Goal: Task Accomplishment & Management: Use online tool/utility

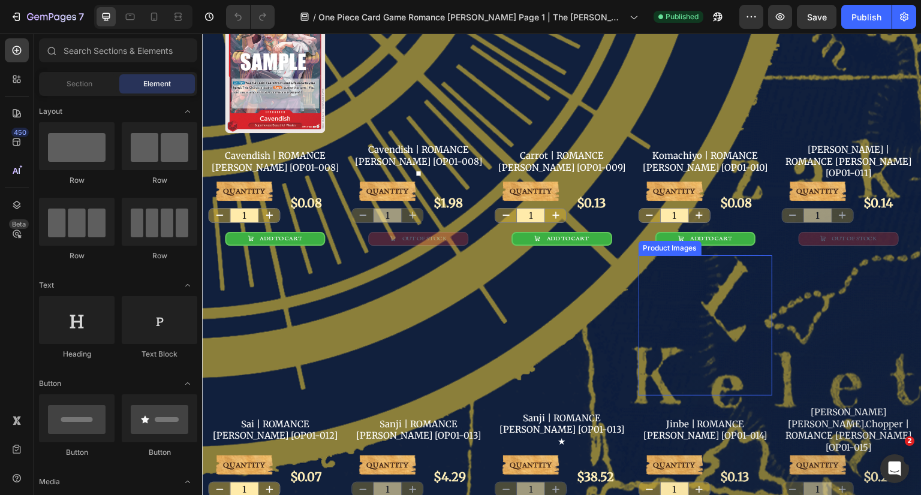
scroll to position [945, 0]
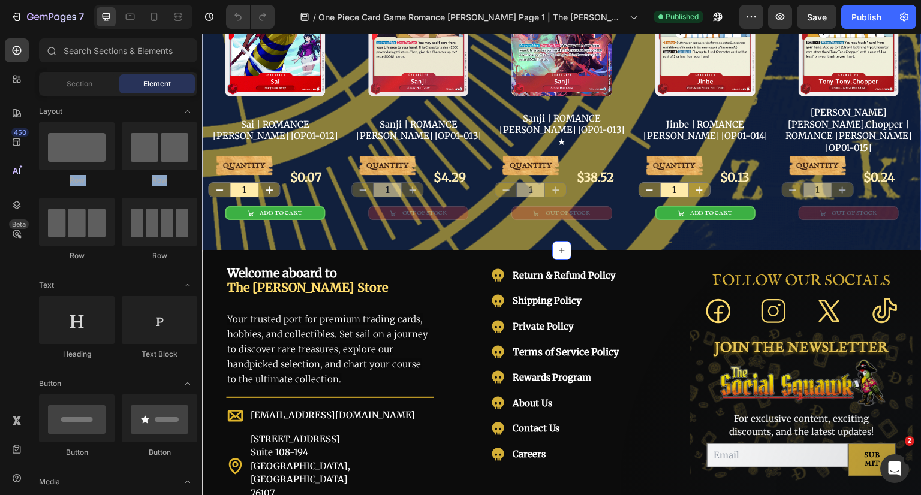
drag, startPoint x: 294, startPoint y: 183, endPoint x: 464, endPoint y: 205, distance: 170.6
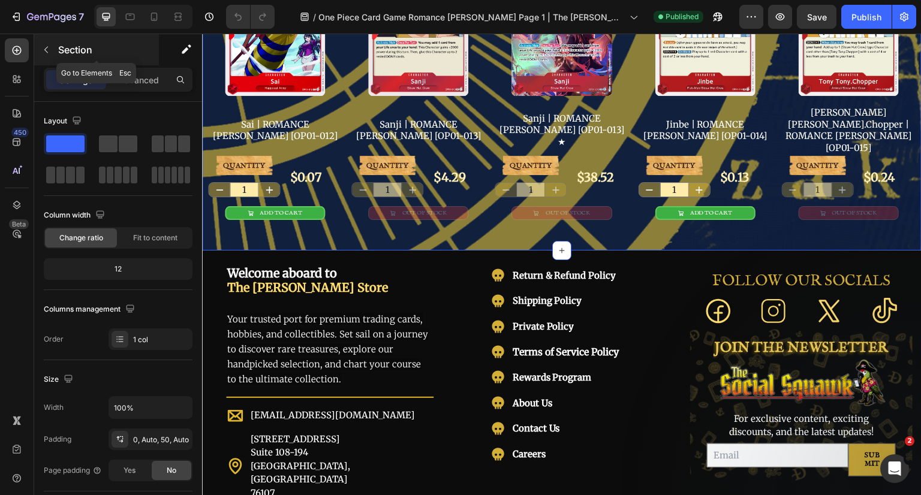
click at [61, 56] on p "Section" at bounding box center [107, 50] width 98 height 14
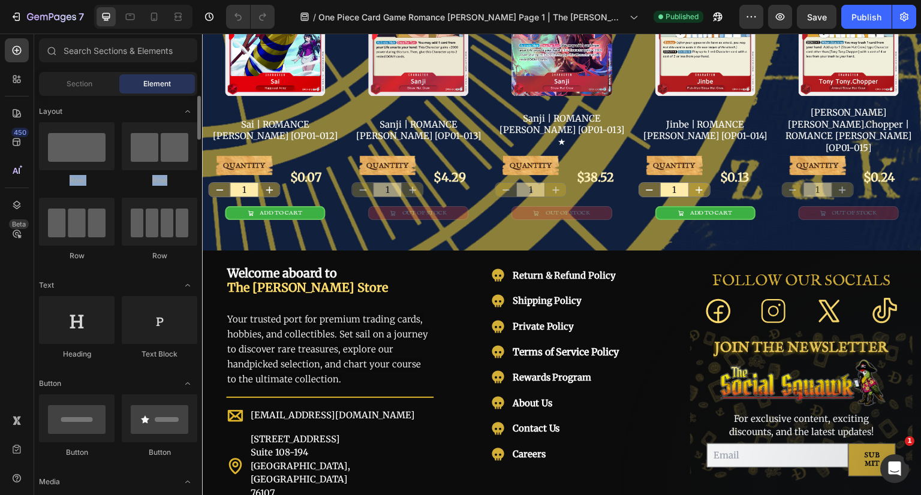
click at [115, 182] on div "Row Row Row Row" at bounding box center [118, 197] width 158 height 150
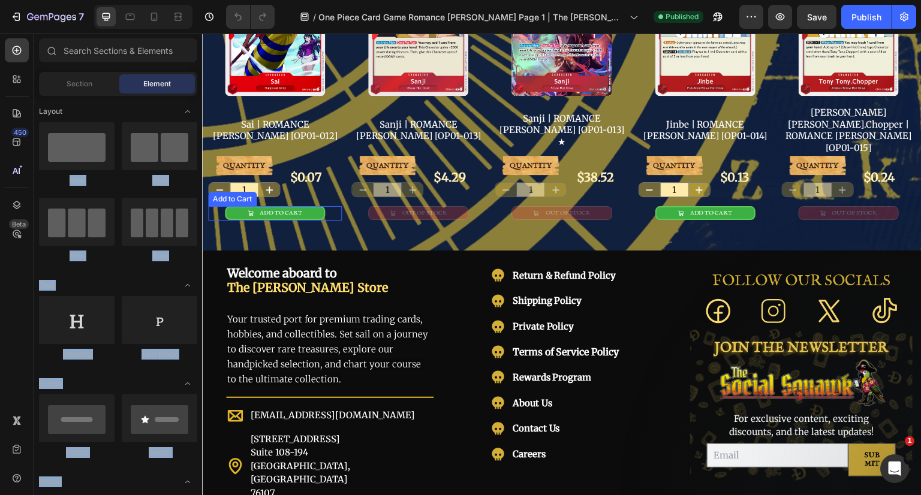
drag, startPoint x: 302, startPoint y: 179, endPoint x: 336, endPoint y: 197, distance: 39.4
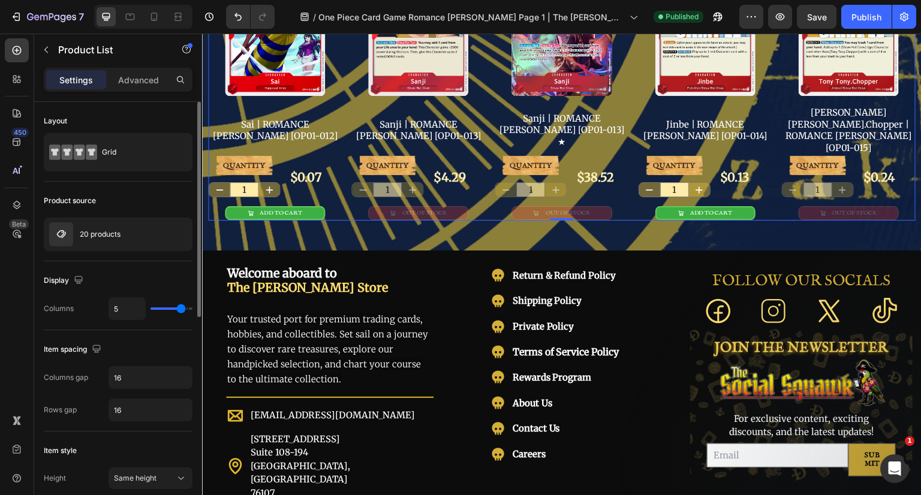
click at [112, 104] on div "Layout Grid" at bounding box center [118, 142] width 149 height 80
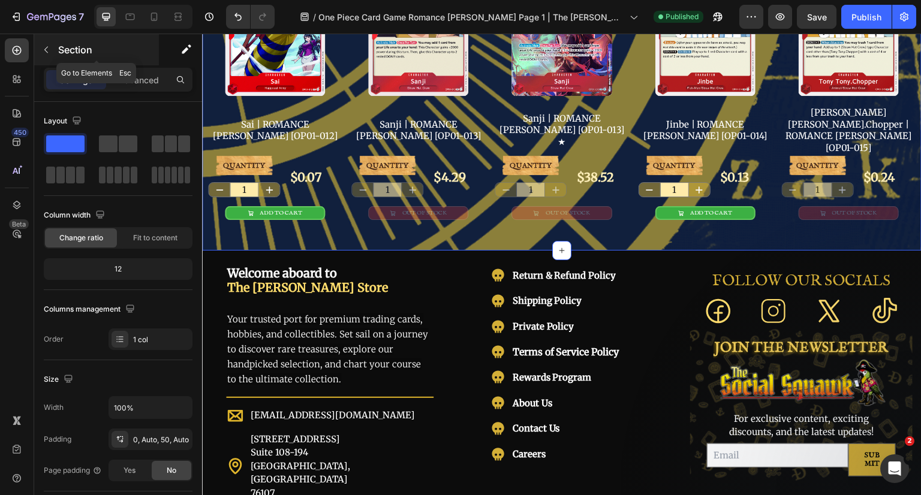
click at [77, 47] on p "Section" at bounding box center [107, 50] width 98 height 14
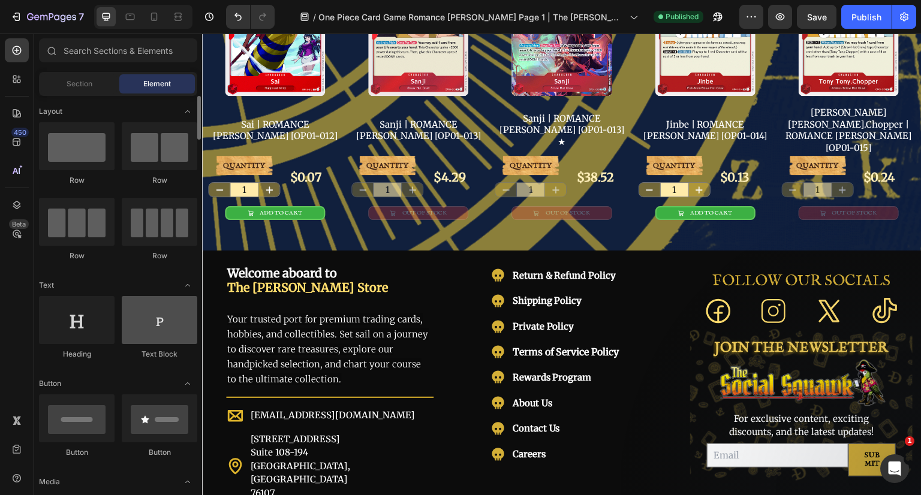
click at [145, 321] on div at bounding box center [160, 320] width 76 height 48
drag, startPoint x: 145, startPoint y: 321, endPoint x: 152, endPoint y: 326, distance: 8.3
click at [151, 326] on div at bounding box center [160, 320] width 76 height 48
click at [14, 85] on icon at bounding box center [17, 79] width 12 height 12
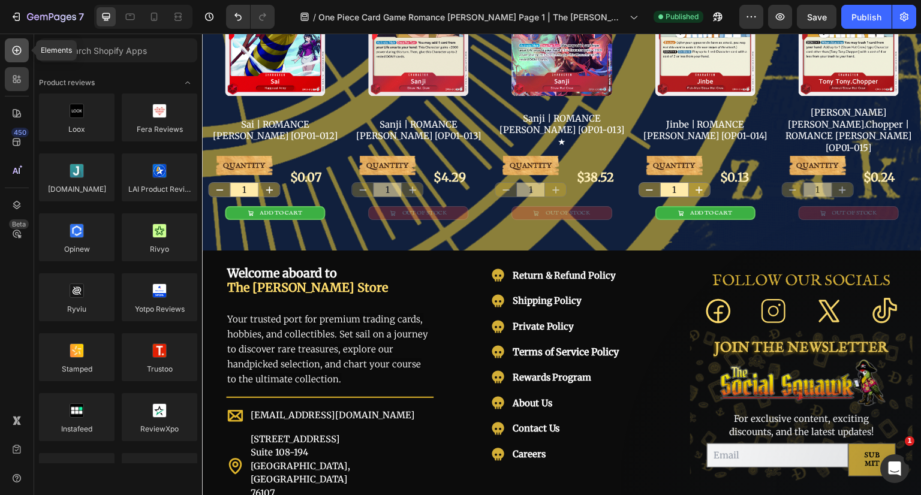
click at [19, 51] on icon at bounding box center [17, 50] width 12 height 12
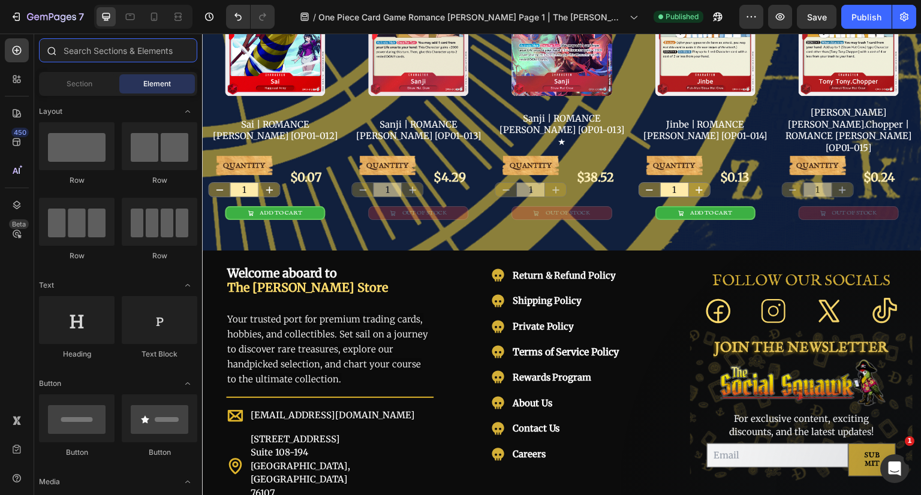
click at [104, 49] on input "text" at bounding box center [118, 50] width 158 height 24
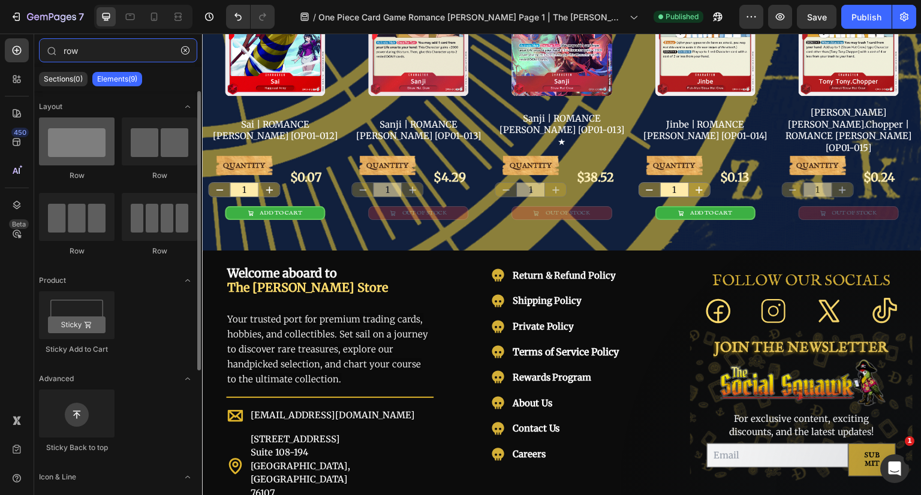
type input "row"
click at [89, 123] on div at bounding box center [77, 142] width 76 height 48
click at [76, 152] on div at bounding box center [77, 142] width 76 height 48
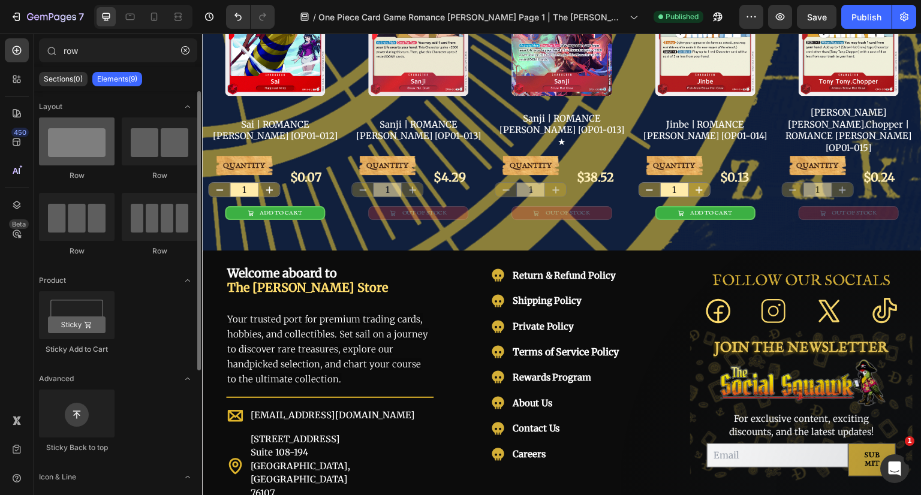
click at [93, 148] on div at bounding box center [77, 142] width 76 height 48
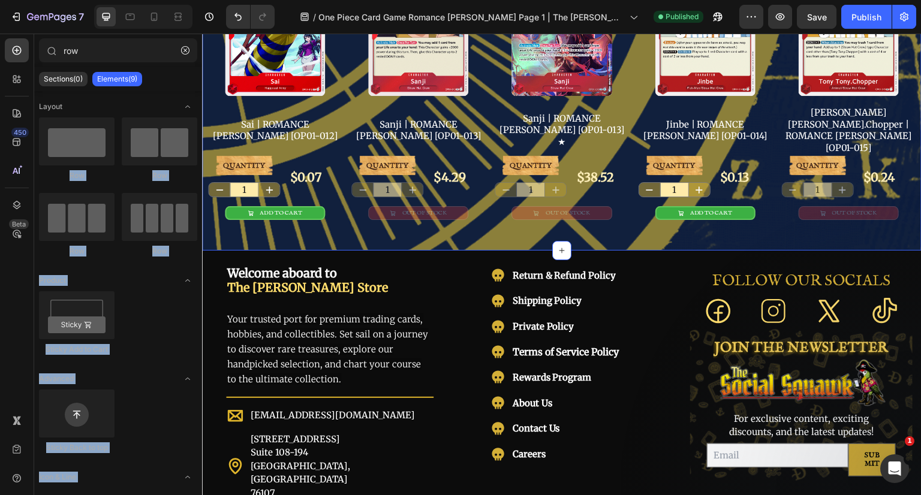
drag, startPoint x: 283, startPoint y: 178, endPoint x: 473, endPoint y: 203, distance: 191.2
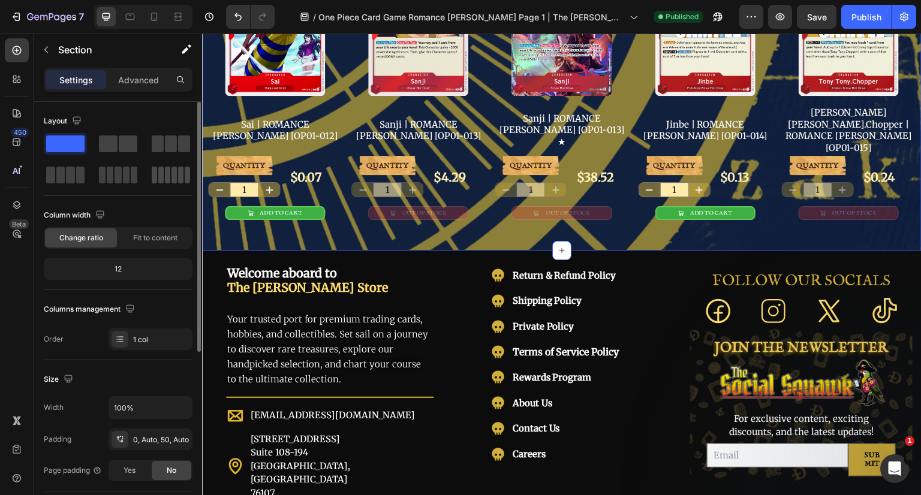
click at [178, 179] on div at bounding box center [171, 175] width 38 height 17
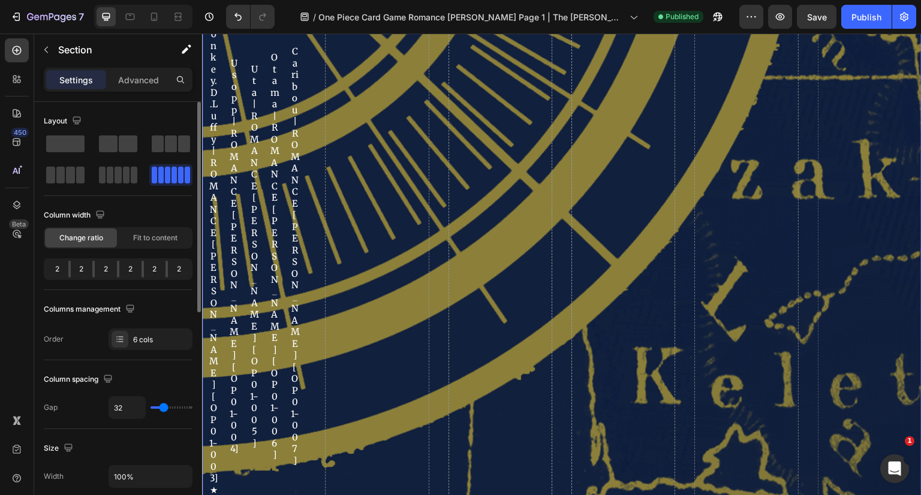
scroll to position [906, 0]
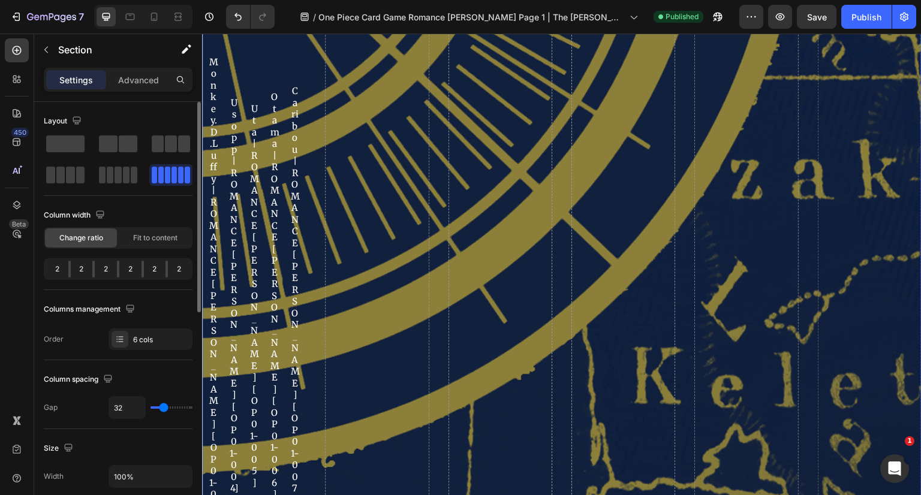
click at [169, 169] on span at bounding box center [167, 175] width 5 height 17
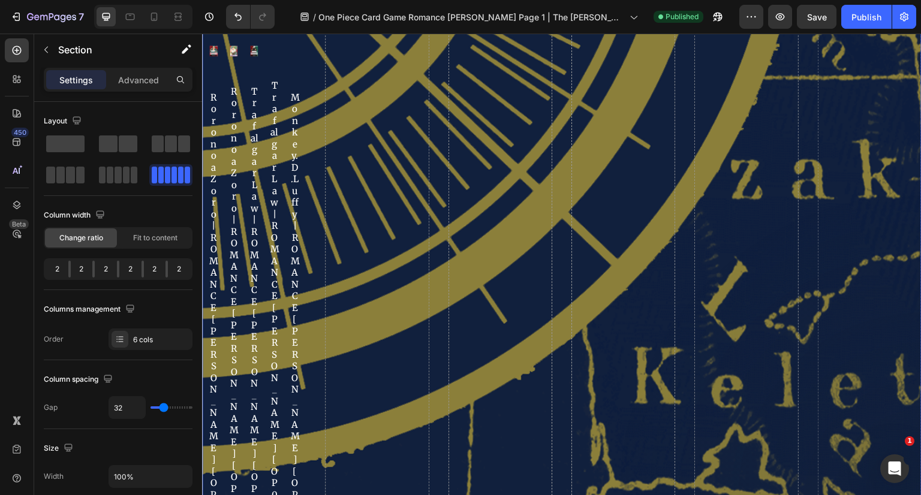
scroll to position [0, 0]
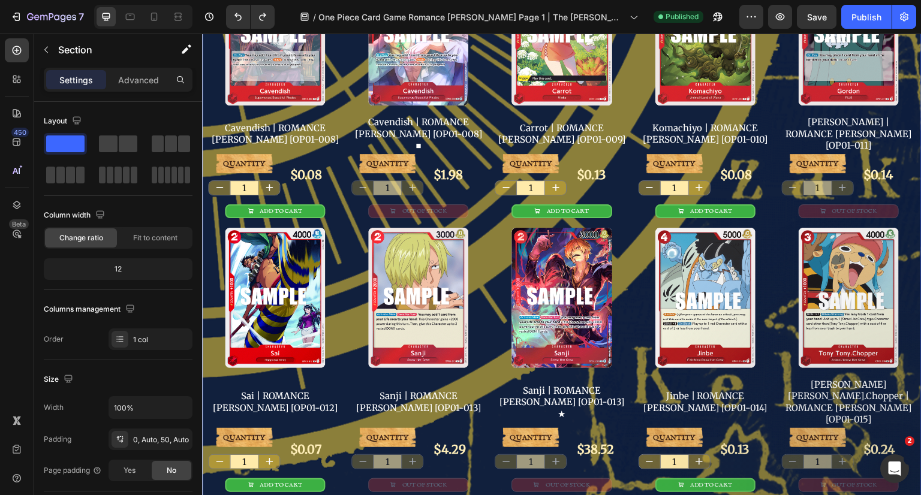
scroll to position [960, 0]
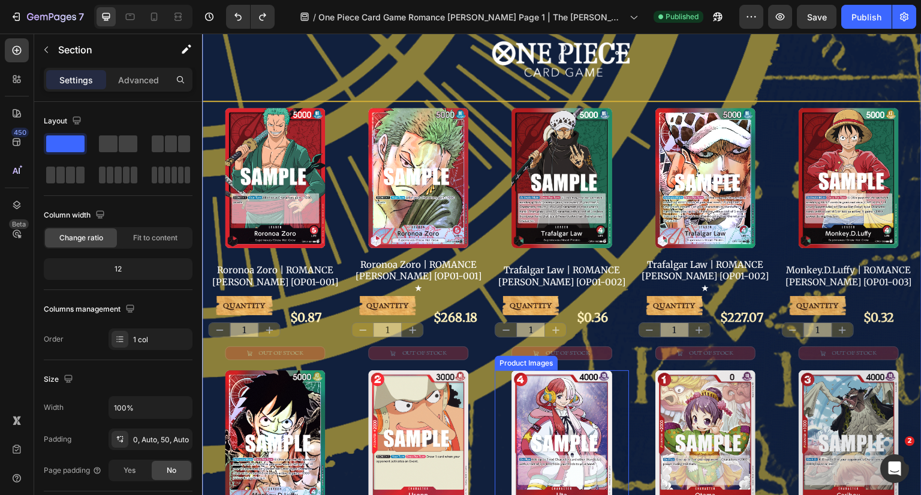
scroll to position [0, 0]
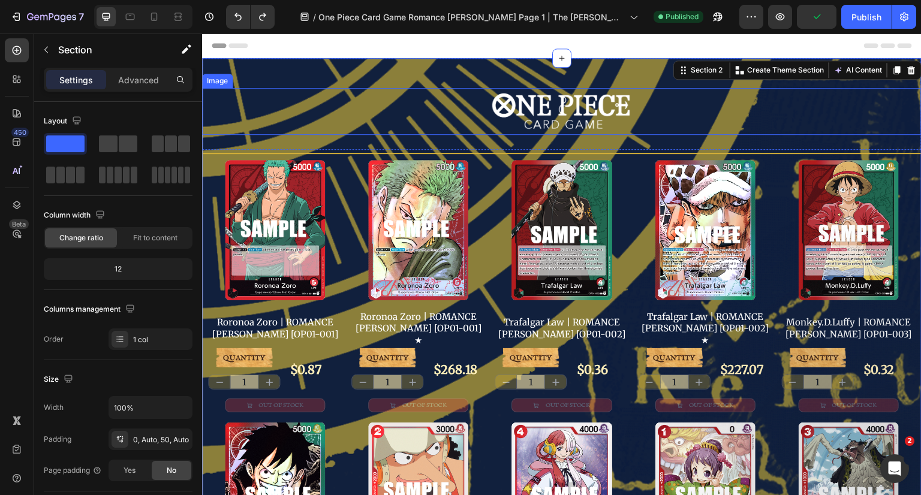
click at [645, 103] on div at bounding box center [562, 111] width 720 height 47
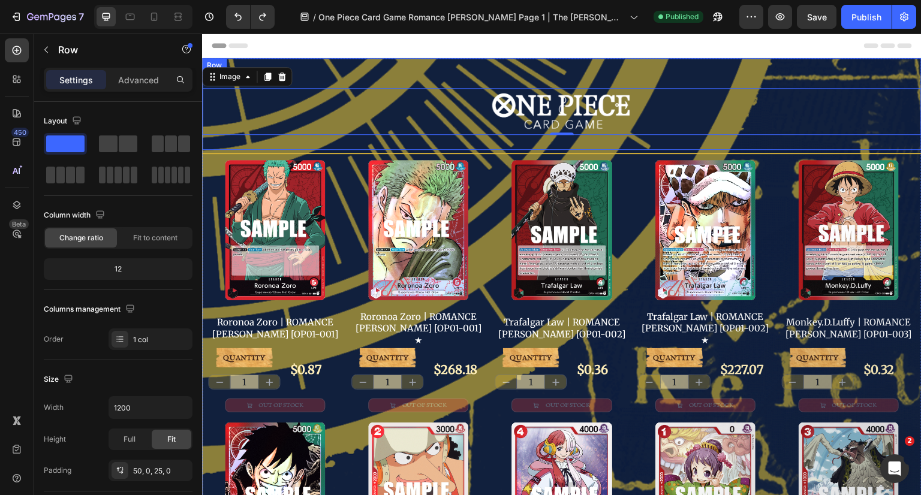
click at [640, 79] on div "Image 0 Row" at bounding box center [562, 104] width 720 height 92
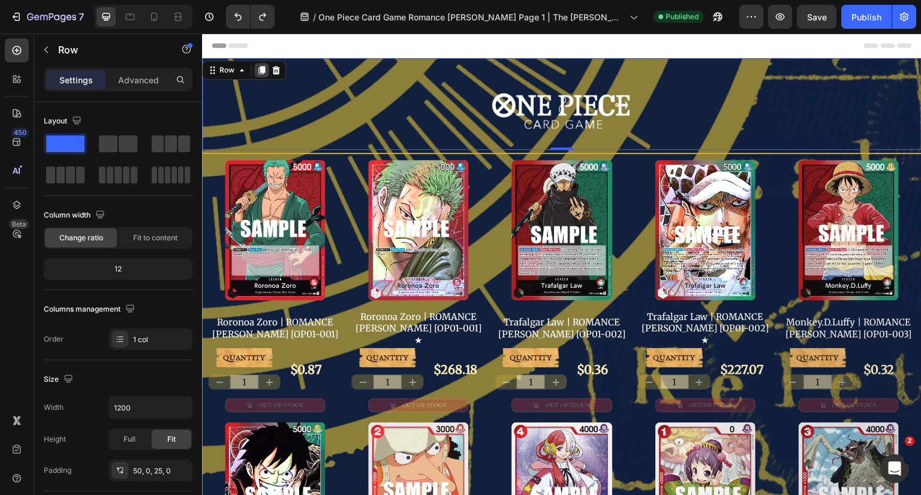
click at [261, 69] on icon at bounding box center [261, 70] width 7 height 8
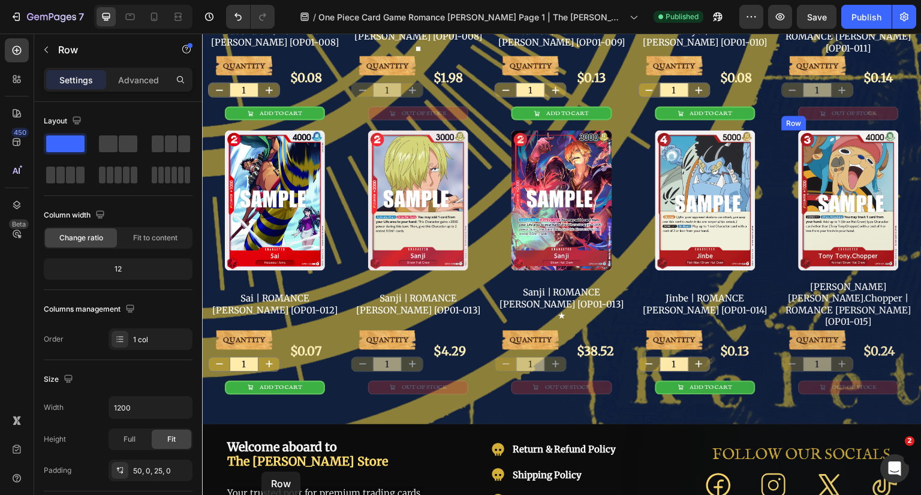
scroll to position [949, 0]
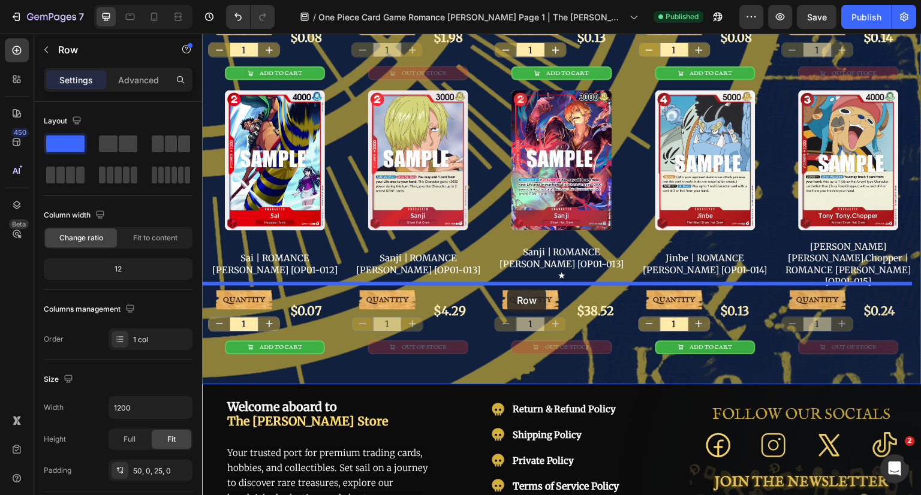
drag, startPoint x: 227, startPoint y: 140, endPoint x: 507, endPoint y: 289, distance: 317.6
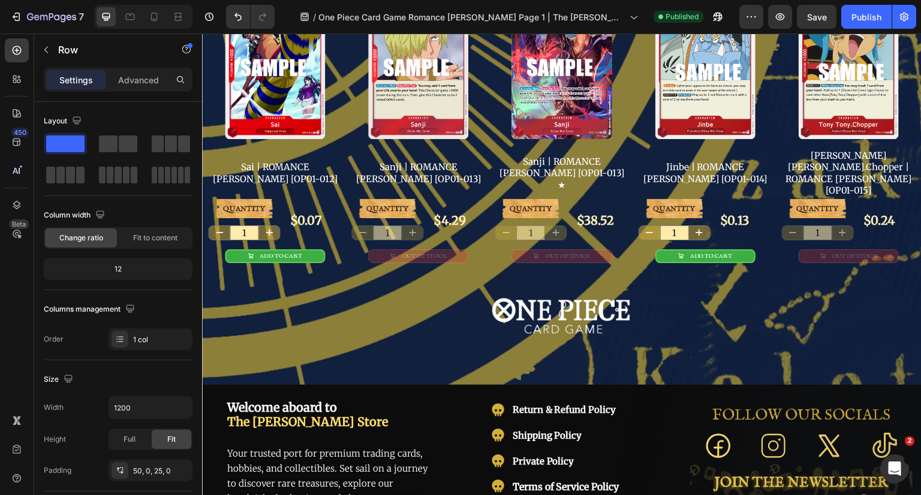
scroll to position [858, 0]
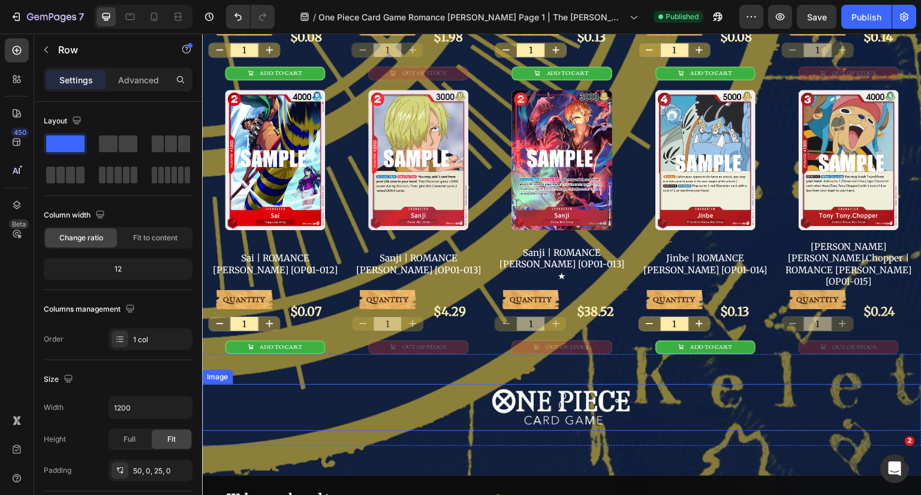
click at [565, 384] on img at bounding box center [562, 407] width 144 height 47
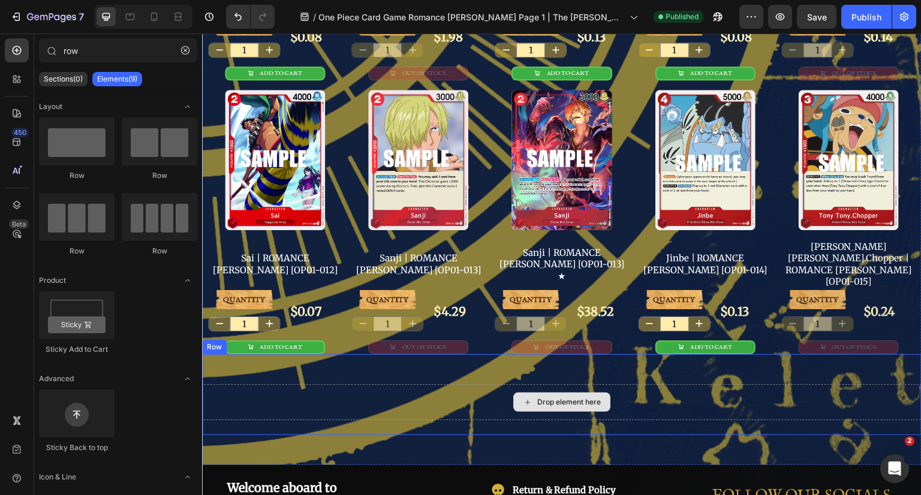
click at [642, 384] on div "Drop element here" at bounding box center [562, 402] width 720 height 36
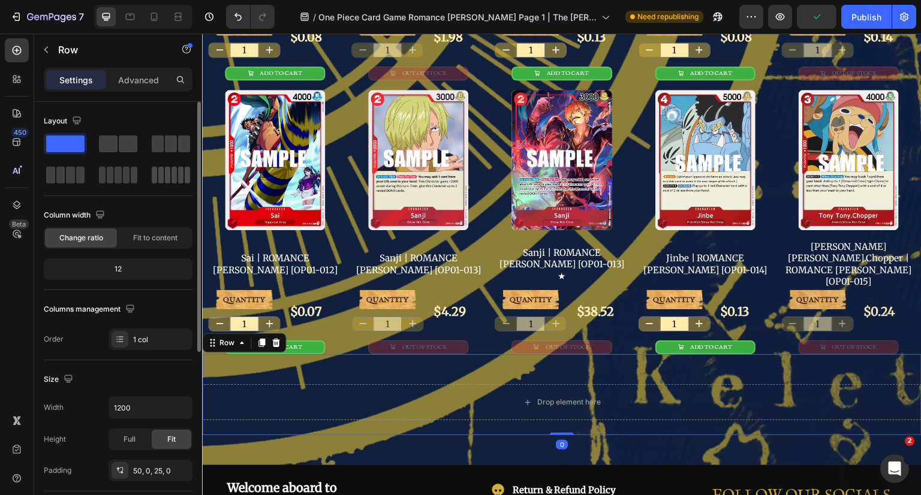
click at [167, 175] on span at bounding box center [167, 175] width 5 height 17
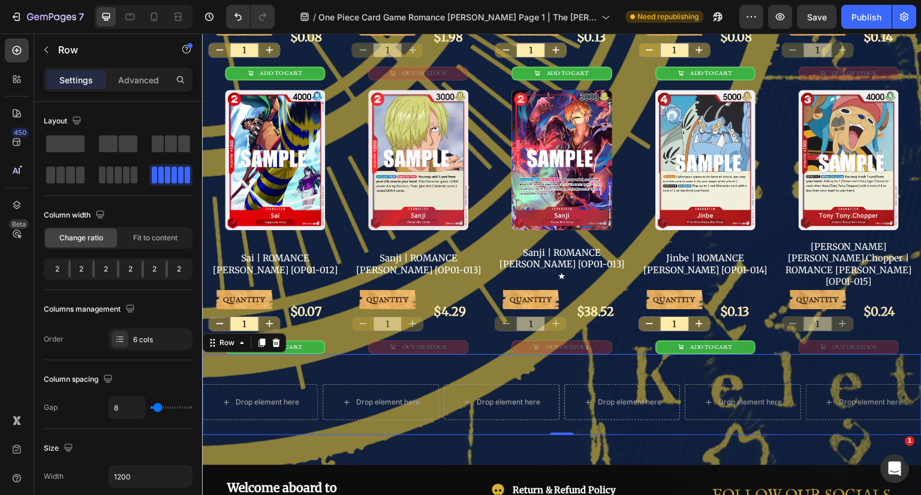
click at [339, 354] on div "Drop element here Drop element here Drop element here Drop element here Drop el…" at bounding box center [562, 394] width 720 height 81
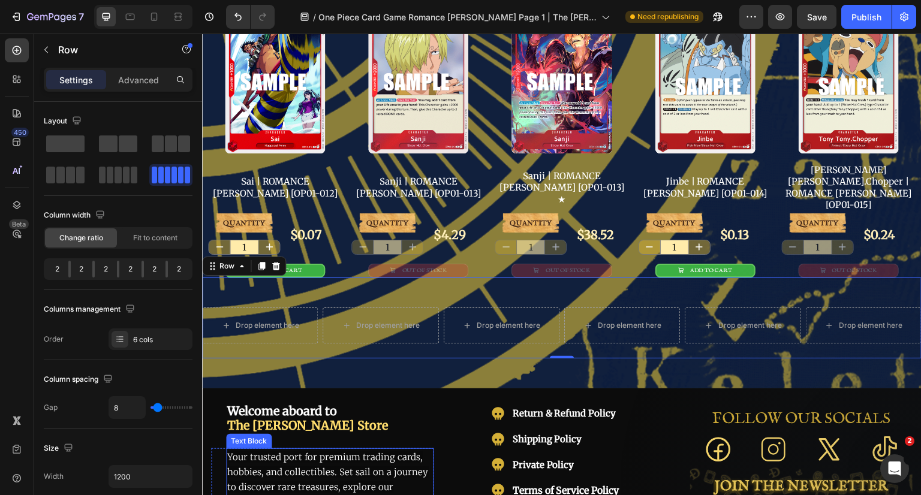
scroll to position [918, 0]
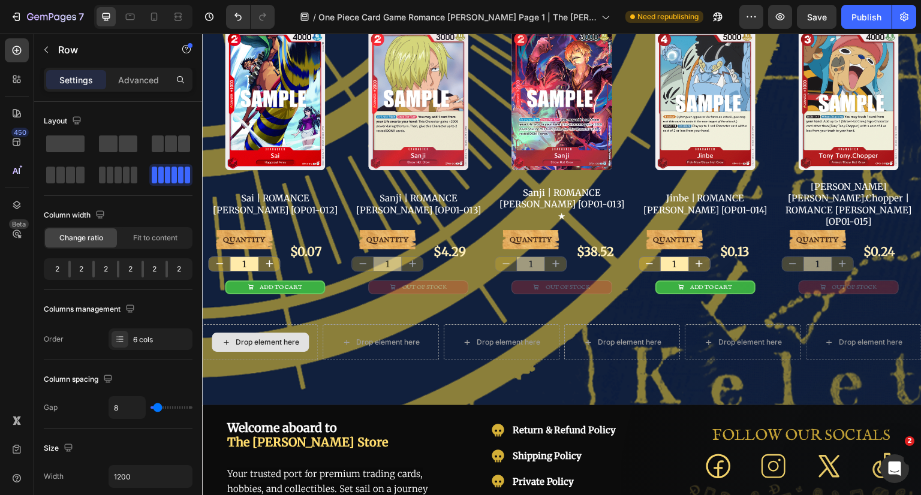
click at [282, 338] on div "Drop element here" at bounding box center [268, 343] width 64 height 10
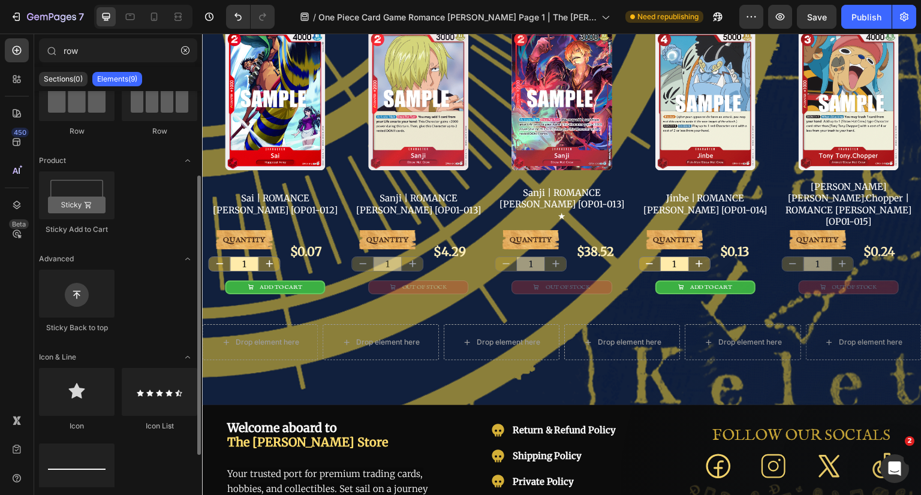
scroll to position [165, 0]
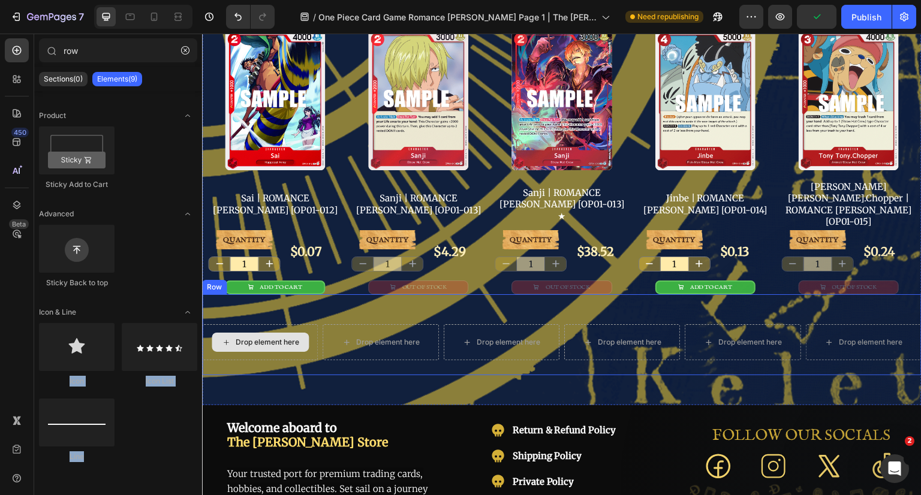
drag, startPoint x: 284, startPoint y: 375, endPoint x: 275, endPoint y: 269, distance: 107.1
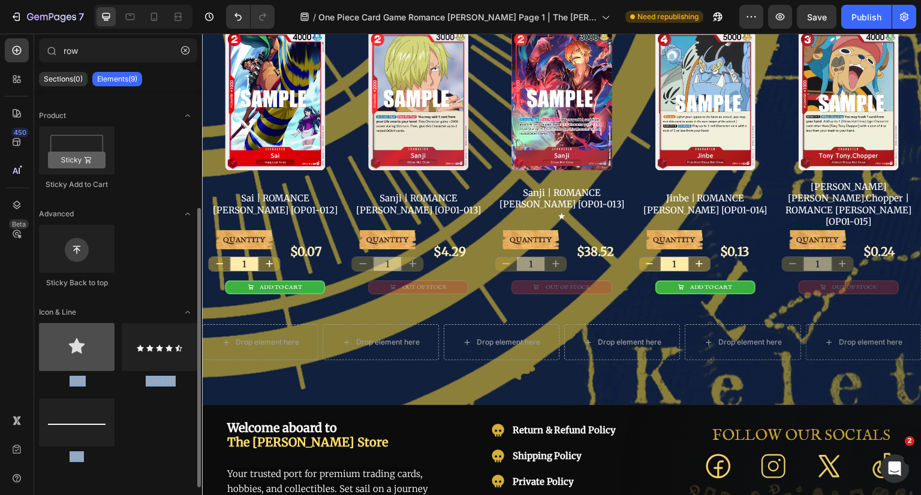
click at [90, 354] on div at bounding box center [77, 347] width 76 height 48
click at [94, 352] on div at bounding box center [77, 347] width 76 height 48
drag, startPoint x: 73, startPoint y: 354, endPoint x: 67, endPoint y: 360, distance: 9.3
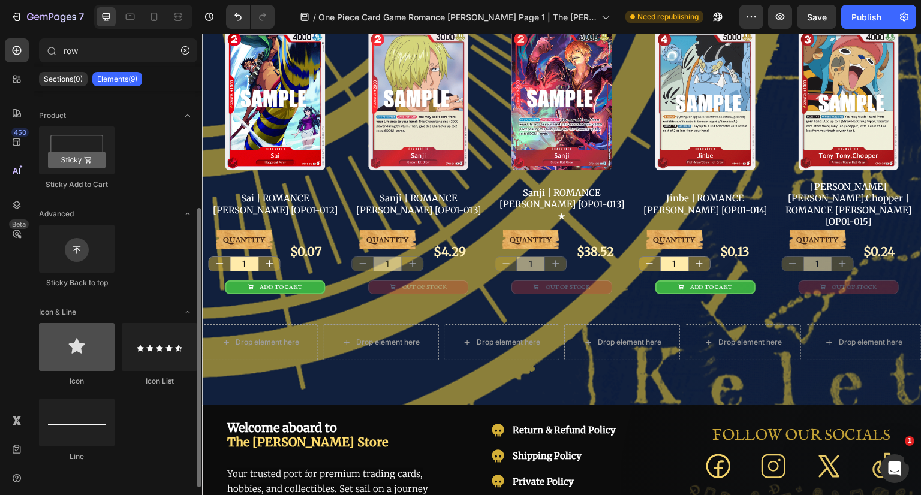
click at [67, 360] on div at bounding box center [77, 347] width 76 height 48
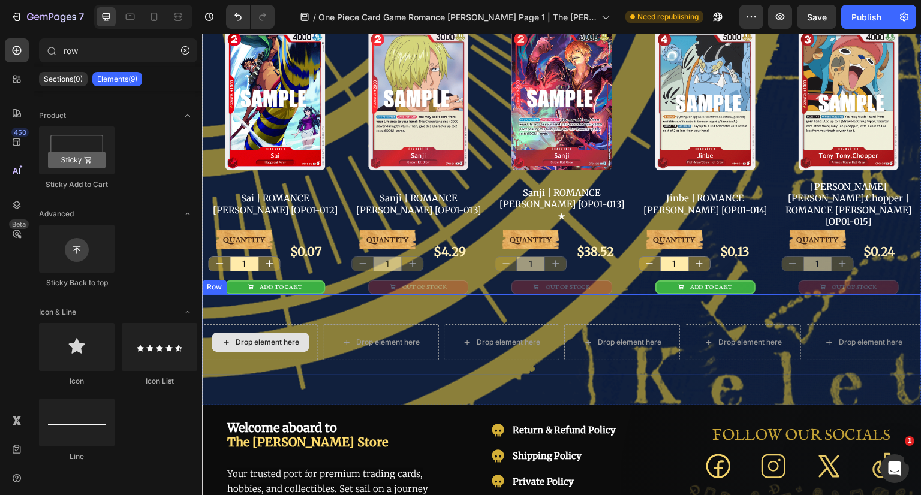
click at [312, 324] on div "Drop element here" at bounding box center [260, 342] width 116 height 36
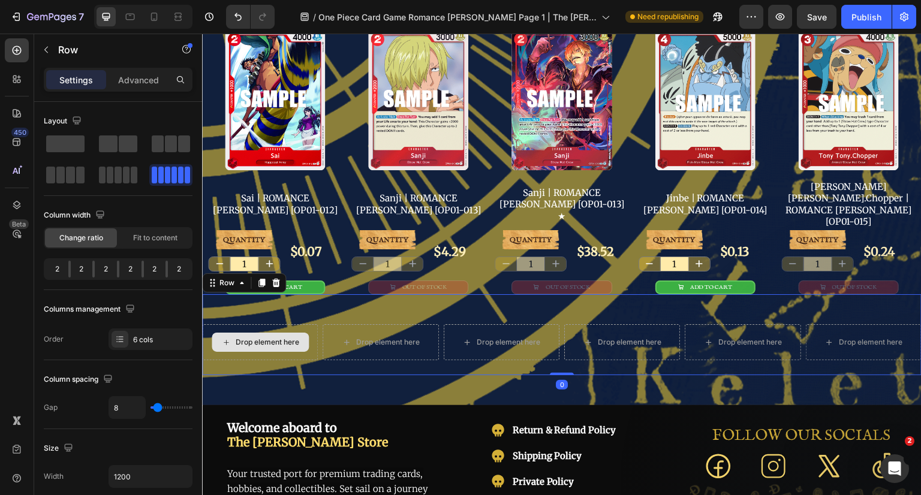
click at [309, 324] on div "Drop element here" at bounding box center [260, 342] width 116 height 36
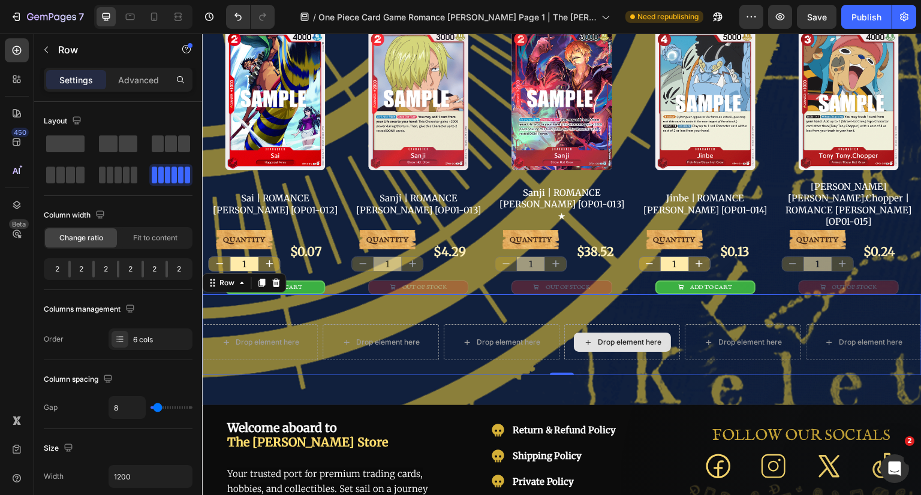
click at [564, 324] on div "Drop element here" at bounding box center [622, 342] width 116 height 36
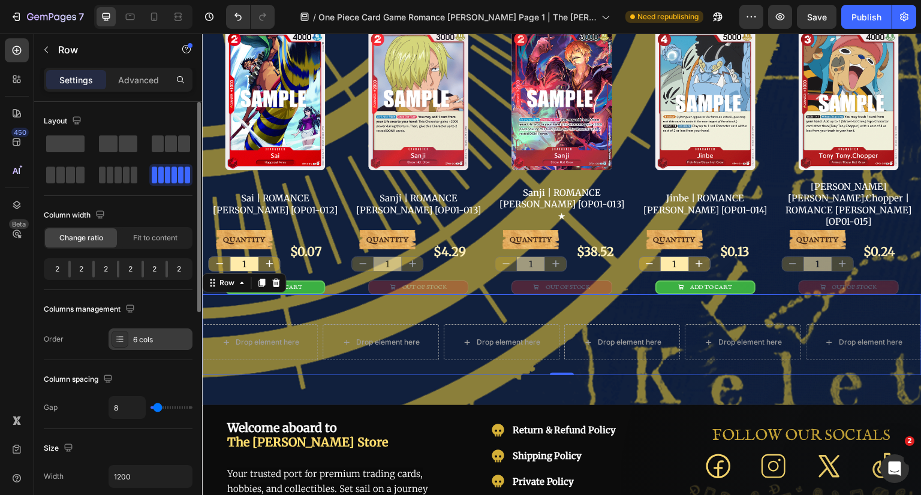
click at [158, 335] on div "6 cols" at bounding box center [161, 340] width 56 height 11
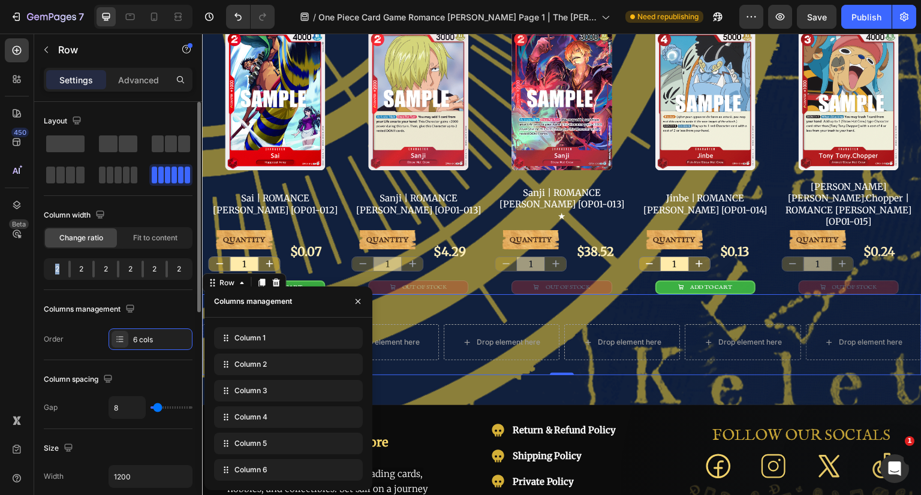
drag, startPoint x: 67, startPoint y: 270, endPoint x: 34, endPoint y: 272, distance: 33.0
drag, startPoint x: 352, startPoint y: 300, endPoint x: 218, endPoint y: 217, distance: 158.1
click at [352, 300] on button "button" at bounding box center [357, 301] width 19 height 19
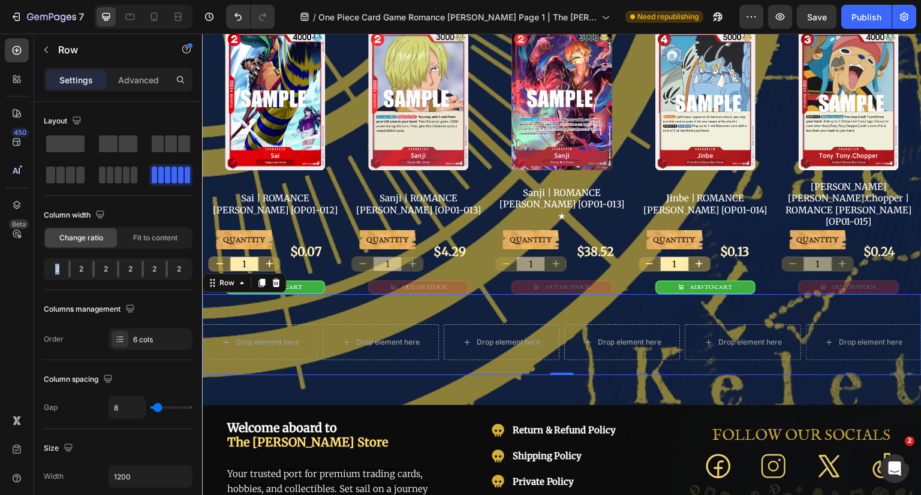
click at [429, 294] on div "Drop element here Drop element here Drop element here Drop element here Drop el…" at bounding box center [562, 334] width 720 height 81
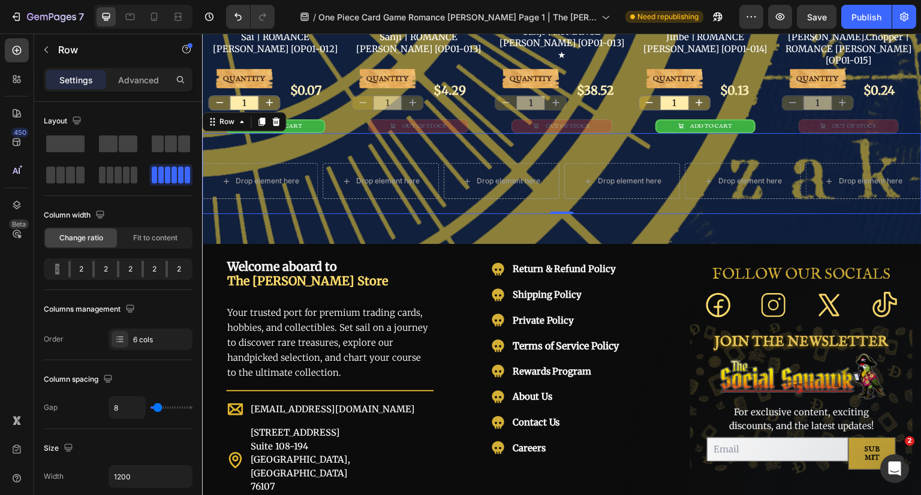
scroll to position [1079, 0]
click at [633, 133] on div "Drop element here Drop element here Drop element here Drop element here Drop el…" at bounding box center [562, 173] width 720 height 81
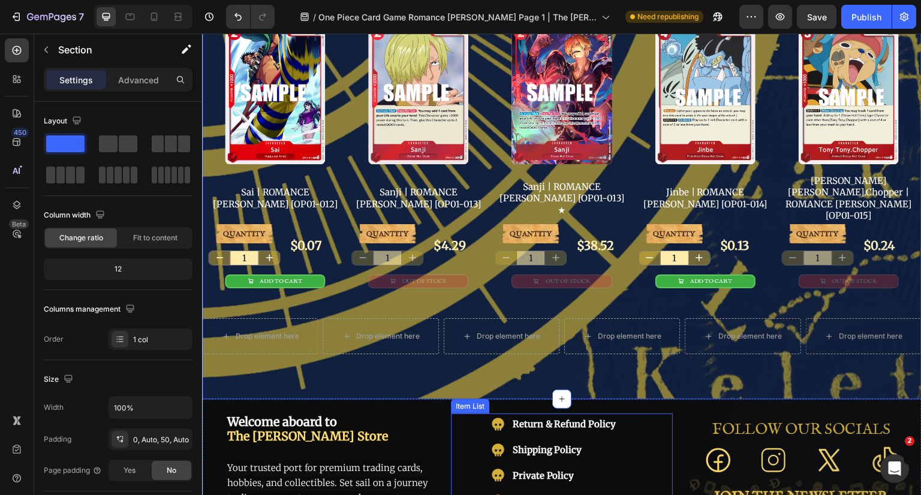
scroll to position [780, 0]
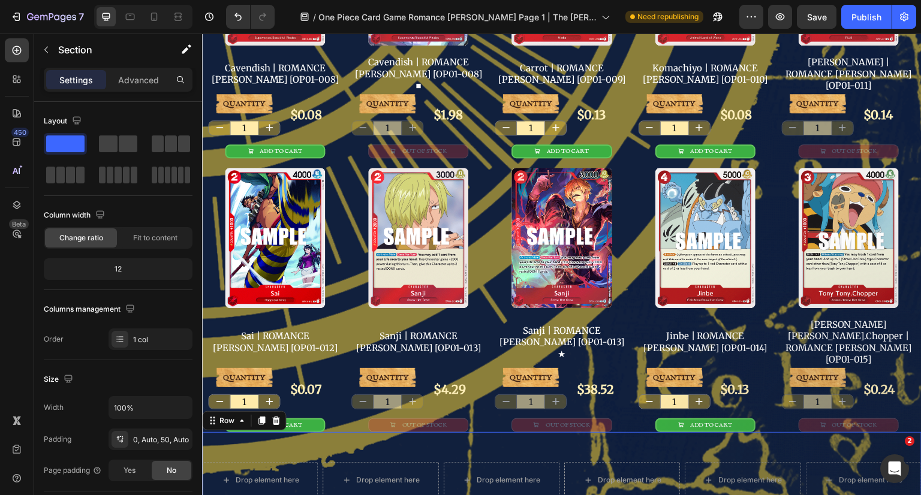
click at [603, 432] on div "Drop element here Drop element here Drop element here Drop element here Drop el…" at bounding box center [562, 472] width 720 height 81
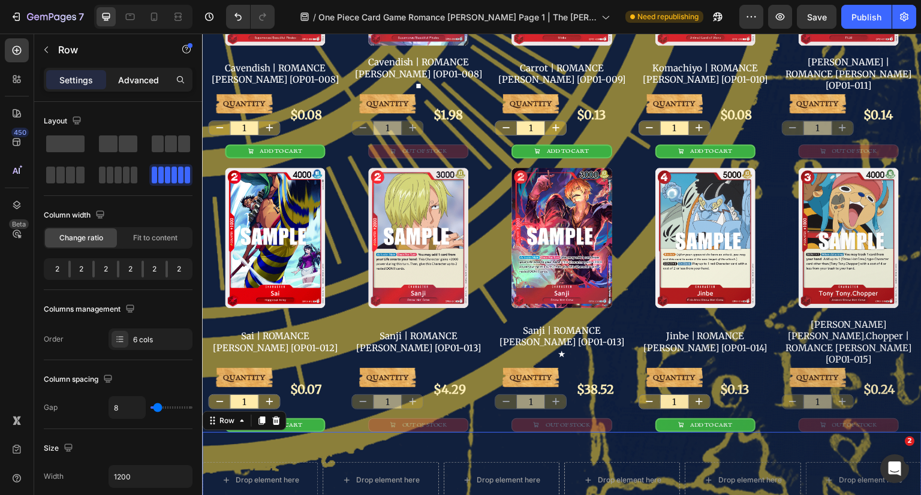
click at [134, 77] on p "Advanced" at bounding box center [138, 80] width 41 height 13
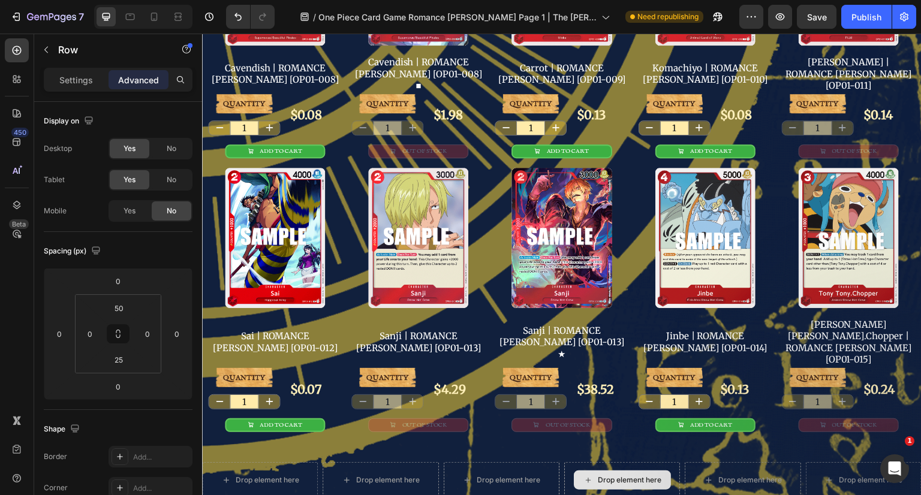
click at [589, 471] on div "Drop element here" at bounding box center [622, 480] width 97 height 19
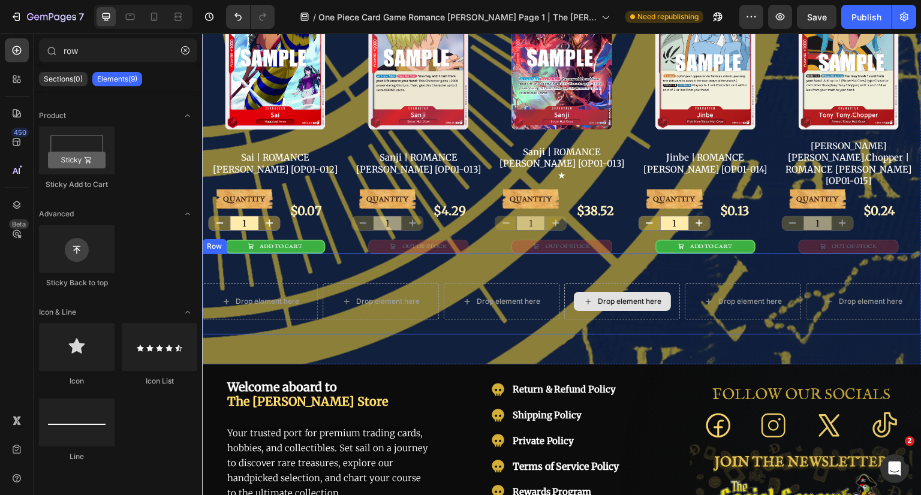
scroll to position [960, 0]
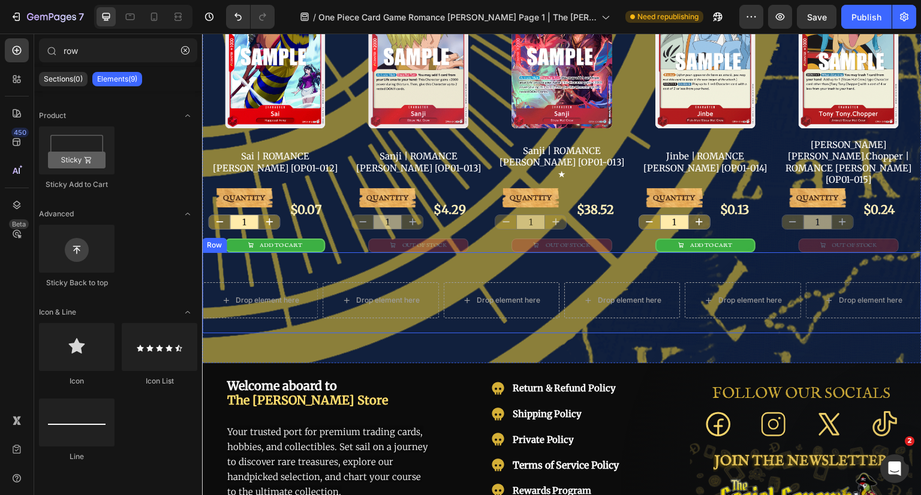
click at [526, 252] on div "Drop element here Drop element here Drop element here Drop element here Drop el…" at bounding box center [562, 292] width 720 height 81
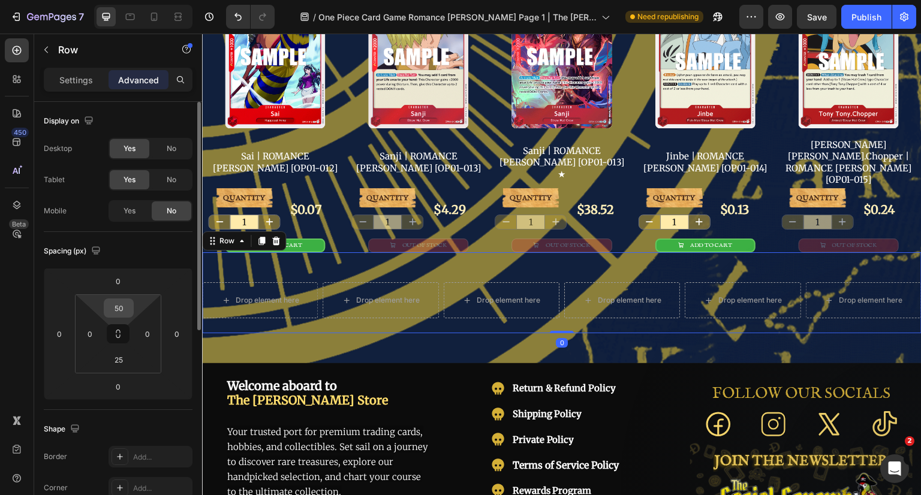
click at [124, 312] on input "50" at bounding box center [119, 308] width 24 height 18
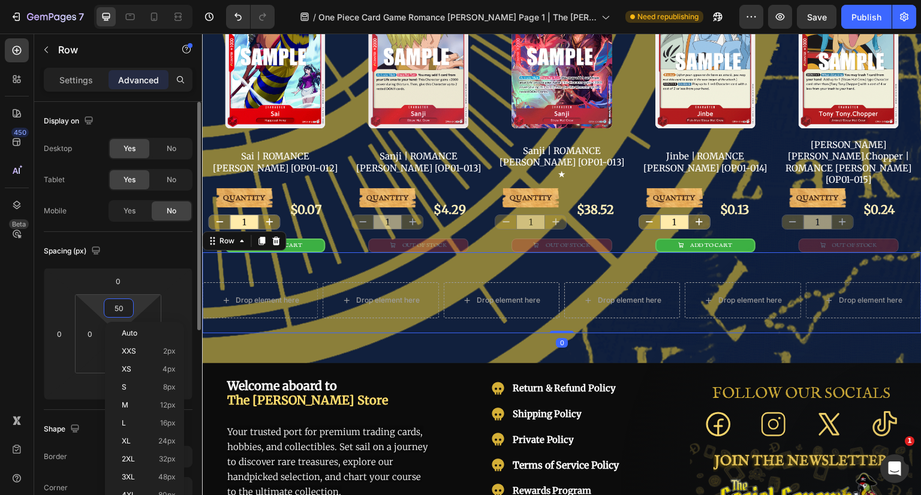
click at [124, 312] on input "50" at bounding box center [119, 308] width 24 height 18
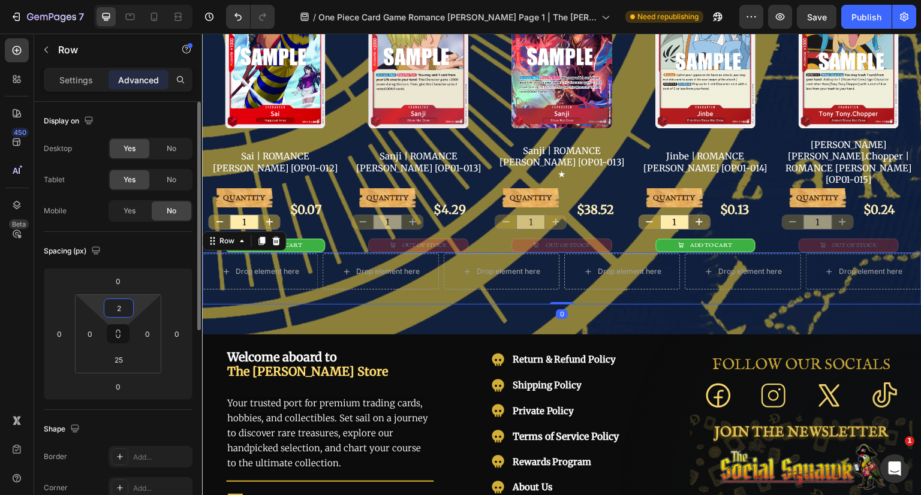
type input "25"
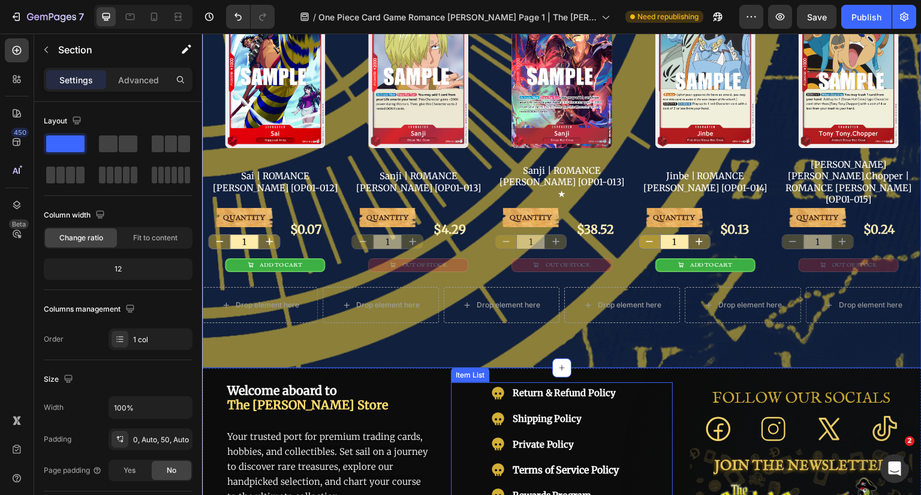
scroll to position [1020, 0]
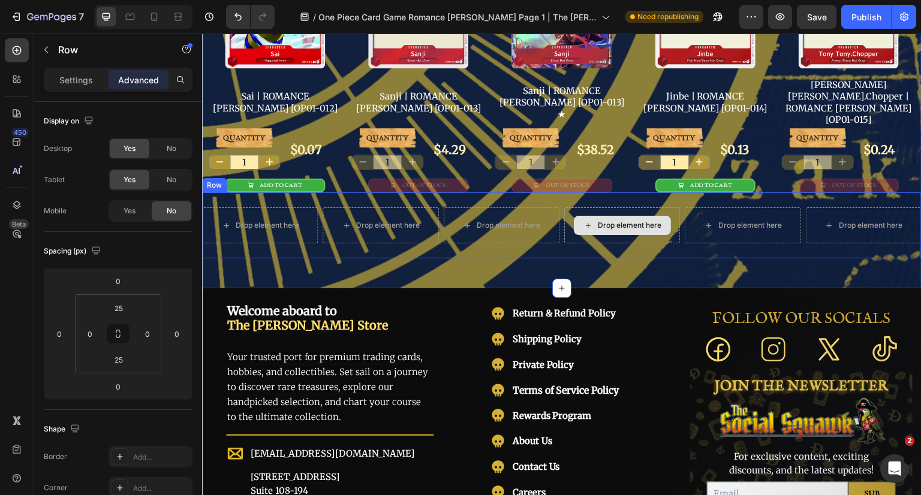
click at [564, 207] on div "Drop element here" at bounding box center [622, 225] width 116 height 36
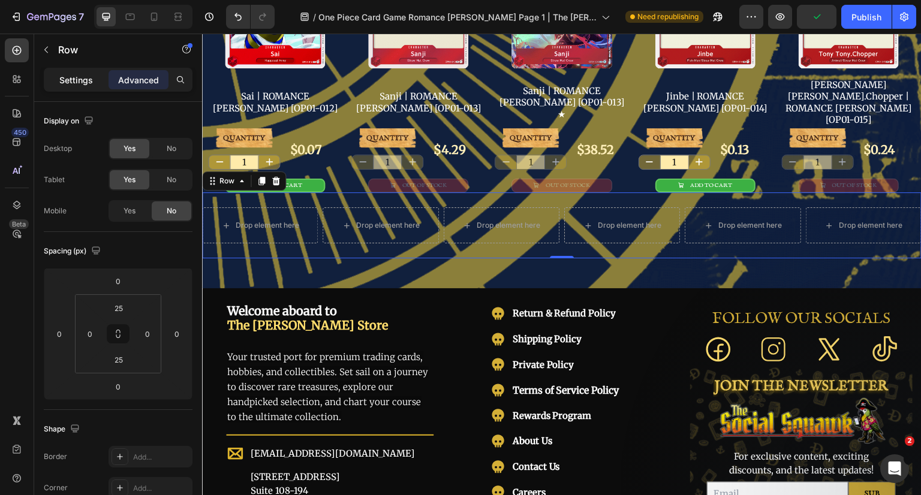
click at [77, 74] on p "Settings" at bounding box center [76, 80] width 34 height 13
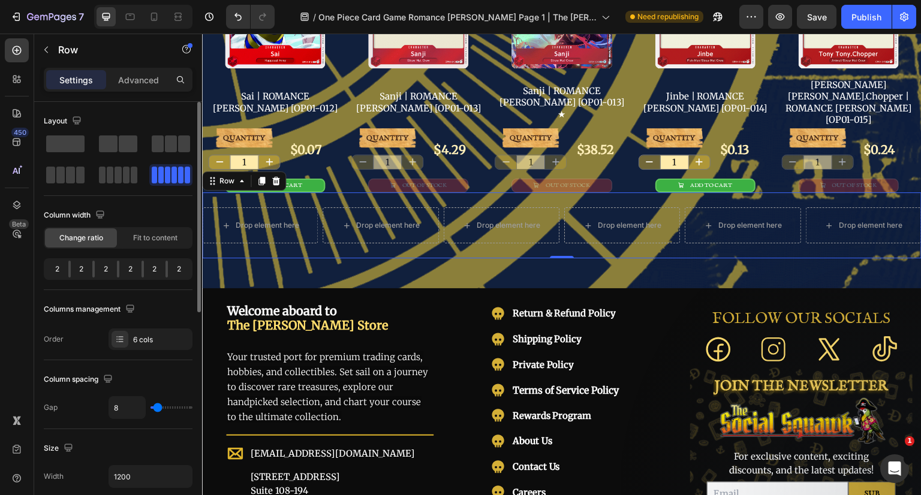
type input "13"
type input "8"
type input "4"
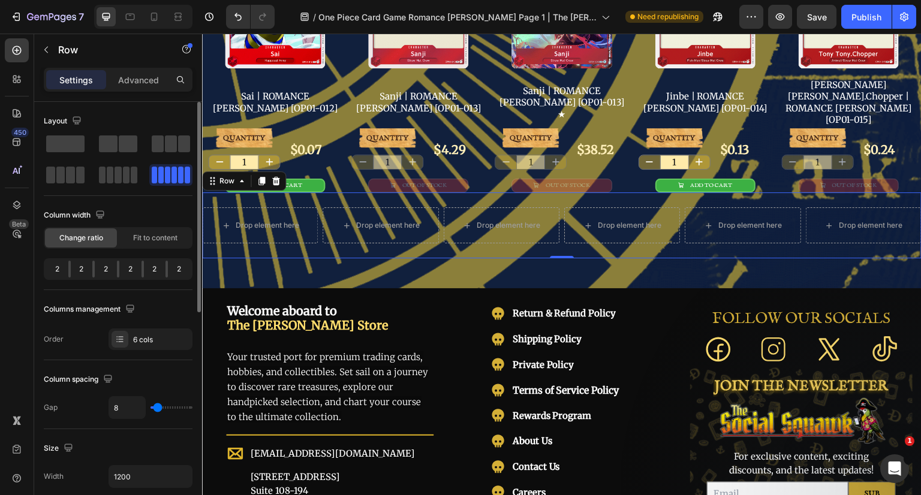
type input "4"
type input "0"
drag, startPoint x: 160, startPoint y: 407, endPoint x: 147, endPoint y: 411, distance: 13.3
type input "0"
click at [151, 409] on input "range" at bounding box center [172, 408] width 42 height 2
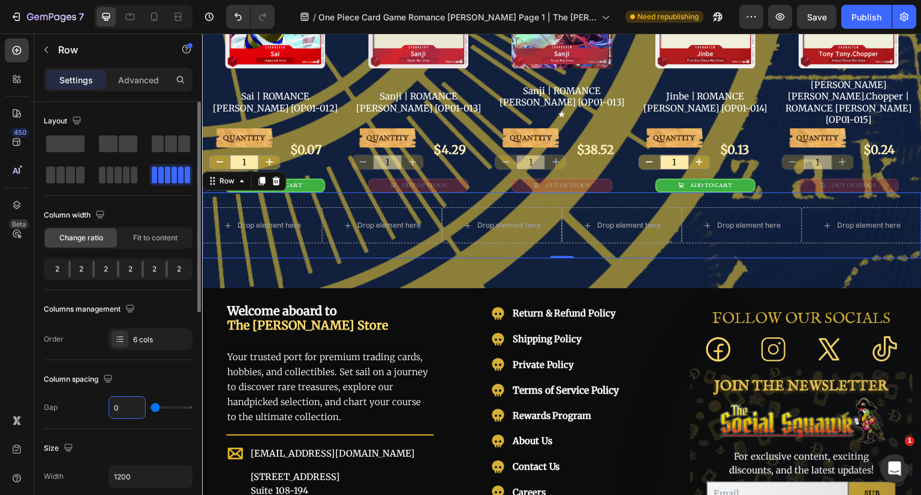
type input "2"
type input "4"
type input "6"
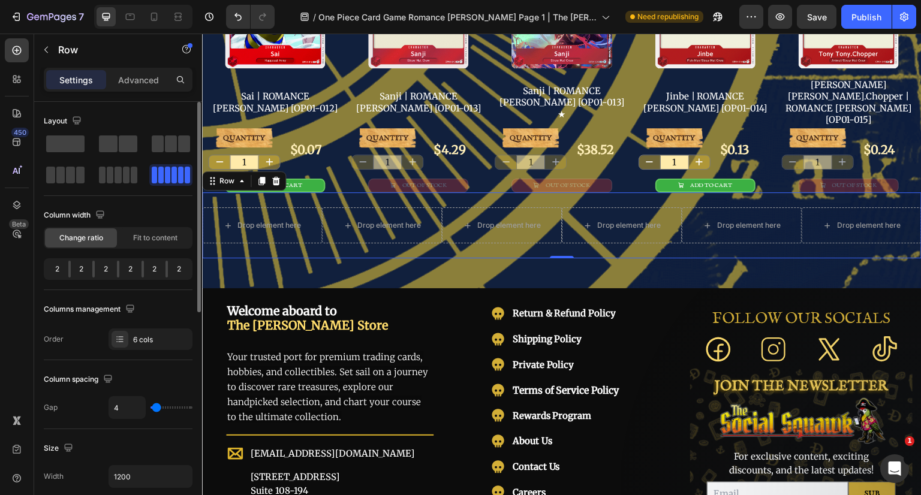
type input "6"
type input "8"
type input "9"
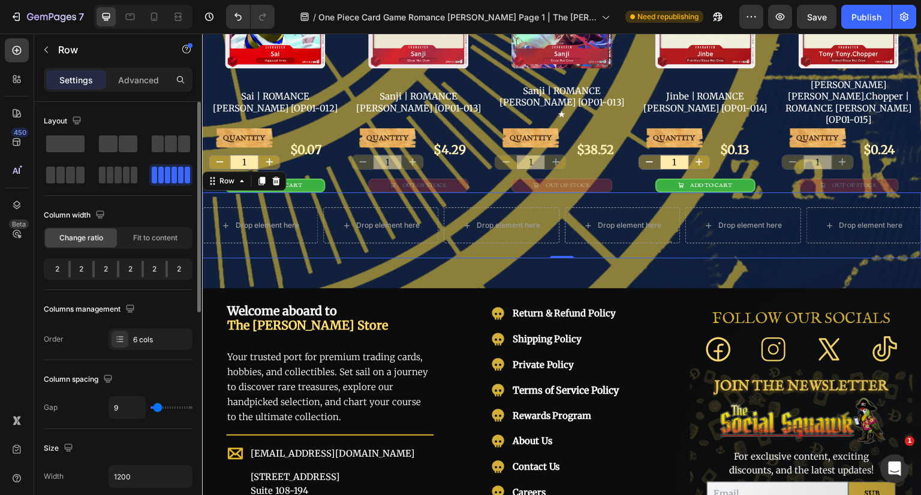
type input "11"
type input "9"
type input "8"
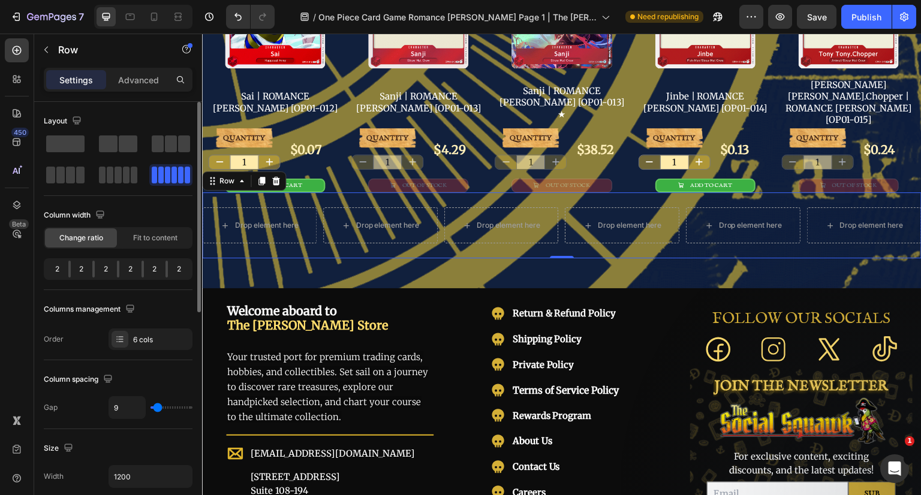
type input "8"
type input "6"
type input "4"
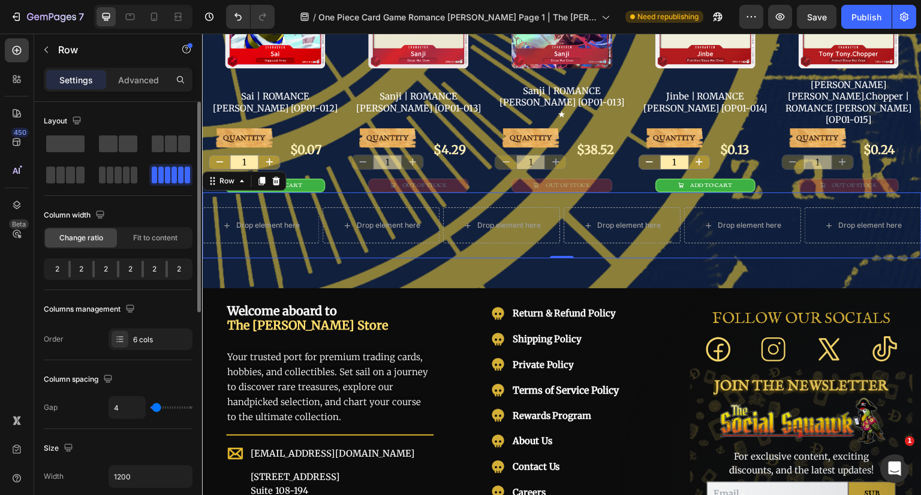
type input "2"
type input "0"
type input "2"
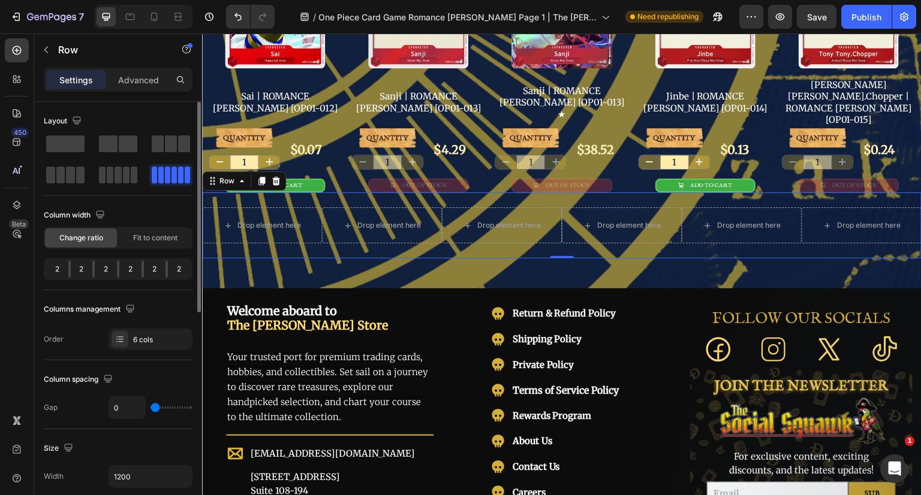
type input "2"
type input "4"
type input "6"
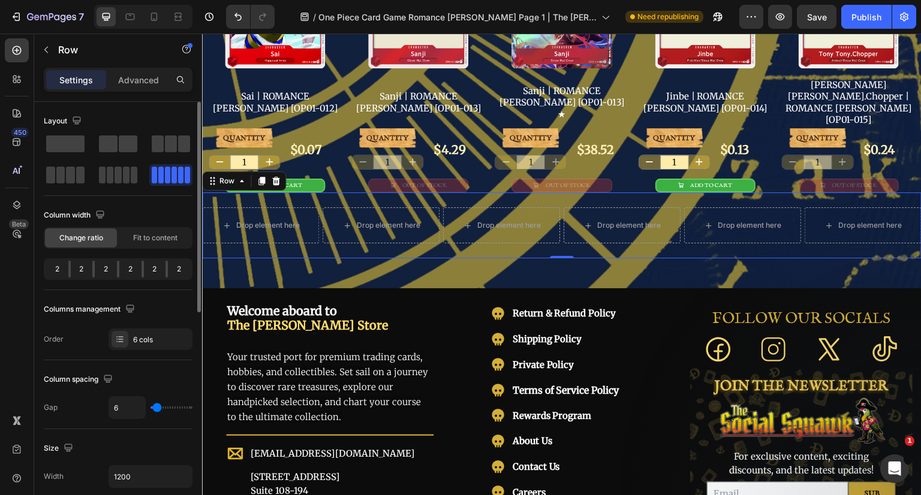
click at [157, 408] on input "range" at bounding box center [172, 408] width 42 height 2
type input "5"
type input "6"
type input "0"
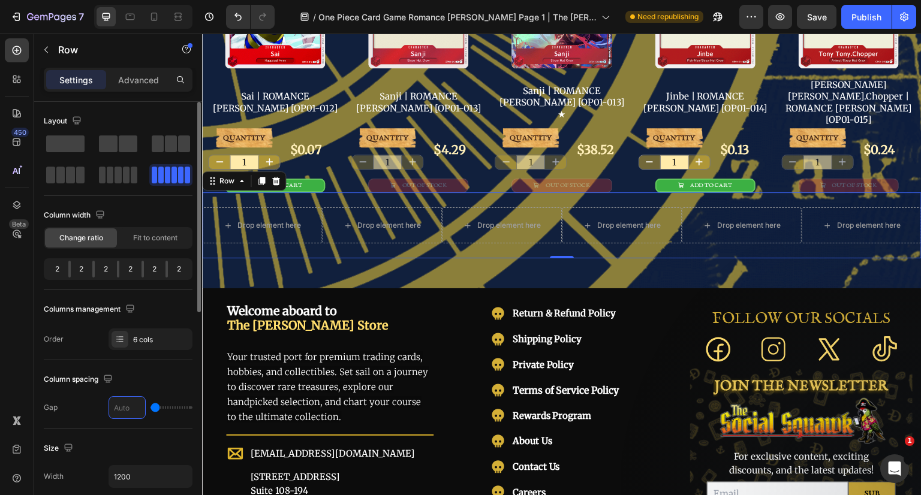
type input "5"
click at [131, 374] on div "Column spacing" at bounding box center [118, 379] width 149 height 19
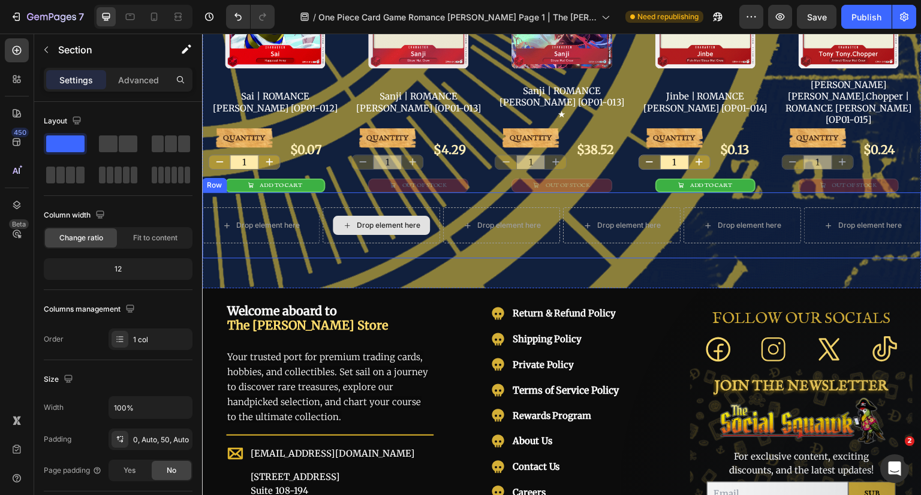
click at [382, 216] on div "Drop element here" at bounding box center [381, 225] width 97 height 19
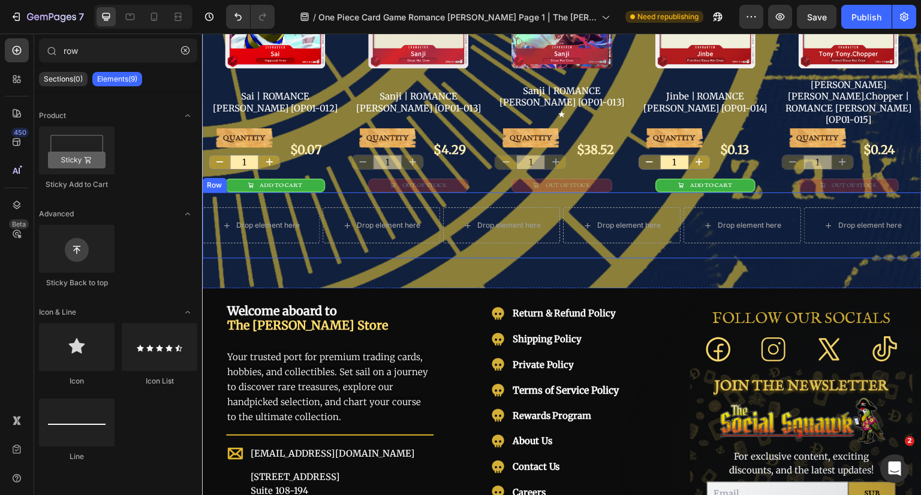
click at [456, 207] on div "Drop element here" at bounding box center [502, 225] width 118 height 36
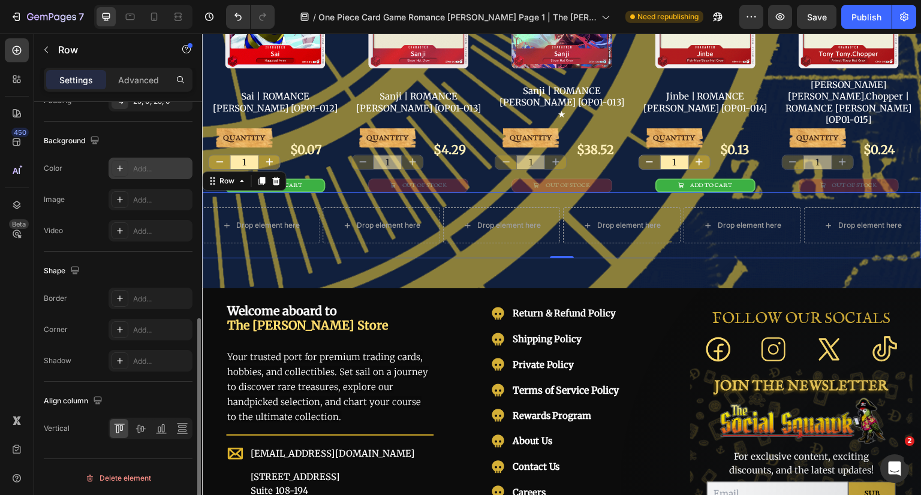
scroll to position [139, 0]
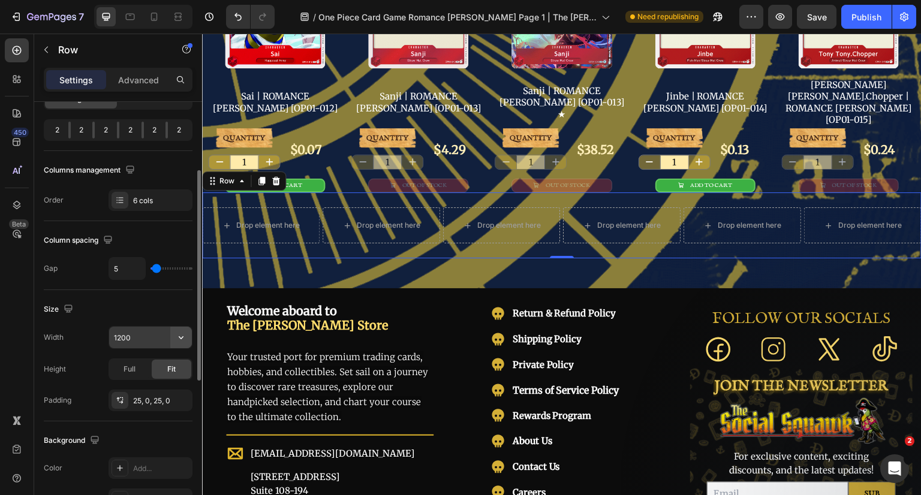
click at [175, 337] on icon "button" at bounding box center [181, 338] width 12 height 12
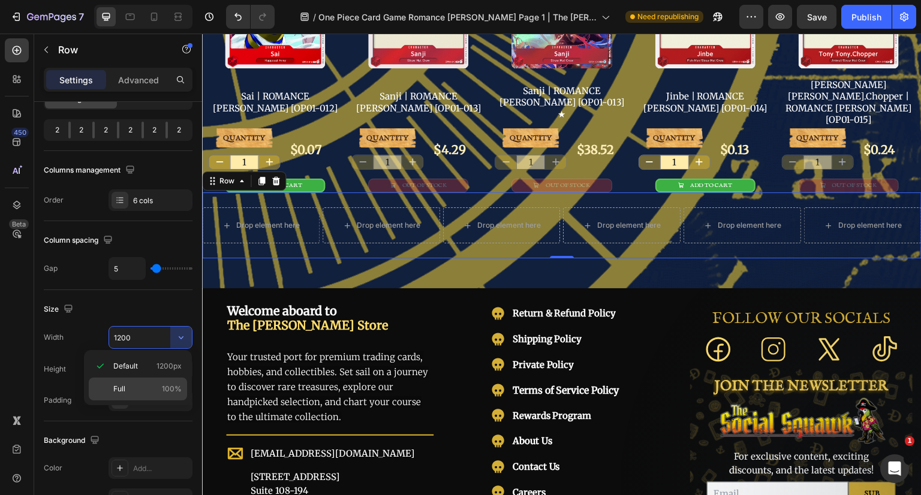
click at [142, 387] on p "Full 100%" at bounding box center [147, 389] width 68 height 11
type input "100%"
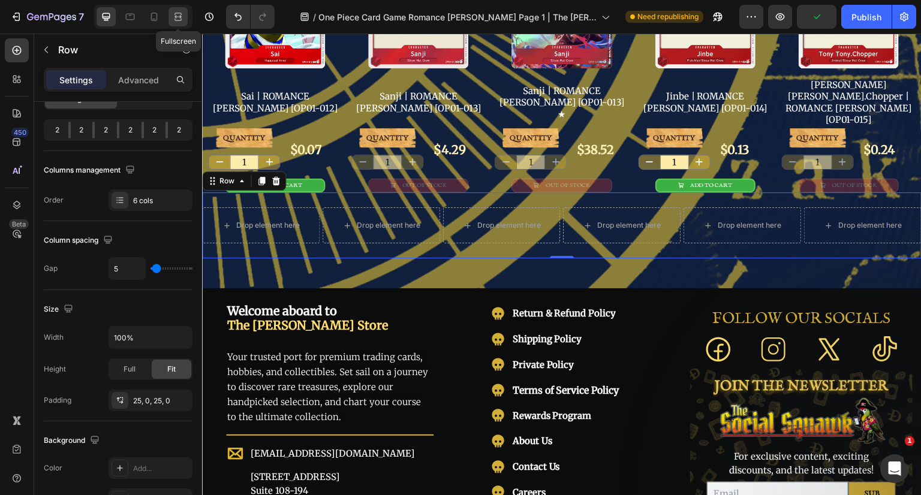
click at [184, 13] on icon at bounding box center [178, 17] width 12 height 12
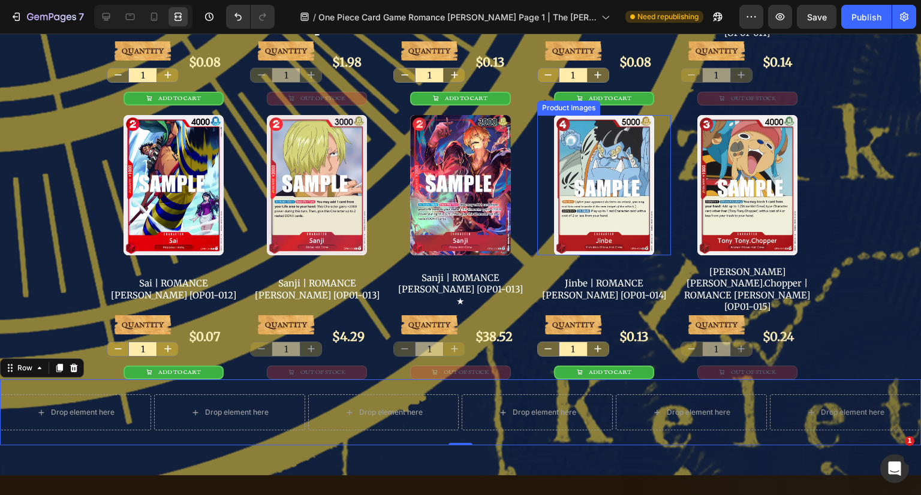
scroll to position [840, 0]
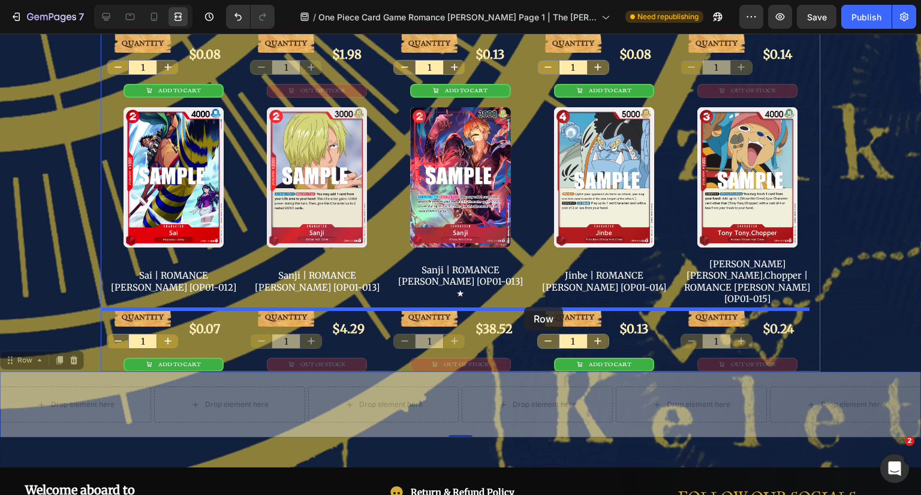
drag, startPoint x: 24, startPoint y: 296, endPoint x: 524, endPoint y: 307, distance: 500.3
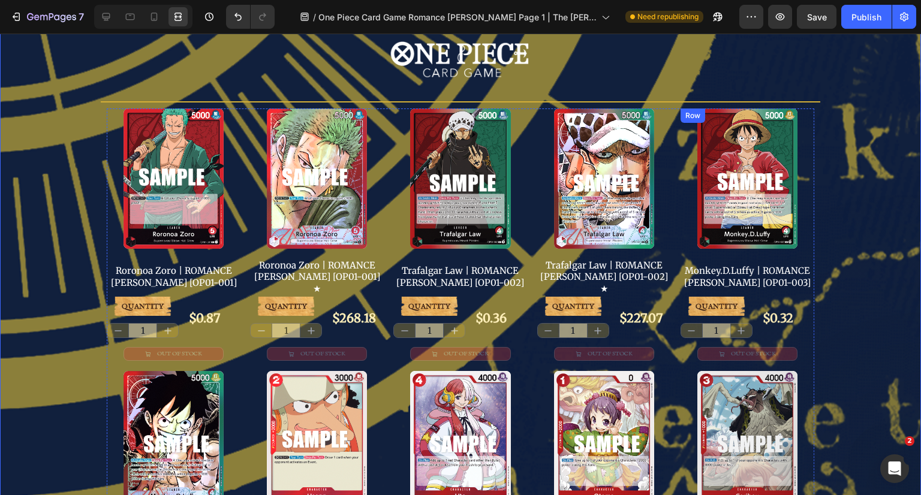
scroll to position [0, 0]
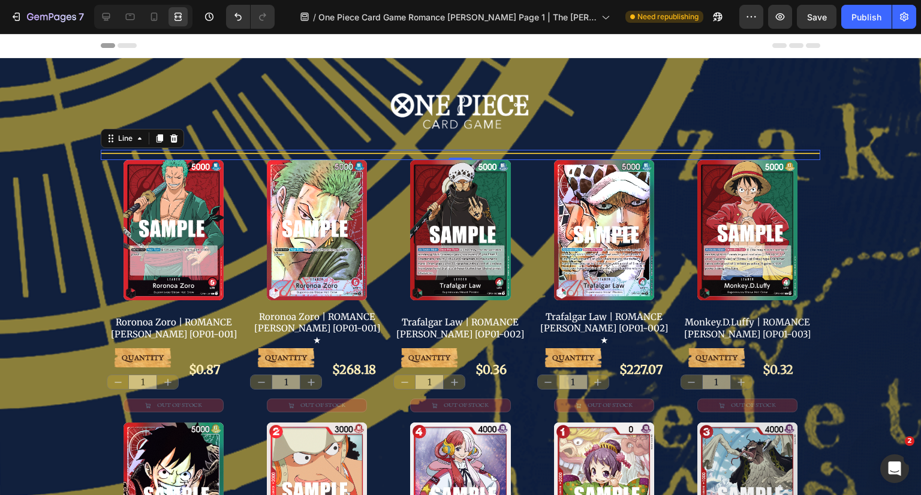
click at [105, 153] on div at bounding box center [461, 153] width 720 height 1
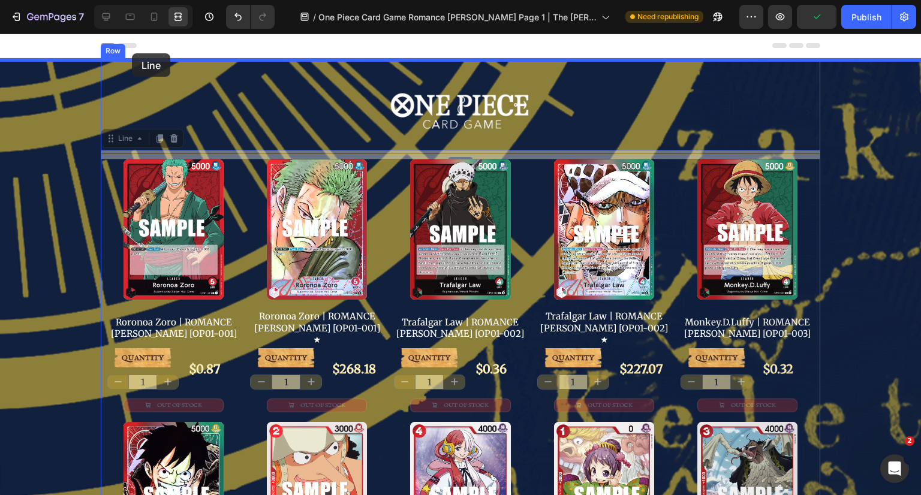
drag, startPoint x: 111, startPoint y: 140, endPoint x: 132, endPoint y: 53, distance: 88.9
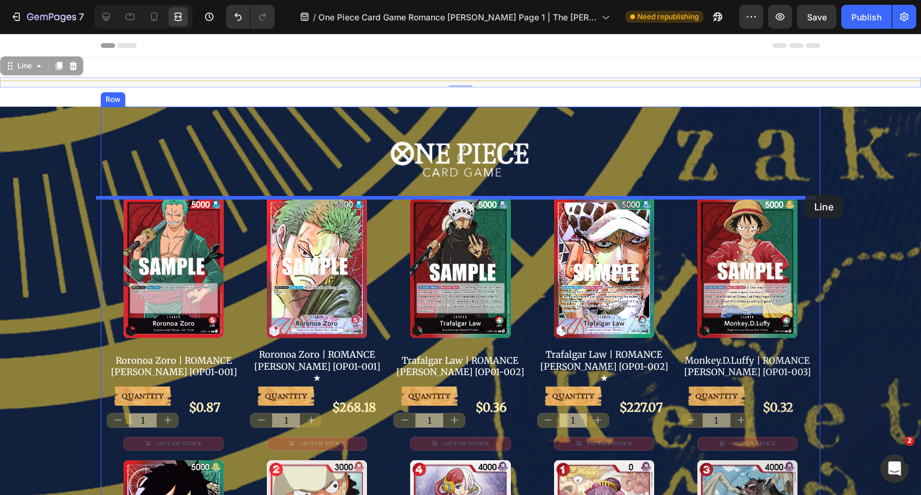
drag, startPoint x: 25, startPoint y: 69, endPoint x: 805, endPoint y: 195, distance: 790.3
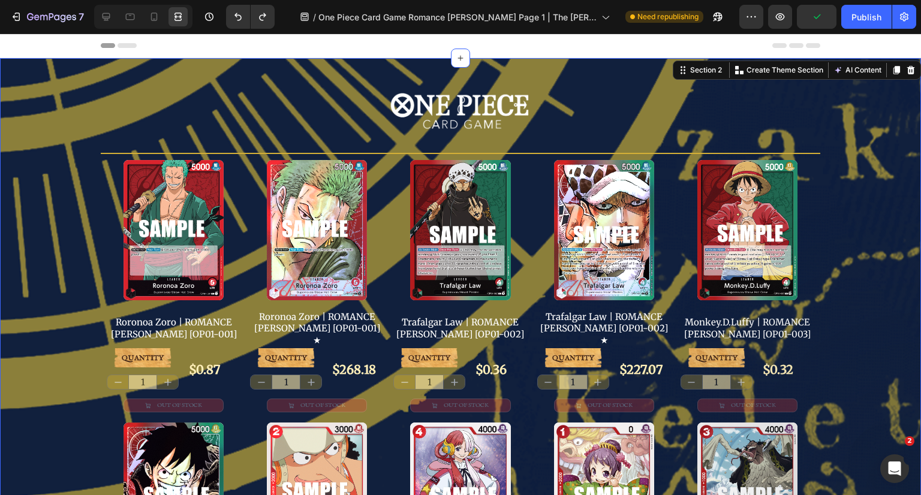
click at [320, 203] on img at bounding box center [317, 230] width 100 height 140
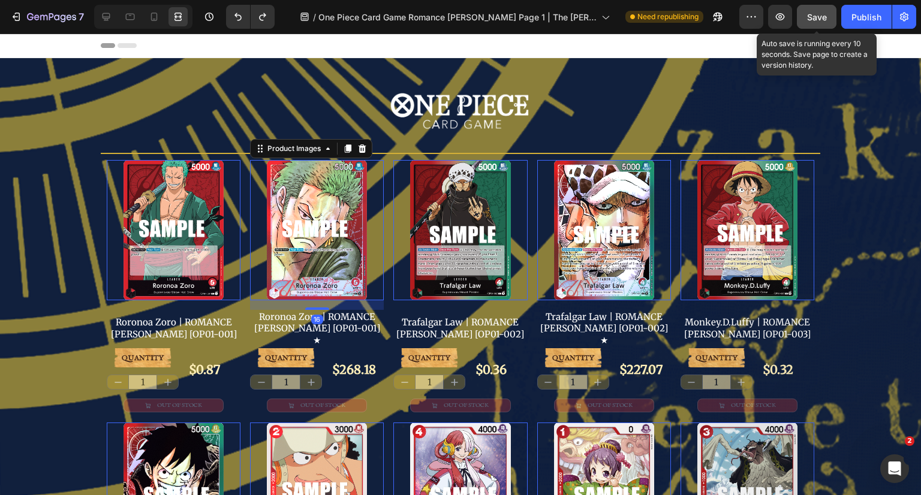
click at [811, 11] on div "Save" at bounding box center [817, 17] width 20 height 13
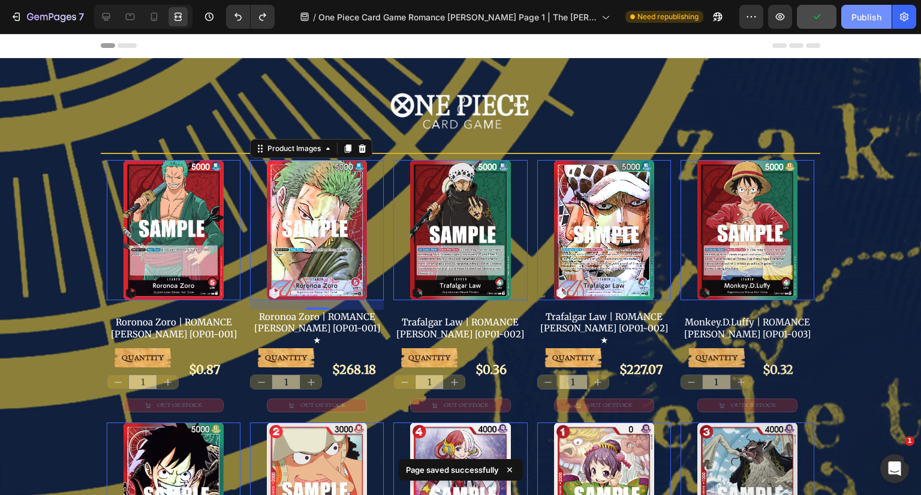
click at [874, 16] on div "Publish" at bounding box center [867, 17] width 30 height 13
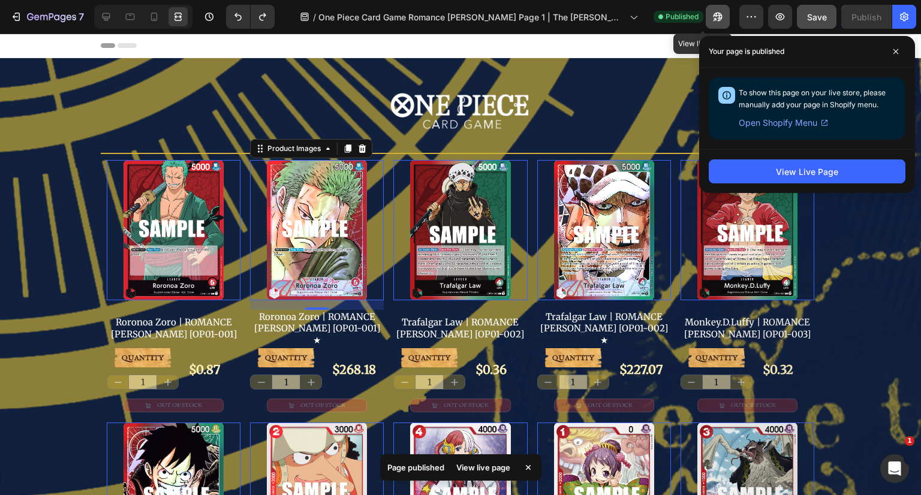
click at [714, 21] on icon "button" at bounding box center [718, 17] width 9 height 9
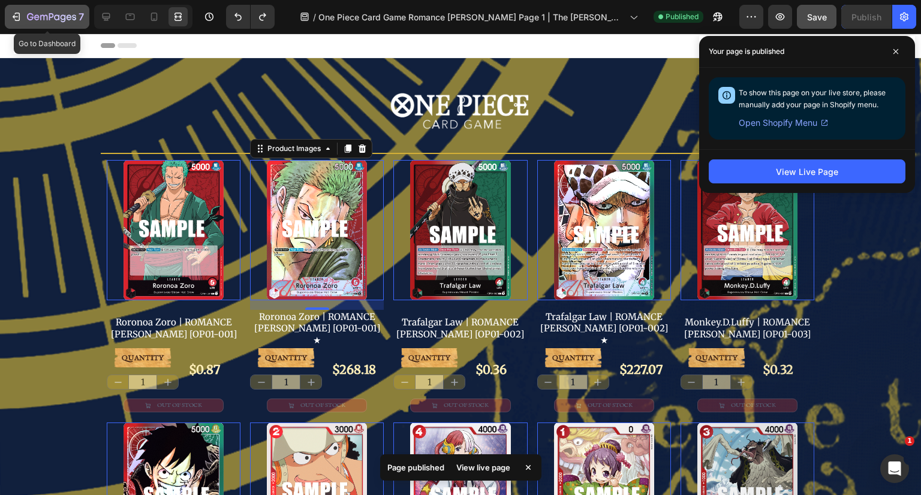
click at [40, 12] on div "7" at bounding box center [55, 17] width 57 height 14
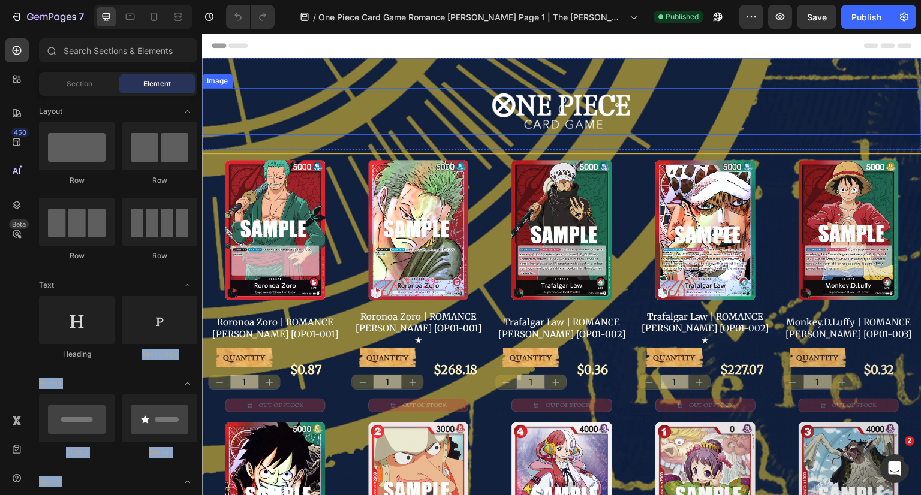
drag, startPoint x: 363, startPoint y: 348, endPoint x: 372, endPoint y: 135, distance: 213.7
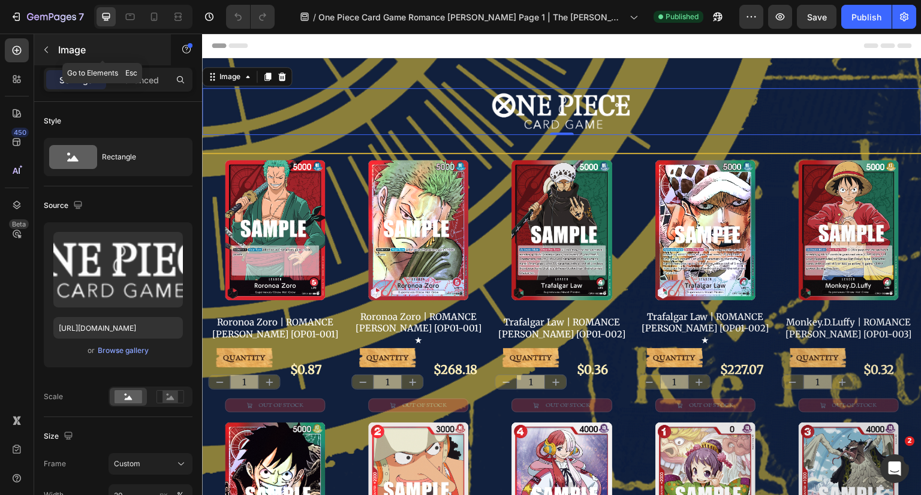
click at [61, 43] on p "Image" at bounding box center [109, 50] width 102 height 14
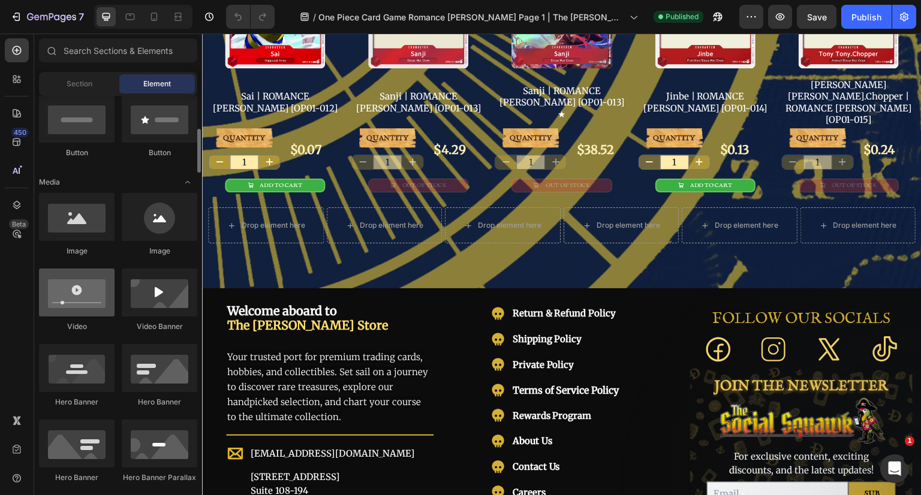
scroll to position [600, 0]
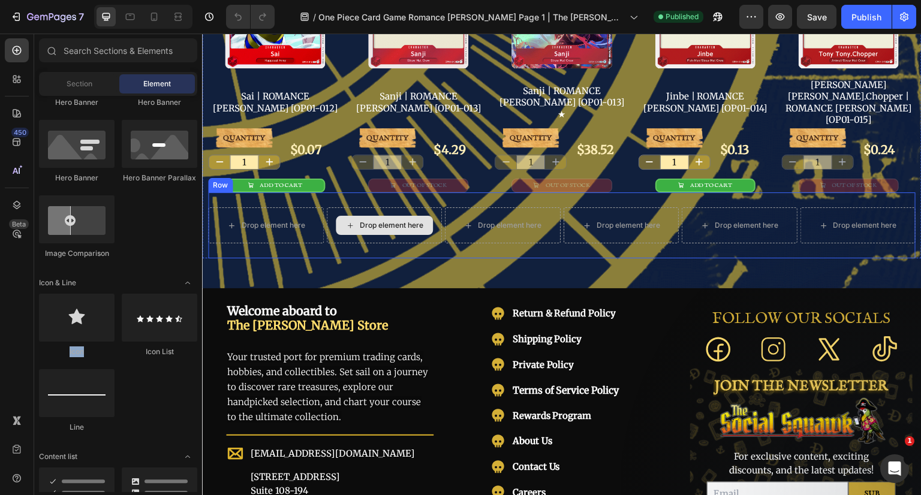
drag, startPoint x: 284, startPoint y: 351, endPoint x: 355, endPoint y: 152, distance: 210.7
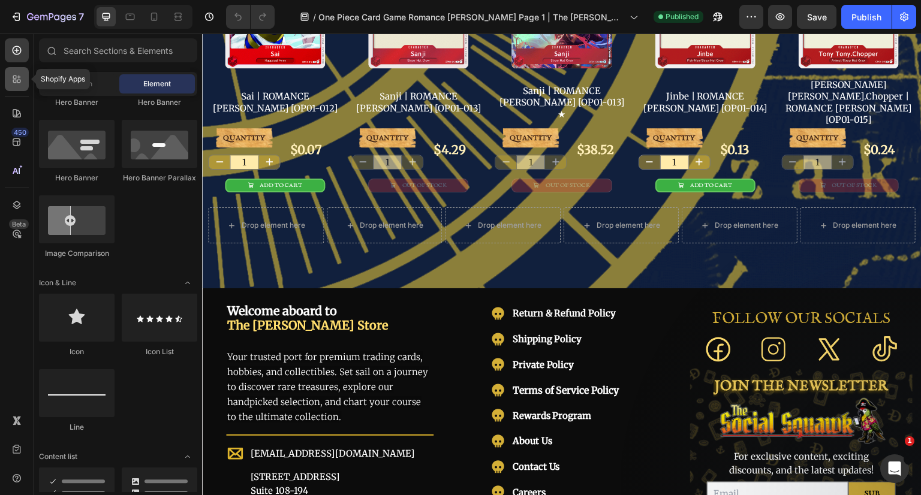
click at [12, 77] on icon at bounding box center [17, 79] width 12 height 12
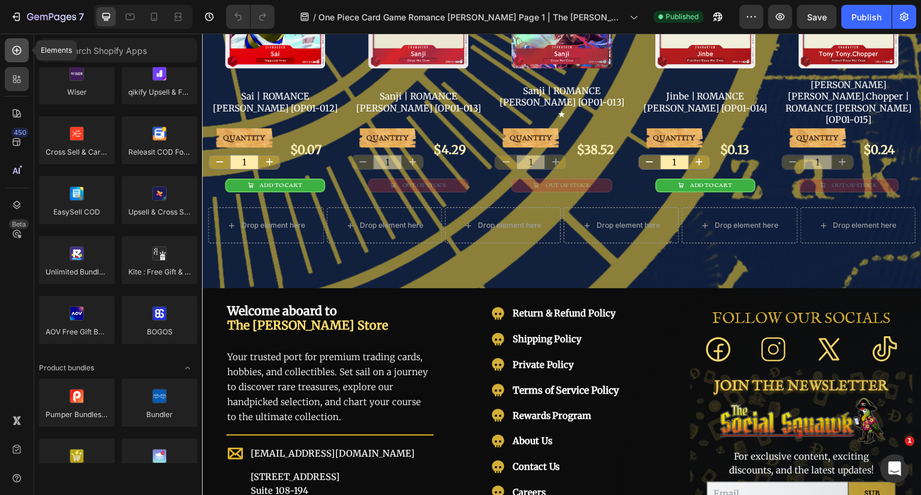
click at [14, 57] on div at bounding box center [17, 50] width 24 height 24
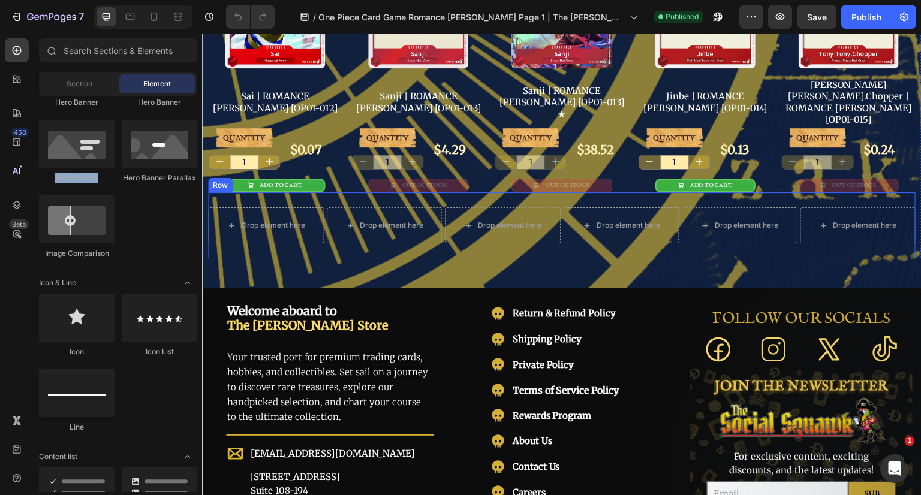
drag, startPoint x: 287, startPoint y: 183, endPoint x: 386, endPoint y: 136, distance: 110.0
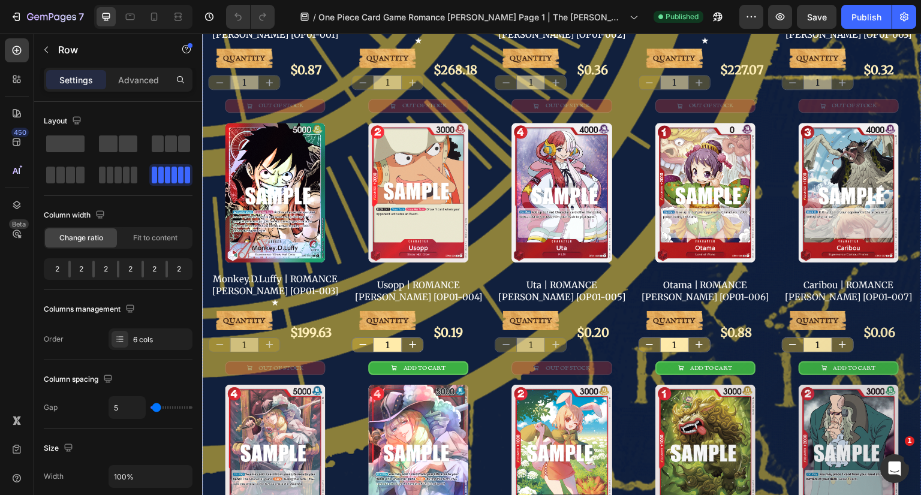
scroll to position [0, 0]
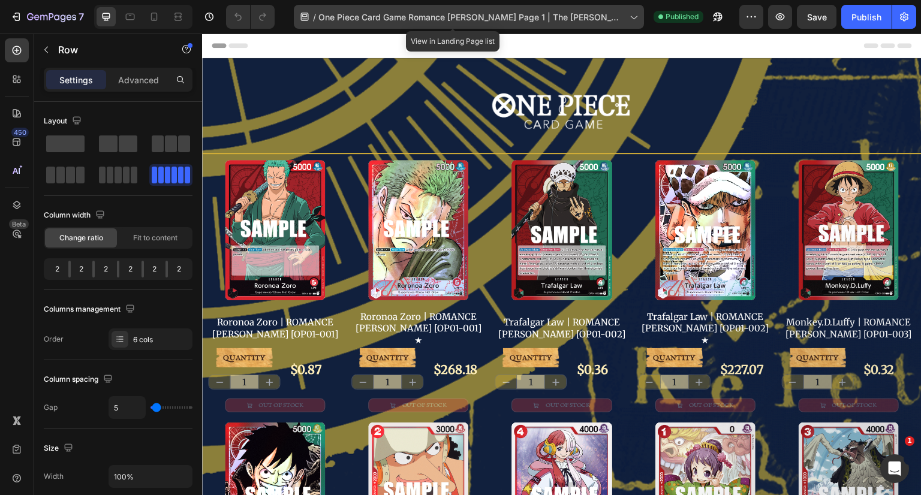
click at [567, 22] on span "One Piece Card Game Romance [PERSON_NAME] Page 1 | The [PERSON_NAME] Store" at bounding box center [471, 17] width 306 height 13
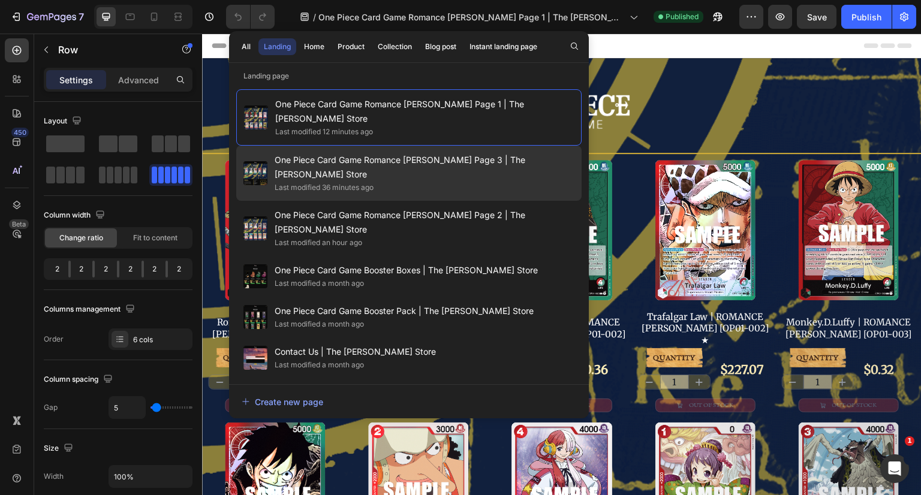
click at [478, 182] on div "Last modified 36 minutes ago" at bounding box center [425, 188] width 300 height 12
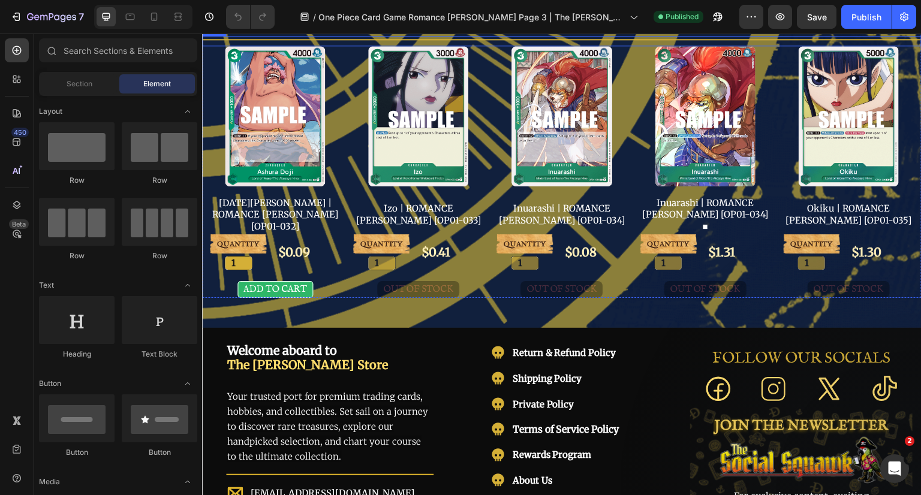
scroll to position [120, 0]
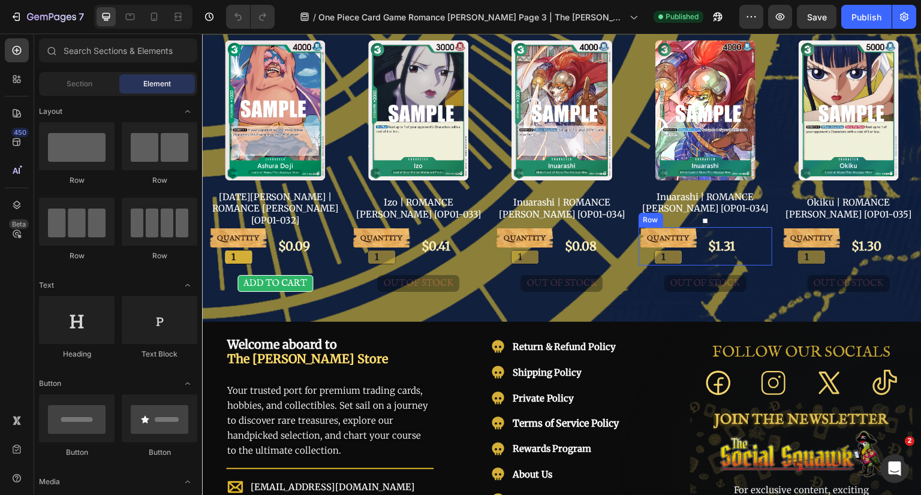
click at [762, 245] on div "QUANTITY Text Block 1 Product Quantity $1.31 Product Price Product Price Row" at bounding box center [706, 246] width 134 height 38
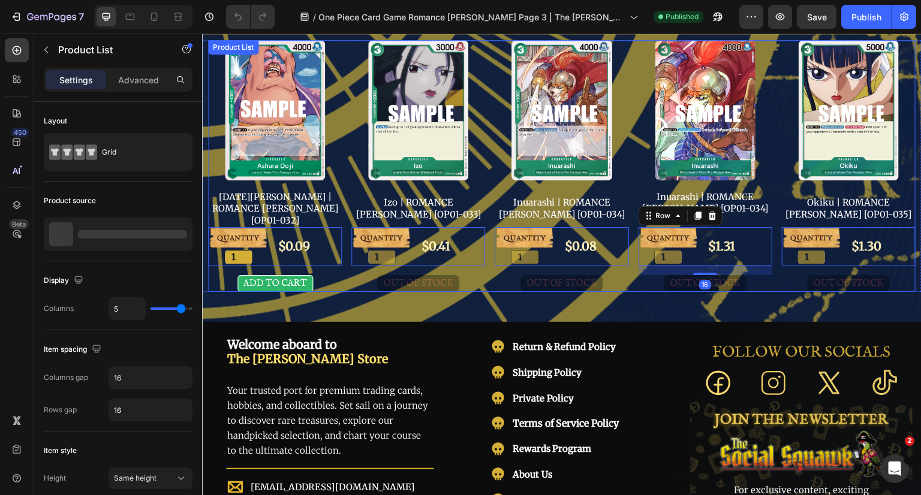
click at [772, 264] on div "Product Images Ashura Doji | ROMANCE DAWN [OP01-032] Product Title QUANTITY Tex…" at bounding box center [562, 166] width 708 height 252
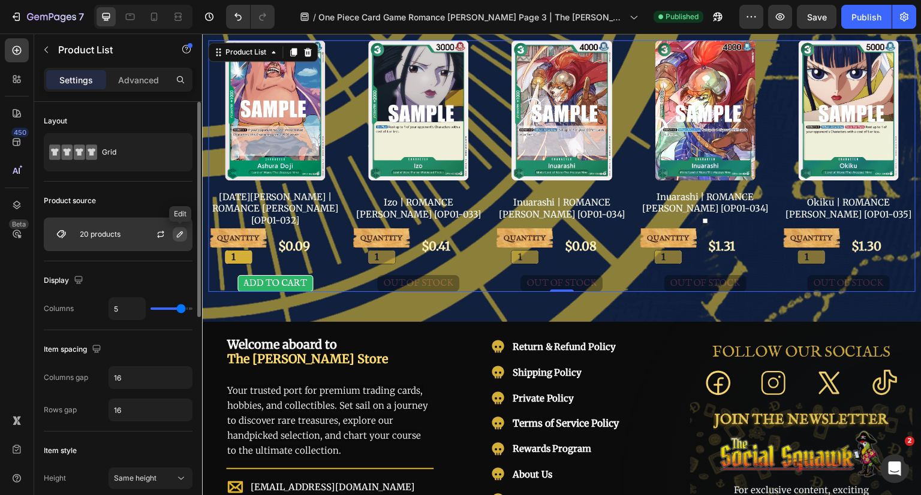
click at [181, 236] on icon "button" at bounding box center [180, 235] width 10 height 10
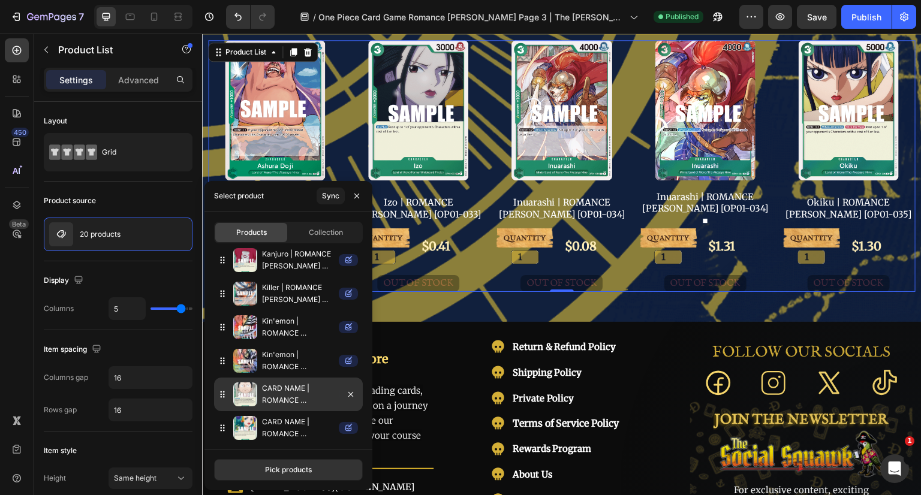
scroll to position [477, 0]
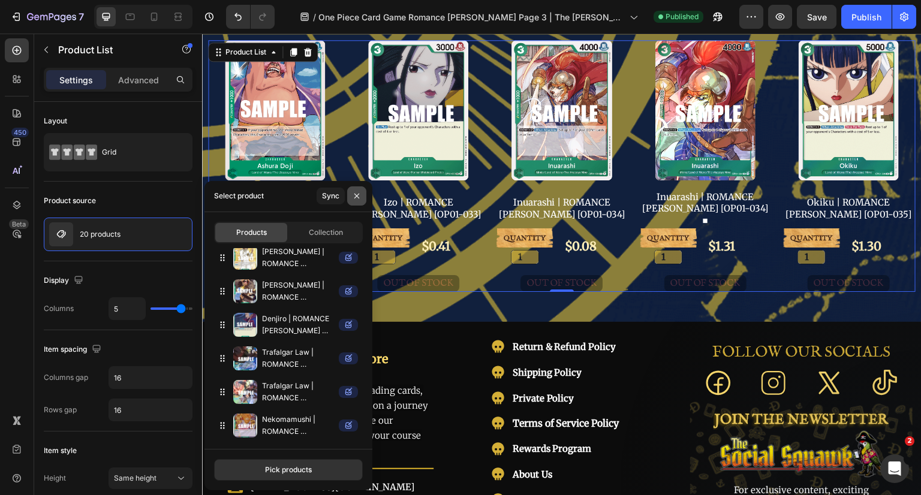
click at [363, 191] on button "button" at bounding box center [356, 196] width 19 height 19
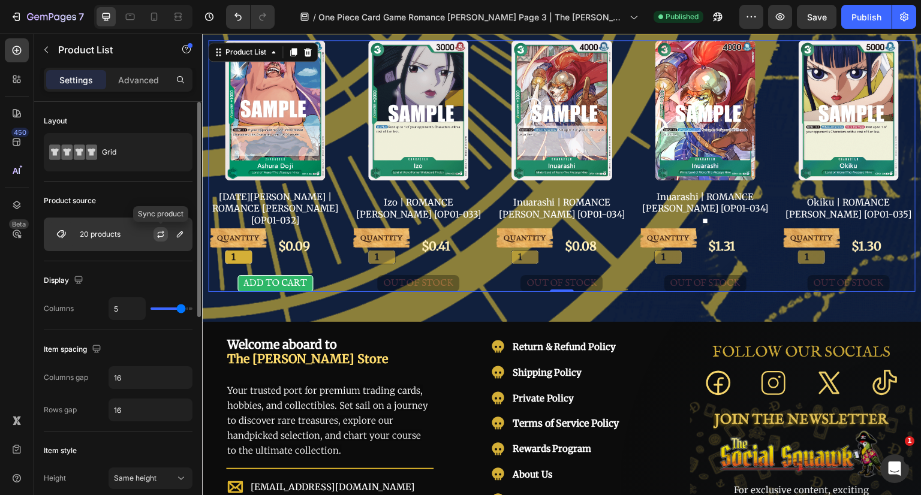
click at [162, 235] on icon "button" at bounding box center [161, 235] width 10 height 10
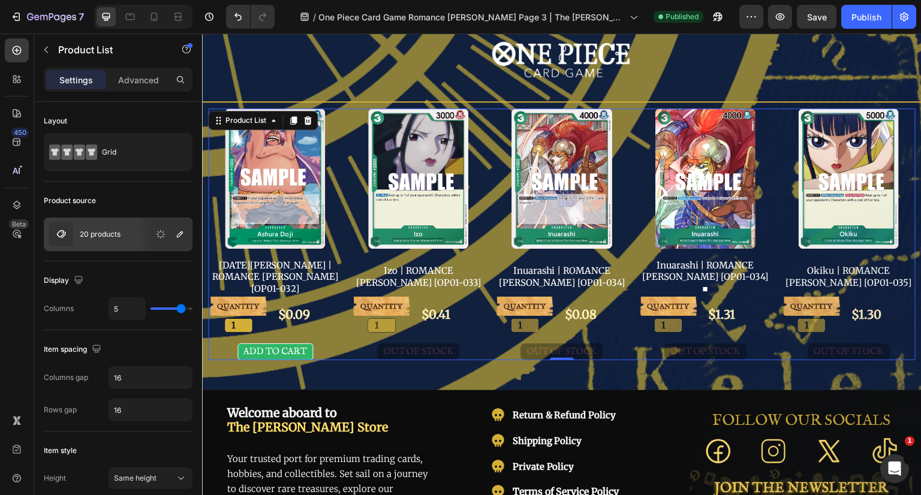
scroll to position [0, 0]
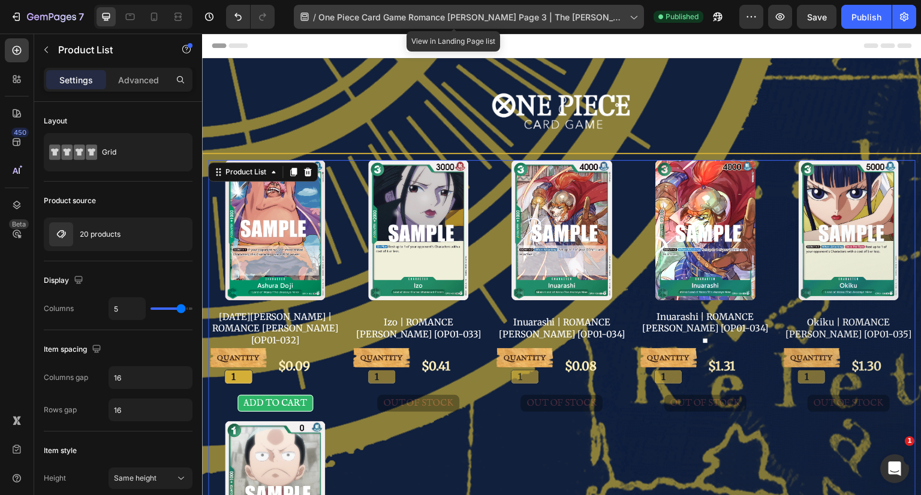
click at [537, 17] on span "One Piece Card Game Romance [PERSON_NAME] Page 3 | The [PERSON_NAME] Store" at bounding box center [471, 17] width 306 height 13
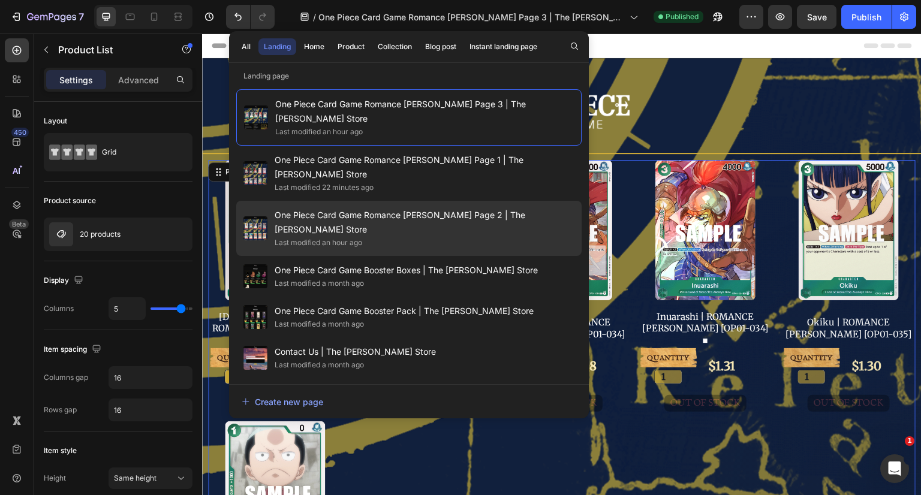
click at [471, 208] on span "One Piece Card Game Romance [PERSON_NAME] Page 2 | The [PERSON_NAME] Store" at bounding box center [425, 222] width 300 height 29
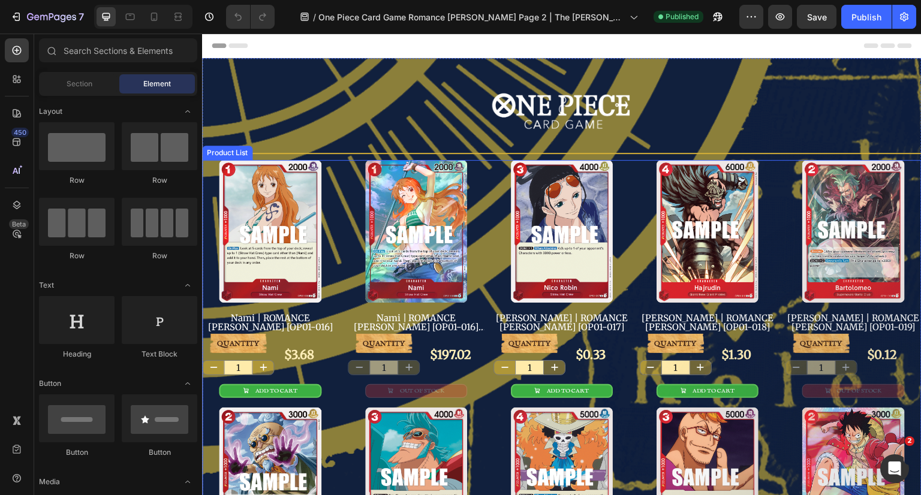
click at [624, 320] on h2 "Nico Robin | ROMANCE DAWN [OP01-017]" at bounding box center [562, 322] width 136 height 20
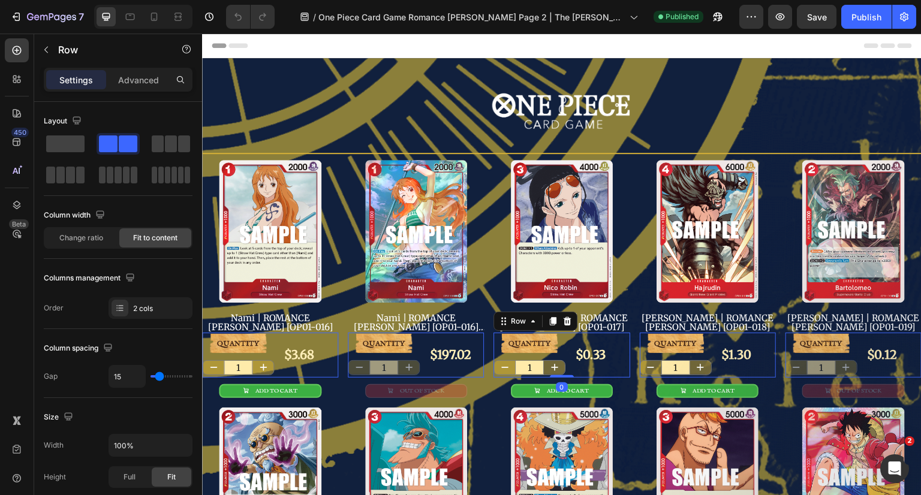
click at [624, 348] on div "QUANTITY Text Block 1 Product Quantity $0.33 Product Price Product Price Row 0" at bounding box center [562, 356] width 136 height 46
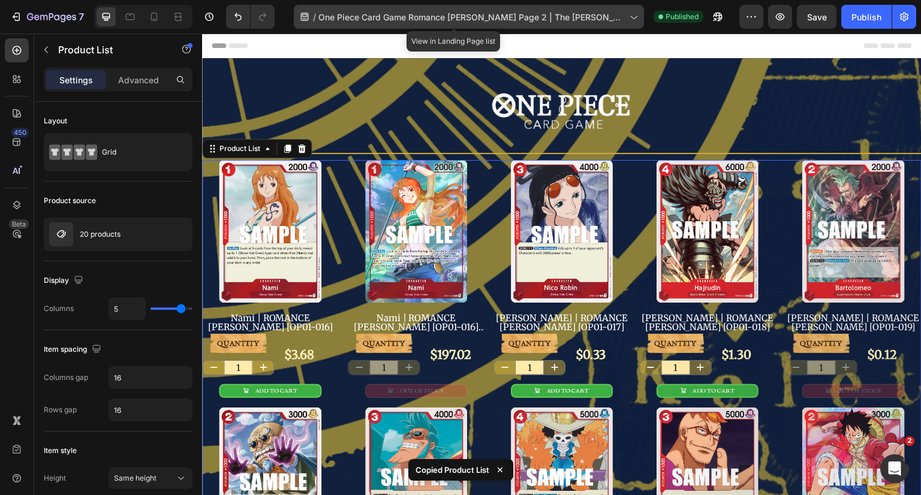
click at [627, 17] on icon at bounding box center [633, 17] width 12 height 12
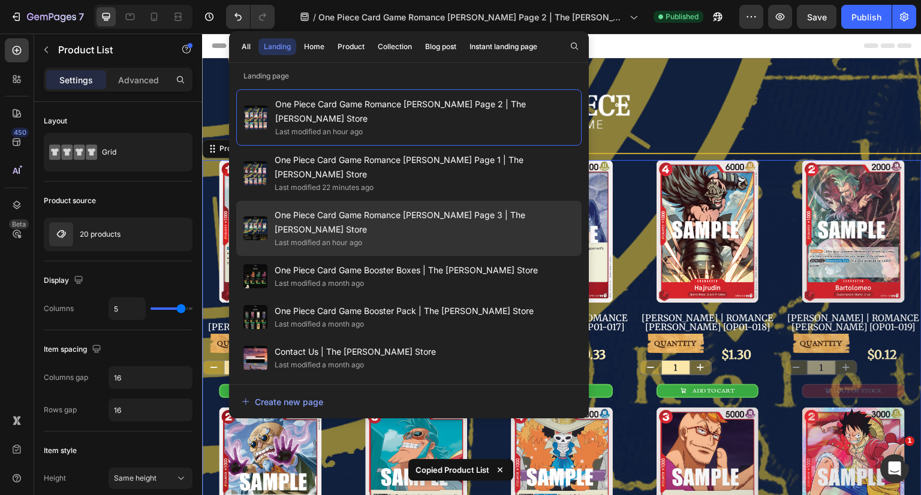
click at [486, 201] on div "One Piece Card Game Romance Dawn Page 3 | The Jolly Roger Store Last modified a…" at bounding box center [408, 228] width 345 height 55
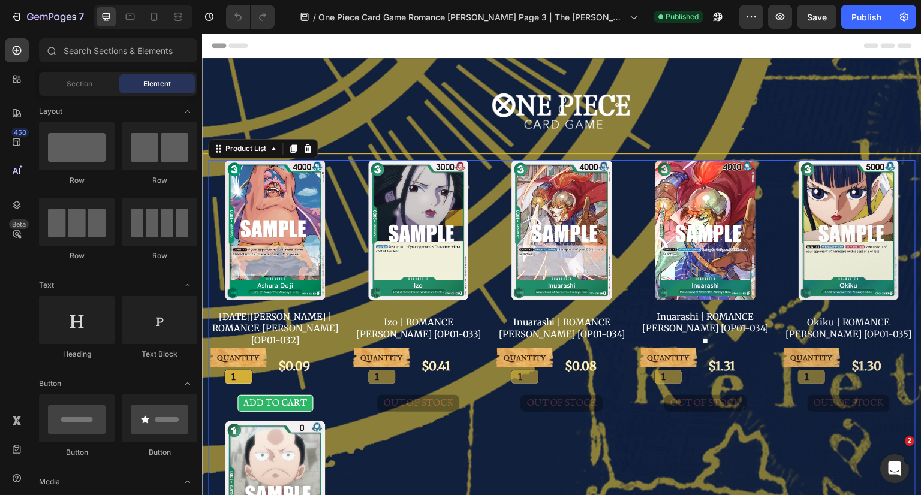
click at [627, 366] on div "Product Images Ashura Doji | ROMANCE DAWN [OP01-032] Product Title QUANTITY Tex…" at bounding box center [562, 417] width 708 height 514
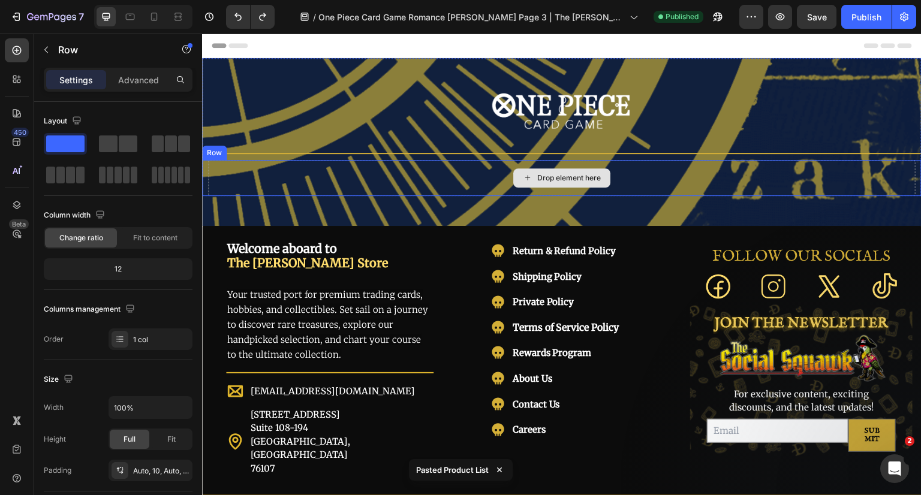
click at [645, 183] on div "Drop element here" at bounding box center [562, 178] width 708 height 36
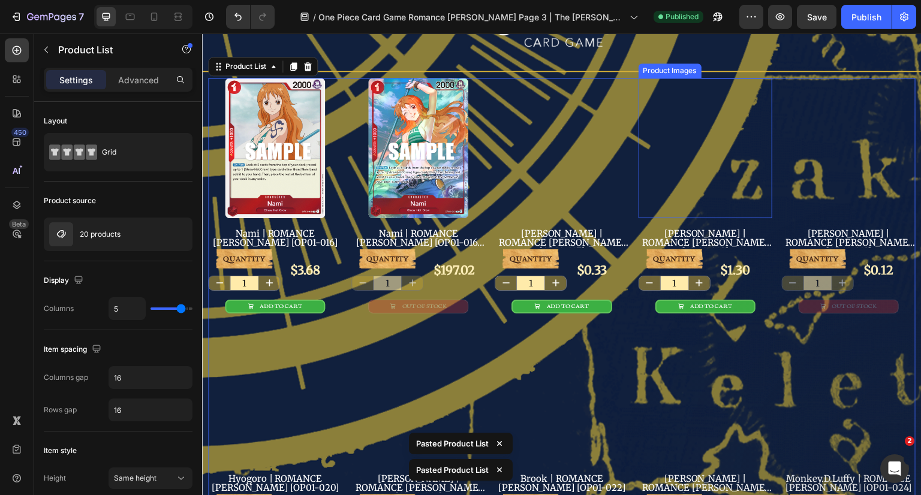
scroll to position [83, 0]
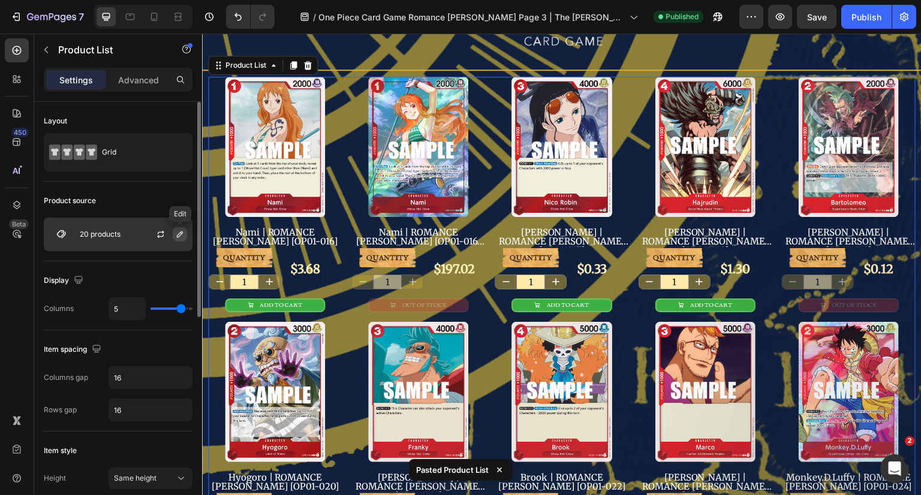
click at [176, 239] on button "button" at bounding box center [180, 234] width 14 height 14
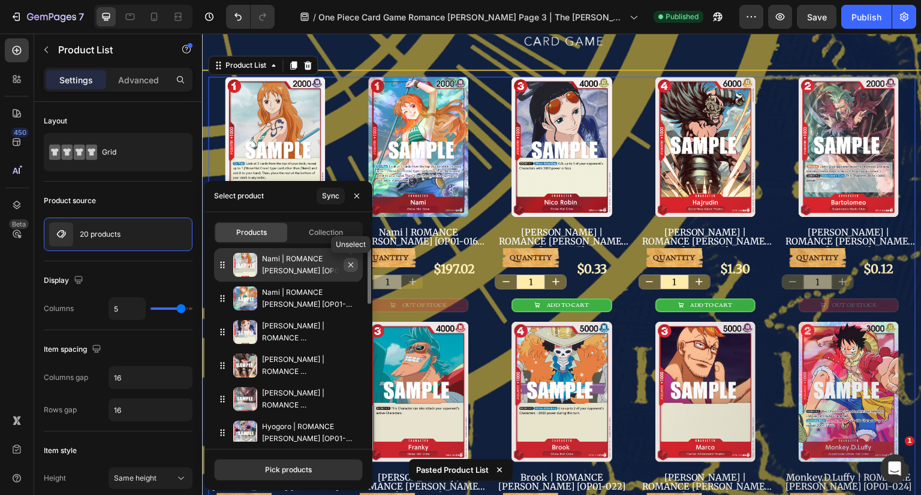
click at [350, 269] on button "button" at bounding box center [351, 265] width 14 height 14
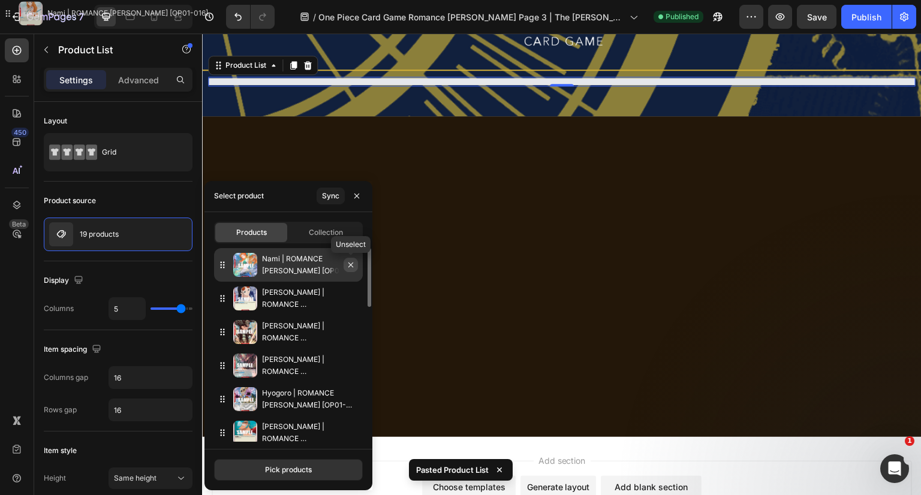
click at [350, 266] on icon "button" at bounding box center [350, 265] width 5 height 5
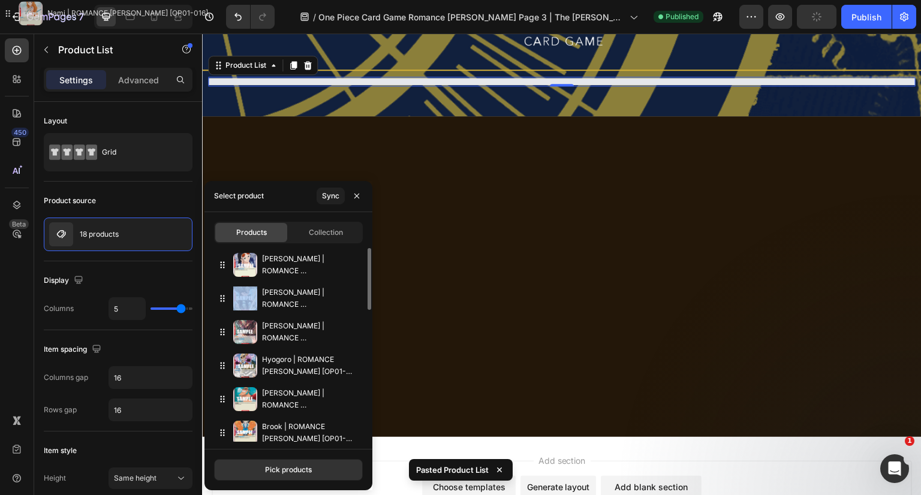
click at [0, 0] on icon "button" at bounding box center [0, 0] width 0 height 0
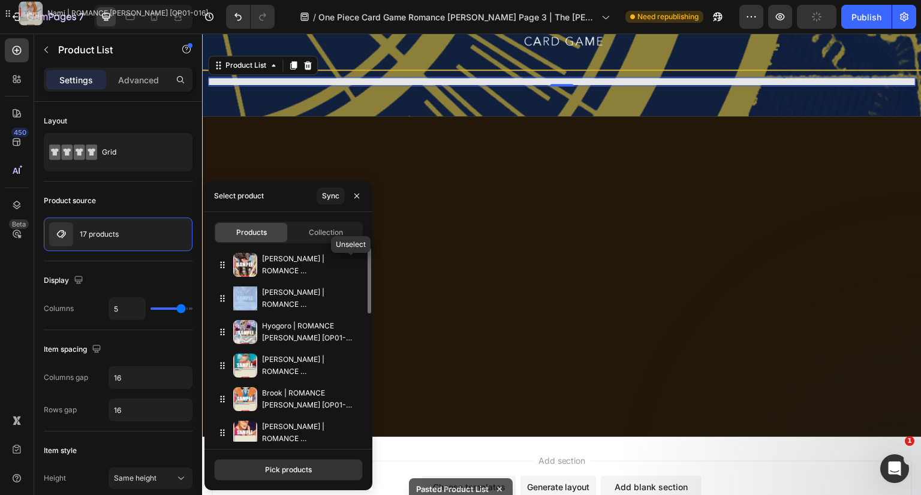
click at [0, 0] on icon "button" at bounding box center [0, 0] width 0 height 0
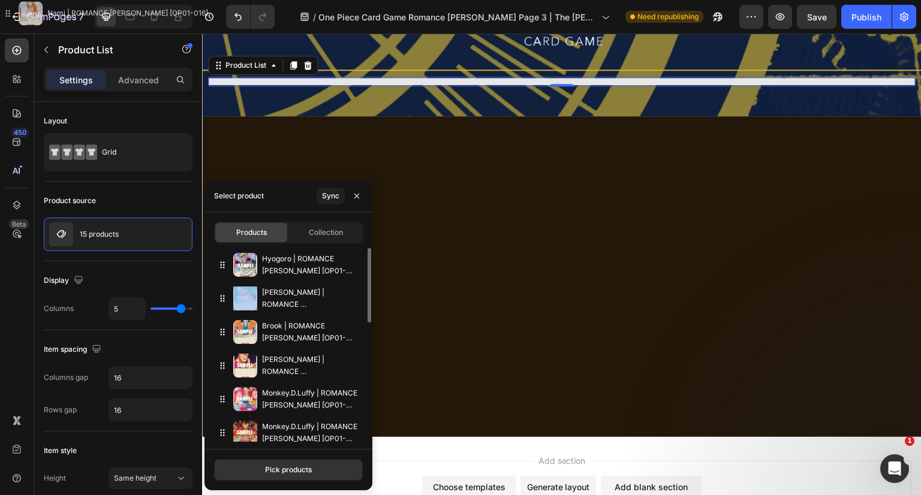
click at [0, 0] on icon "button" at bounding box center [0, 0] width 0 height 0
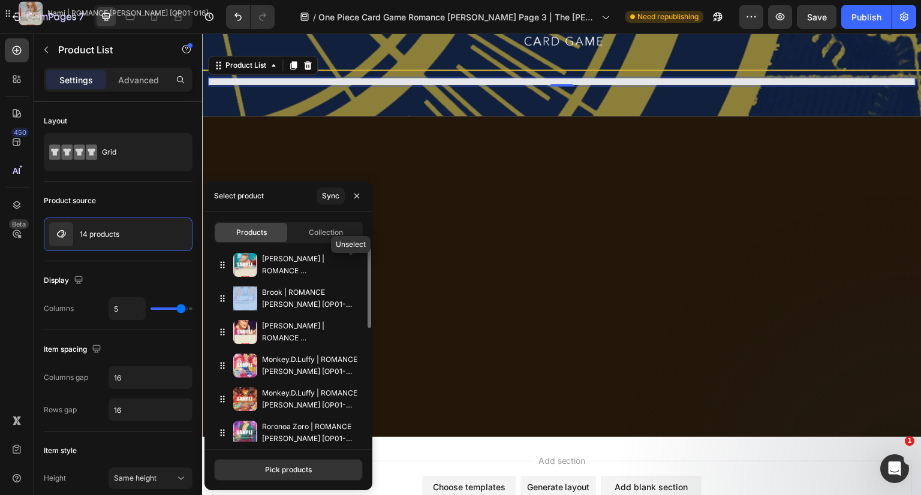
click at [0, 0] on icon "button" at bounding box center [0, 0] width 0 height 0
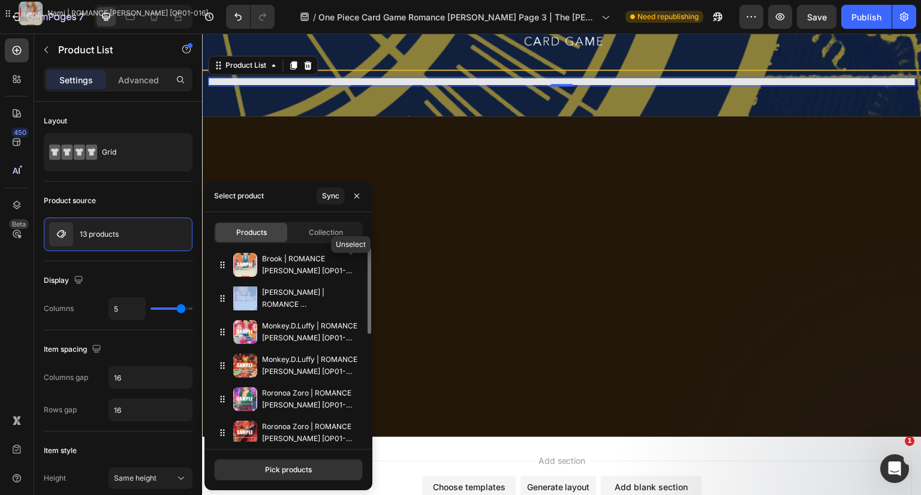
click at [0, 0] on icon "button" at bounding box center [0, 0] width 0 height 0
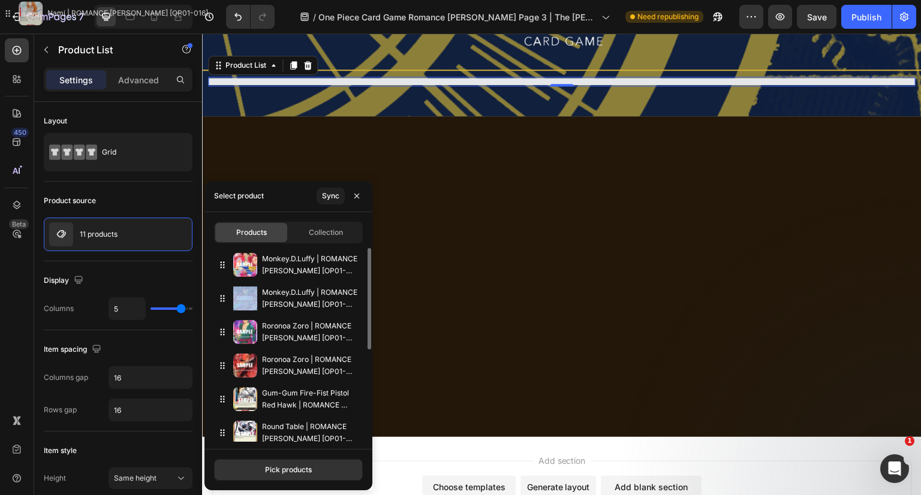
click at [0, 0] on icon "button" at bounding box center [0, 0] width 0 height 0
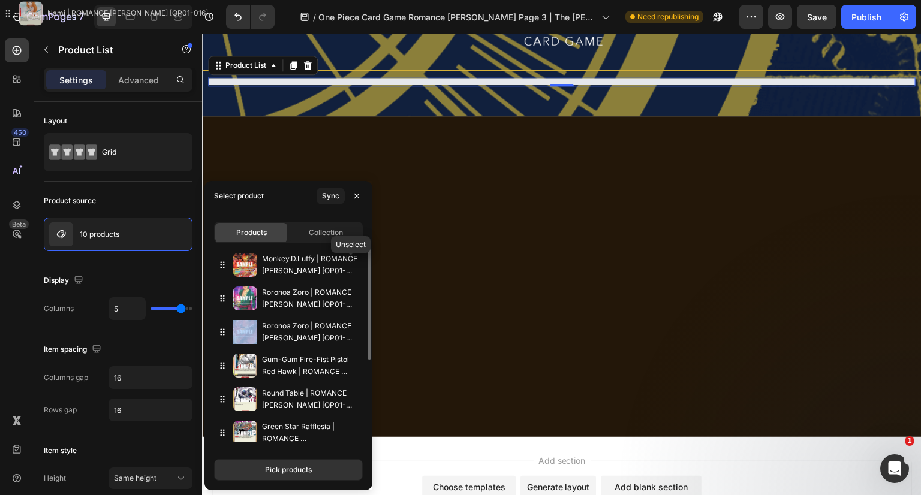
click at [0, 0] on icon "button" at bounding box center [0, 0] width 0 height 0
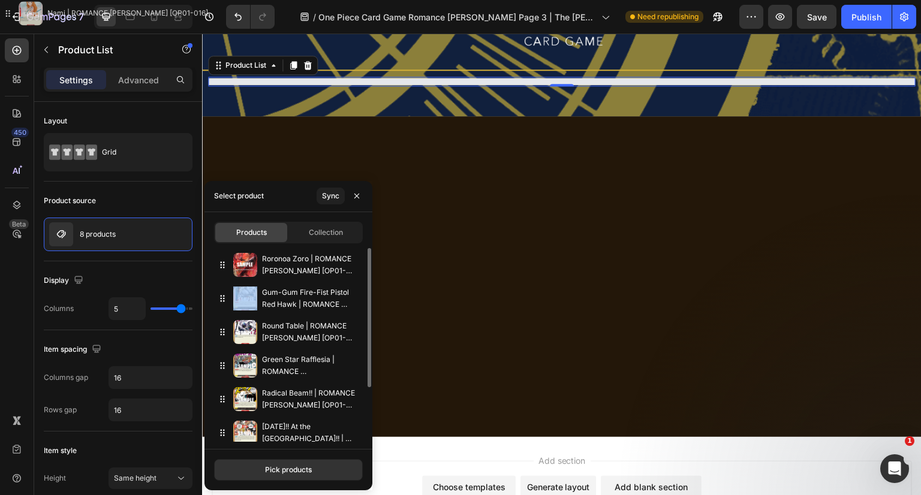
click at [0, 0] on icon "button" at bounding box center [0, 0] width 0 height 0
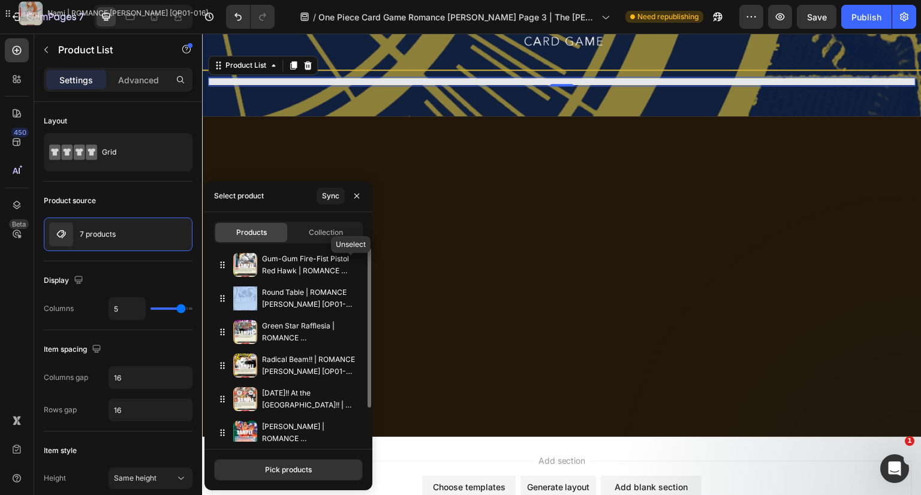
click at [0, 0] on icon "button" at bounding box center [0, 0] width 0 height 0
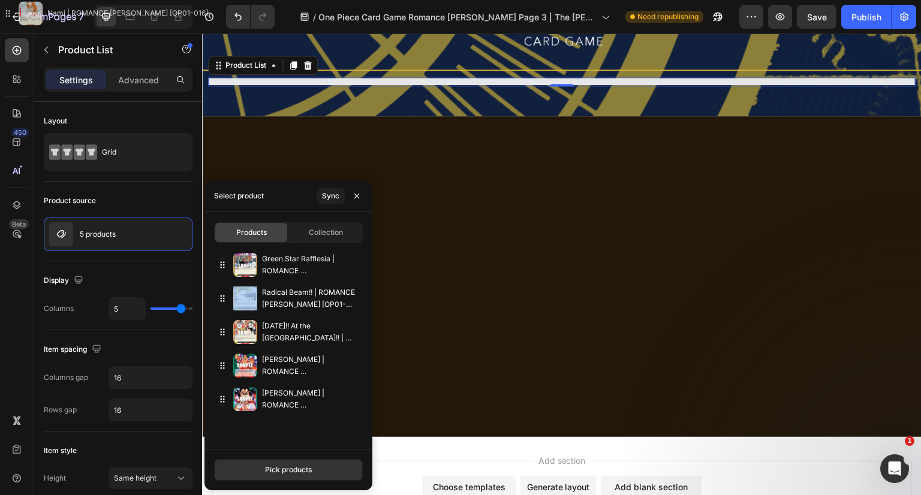
click at [0, 0] on icon "button" at bounding box center [0, 0] width 0 height 0
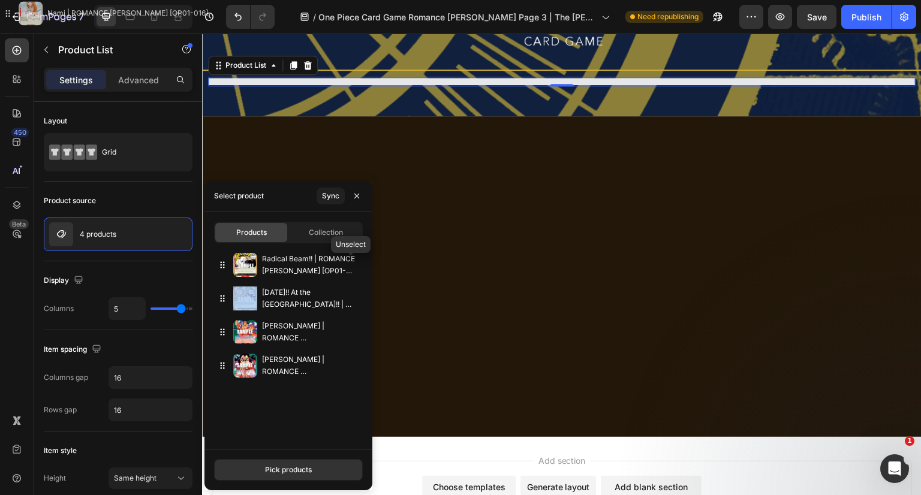
click at [0, 0] on icon "button" at bounding box center [0, 0] width 0 height 0
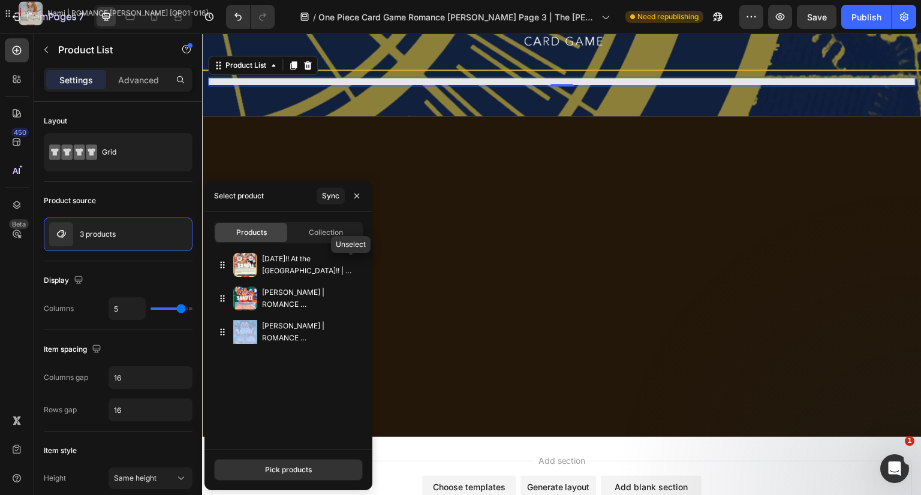
click at [0, 0] on icon "button" at bounding box center [0, 0] width 0 height 0
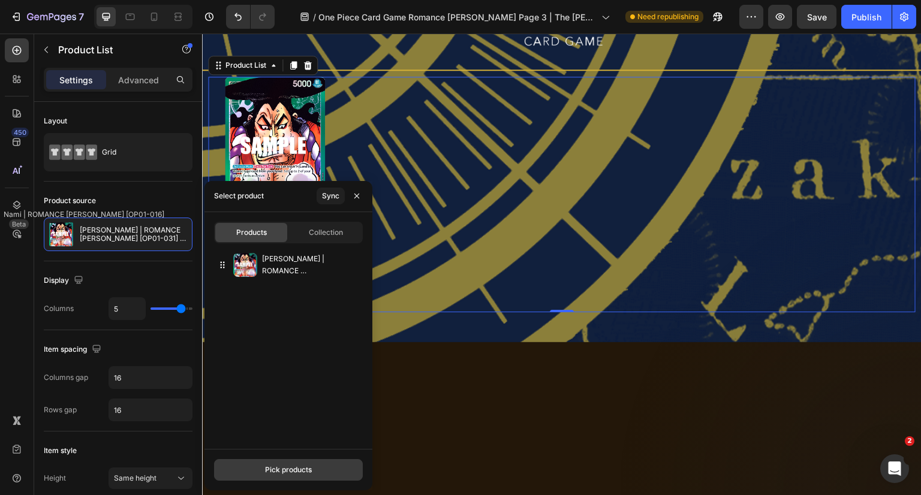
click at [306, 467] on div "Pick products" at bounding box center [288, 470] width 47 height 11
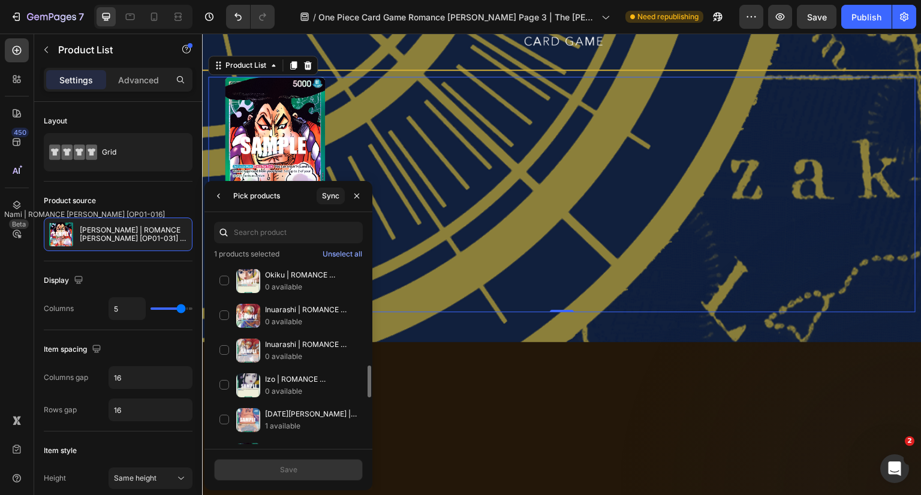
scroll to position [650, 0]
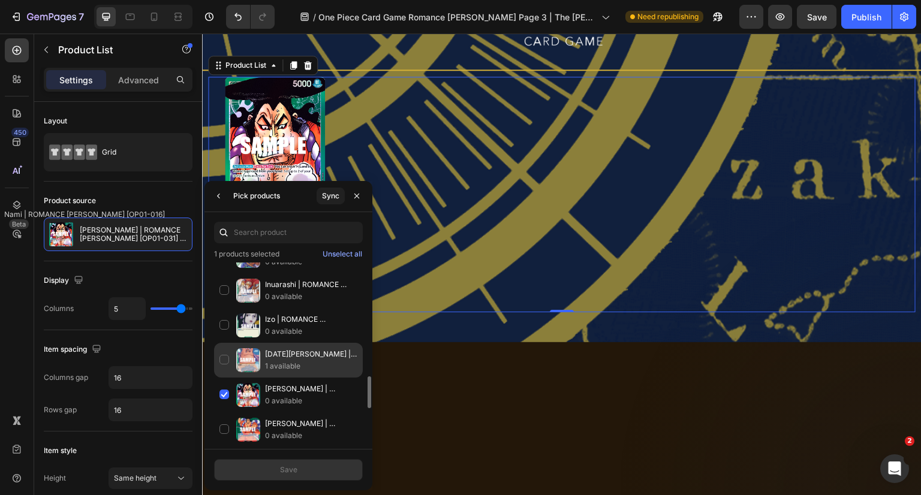
click at [222, 353] on div "Ashura Doji | ROMANCE DAWN [OP01-032] 1 available" at bounding box center [288, 360] width 149 height 35
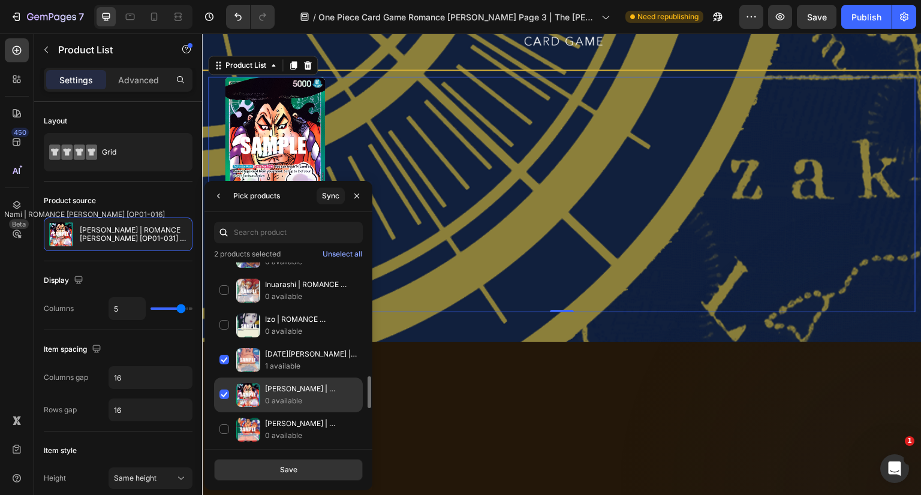
click at [226, 386] on div "Kouzuki Oden | ROMANCE DAWN [OP01-031] ★ 0 available" at bounding box center [288, 395] width 149 height 35
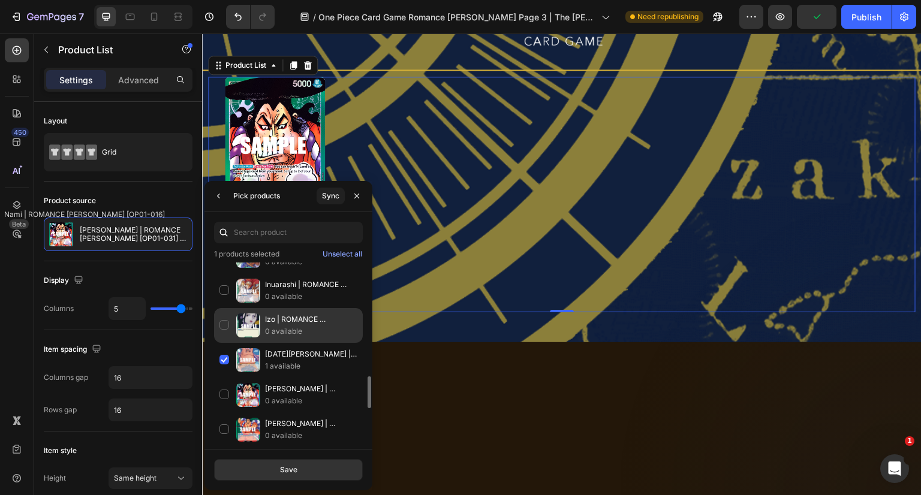
click at [224, 321] on div "Izo | ROMANCE DAWN [OP01-033] 0 available" at bounding box center [288, 325] width 149 height 35
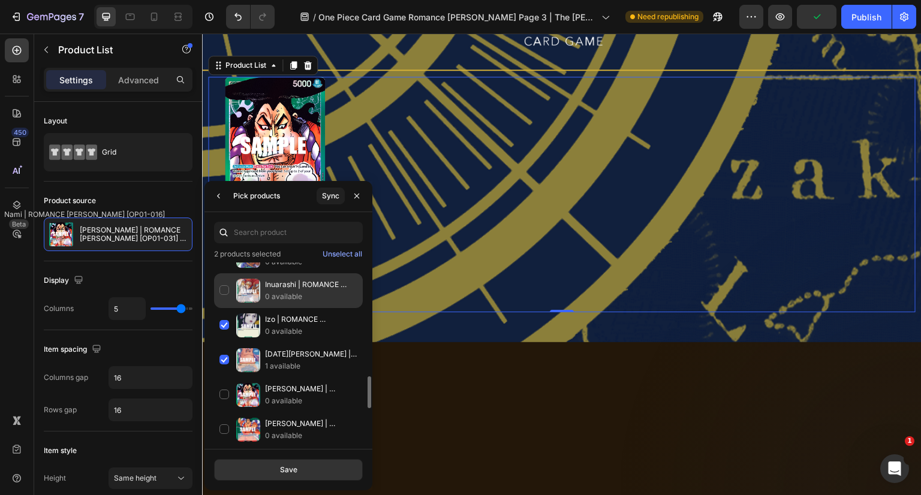
click at [225, 287] on div "Inuarashi | ROMANCE DAWN [OP01-034] 0 available" at bounding box center [288, 290] width 149 height 35
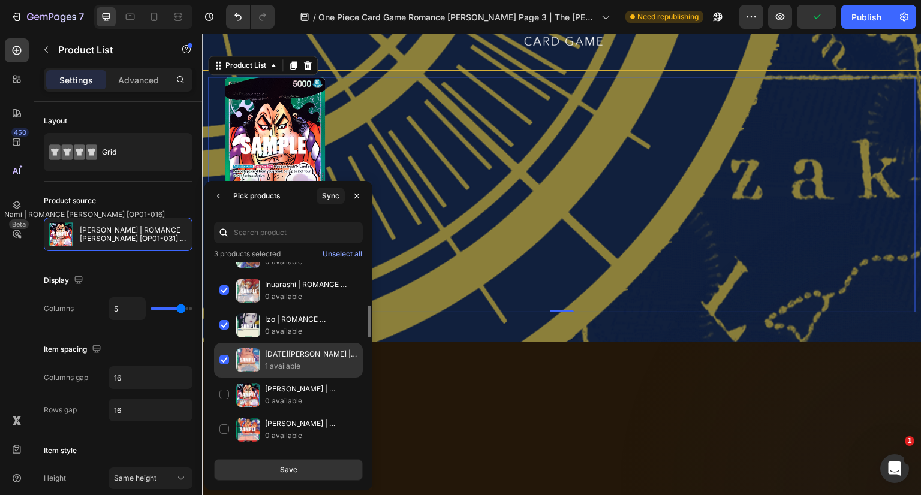
scroll to position [590, 0]
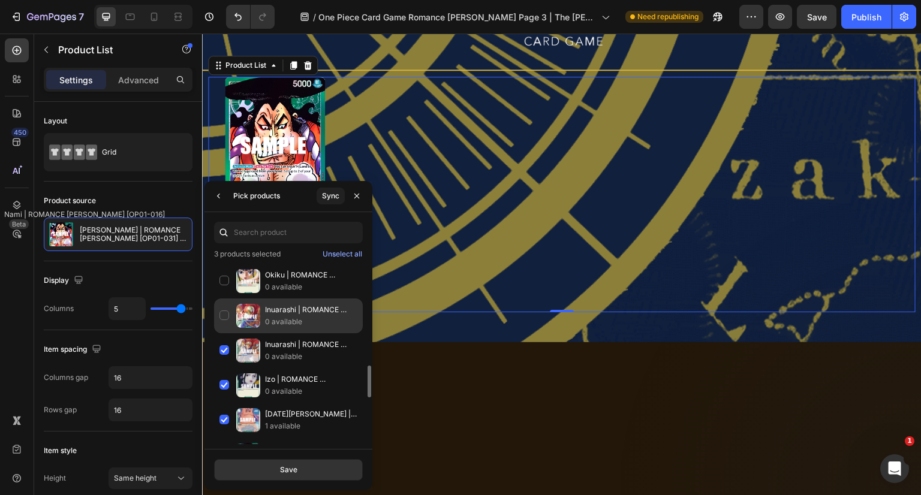
drag, startPoint x: 224, startPoint y: 310, endPoint x: 223, endPoint y: 303, distance: 6.6
click at [223, 310] on div "Inuarashi | ROMANCE DAWN [OP01-034] ■ 0 available" at bounding box center [288, 316] width 149 height 35
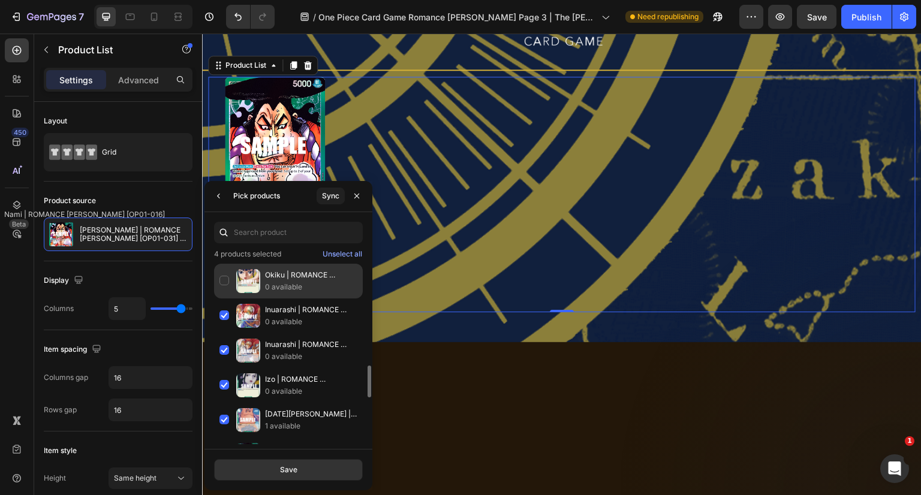
click at [224, 277] on div "Okiku | ROMANCE DAWN [OP01-035] 0 available" at bounding box center [288, 281] width 149 height 35
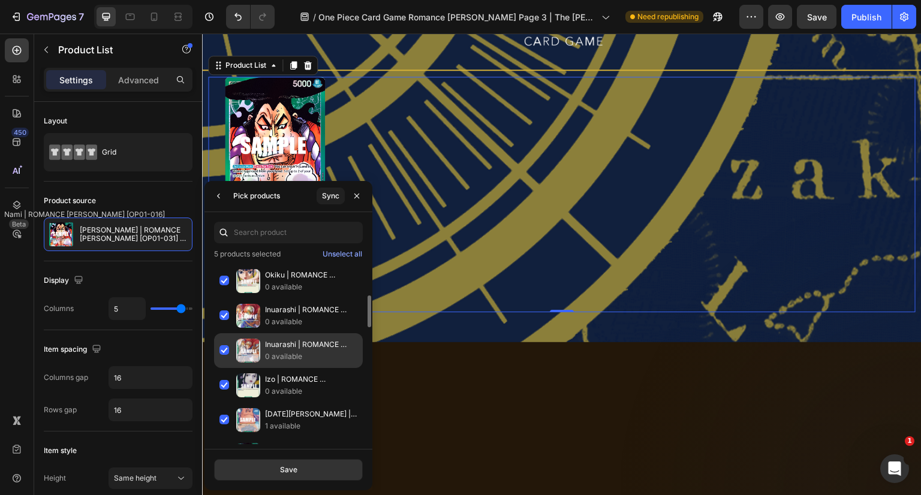
scroll to position [530, 0]
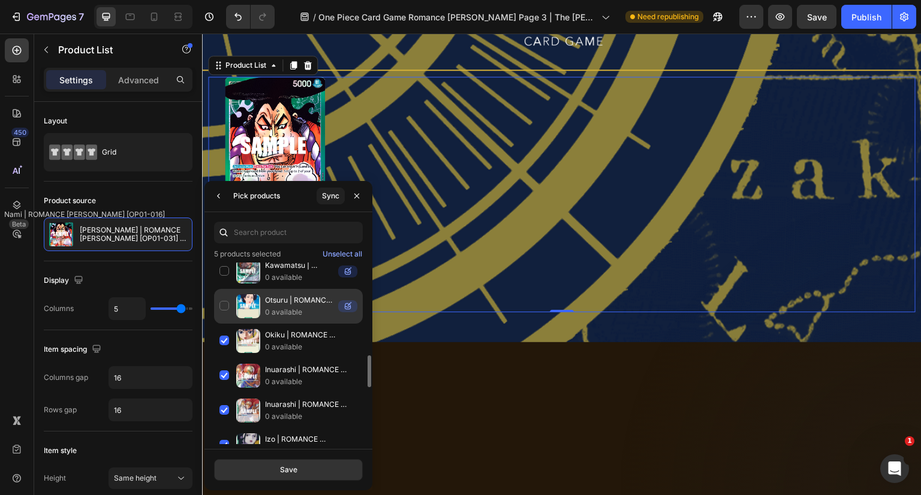
click at [223, 302] on div "Otsuru | ROMANCE DAWN [OP01-000] 0 available" at bounding box center [288, 306] width 149 height 35
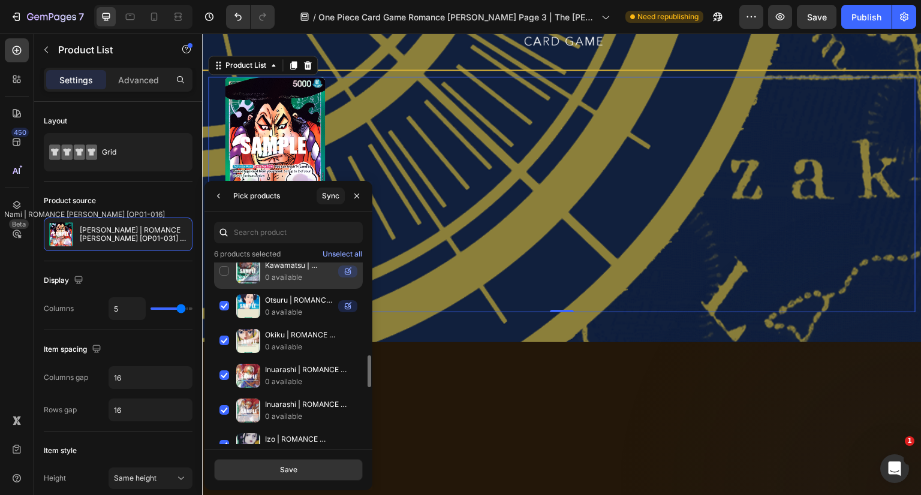
click at [228, 267] on div "Kawamatsu | ROMANCE DAWN [OP01-000] 0 available" at bounding box center [288, 271] width 149 height 35
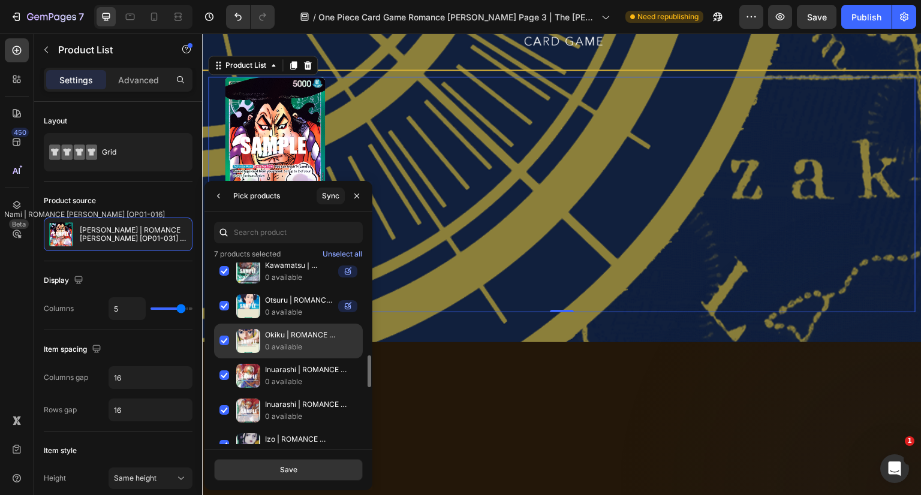
scroll to position [470, 0]
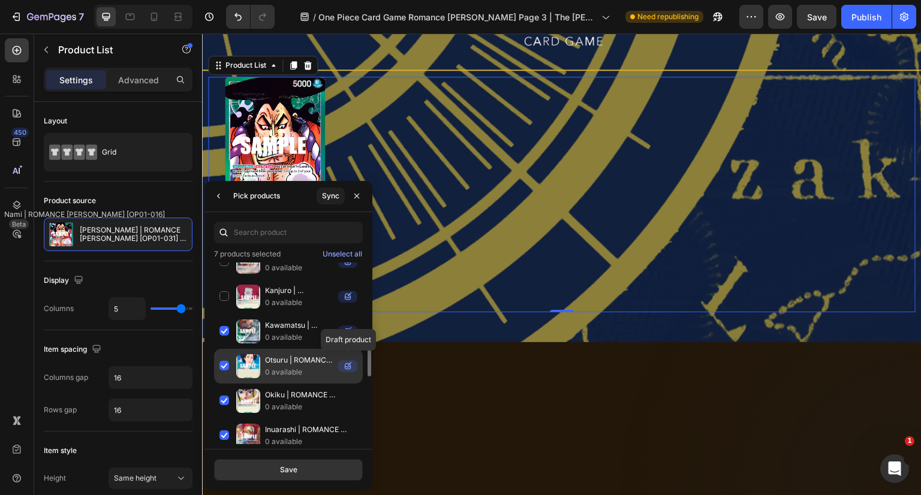
click at [345, 363] on icon at bounding box center [348, 366] width 6 height 6
click at [227, 360] on div "Otsuru | ROMANCE DAWN [OP01-000] 0 available" at bounding box center [288, 366] width 149 height 35
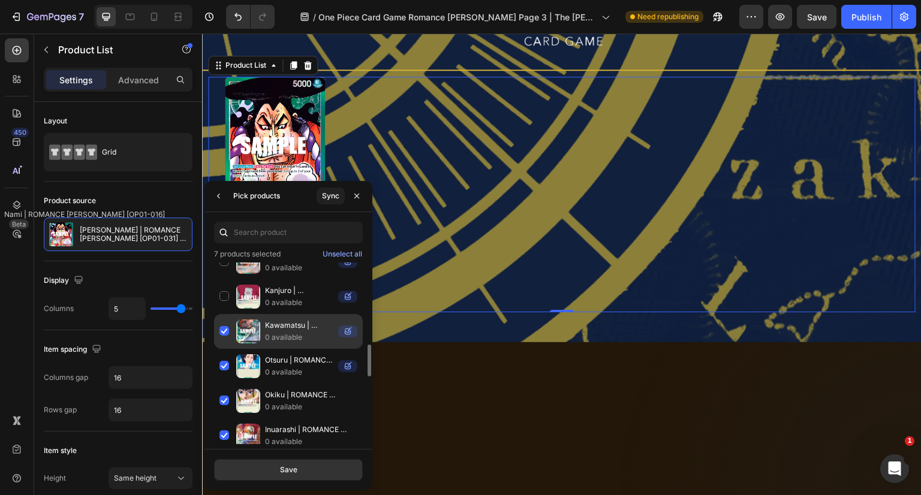
click at [228, 328] on div "Kawamatsu | ROMANCE DAWN [OP01-000] 0 available" at bounding box center [288, 331] width 149 height 35
click at [225, 327] on div "Kawamatsu | ROMANCE DAWN [OP01-000] 0 available" at bounding box center [288, 331] width 149 height 35
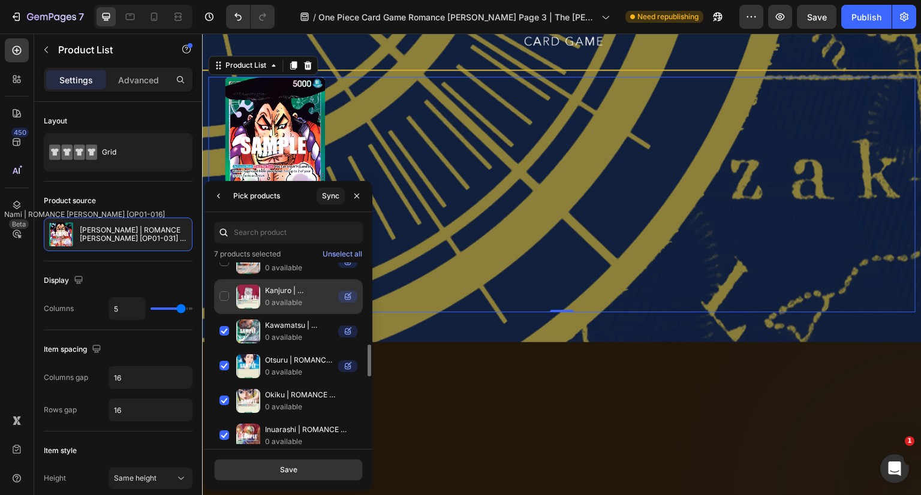
click at [223, 296] on div "Kanjuro | ROMANCE DAWN [OP01-000] 0 available" at bounding box center [288, 296] width 149 height 35
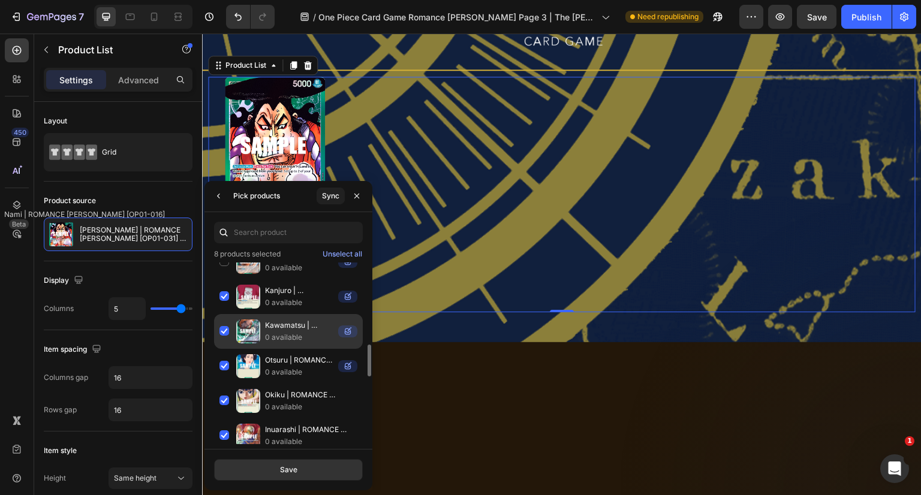
scroll to position [410, 0]
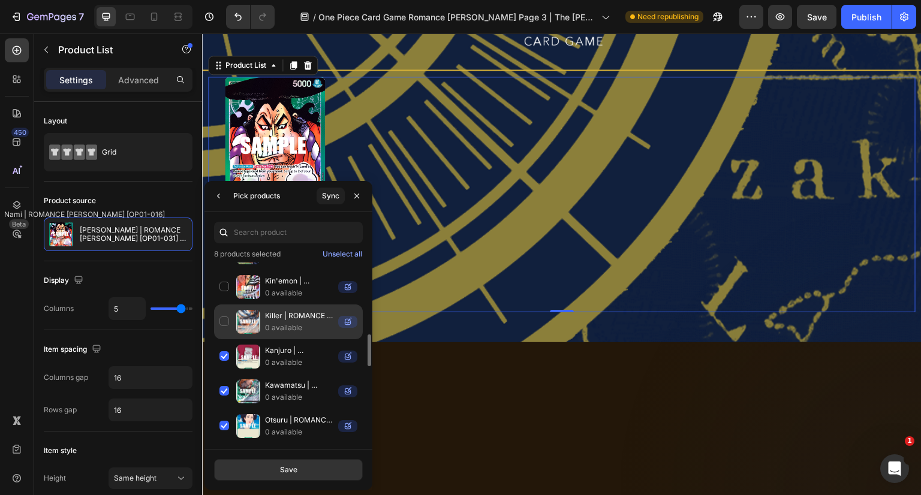
click at [221, 314] on div "Killer | ROMANCE DAWN [OP01-000] 0 available" at bounding box center [288, 322] width 149 height 35
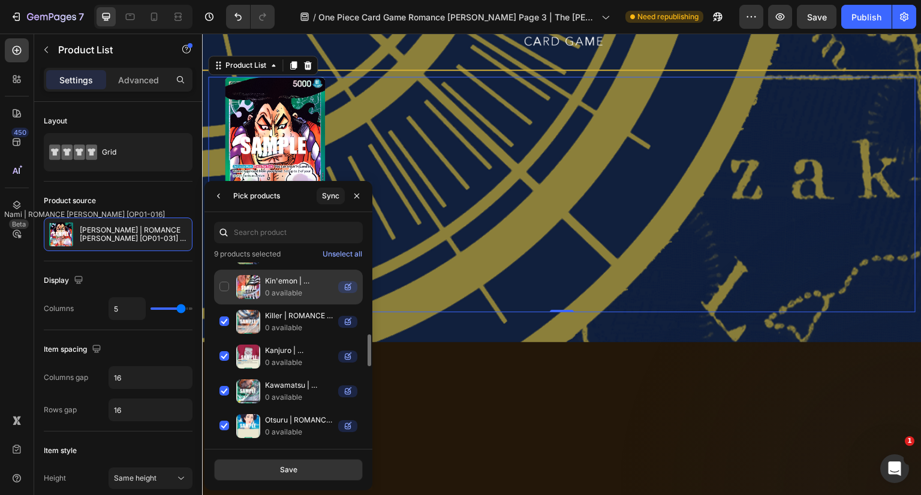
click at [223, 288] on div "Kin'emon | ROMANCE DAWN [OP01-000] 0 available" at bounding box center [288, 287] width 149 height 35
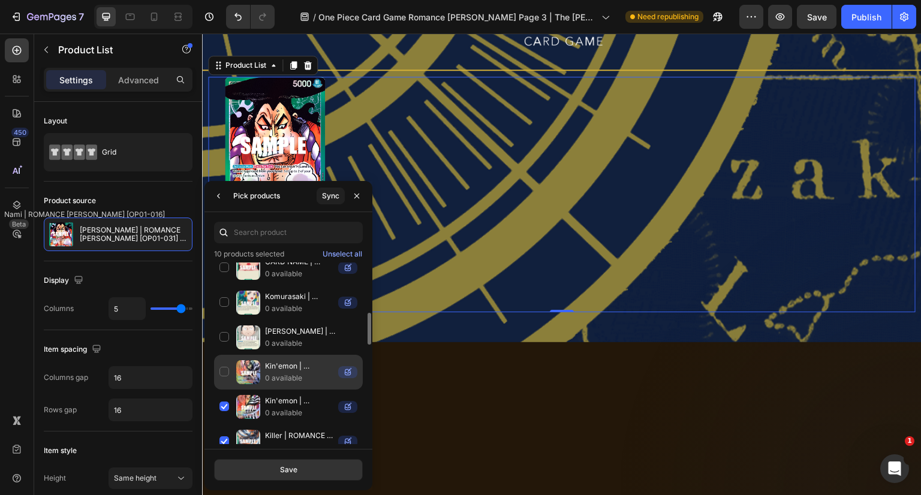
click at [222, 363] on div "Kin'emon | ROMANCE DAWN [OP01-000] ★ 0 available" at bounding box center [288, 372] width 149 height 35
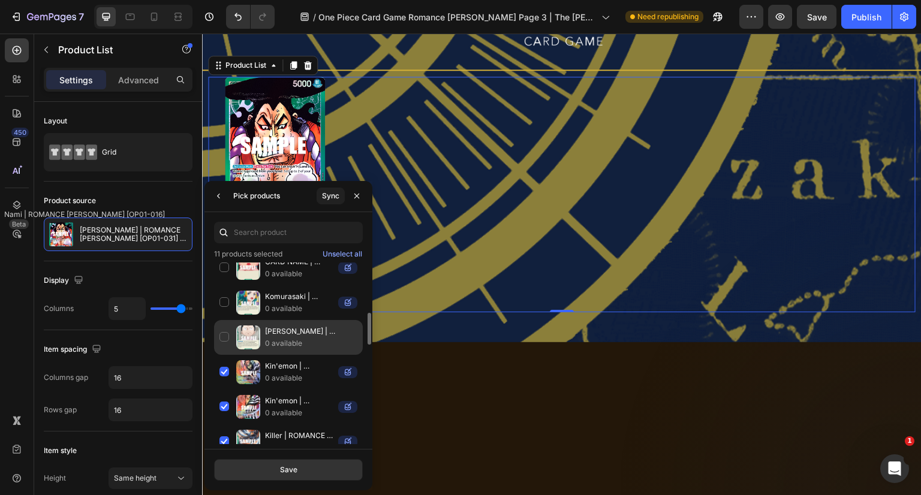
click at [225, 334] on div "Kouzuki Momonosuke | ROMANCE DAWN [OP01-041] 0 available" at bounding box center [288, 337] width 149 height 35
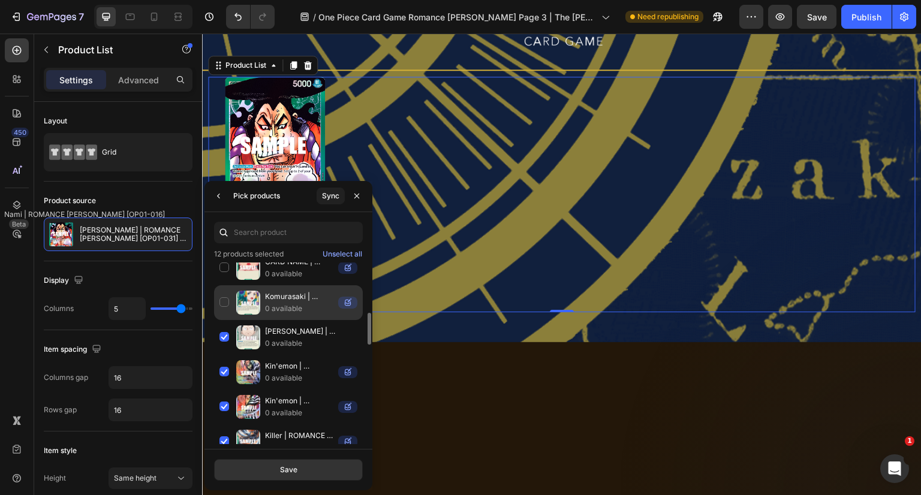
click at [226, 303] on div "Komurasaki | ROMANCE DAWN [OP01-042] 0 available" at bounding box center [288, 302] width 149 height 35
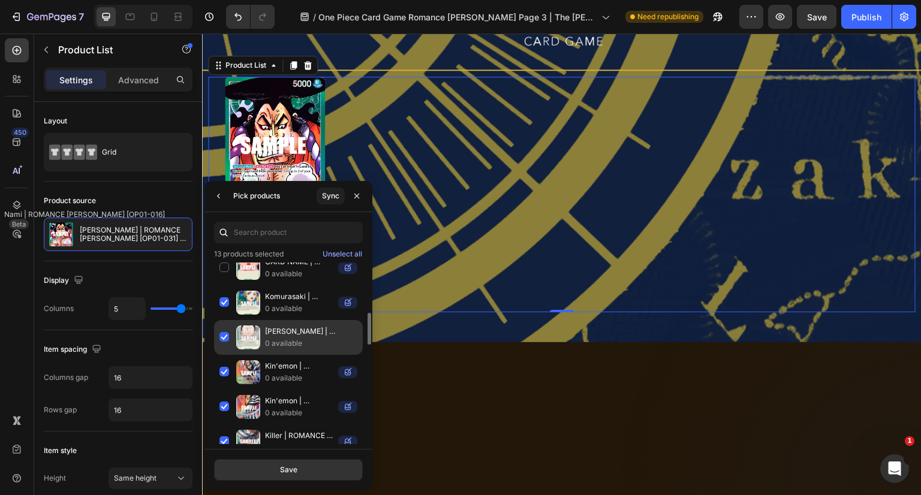
scroll to position [170, 0]
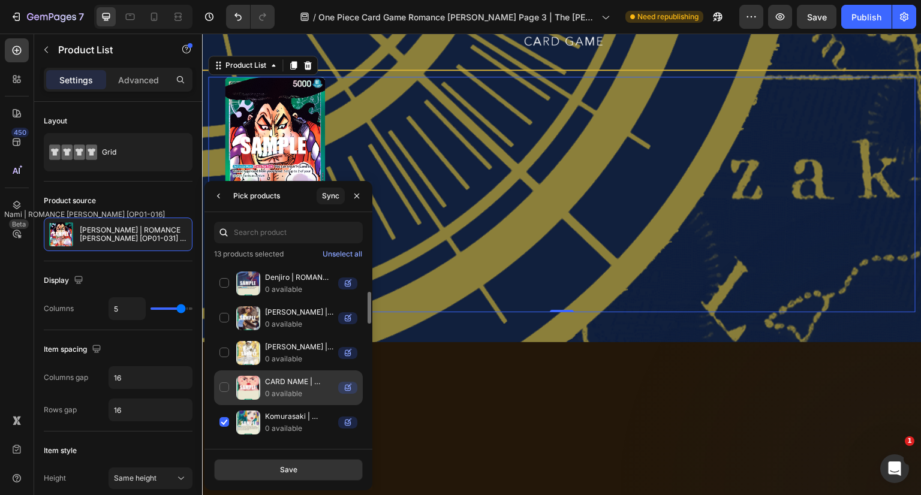
click at [227, 383] on div "CARD NAME | ROMANCE DAWN [OP01-000] 0 available" at bounding box center [288, 388] width 149 height 35
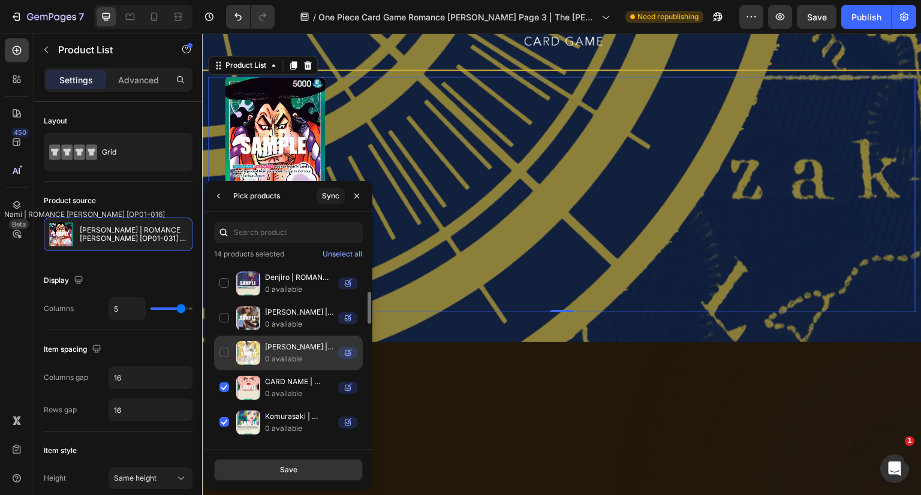
click at [225, 351] on div "Shachi | ROMANCE DAWN [OP01-000] 0 available" at bounding box center [288, 353] width 149 height 35
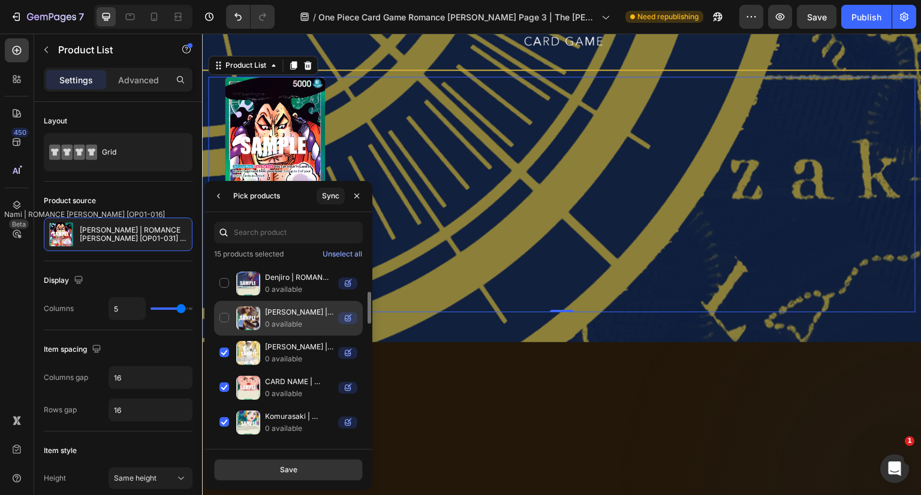
click at [227, 323] on div "Jean Bart | ROMANCE DAWN [OP01-000] 0 available" at bounding box center [288, 318] width 149 height 35
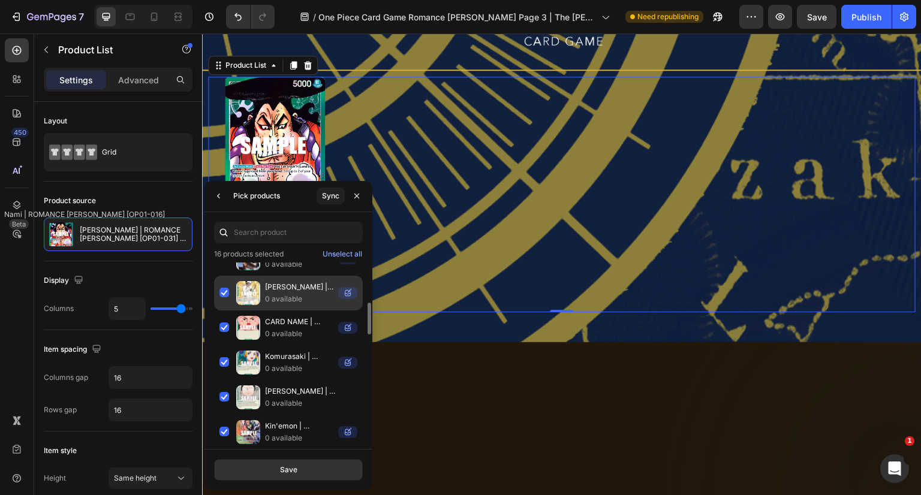
scroll to position [110, 0]
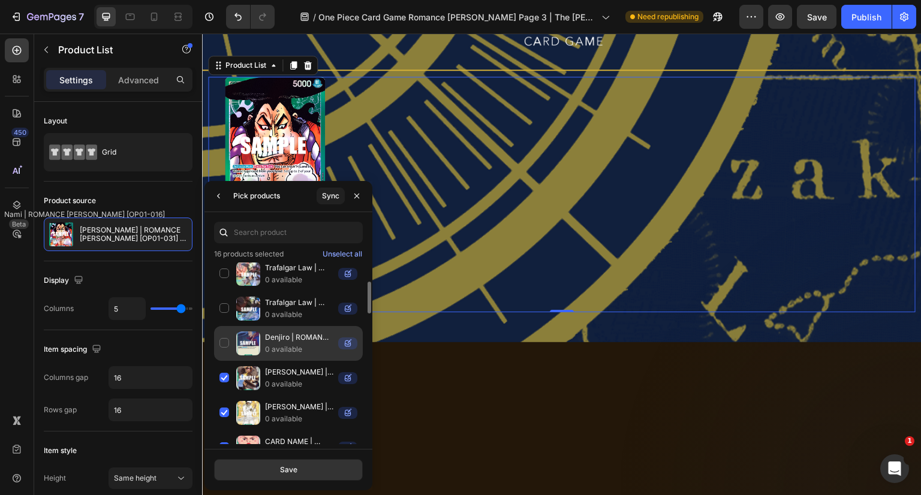
click at [225, 346] on div "Denjiro | ROMANCE DAWN [OP01-000] 0 available" at bounding box center [288, 343] width 149 height 35
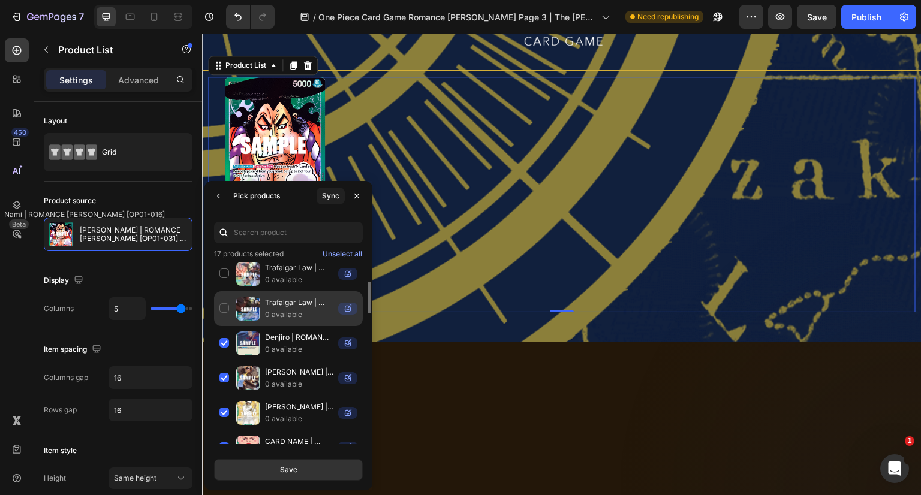
click at [226, 312] on div "Trafalgar Law | ROMANCE DAWN [OP01-000] 0 available" at bounding box center [288, 308] width 149 height 35
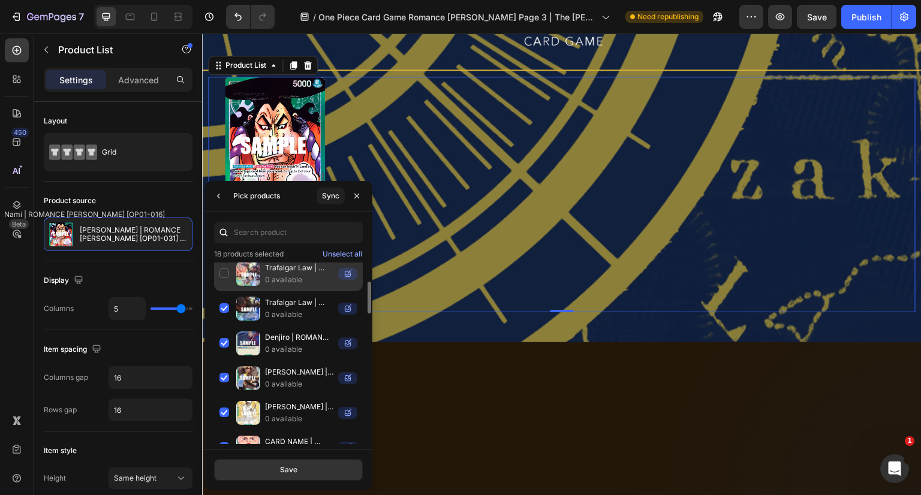
click at [228, 281] on div "Trafalgar Law | ROMANCE DAWN [OP01-000] ★ 0 available" at bounding box center [288, 274] width 149 height 35
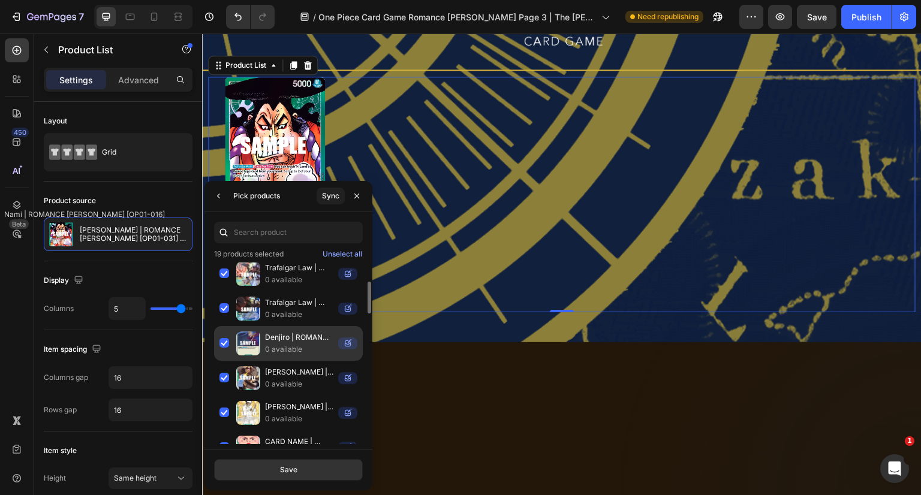
scroll to position [0, 0]
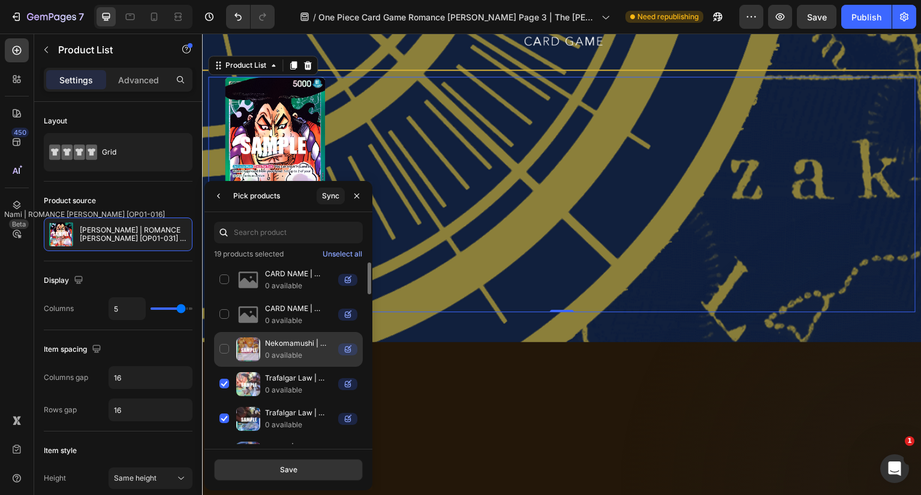
click at [224, 345] on div "Nekomamushi | ROMANCE DAWN [OP01-000] 0 available" at bounding box center [288, 349] width 149 height 35
click at [295, 468] on div "Save" at bounding box center [288, 470] width 17 height 11
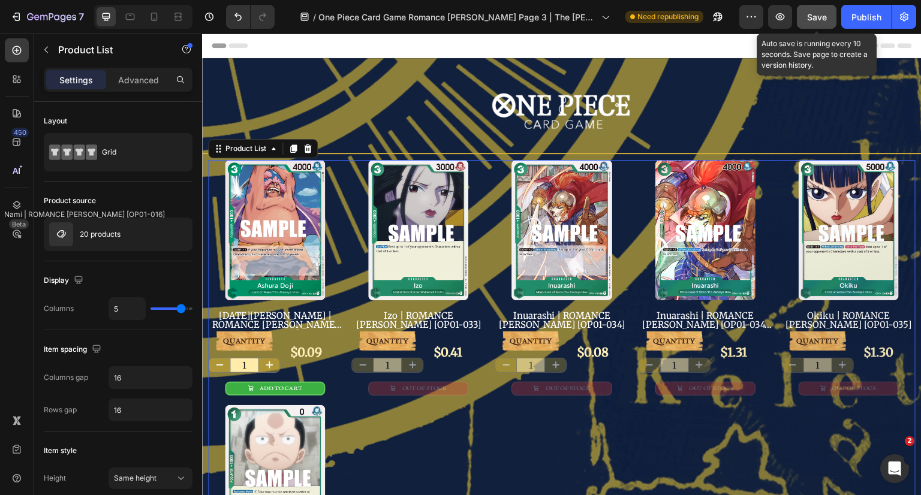
click at [820, 20] on span "Save" at bounding box center [817, 17] width 20 height 10
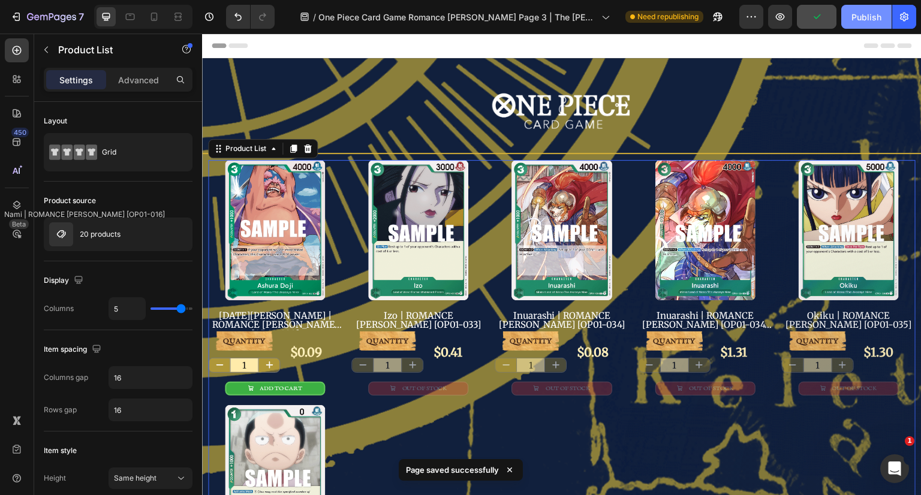
click at [874, 17] on div "Publish" at bounding box center [867, 17] width 30 height 13
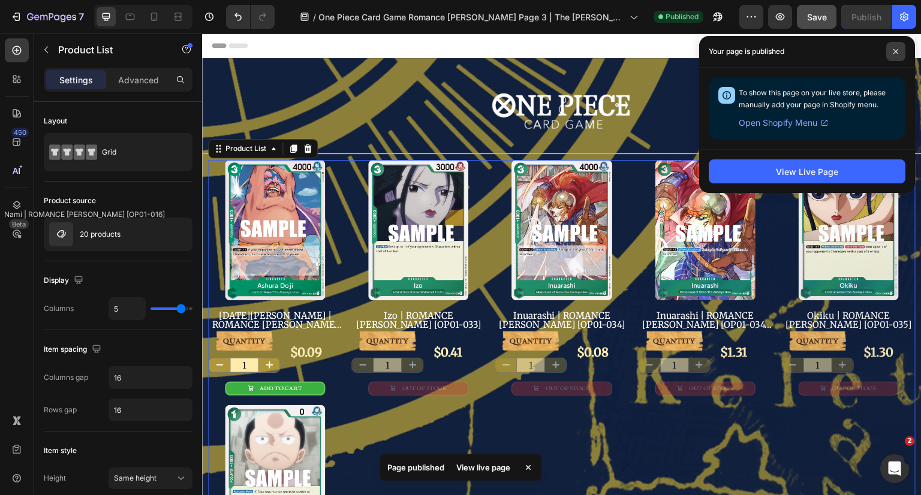
click at [894, 48] on span at bounding box center [895, 51] width 19 height 19
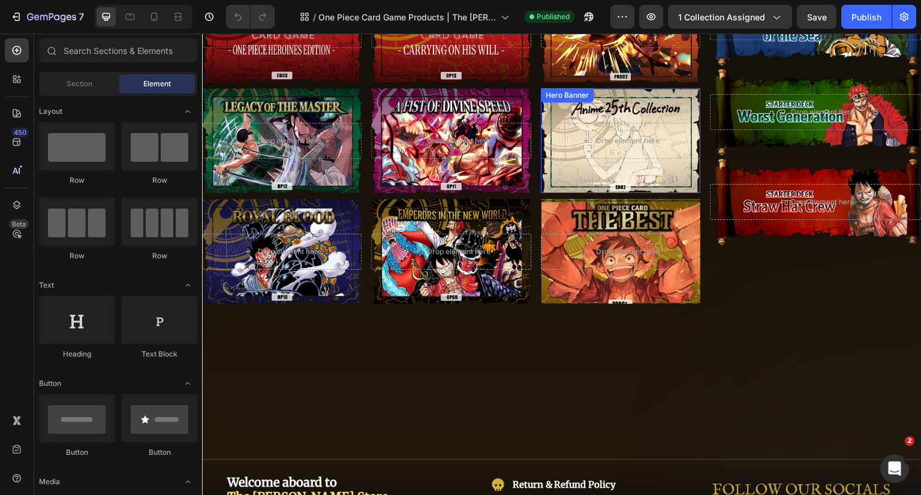
scroll to position [540, 0]
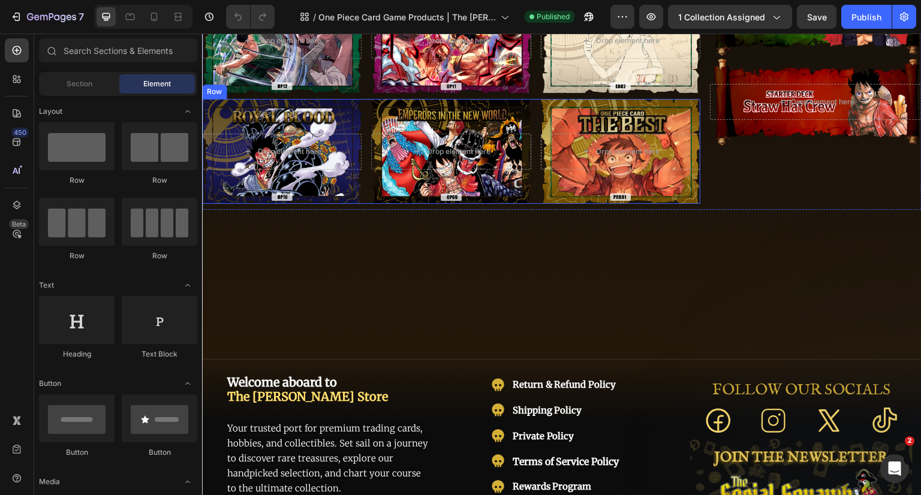
click at [530, 188] on div "Drop element here Hero Banner Drop element here Hero Banner Drop element here H…" at bounding box center [451, 151] width 498 height 105
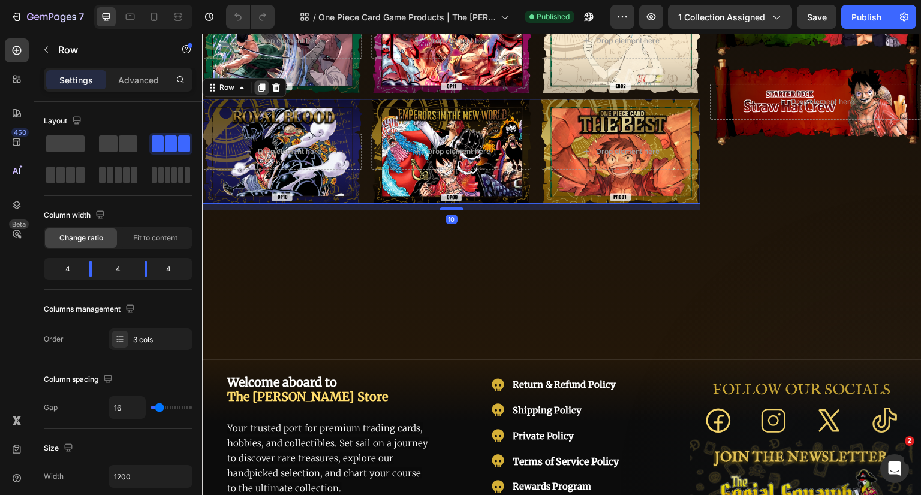
click at [263, 86] on icon at bounding box center [261, 87] width 7 height 8
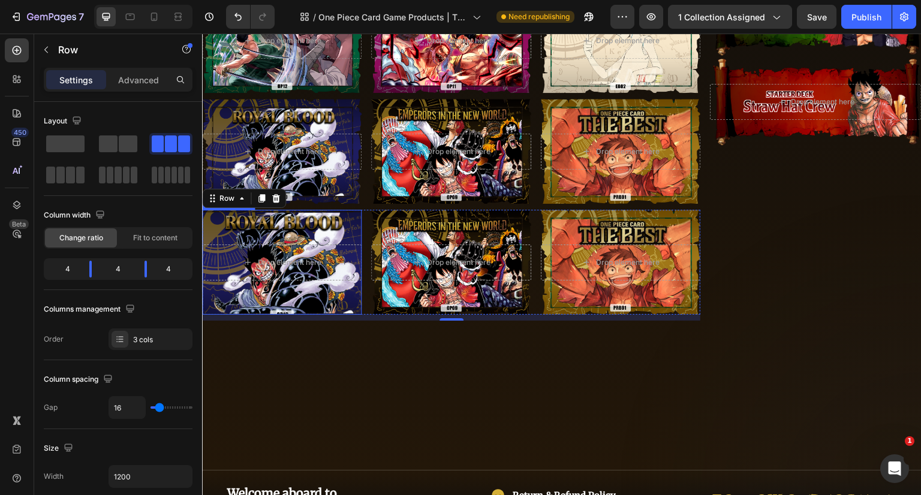
click at [326, 220] on div "Overlay" at bounding box center [282, 262] width 160 height 105
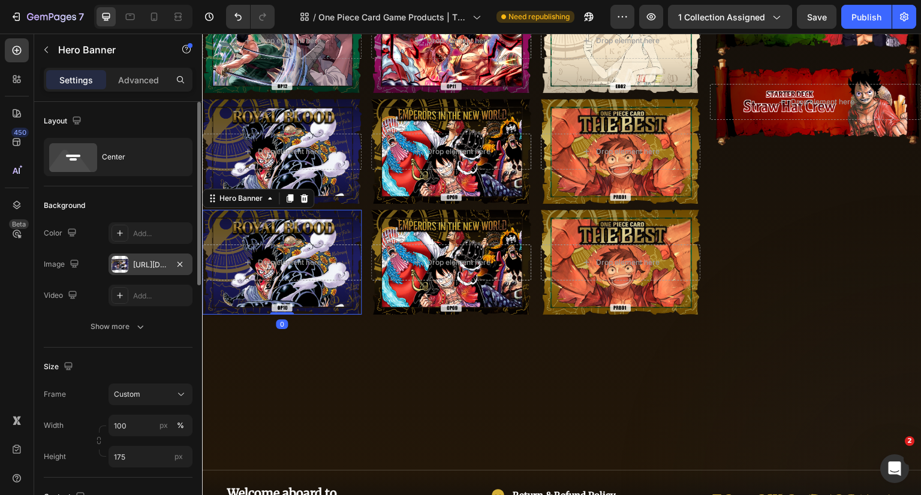
click at [131, 259] on div "https://cdn.shopify.com/s/files/1/0646/2328/0217/files/b3BjZy1pbWctY29sbGVjdGlv…" at bounding box center [151, 265] width 84 height 22
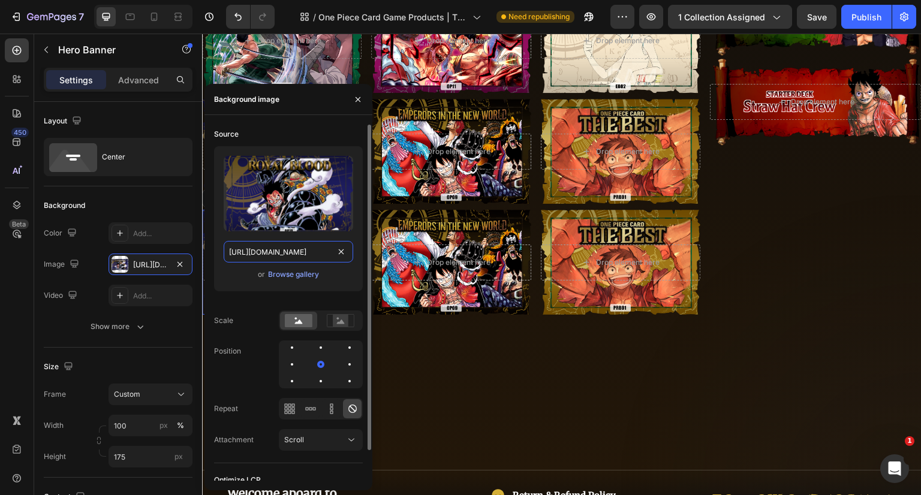
click at [303, 252] on input "https://cdn.shopify.com/s/files/1/0646/2328/0217/files/b3BjZy1pbWctY29sbGVjdGlv…" at bounding box center [289, 252] width 130 height 22
type input "https://cdn.shopify.com/s/files/1/0646/2328/0217/files/b3BjZy1pbWctY29sbGVjdGlv…"
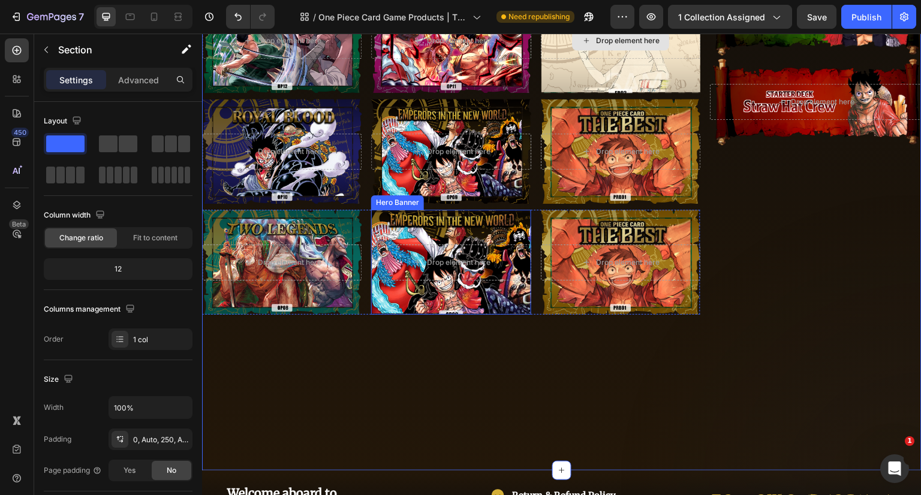
click at [462, 224] on div "Overlay" at bounding box center [451, 262] width 160 height 105
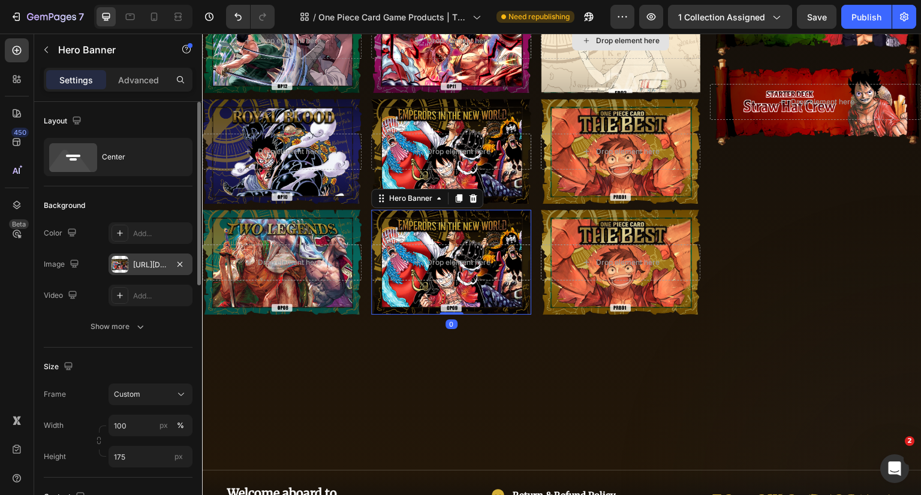
click at [146, 267] on div "https://cdn.shopify.com/s/files/1/0646/2328/0217/files/b3BjZy1pbWctY29sbGVjdGlv…" at bounding box center [150, 265] width 35 height 11
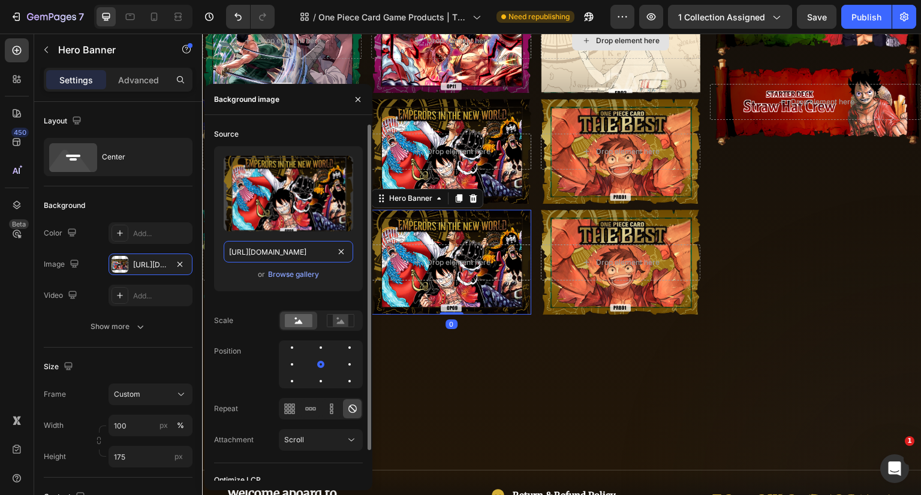
click at [276, 261] on input "https://cdn.shopify.com/s/files/1/0646/2328/0217/files/b3BjZy1pbWctY29sbGVjdGlv…" at bounding box center [289, 252] width 130 height 22
type input "https://cdn.shopify.com/s/files/1/0646/2328/0217/files/b3BjZy1pbWctY29sbGVjdGlv…"
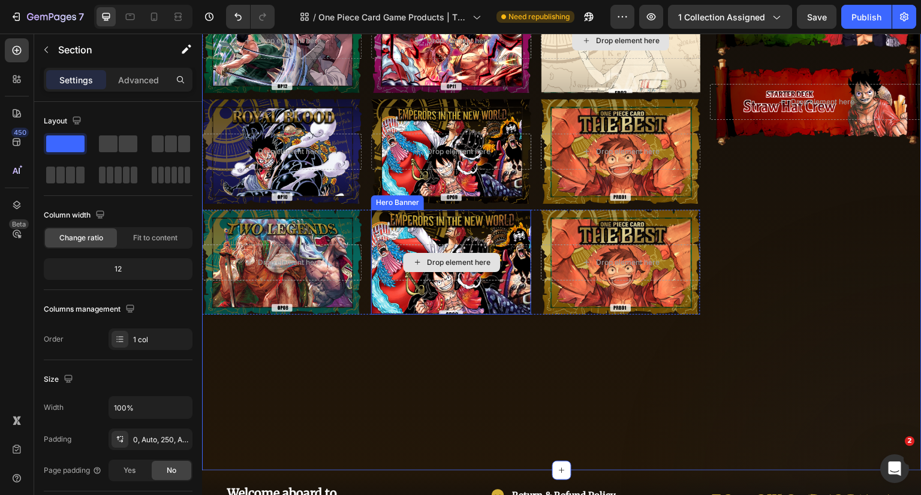
click at [459, 230] on div "Overlay" at bounding box center [451, 262] width 160 height 105
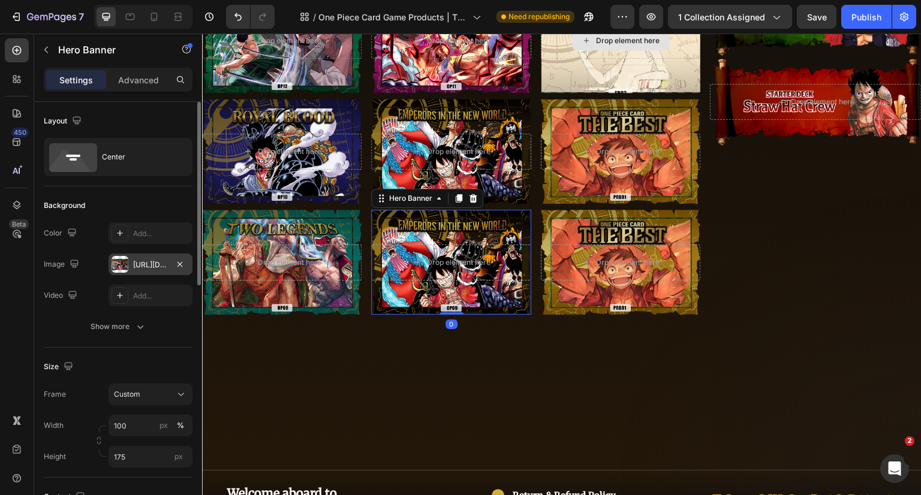
click at [149, 262] on div "https://cdn.shopify.com/s/files/1/0646/2328/0217/files/b3BjZy1pbWctY29sbGVjdGlv…" at bounding box center [150, 265] width 35 height 11
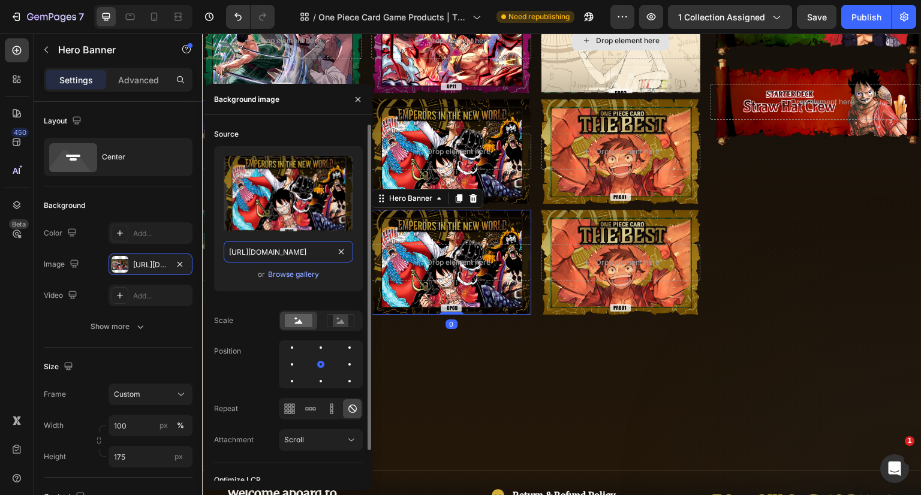
click at [294, 249] on input "https://cdn.shopify.com/s/files/1/0646/2328/0217/files/b3BjZy1pbWctY29sbGVjdGlv…" at bounding box center [289, 252] width 130 height 22
type input "https://cdn.shopify.com/s/files/1/0646/2328/0217/files/b3BjZy1pbWctY29sbGVjdGlv…"
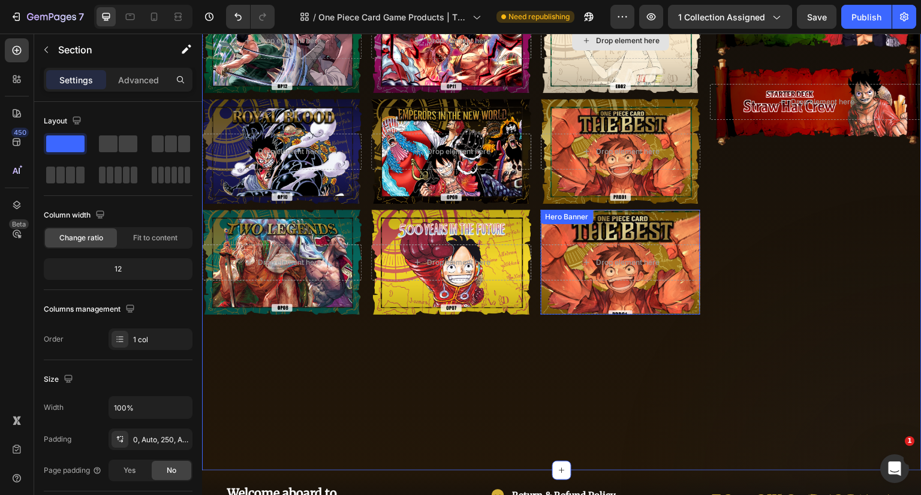
click at [625, 228] on div "Overlay" at bounding box center [621, 262] width 160 height 105
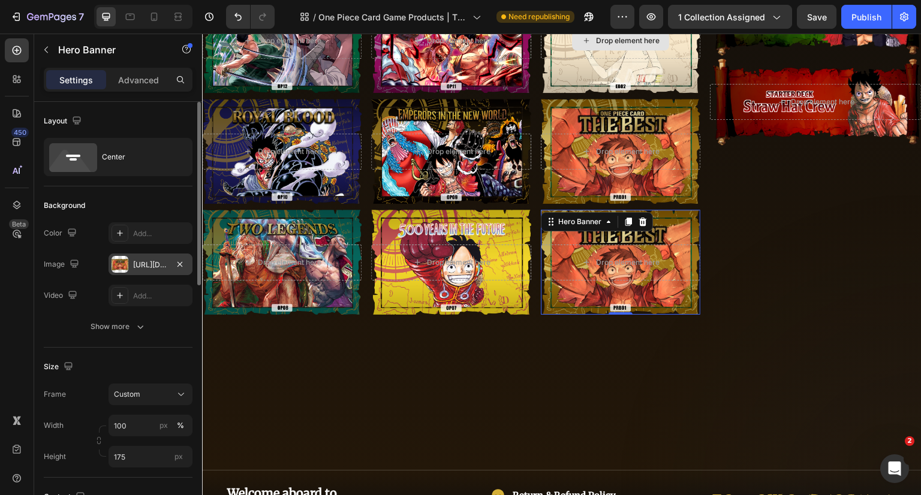
click at [157, 263] on div "https://cdn.shopify.com/s/files/1/0646/2328/0217/files/b3BjZy1pbWctY29sbGVjdGlv…" at bounding box center [150, 265] width 35 height 11
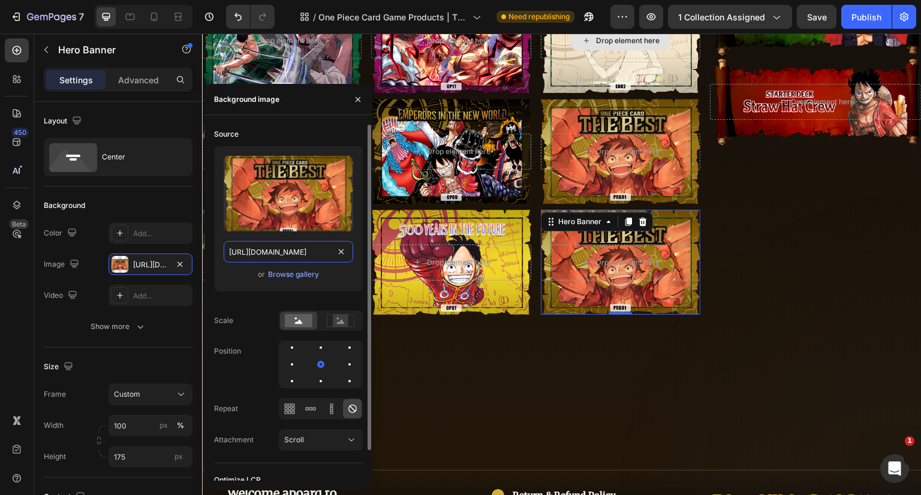
click at [302, 252] on input "https://cdn.shopify.com/s/files/1/0646/2328/0217/files/b3BjZy1pbWctY29sbGVjdGlv…" at bounding box center [289, 252] width 130 height 22
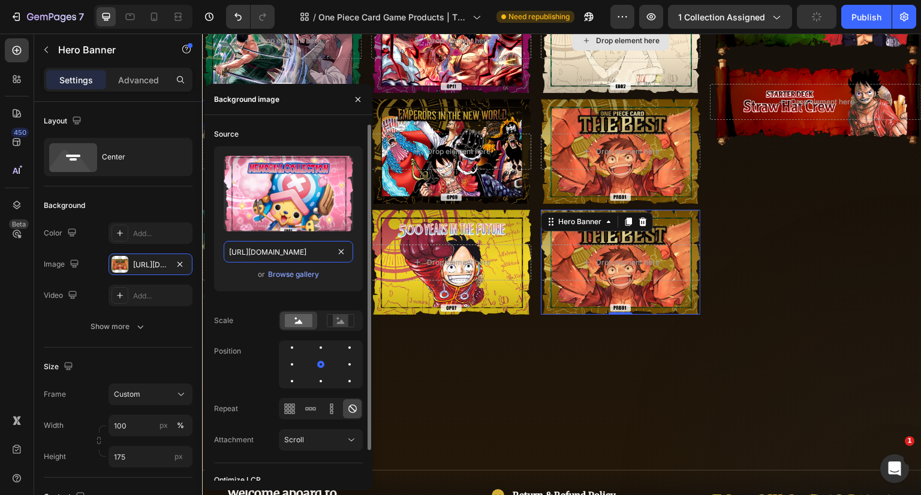
type input "https://cdn.shopify.com/s/files/1/0646/2328/0217/files/b3BjZy1pbWctY29sbGVjdGlv…"
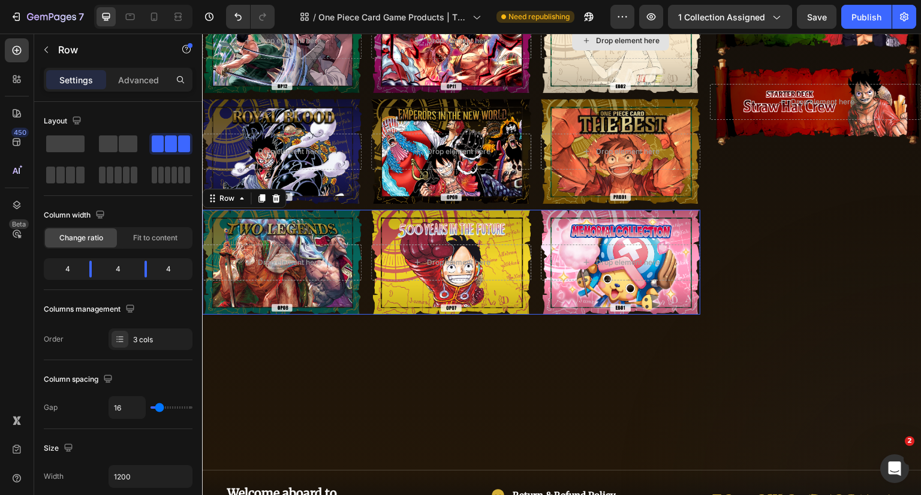
click at [529, 306] on div "Drop element here Hero Banner Drop element here Hero Banner Drop element here H…" at bounding box center [451, 262] width 498 height 105
click at [264, 196] on icon at bounding box center [261, 198] width 7 height 8
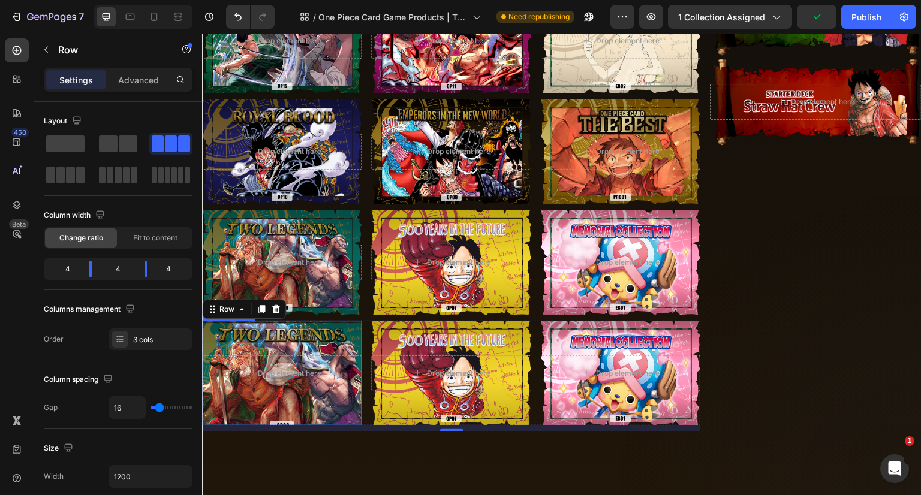
click at [350, 330] on div "Overlay" at bounding box center [282, 373] width 160 height 105
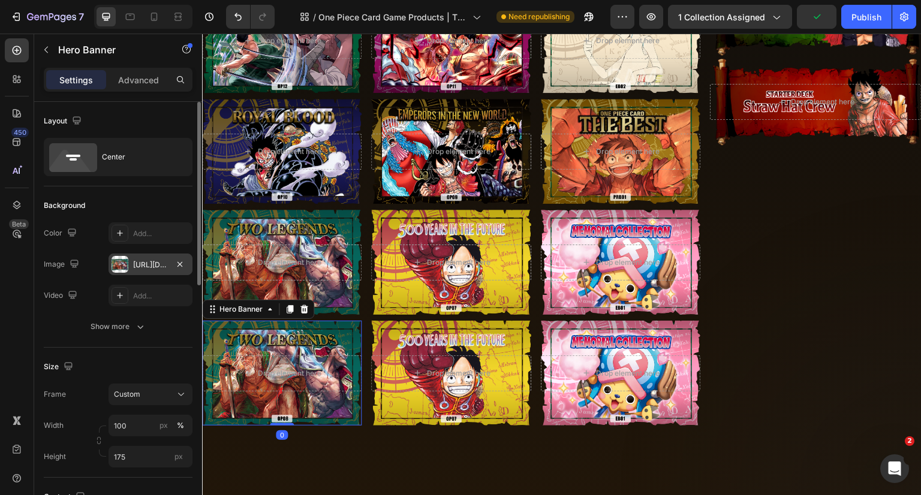
click at [137, 262] on div "https://cdn.shopify.com/s/files/1/0646/2328/0217/files/b3BjZy1pbWctY29sbGVjdGlv…" at bounding box center [150, 265] width 35 height 11
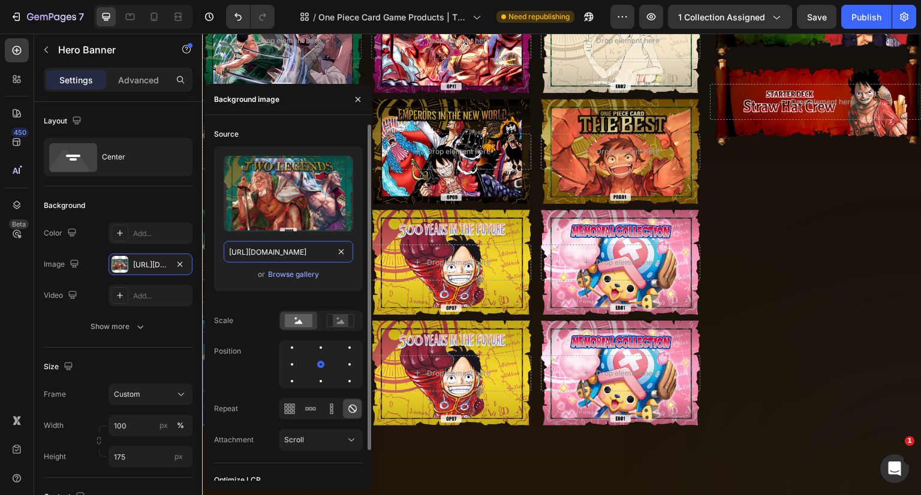
click at [302, 255] on input "https://cdn.shopify.com/s/files/1/0646/2328/0217/files/b3BjZy1pbWctY29sbGVjdGlv…" at bounding box center [289, 252] width 130 height 22
click at [299, 251] on input "https://cdn.shopify.com/s/files/1/0646/2328/0217/files/b3BjZy1pbWctY29sbGVjdGlv…" at bounding box center [289, 252] width 130 height 22
click at [297, 255] on input "https://cdn.shopify.com/s/files/1/0646/2328/0217/files/b3BjZy1pbWctY29sbGVjdGlv…" at bounding box center [289, 252] width 130 height 22
type input "https://cdn.shopify.com/s/files/1/0646/2328/0217/files/b3BjZy1pbWctY29sbGVjdGlv…"
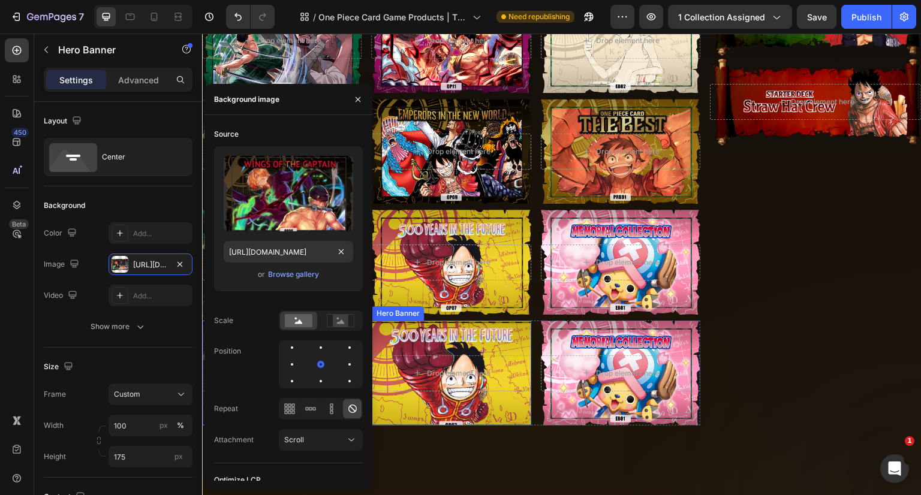
click at [495, 329] on div "Overlay" at bounding box center [451, 373] width 160 height 105
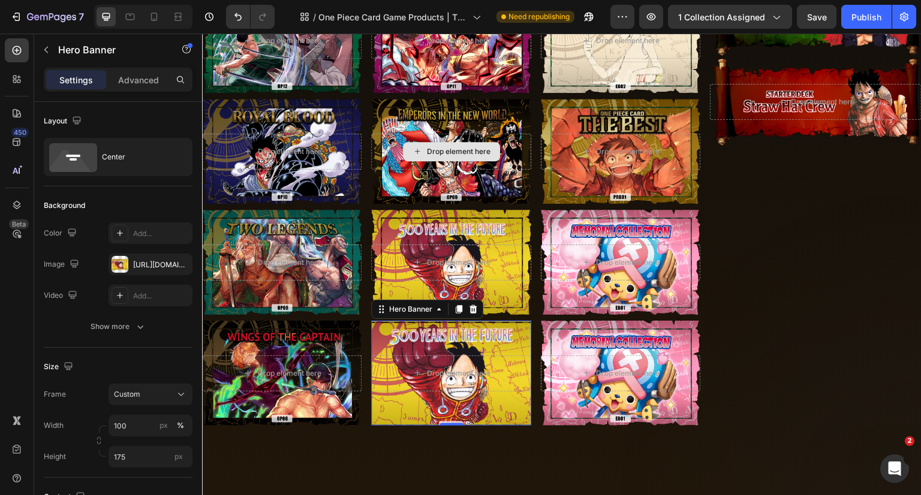
click at [483, 330] on div "Overlay" at bounding box center [451, 373] width 160 height 105
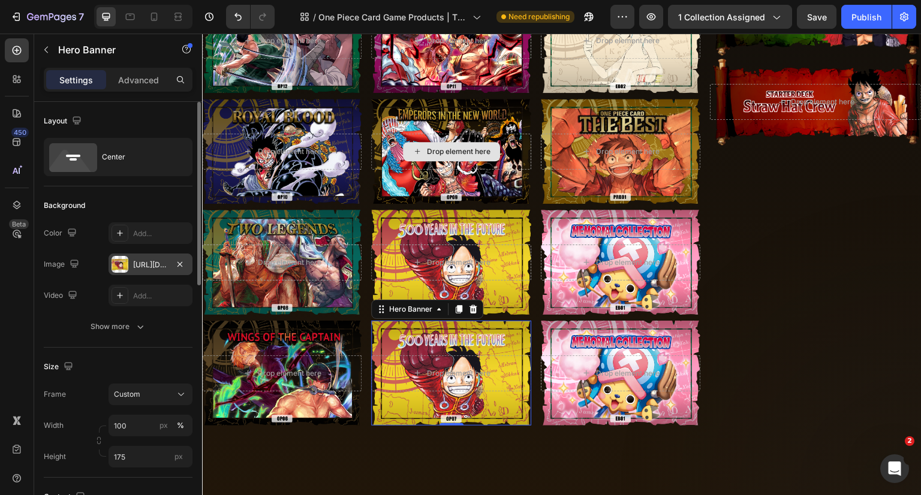
click at [157, 266] on div "https://cdn.shopify.com/s/files/1/0646/2328/0217/files/b3BjZy1pbWctY29sbGVjdGlv…" at bounding box center [150, 265] width 35 height 11
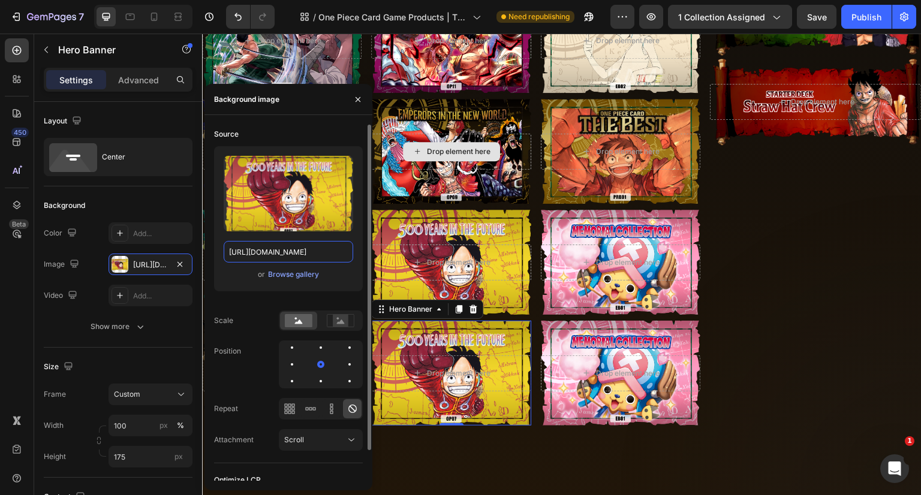
click at [261, 258] on input "https://cdn.shopify.com/s/files/1/0646/2328/0217/files/b3BjZy1pbWctY29sbGVjdGlv…" at bounding box center [289, 252] width 130 height 22
type input "https://cdn.shopify.com/s/files/1/0646/2328/0217/files/b3BjZy1pbWctY29sbGVjdGlv…"
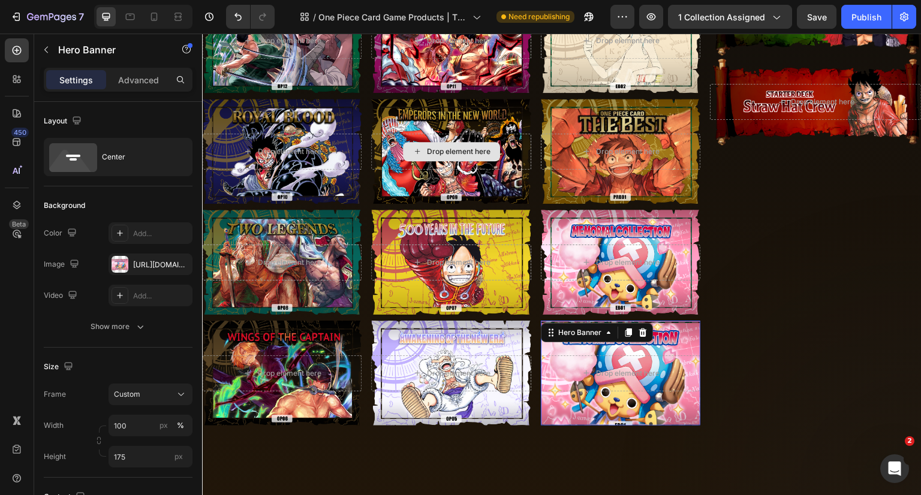
click at [622, 345] on div "Overlay" at bounding box center [621, 373] width 160 height 105
click at [661, 336] on div "Overlay" at bounding box center [621, 373] width 160 height 105
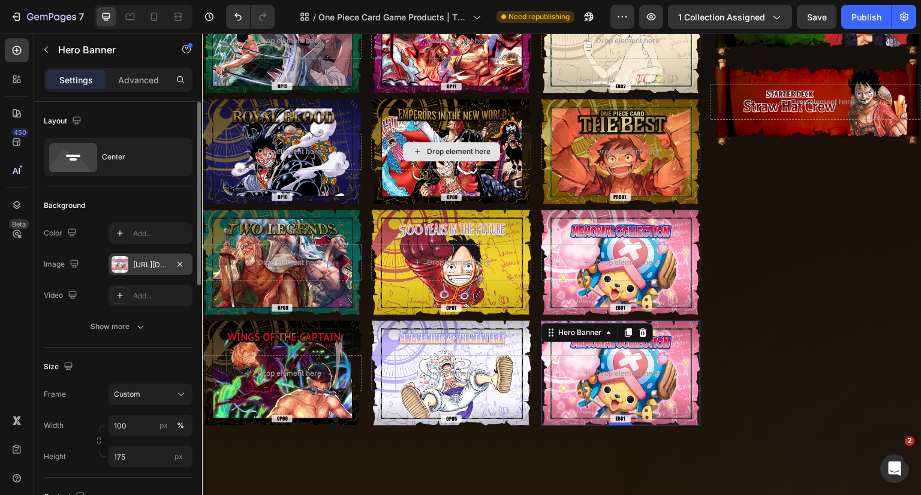
click at [136, 265] on div "https://cdn.shopify.com/s/files/1/0646/2328/0217/files/b3BjZy1pbWctY29sbGVjdGlv…" at bounding box center [150, 265] width 35 height 11
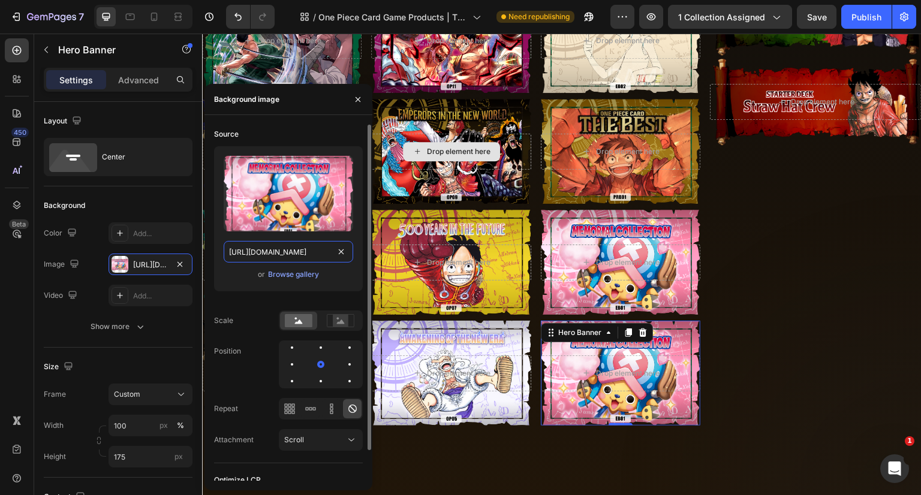
click at [270, 257] on input "https://cdn.shopify.com/s/files/1/0646/2328/0217/files/b3BjZy1pbWctY29sbGVjdGlv…" at bounding box center [289, 252] width 130 height 22
type input "https://cdn.shopify.com/s/files/1/0646/2328/0217/files/b3BjZy1pbWctY29sbGVjdGlv…"
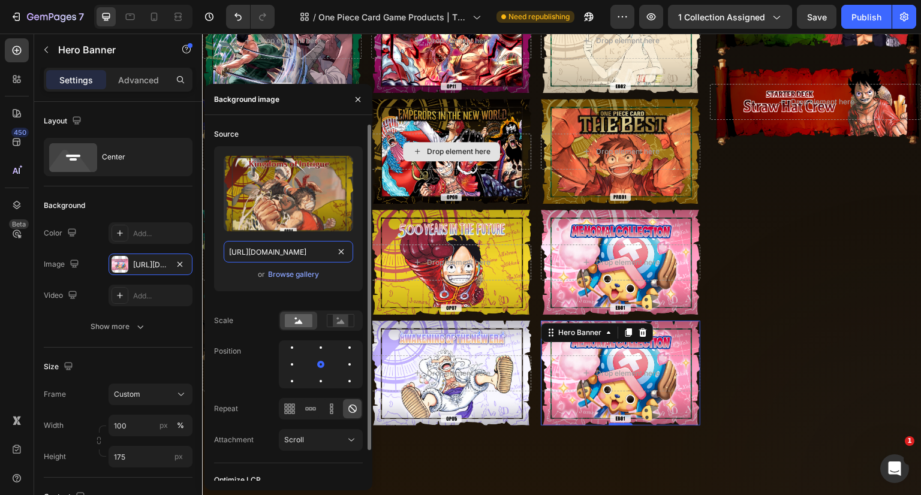
scroll to position [0, 375]
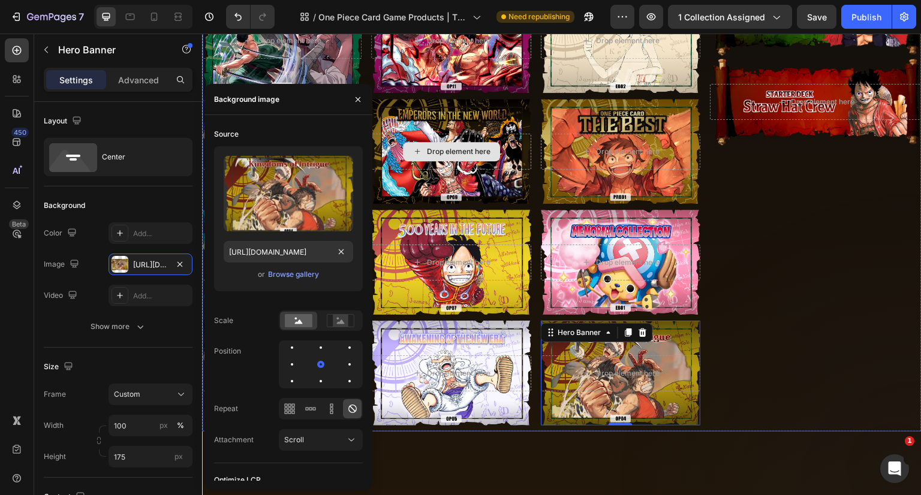
click at [753, 303] on div "Drop element here Hero Banner Drop element here Hero Banner Drop element here H…" at bounding box center [816, 154] width 212 height 555
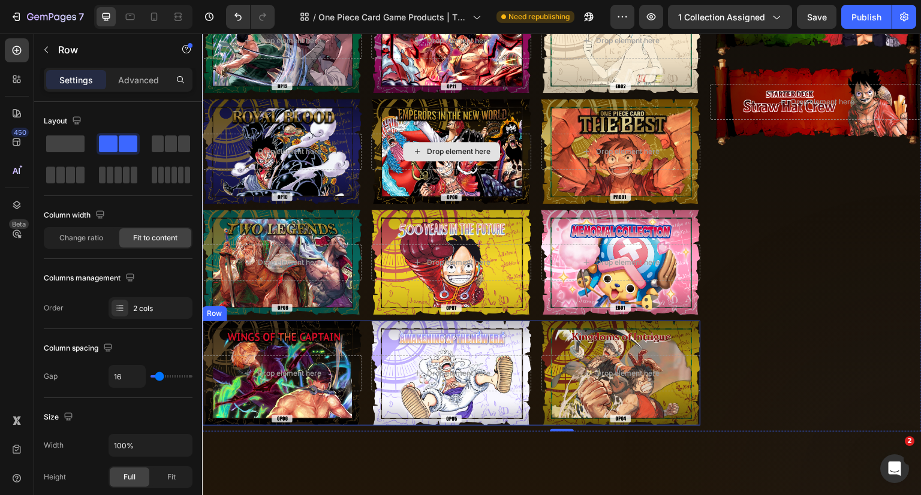
click at [530, 340] on div "Drop element here Hero Banner Drop element here Hero Banner Drop element here H…" at bounding box center [451, 373] width 498 height 105
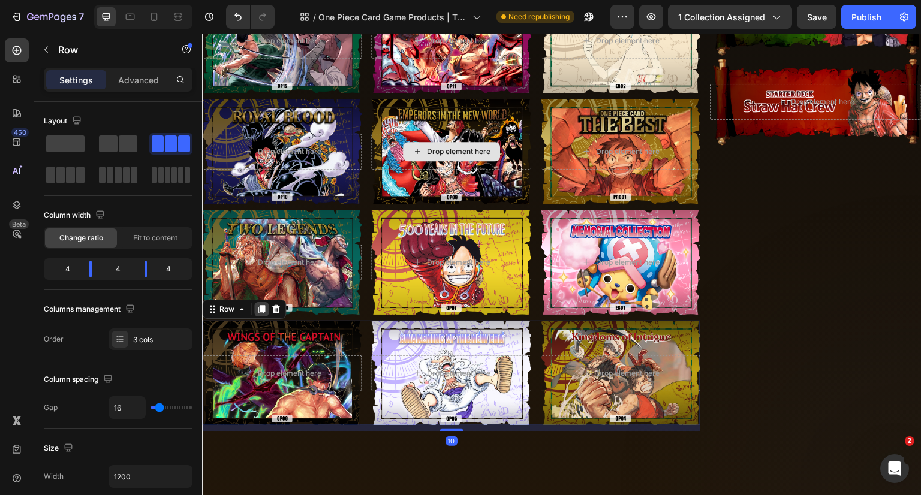
click at [261, 309] on icon at bounding box center [261, 309] width 7 height 8
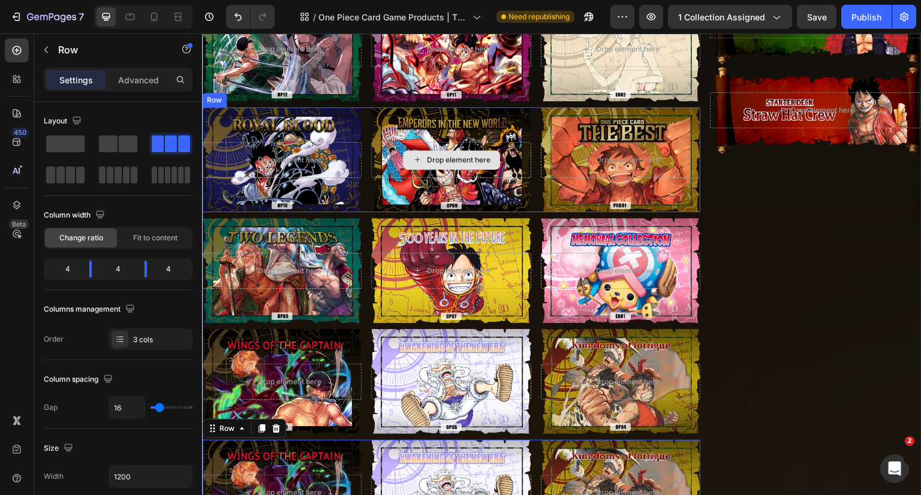
scroll to position [650, 0]
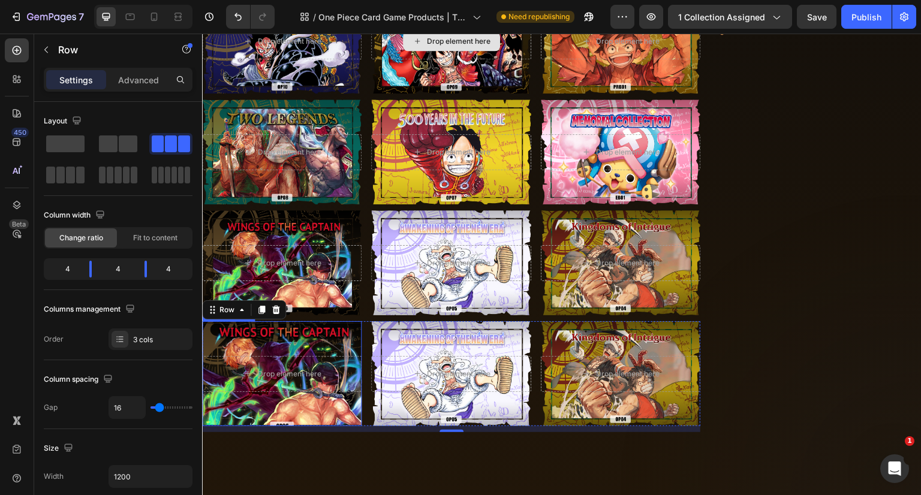
click at [336, 338] on div "Overlay" at bounding box center [282, 373] width 160 height 105
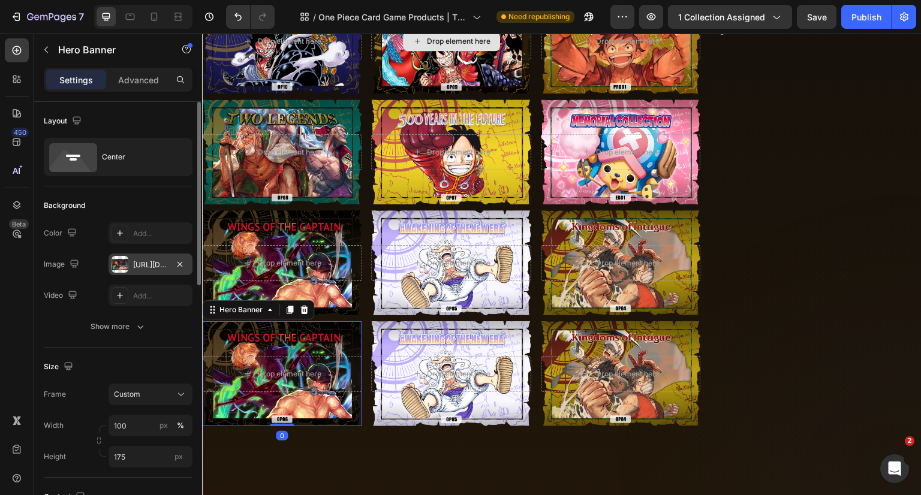
click at [146, 267] on div "https://cdn.shopify.com/s/files/1/0646/2328/0217/files/b3BjZy1pbWctY29sbGVjdGlv…" at bounding box center [150, 265] width 35 height 11
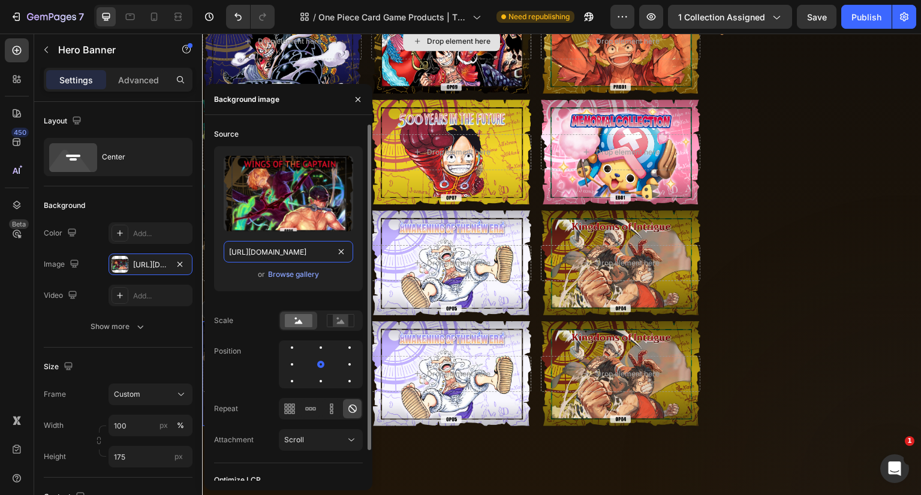
click at [288, 257] on input "https://cdn.shopify.com/s/files/1/0646/2328/0217/files/b3BjZy1pbWctY29sbGVjdGlv…" at bounding box center [289, 252] width 130 height 22
type input "https://cdn.shopify.com/s/files/1/0646/2328/0217/files/b3BjZy1pbWctY29sbGVjdGlv…"
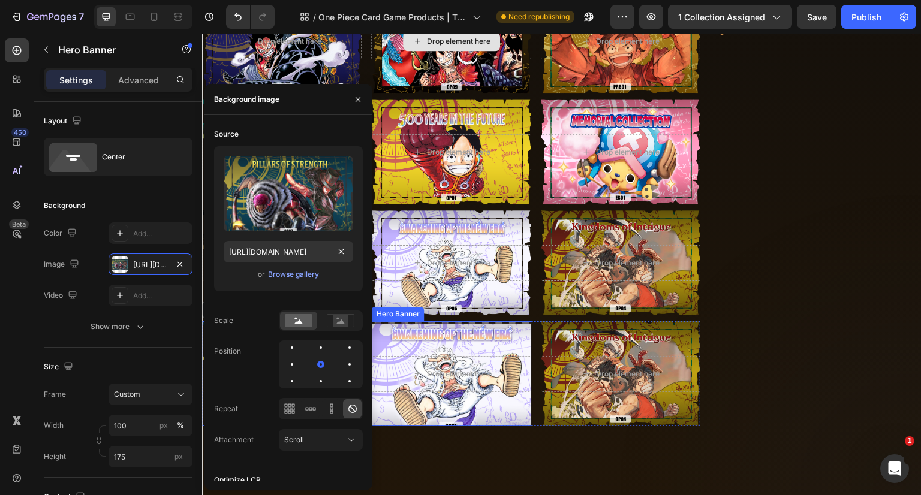
click at [452, 336] on div "Overlay" at bounding box center [451, 373] width 160 height 105
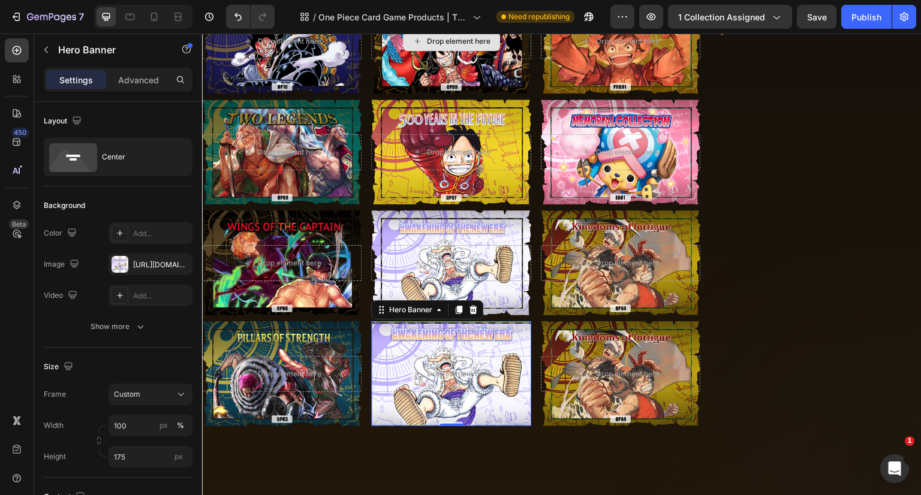
click at [469, 336] on div "Overlay" at bounding box center [451, 373] width 160 height 105
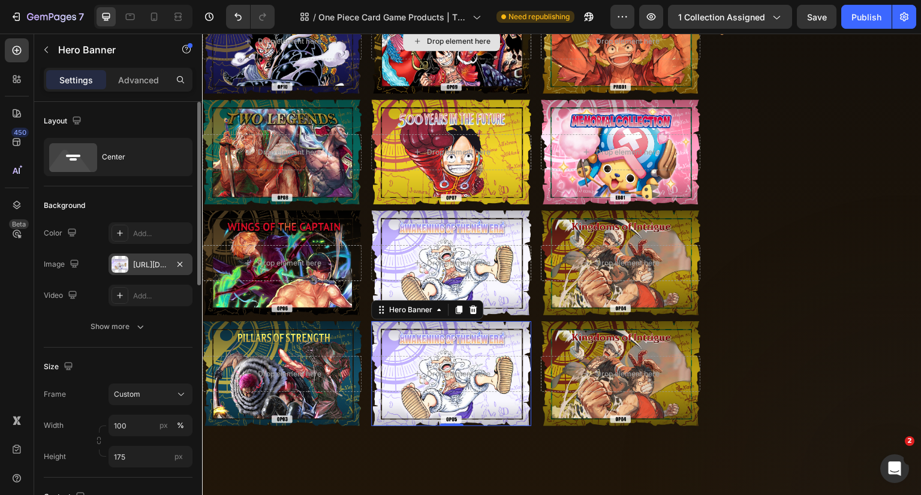
click at [137, 260] on div "https://cdn.shopify.com/s/files/1/0646/2328/0217/files/b3BjZy1pbWctY29sbGVjdGlv…" at bounding box center [150, 265] width 35 height 11
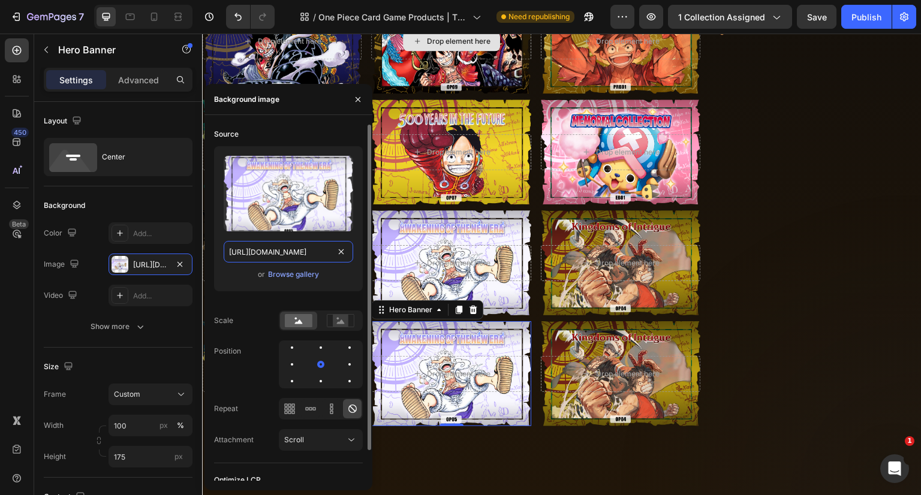
click at [276, 256] on input "https://cdn.shopify.com/s/files/1/0646/2328/0217/files/b3BjZy1pbWctY29sbGVjdGlv…" at bounding box center [289, 252] width 130 height 22
type input "https://cdn.shopify.com/s/files/1/0646/2328/0217/files/b3BjZy1pbWctY29sbGVjdGlv…"
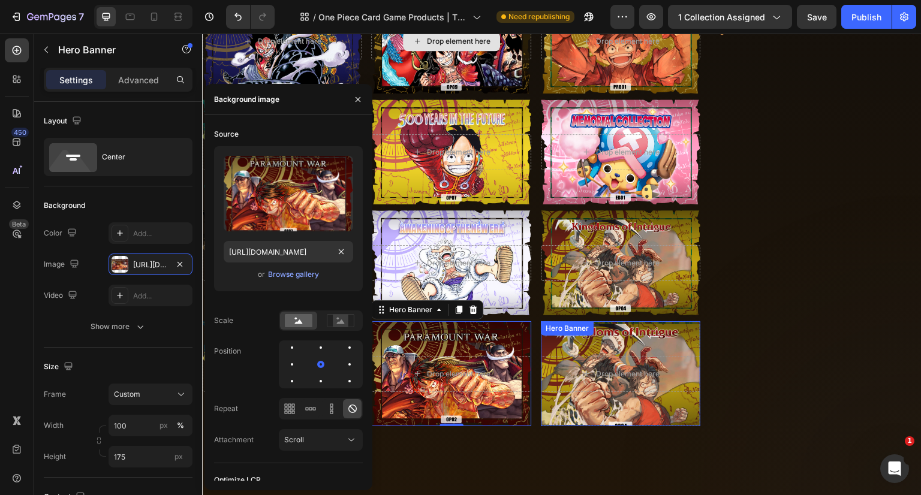
click at [589, 333] on div "Drop element here Hero Banner" at bounding box center [621, 373] width 160 height 105
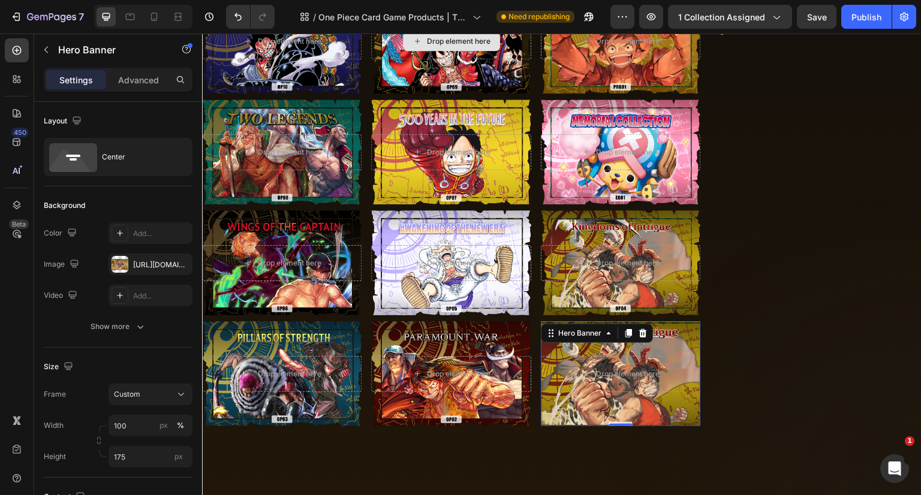
click at [669, 347] on div "Overlay" at bounding box center [621, 373] width 160 height 105
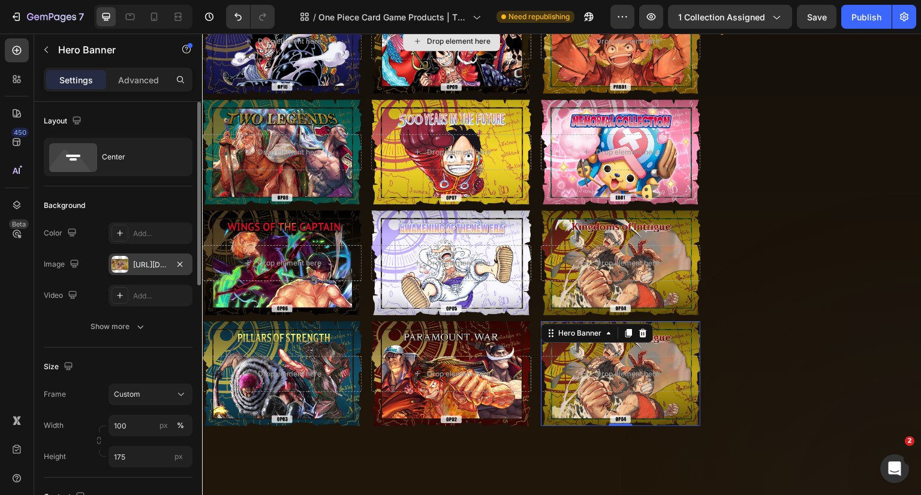
click at [157, 272] on div "https://cdn.shopify.com/s/files/1/0646/2328/0217/files/b3BjZy1pbWctY29sbGVjdGlv…" at bounding box center [151, 265] width 84 height 22
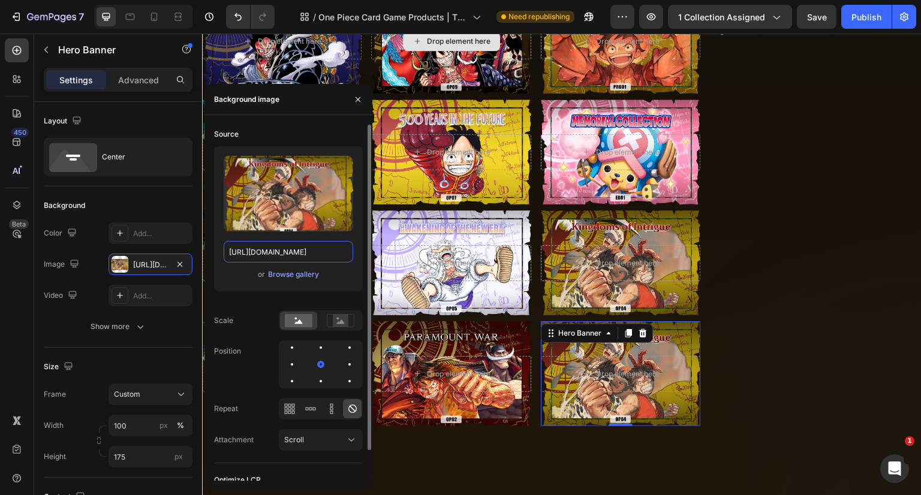
click at [290, 257] on input "https://cdn.shopify.com/s/files/1/0646/2328/0217/files/b3BjZy1pbWctY29sbGVjdGlv…" at bounding box center [289, 252] width 130 height 22
type input "https://cdn.shopify.com/s/files/1/0646/2328/0217/files/b3BjZy1pbWctY29sbGVjdGlv…"
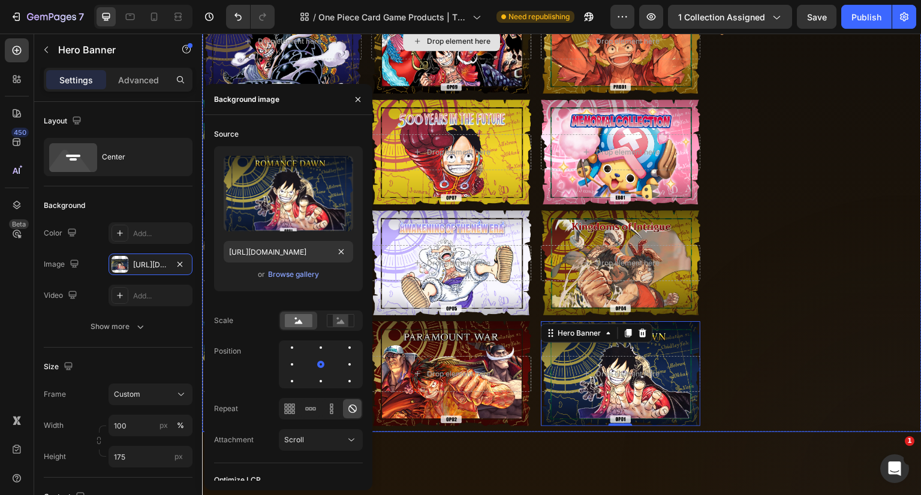
click at [755, 335] on div "Drop element here Hero Banner Drop element here Hero Banner Drop element here H…" at bounding box center [816, 100] width 212 height 666
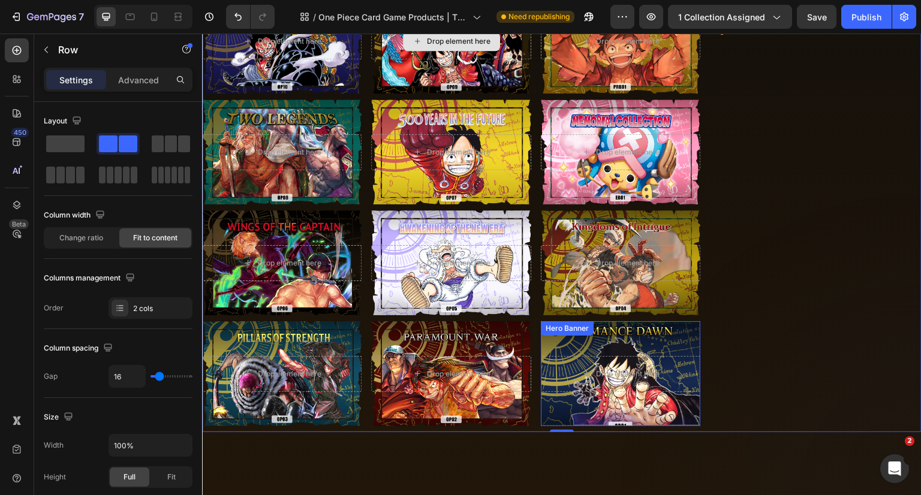
click at [681, 335] on div "Overlay" at bounding box center [621, 373] width 160 height 105
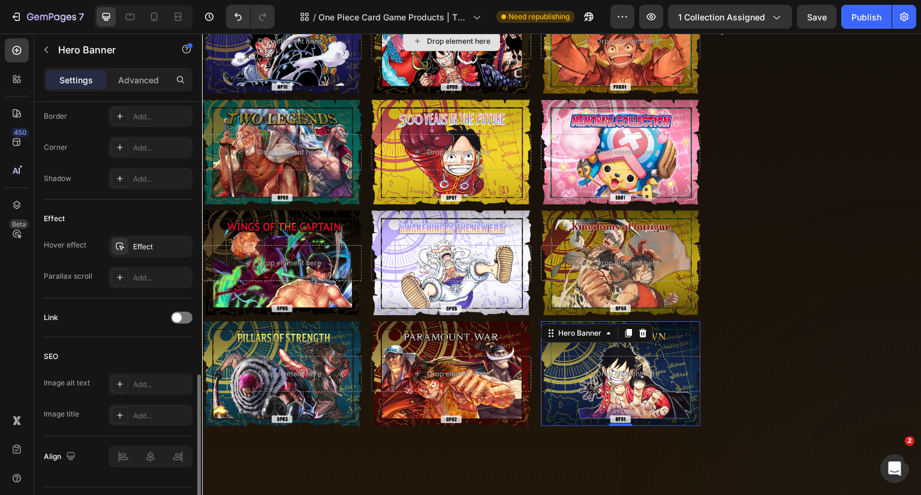
scroll to position [569, 0]
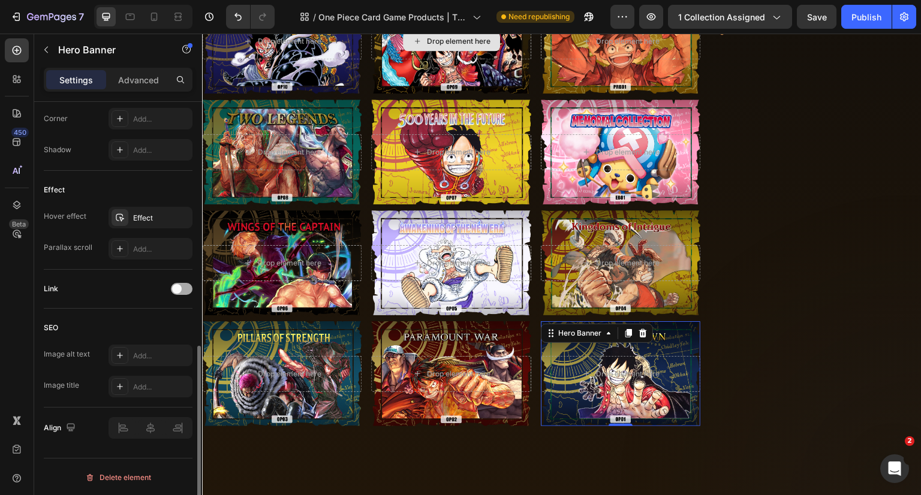
click at [178, 291] on span at bounding box center [177, 289] width 10 height 10
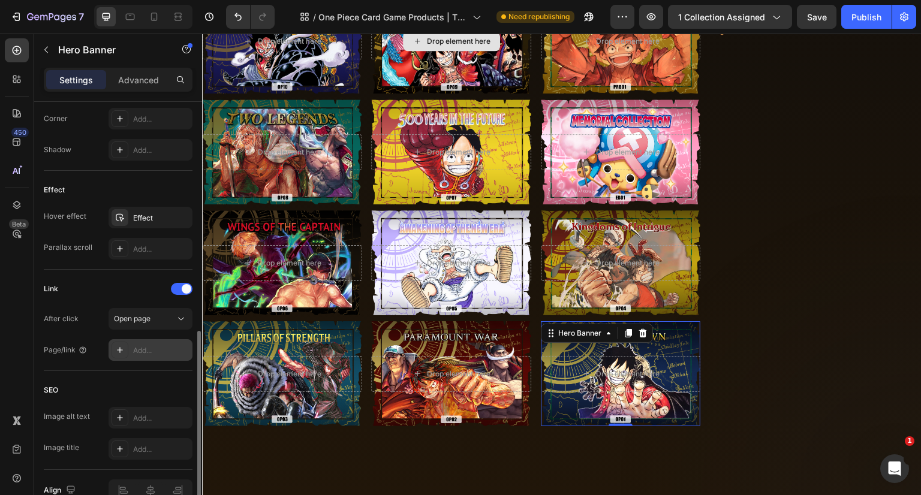
click at [151, 343] on div "Add..." at bounding box center [151, 350] width 84 height 22
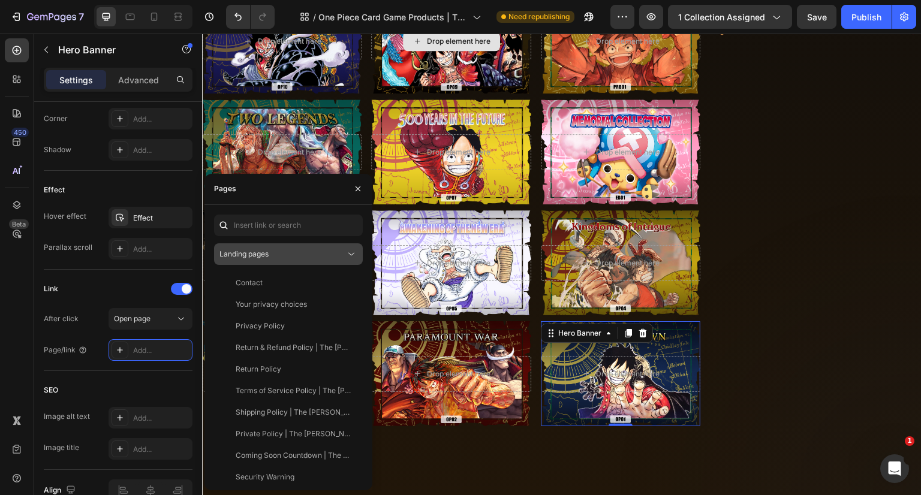
click at [281, 249] on div "Landing pages" at bounding box center [282, 254] width 126 height 11
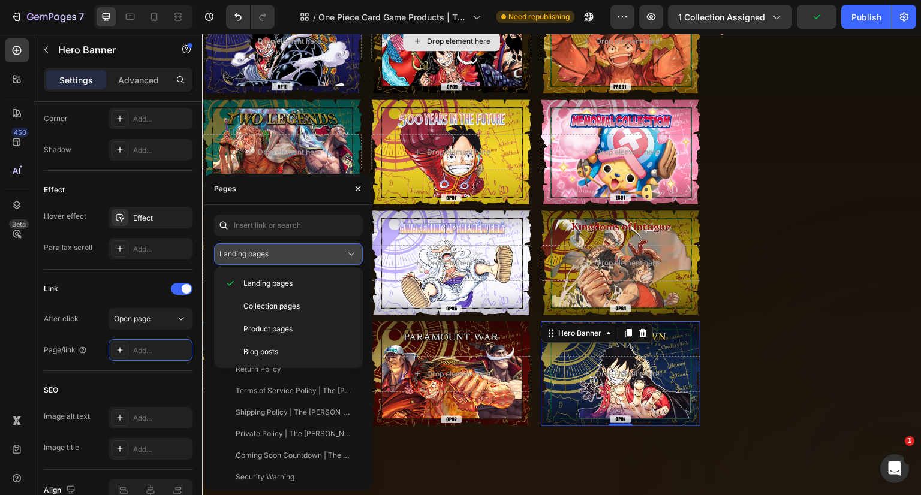
click at [282, 252] on div "Landing pages" at bounding box center [282, 254] width 126 height 11
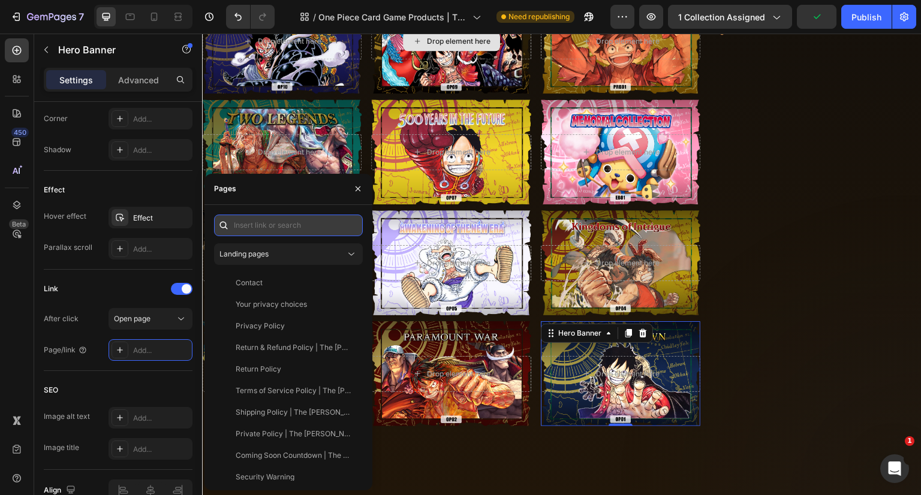
click at [278, 227] on input "text" at bounding box center [288, 226] width 149 height 22
click at [281, 225] on input "text" at bounding box center [288, 226] width 149 height 22
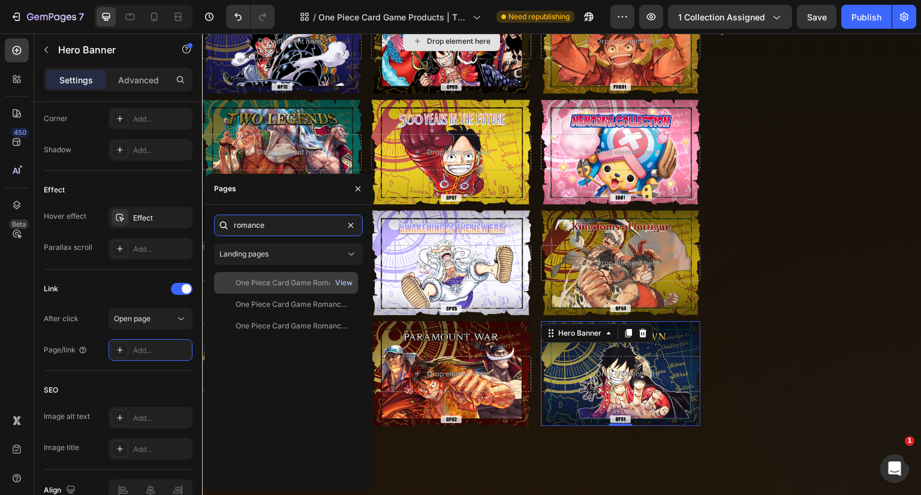
type input "romance"
click at [346, 283] on div "View" at bounding box center [343, 283] width 17 height 11
click at [290, 282] on div "One Piece Card Game Romance Dawn Page 1 | The Jolly Roger Store" at bounding box center [293, 283] width 115 height 11
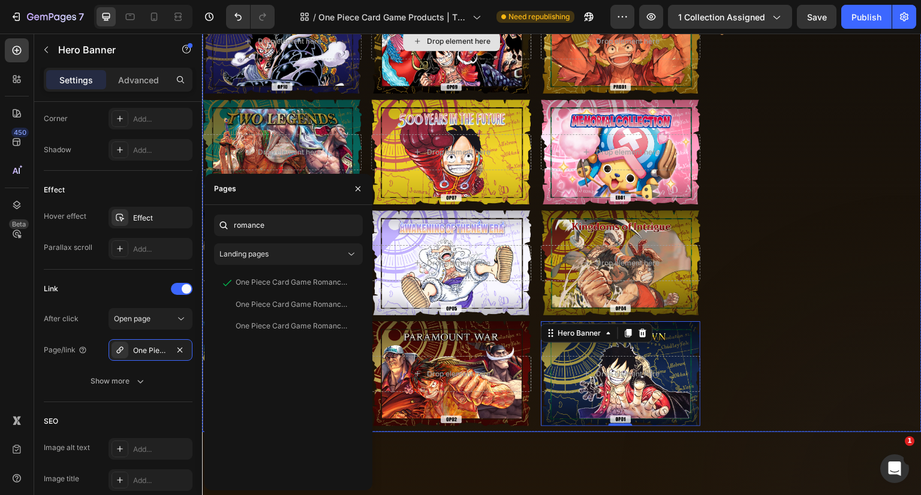
click at [776, 263] on div "Drop element here Hero Banner Drop element here Hero Banner Drop element here H…" at bounding box center [816, 100] width 212 height 666
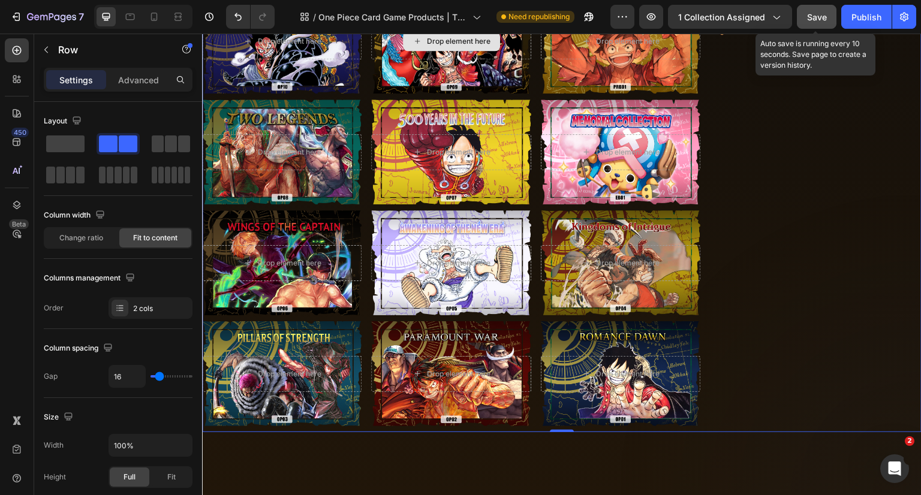
click at [810, 17] on span "Save" at bounding box center [817, 17] width 20 height 10
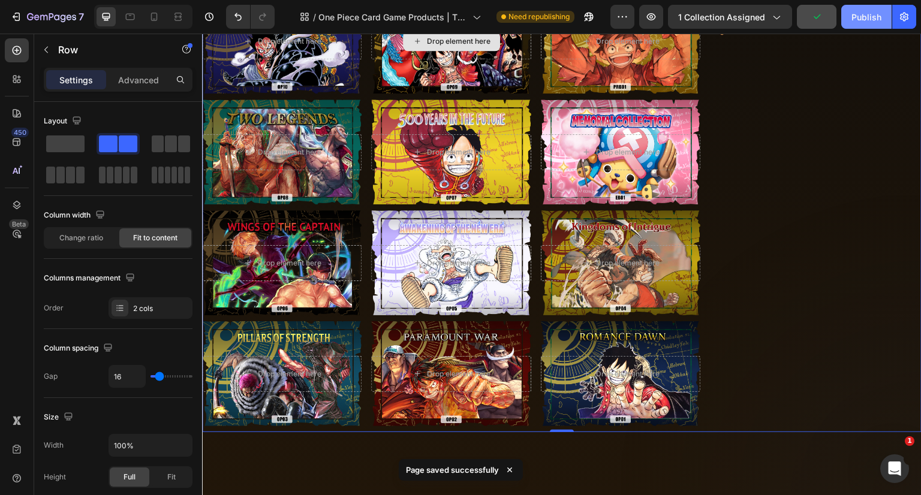
click at [852, 17] on button "Publish" at bounding box center [866, 17] width 50 height 24
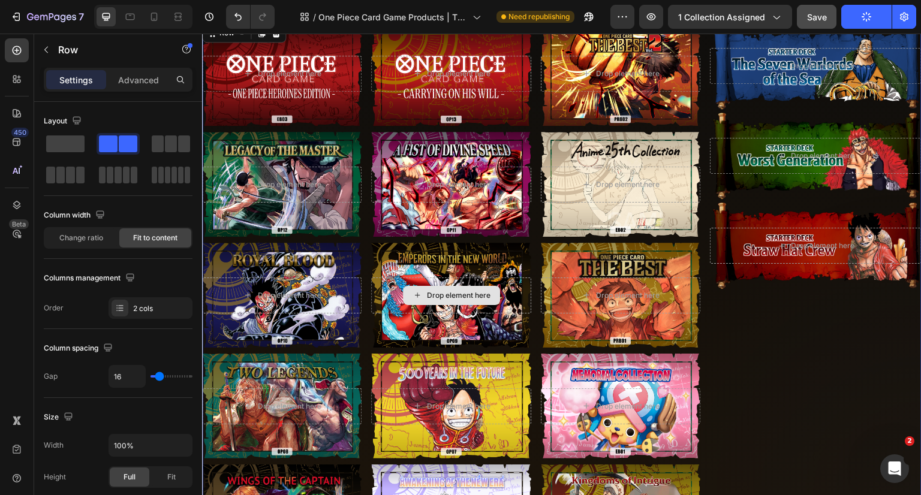
scroll to position [290, 0]
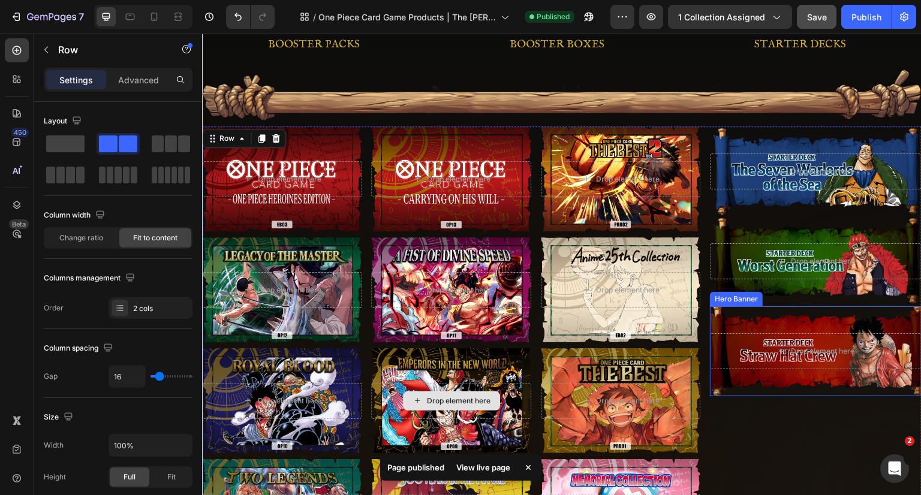
click at [849, 318] on div "Overlay" at bounding box center [816, 351] width 212 height 90
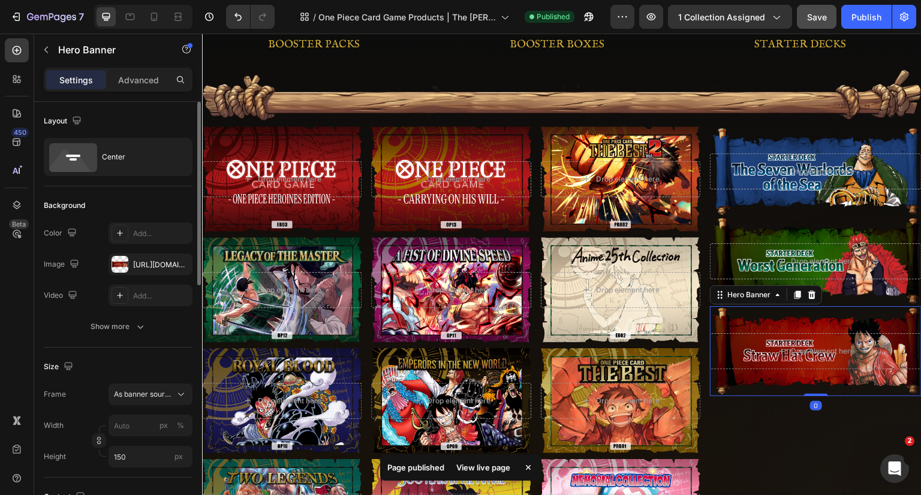
scroll to position [180, 0]
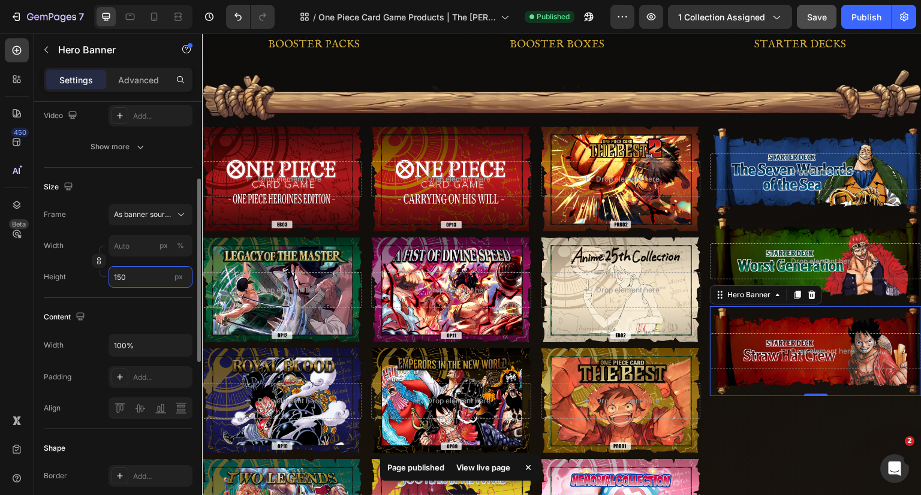
click at [132, 272] on input "150" at bounding box center [151, 277] width 84 height 22
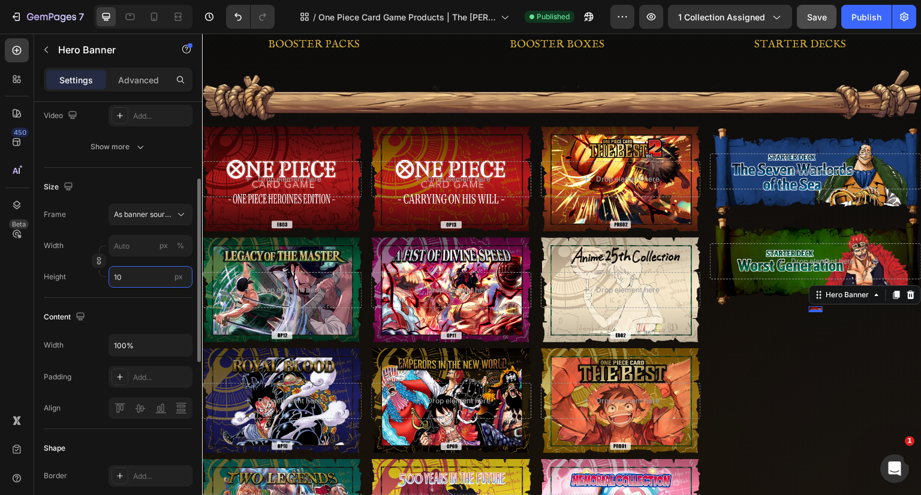
type input "1"
type input "125"
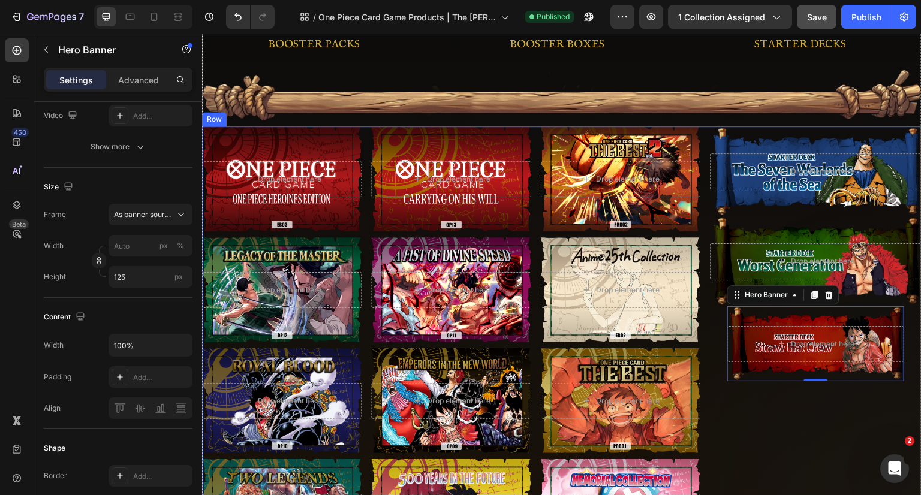
click at [754, 408] on div "Drop element here Hero Banner Drop element here Hero Banner Drop element here H…" at bounding box center [816, 460] width 212 height 666
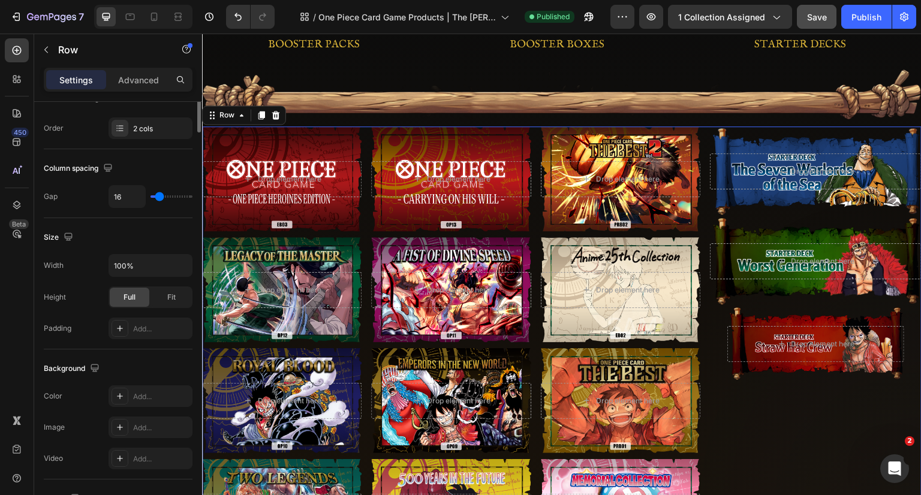
scroll to position [0, 0]
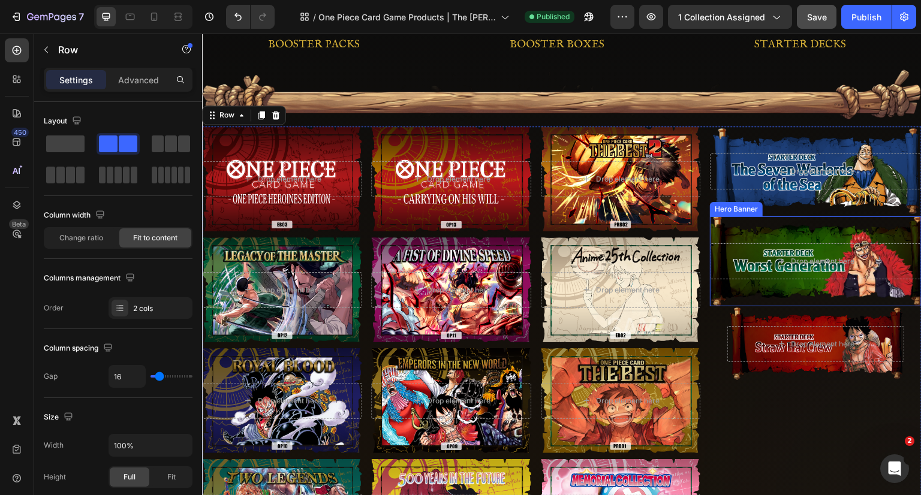
click at [871, 281] on div "Overlay" at bounding box center [816, 261] width 212 height 90
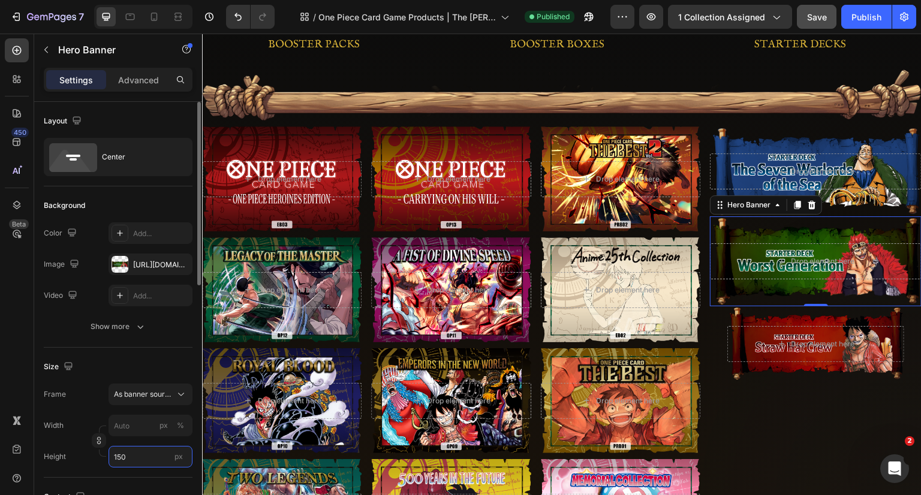
click at [128, 454] on input "150" at bounding box center [151, 457] width 84 height 22
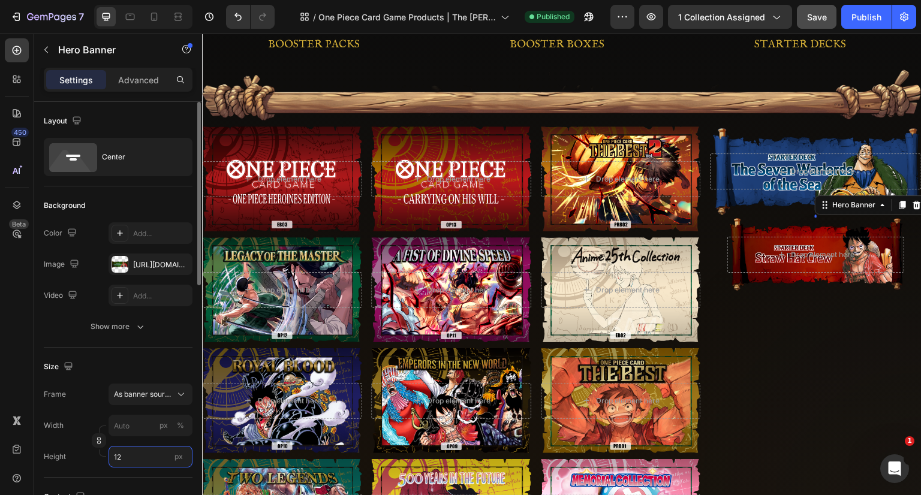
type input "125"
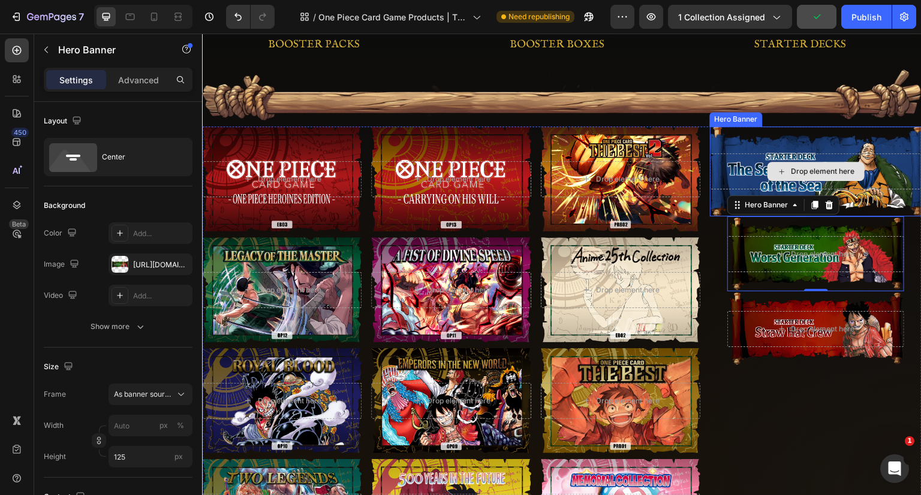
click at [862, 197] on div "Overlay" at bounding box center [816, 172] width 212 height 90
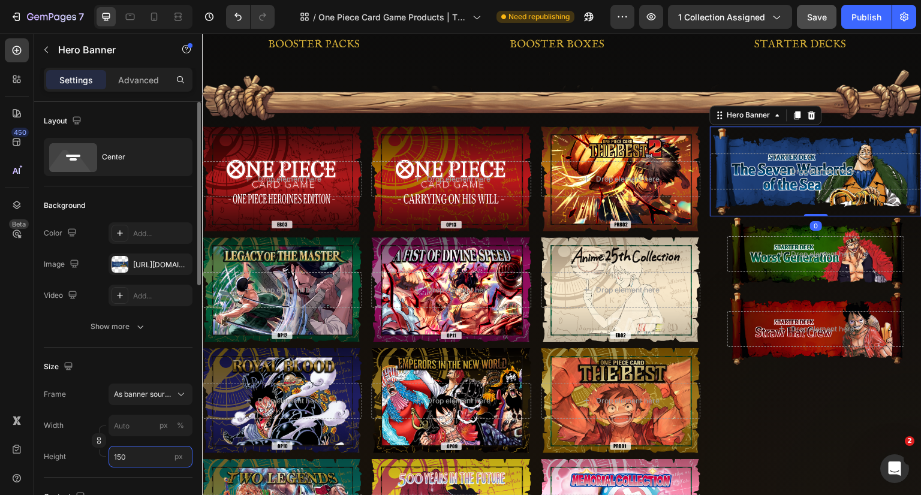
click at [131, 455] on input "150" at bounding box center [151, 457] width 84 height 22
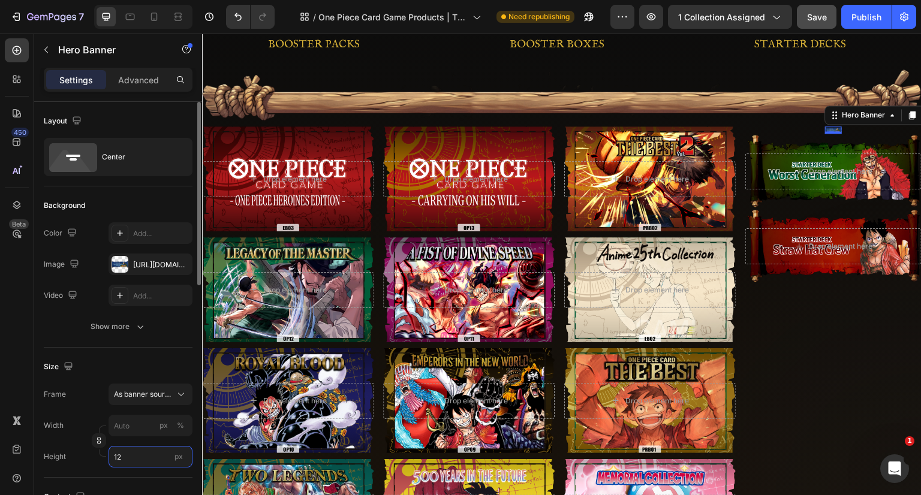
type input "125"
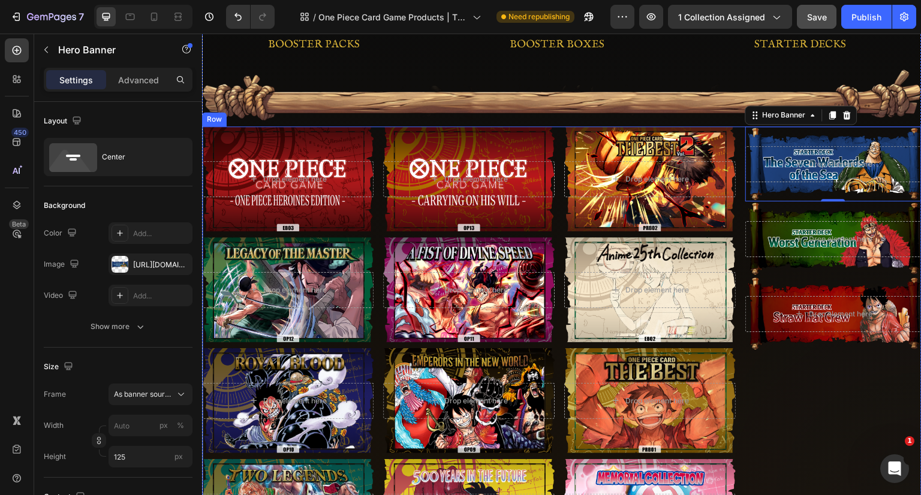
click at [792, 411] on div "Drop element here Hero Banner 0 Drop element here Hero Banner Drop element here…" at bounding box center [833, 460] width 176 height 666
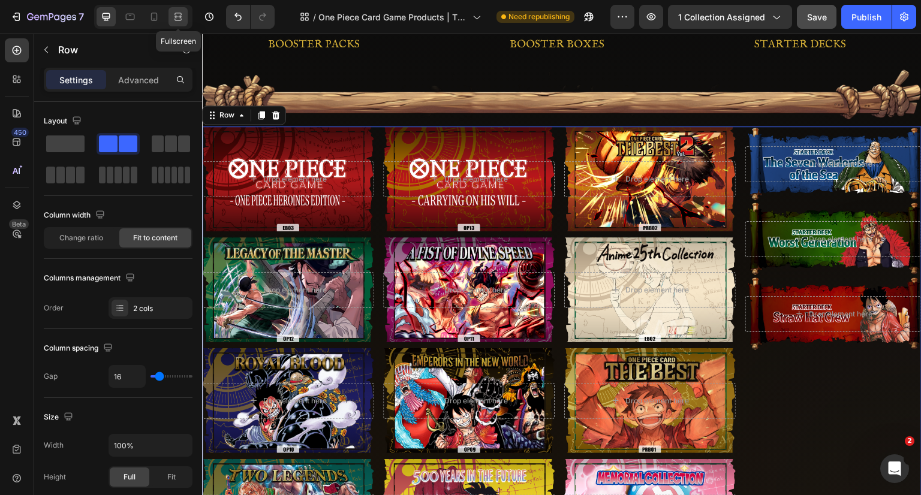
click at [181, 20] on icon at bounding box center [178, 20] width 7 height 2
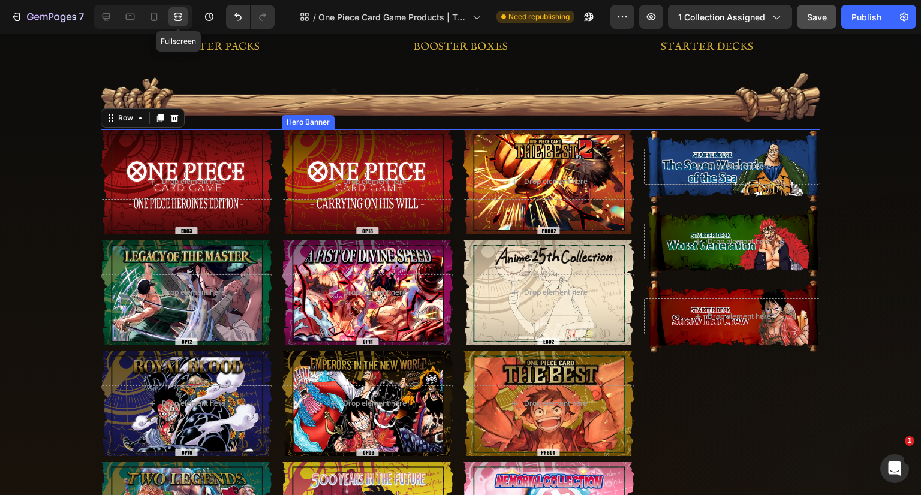
scroll to position [303, 0]
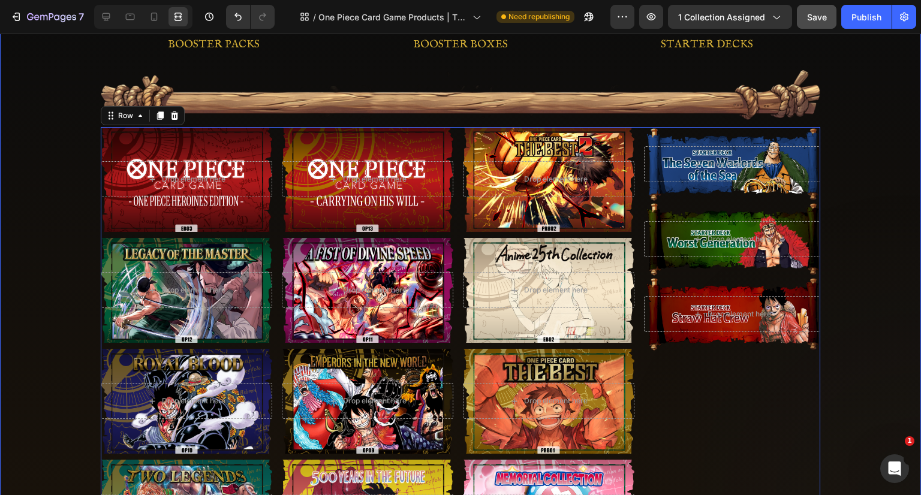
click at [868, 224] on div "Image Image BOOSTER BOXES Button Image BOOSTER PACKS Button Image STARTER DECKS…" at bounding box center [460, 273] width 921 height 1037
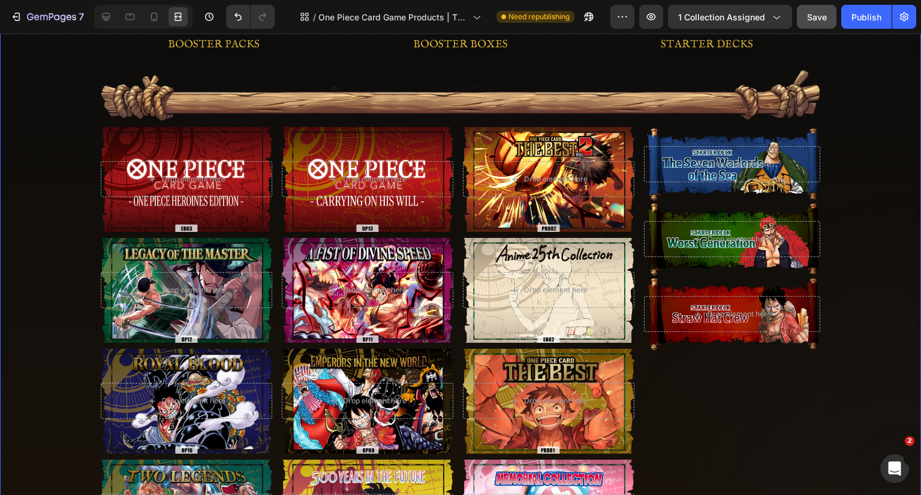
click at [863, 341] on div "Image Image BOOSTER BOXES Button Image BOOSTER PACKS Button Image STARTER DECKS…" at bounding box center [460, 273] width 921 height 1037
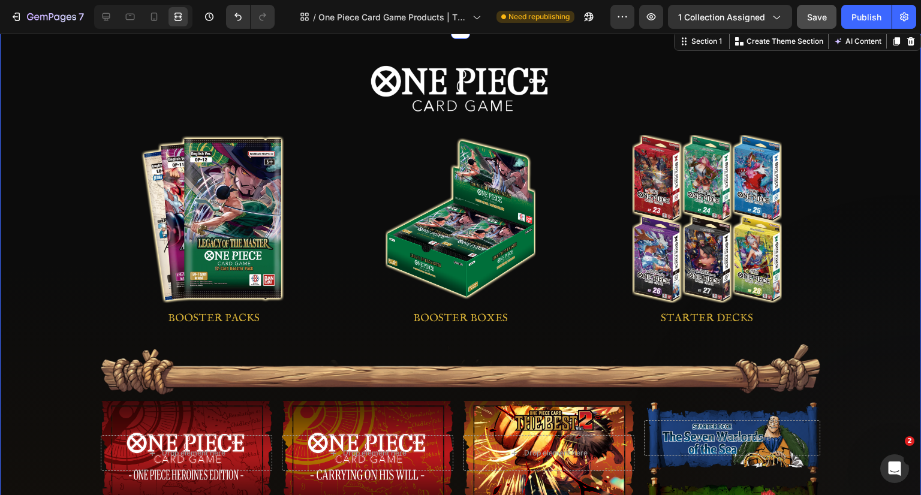
scroll to position [0, 0]
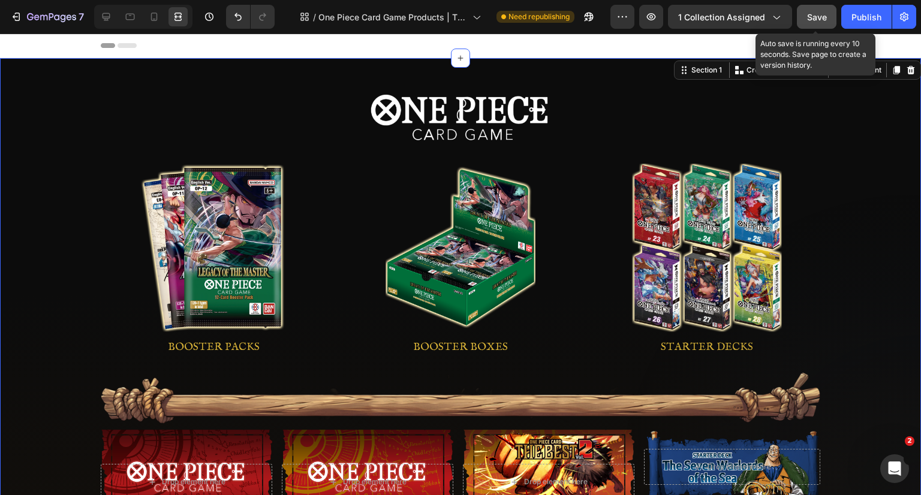
click at [820, 22] on div "Save" at bounding box center [817, 17] width 20 height 13
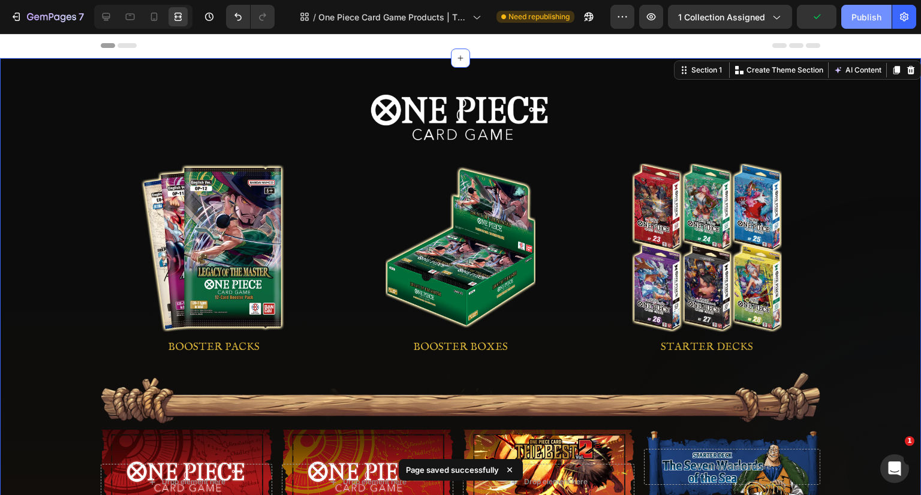
click at [876, 15] on div "Publish" at bounding box center [867, 17] width 30 height 13
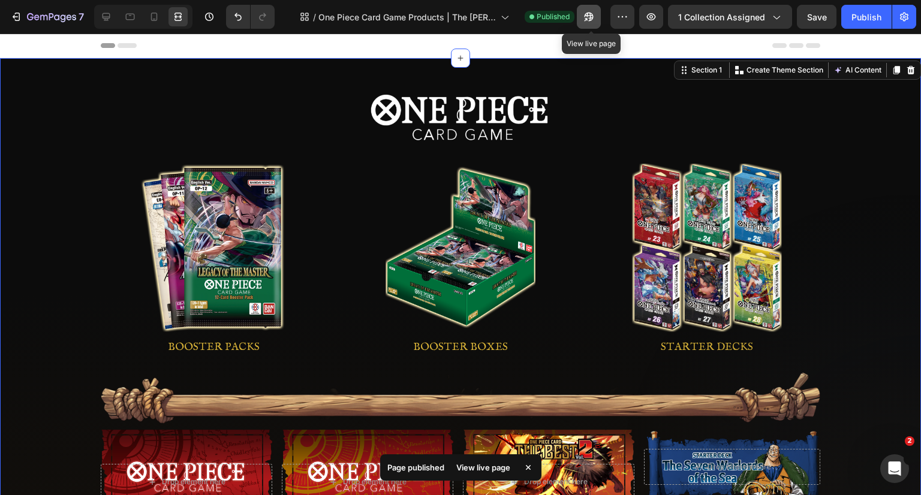
click at [595, 16] on icon "button" at bounding box center [589, 17] width 12 height 12
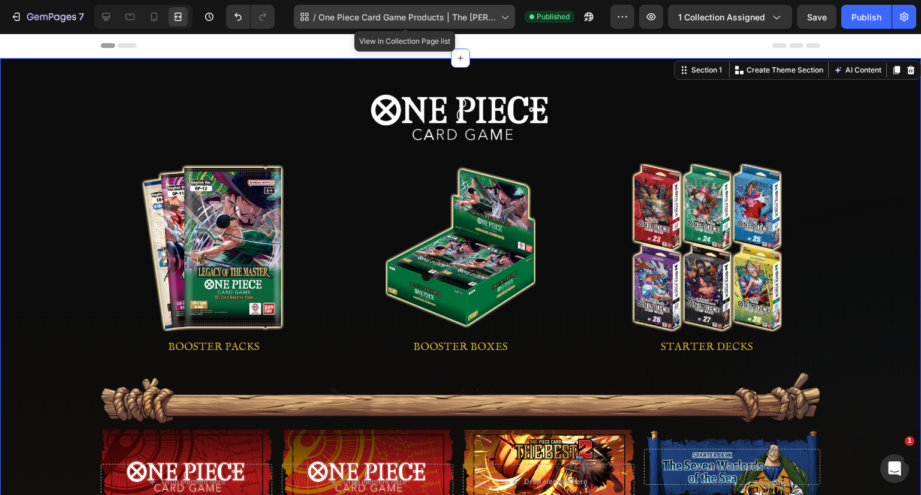
click at [473, 8] on div "/ One Piece Card Game Products | The Jolly Roger Store" at bounding box center [404, 17] width 221 height 24
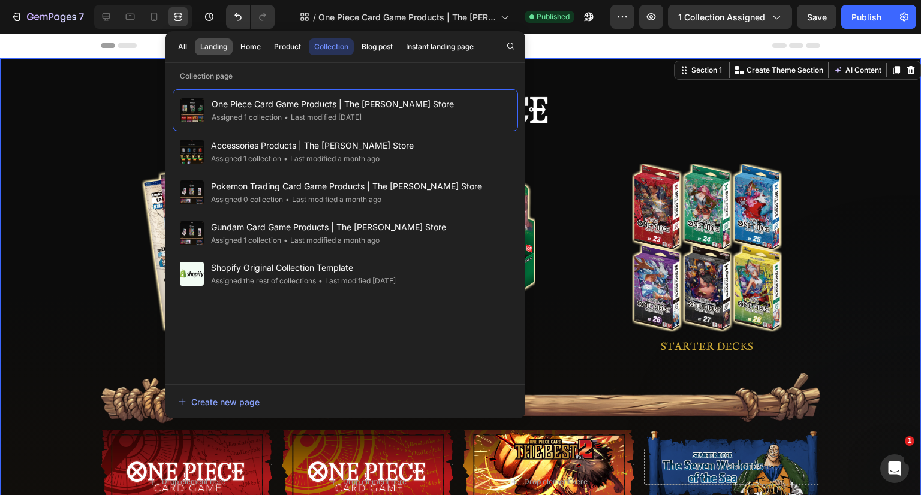
click at [220, 47] on div "Landing" at bounding box center [213, 46] width 27 height 11
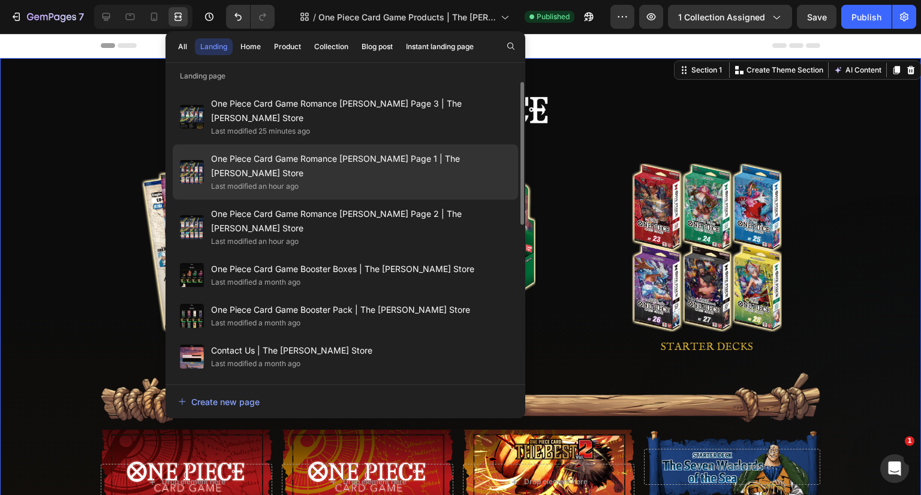
click at [401, 152] on span "One Piece Card Game Romance Dawn Page 1 | The Jolly Roger Store" at bounding box center [361, 166] width 300 height 29
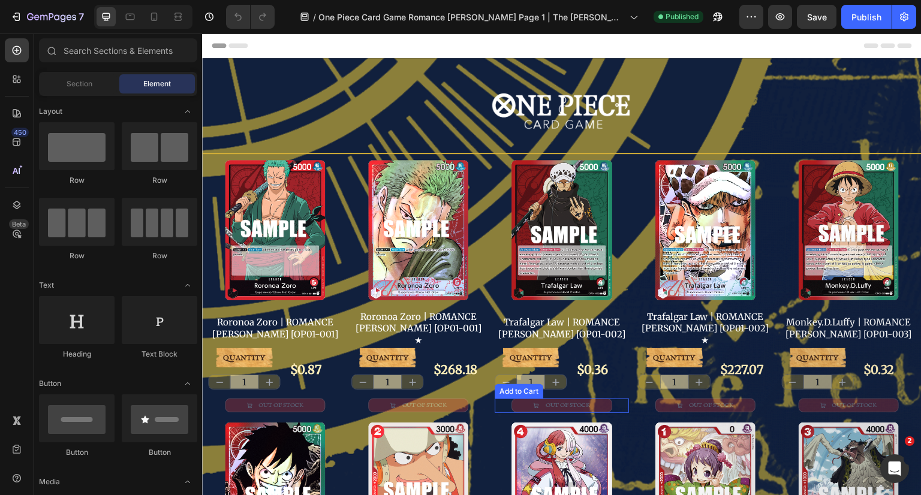
click at [594, 399] on button "OUT OF STOCK" at bounding box center [562, 406] width 100 height 14
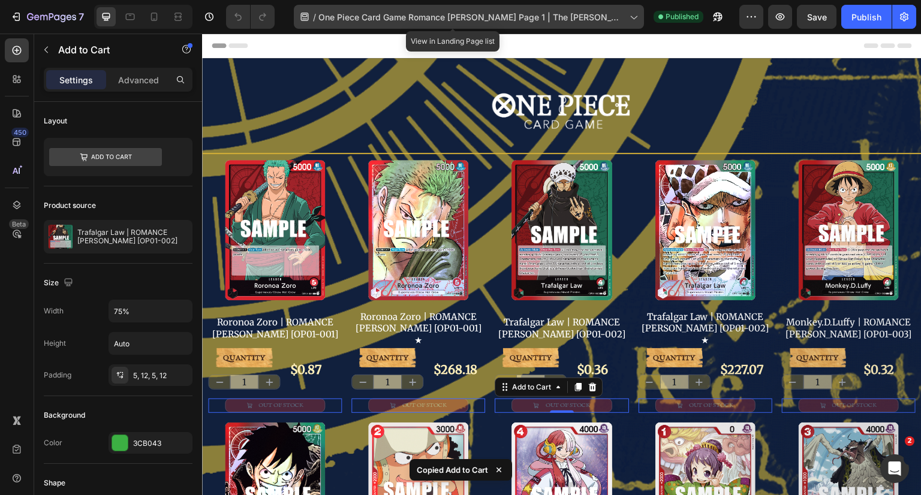
click at [489, 17] on span "One Piece Card Game Romance [PERSON_NAME] Page 1 | The [PERSON_NAME] Store" at bounding box center [471, 17] width 306 height 13
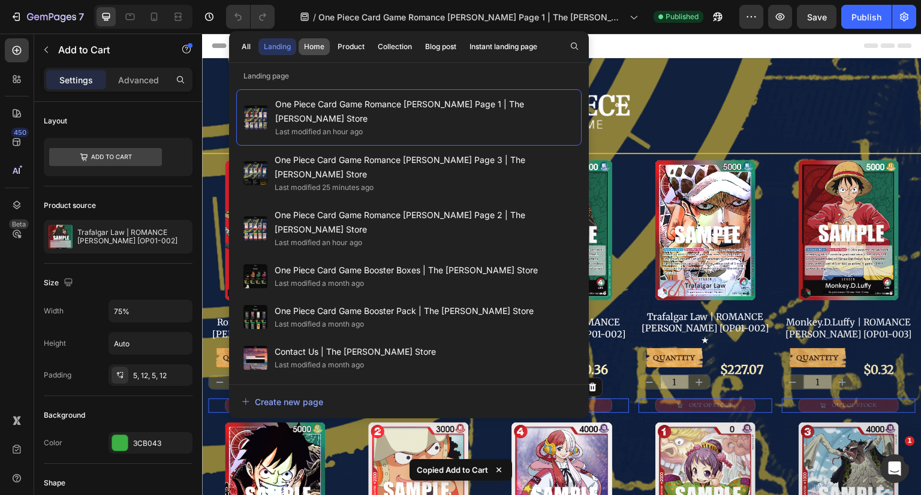
click at [318, 47] on div "Home" at bounding box center [314, 46] width 20 height 11
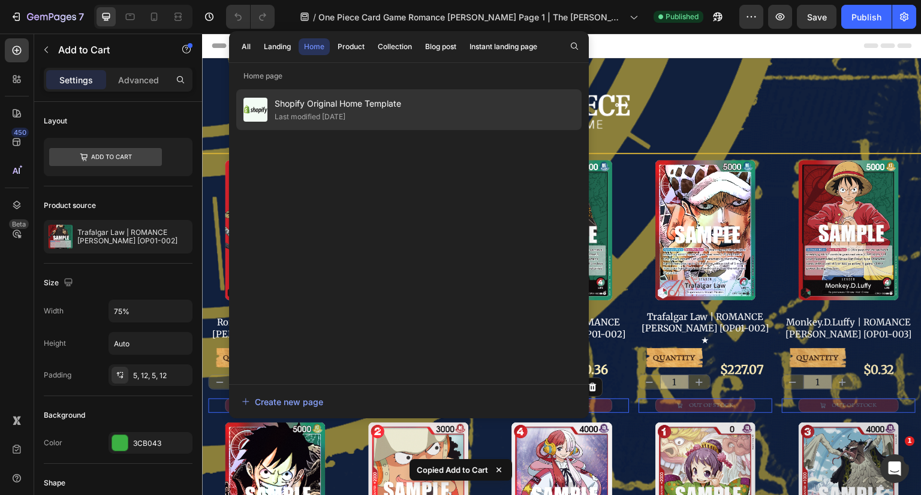
click at [314, 111] on div "Last modified [DATE]" at bounding box center [310, 117] width 71 height 12
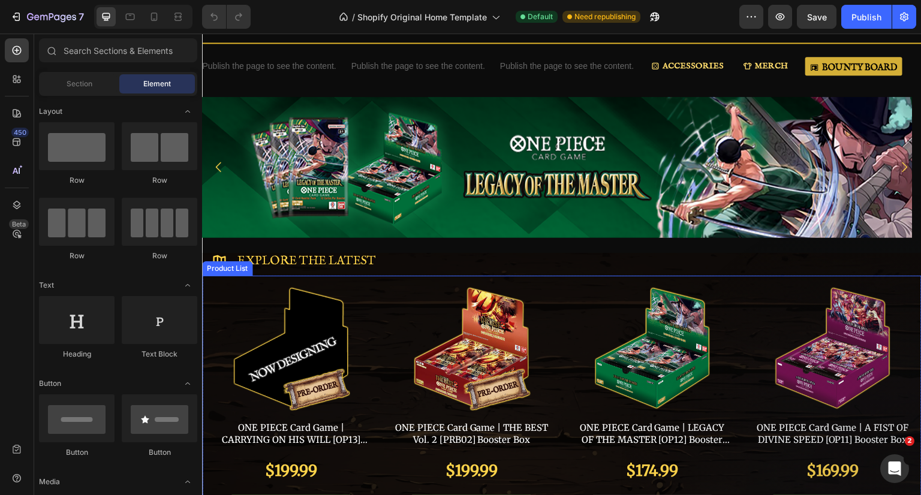
scroll to position [240, 0]
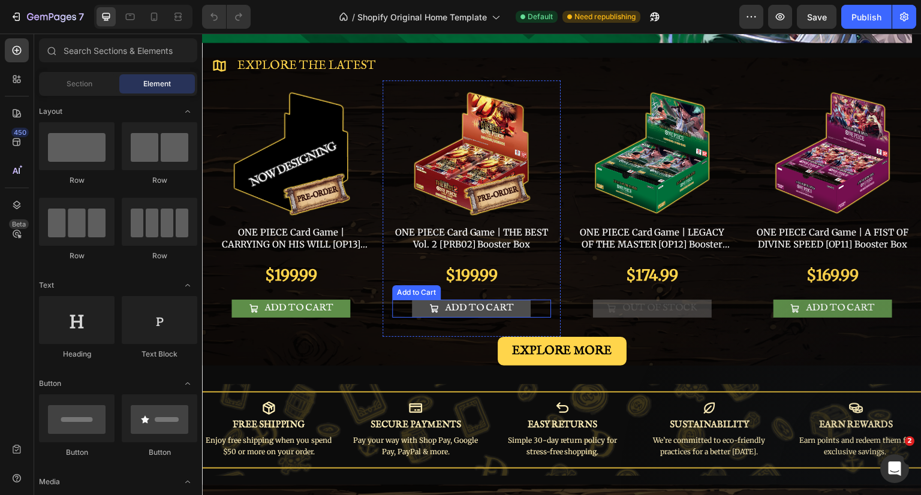
click at [518, 308] on button "ADD TO CART" at bounding box center [471, 308] width 119 height 17
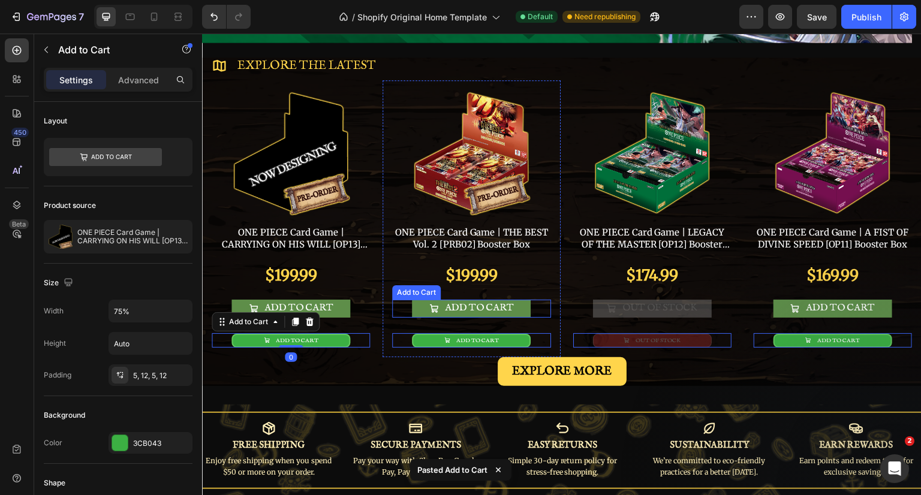
click at [533, 303] on div "ADD TO CART Add to Cart" at bounding box center [471, 309] width 158 height 18
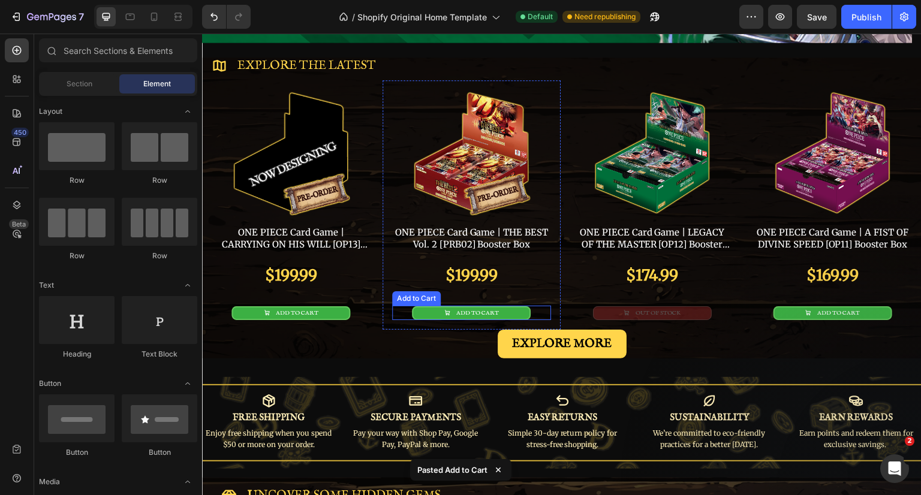
click at [530, 313] on div "ADD TO CART Add to Cart" at bounding box center [471, 313] width 158 height 14
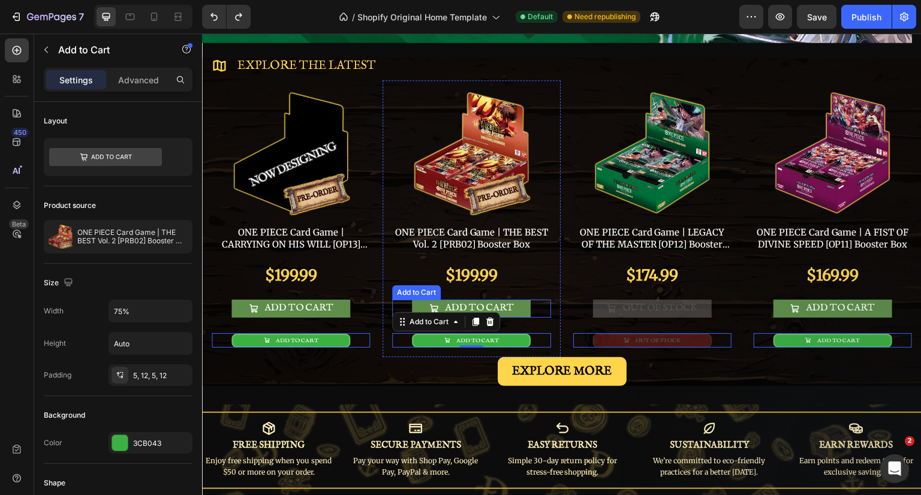
click at [533, 303] on div "ADD TO CART Add to Cart" at bounding box center [471, 309] width 158 height 18
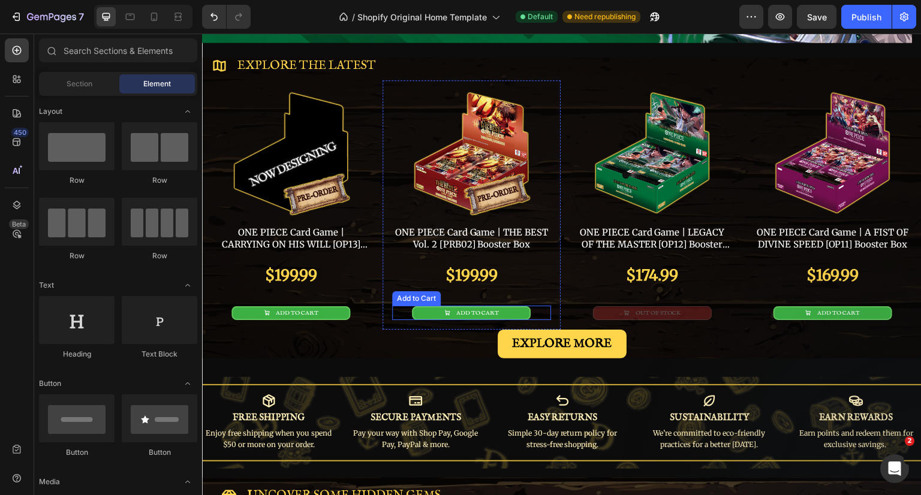
click at [535, 311] on div "ADD TO CART Add to Cart" at bounding box center [471, 313] width 158 height 14
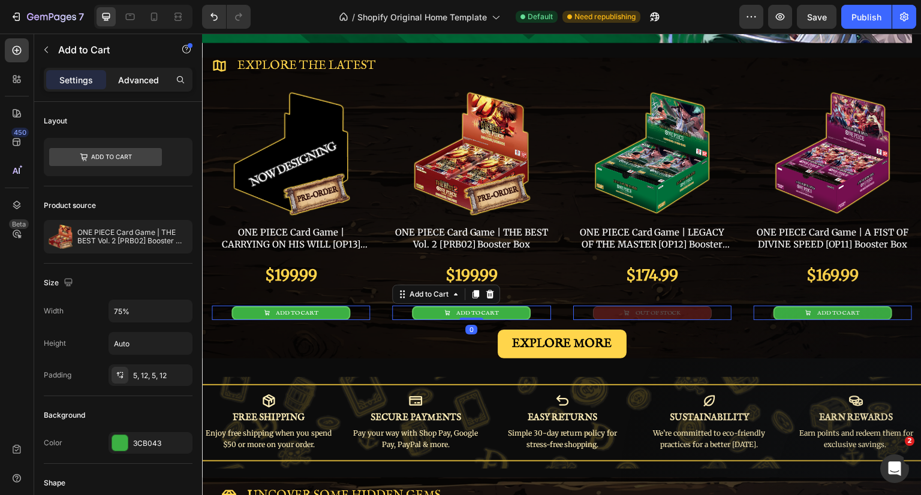
click at [146, 84] on p "Advanced" at bounding box center [138, 80] width 41 height 13
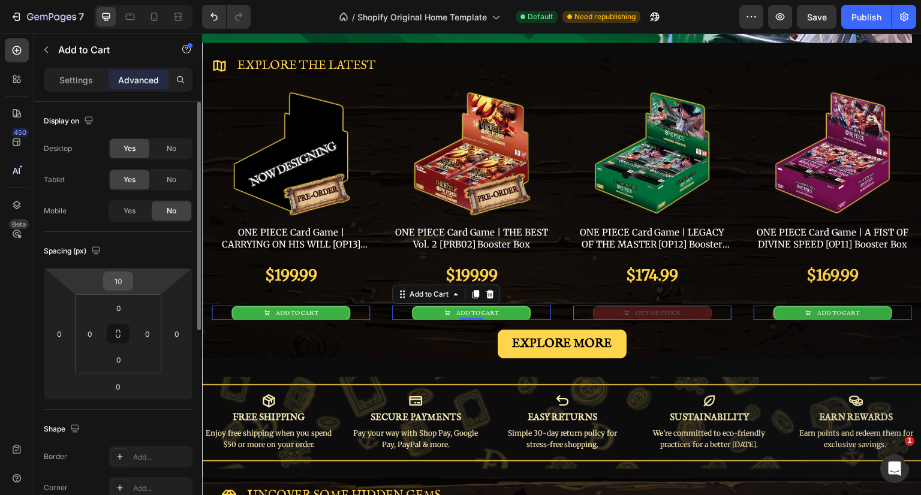
click at [125, 280] on input "10" at bounding box center [118, 281] width 24 height 18
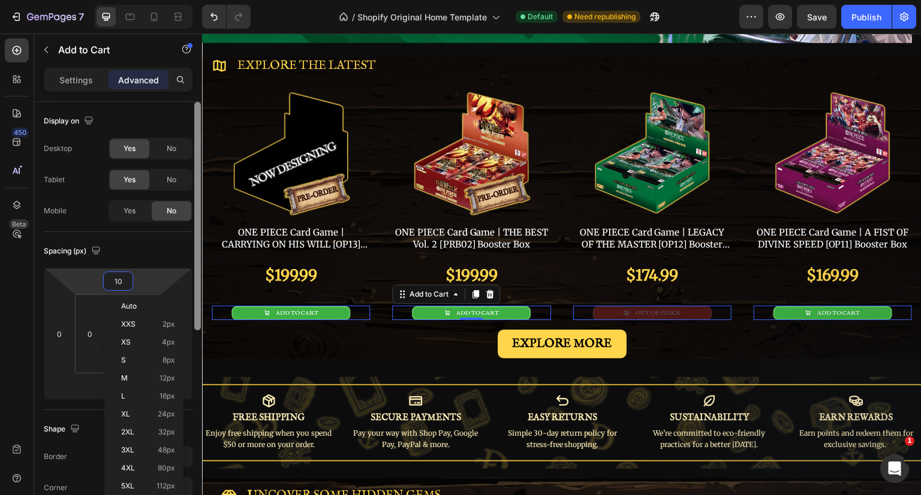
type input "0"
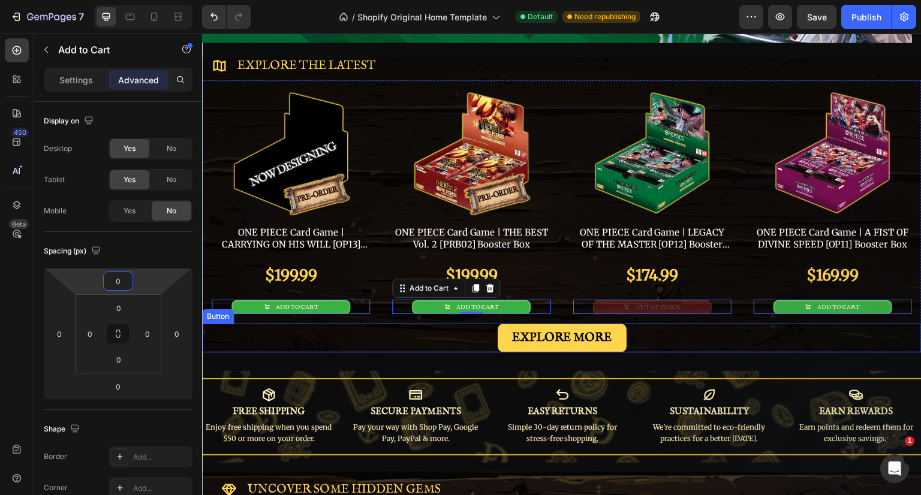
click at [703, 333] on div "EXPLORE MORE Button" at bounding box center [562, 338] width 720 height 29
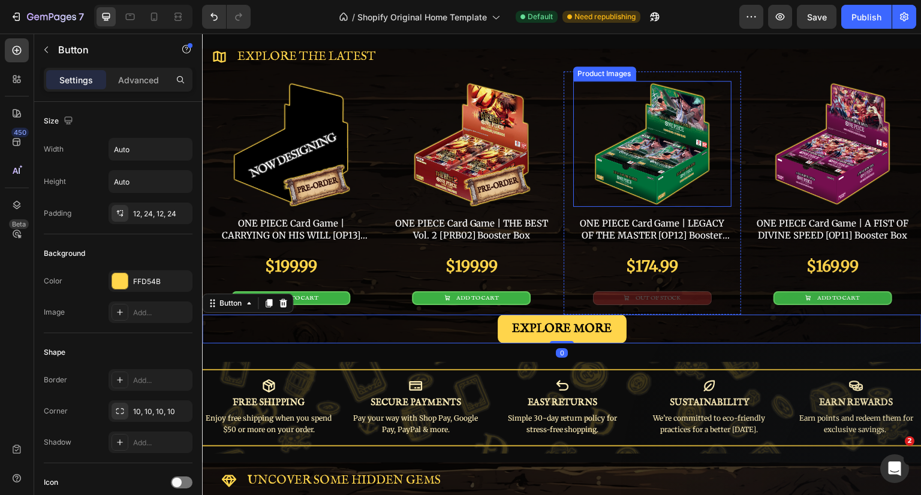
scroll to position [420, 0]
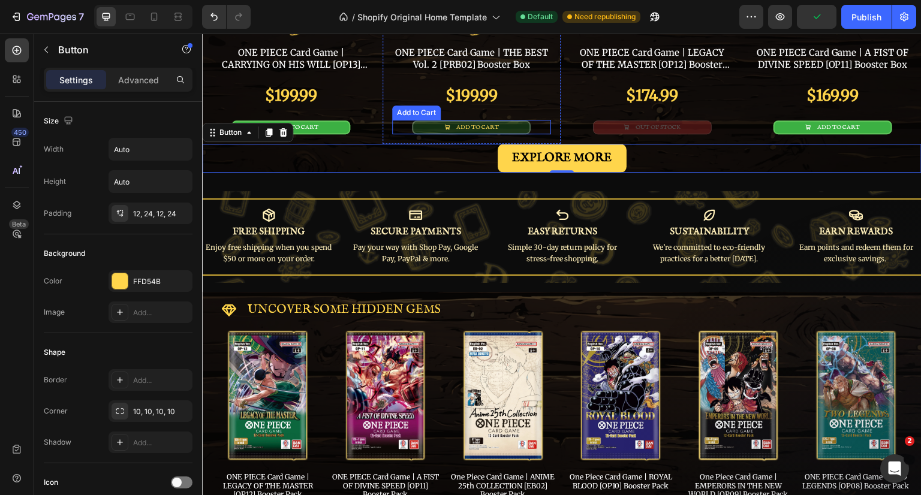
click at [518, 124] on button "ADD TO CART" at bounding box center [471, 128] width 119 height 14
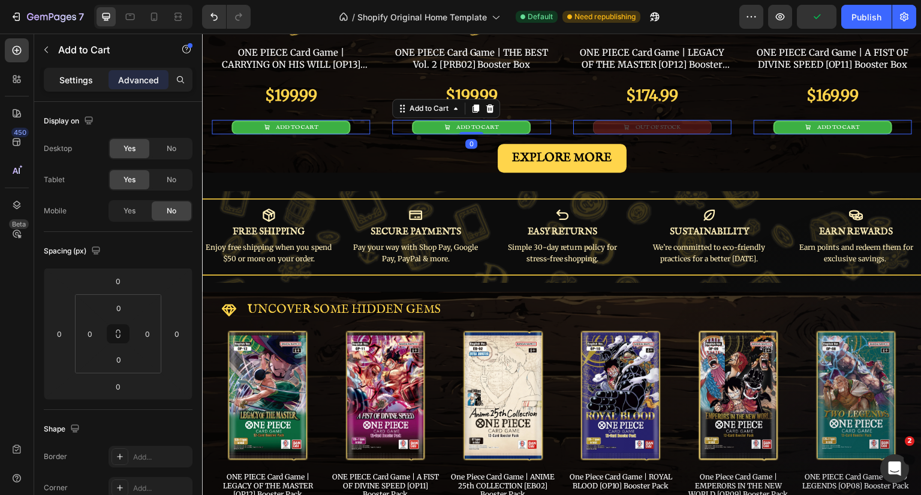
click at [86, 85] on p "Settings" at bounding box center [76, 80] width 34 height 13
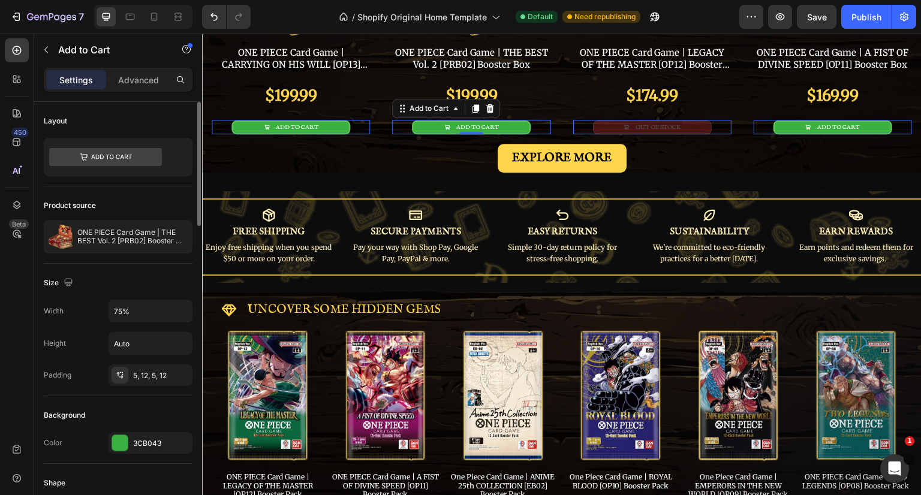
scroll to position [60, 0]
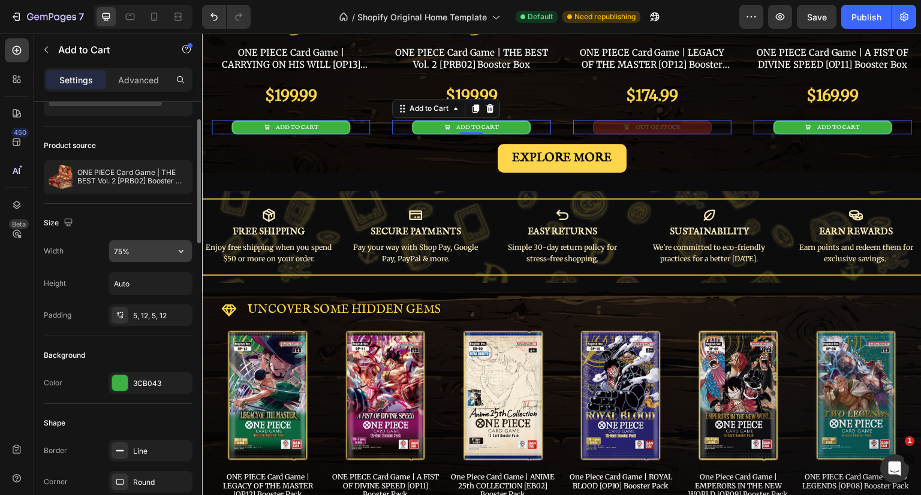
click at [120, 251] on input "75%" at bounding box center [150, 251] width 83 height 22
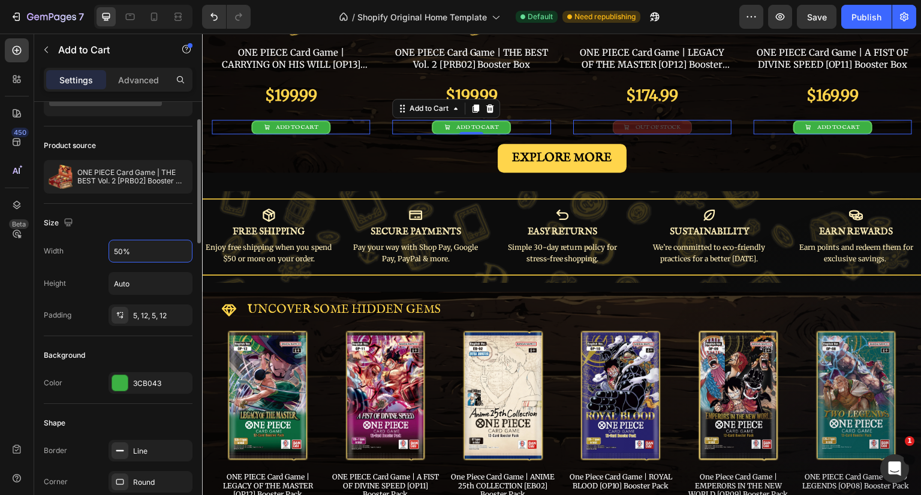
type input "50%"
click at [97, 346] on div "Background" at bounding box center [118, 355] width 149 height 19
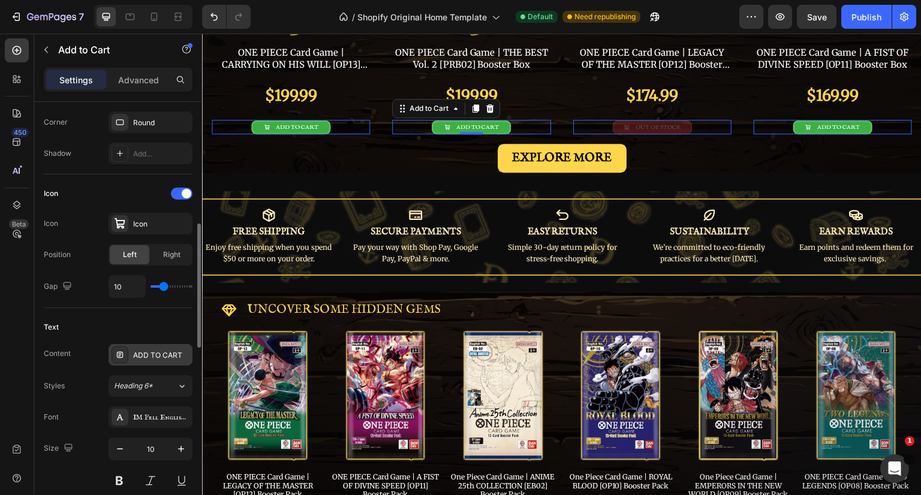
scroll to position [540, 0]
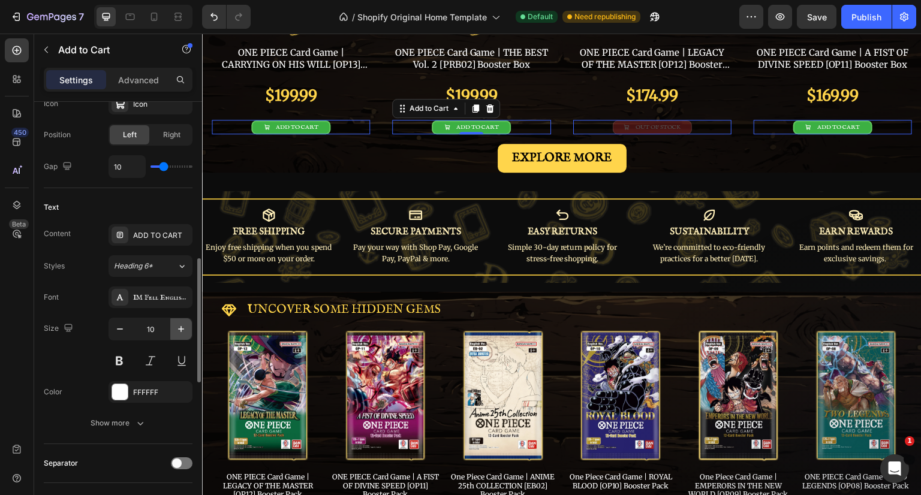
click at [178, 329] on icon "button" at bounding box center [181, 329] width 12 height 12
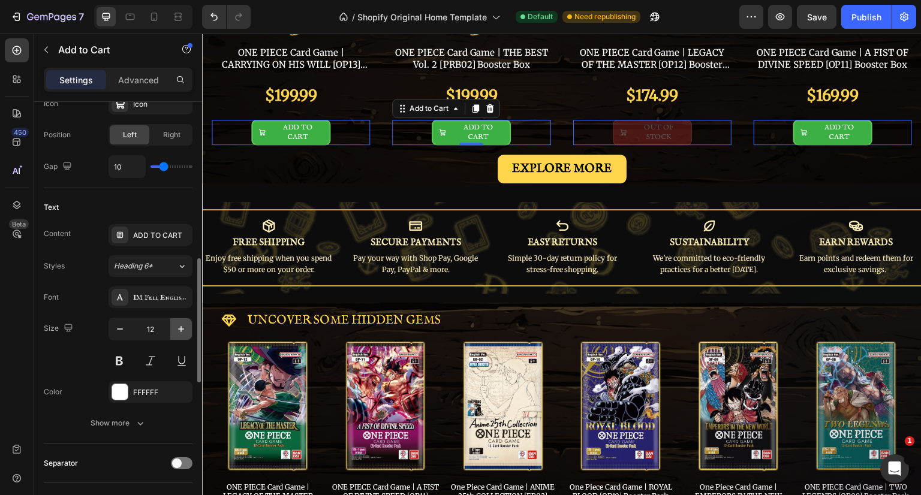
click at [178, 329] on icon "button" at bounding box center [181, 329] width 12 height 12
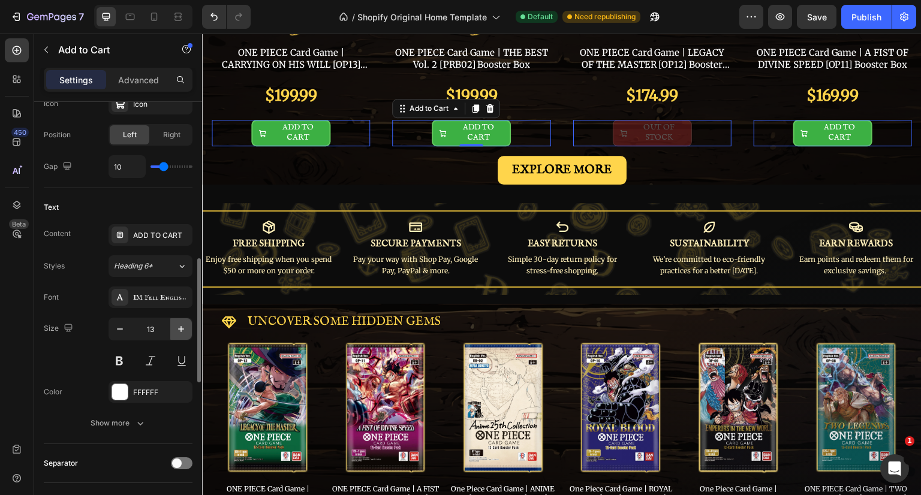
click at [178, 329] on icon "button" at bounding box center [181, 329] width 12 height 12
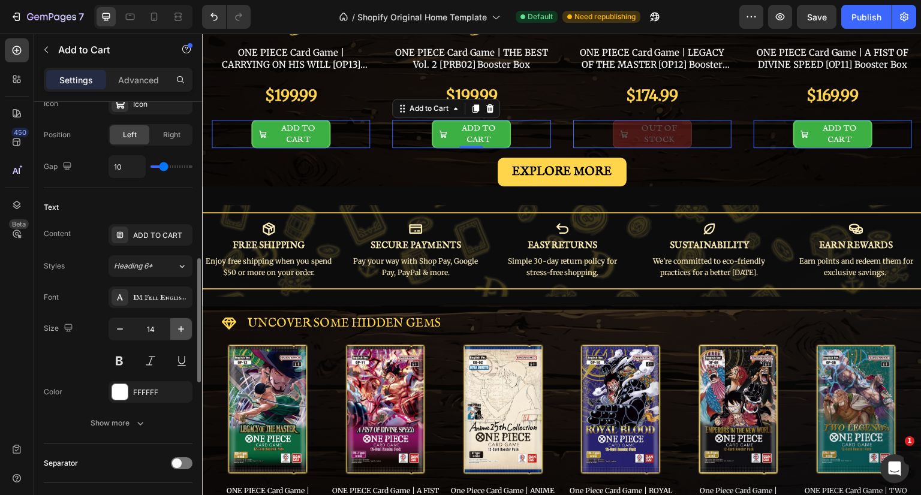
click at [178, 329] on icon "button" at bounding box center [181, 329] width 12 height 12
type input "15"
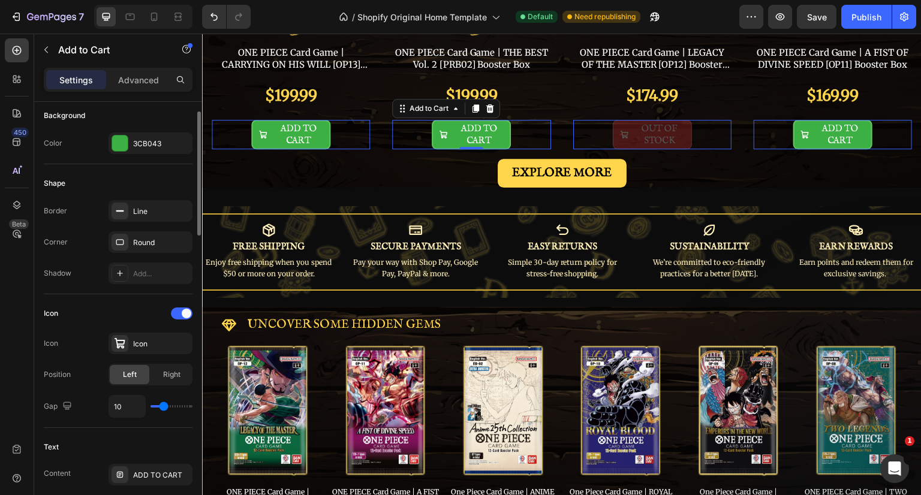
scroll to position [120, 0]
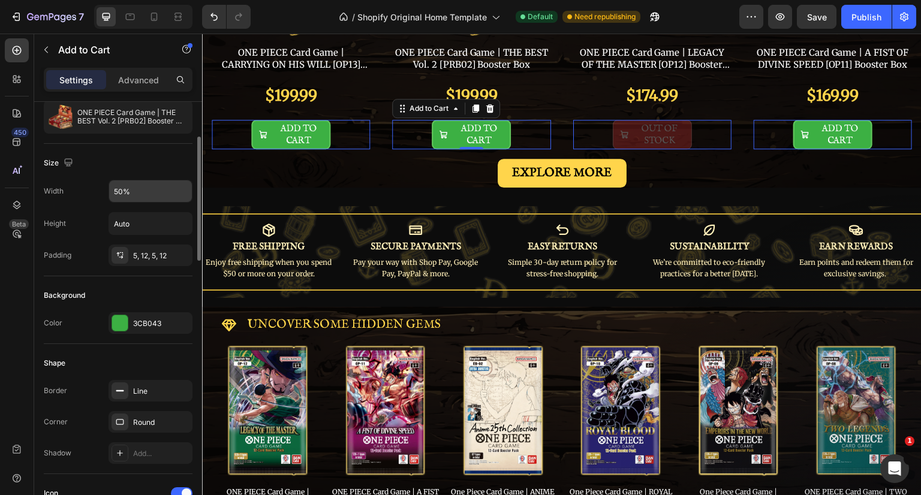
click at [135, 191] on input "50%" at bounding box center [150, 192] width 83 height 22
type input "75%"
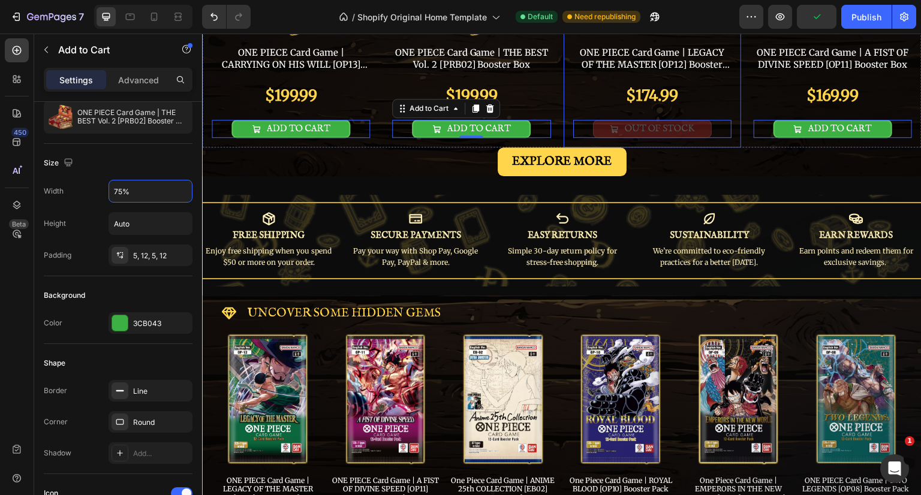
click at [653, 148] on div "EXPLORE MORE Button" at bounding box center [562, 162] width 720 height 29
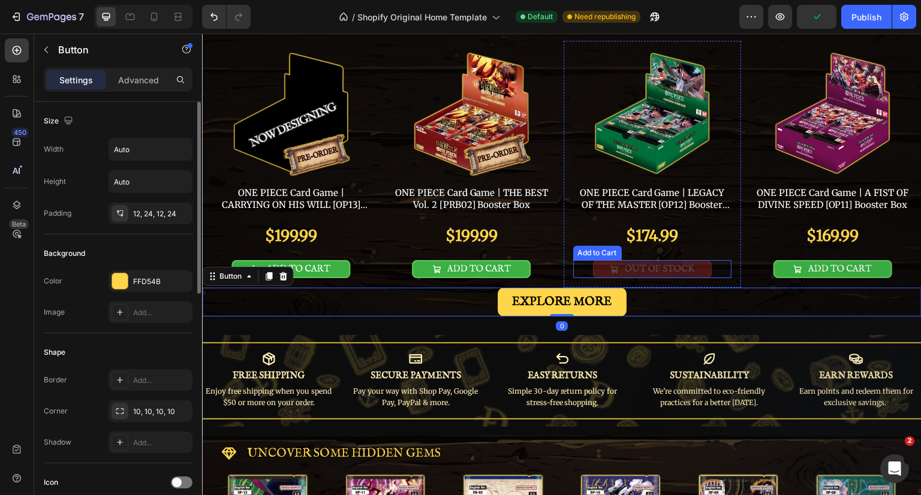
scroll to position [180, 0]
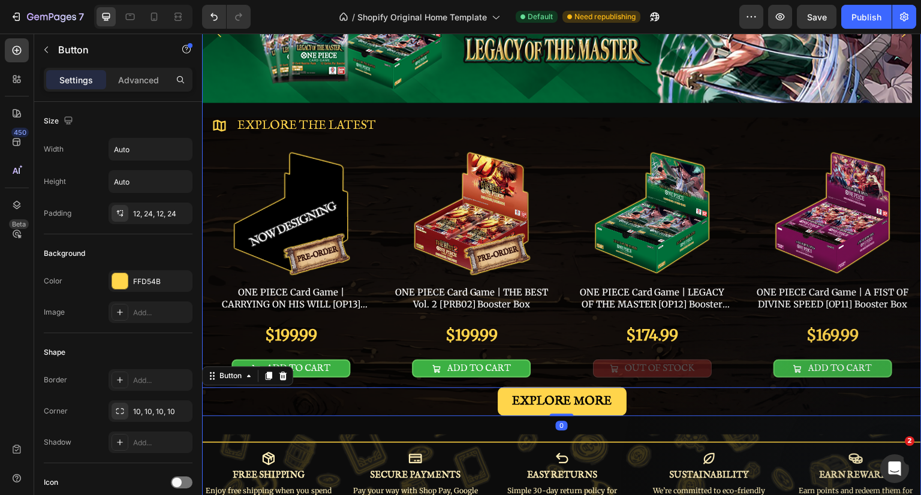
click at [727, 428] on div "Image Carousel Row Title Line EXPLORE THE LATEST Button Product Images ONE PIEC…" at bounding box center [562, 376] width 720 height 996
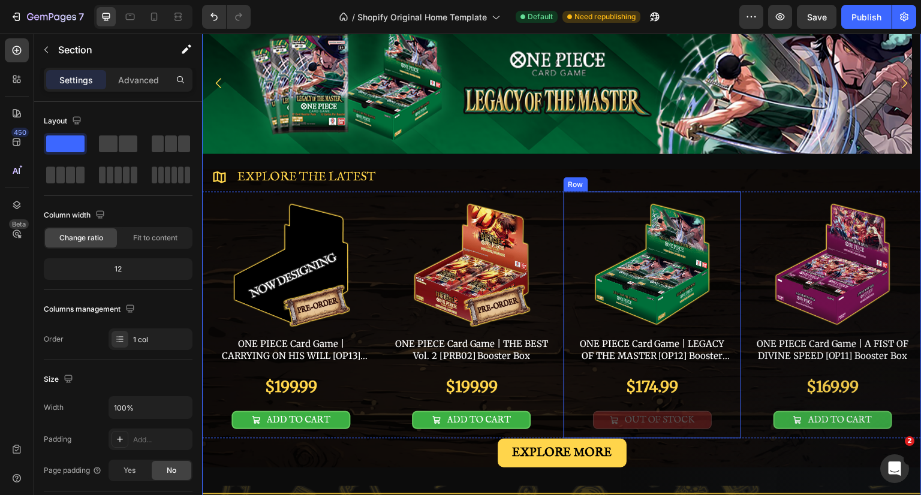
scroll to position [0, 0]
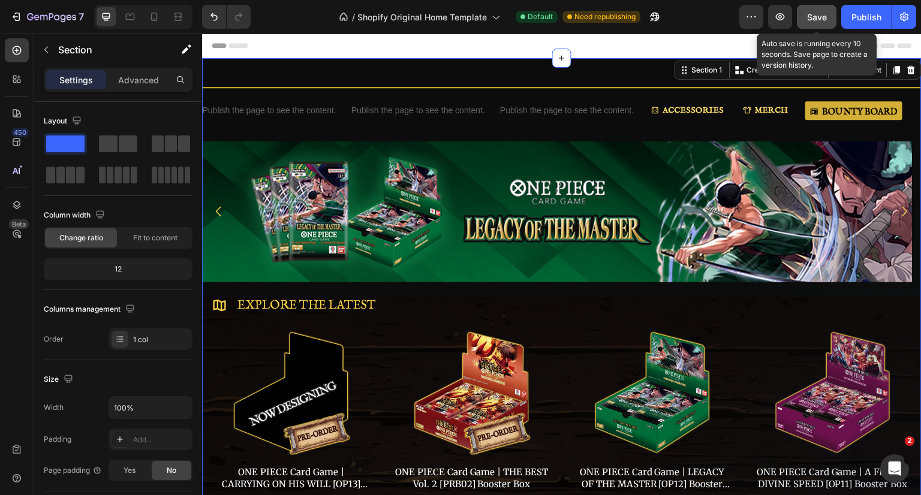
click at [808, 13] on span "Save" at bounding box center [817, 17] width 20 height 10
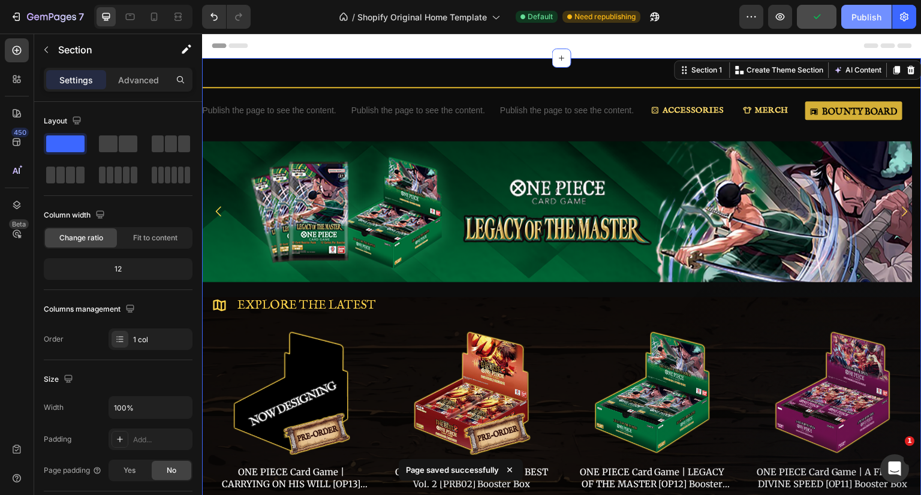
click at [860, 19] on div "Publish" at bounding box center [867, 17] width 30 height 13
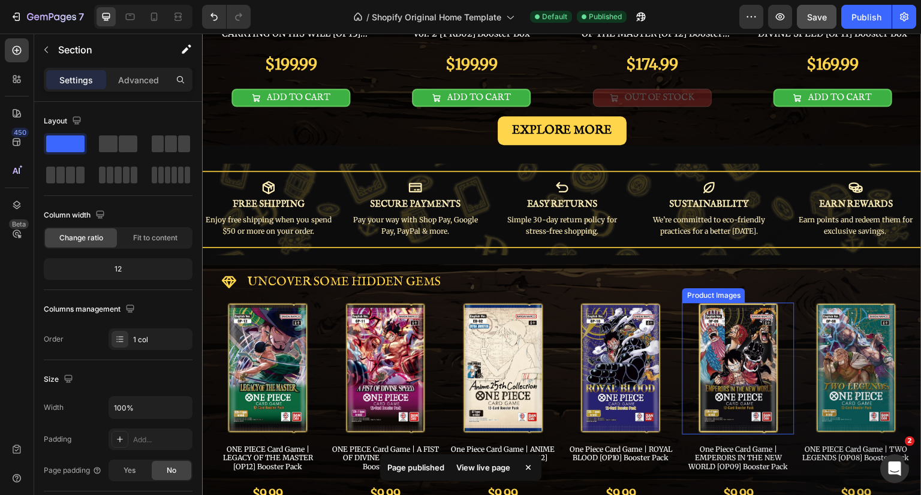
scroll to position [420, 0]
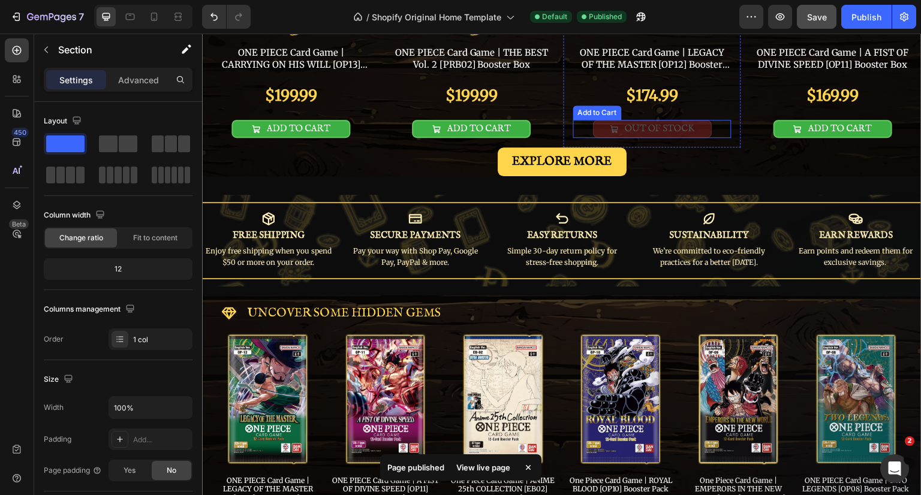
click at [714, 126] on div "OUT OF STOCK Add to Cart" at bounding box center [652, 129] width 158 height 18
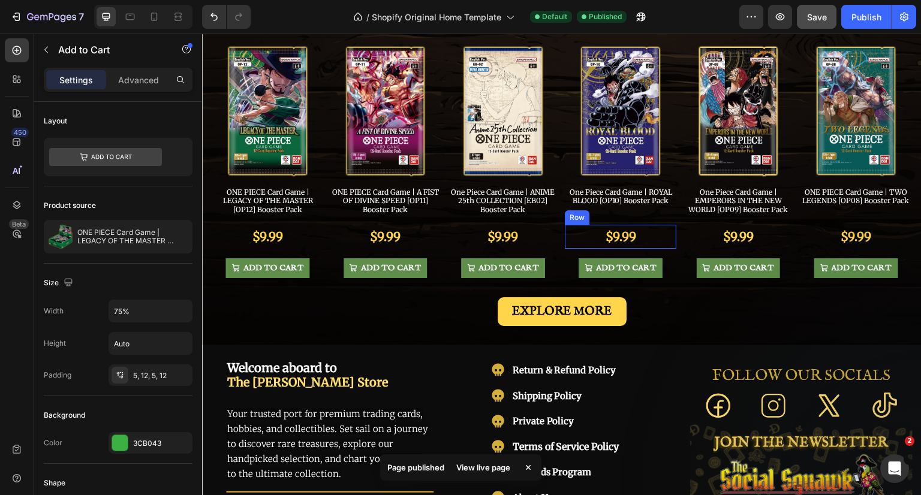
scroll to position [840, 0]
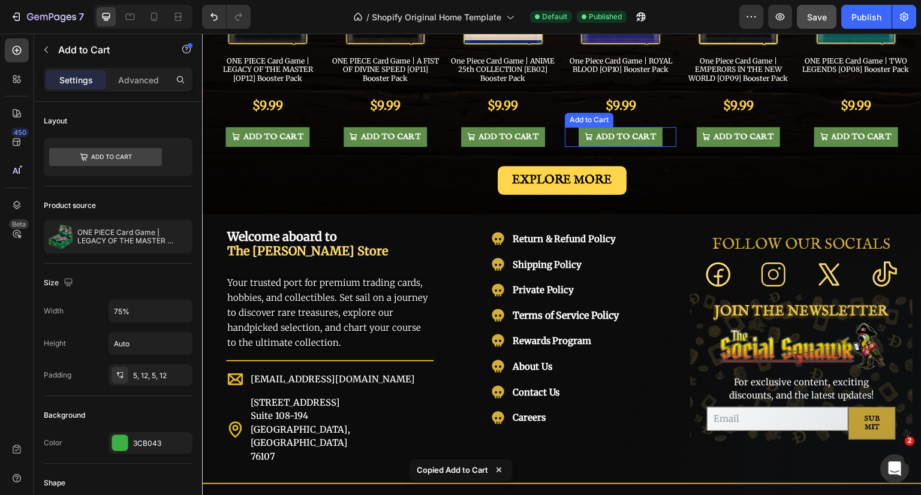
click at [664, 133] on div "ADD TO CART Add to Cart" at bounding box center [621, 137] width 112 height 20
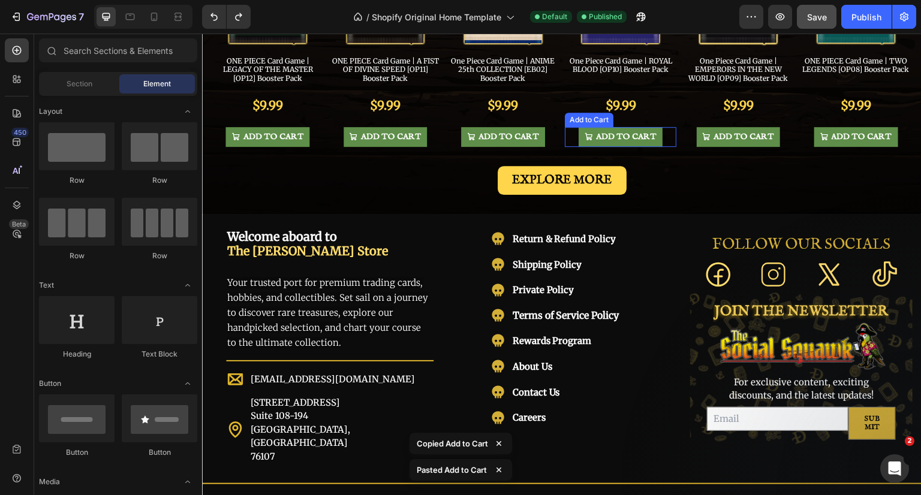
click at [662, 127] on div "ADD TO CART Add to Cart" at bounding box center [621, 137] width 112 height 20
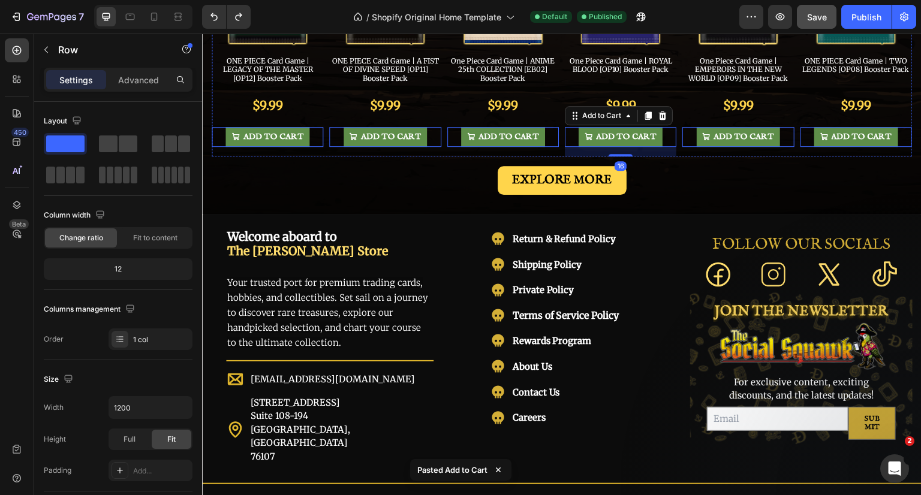
click at [682, 145] on div "ADD TO CART Add to Cart 0" at bounding box center [738, 141] width 112 height 29
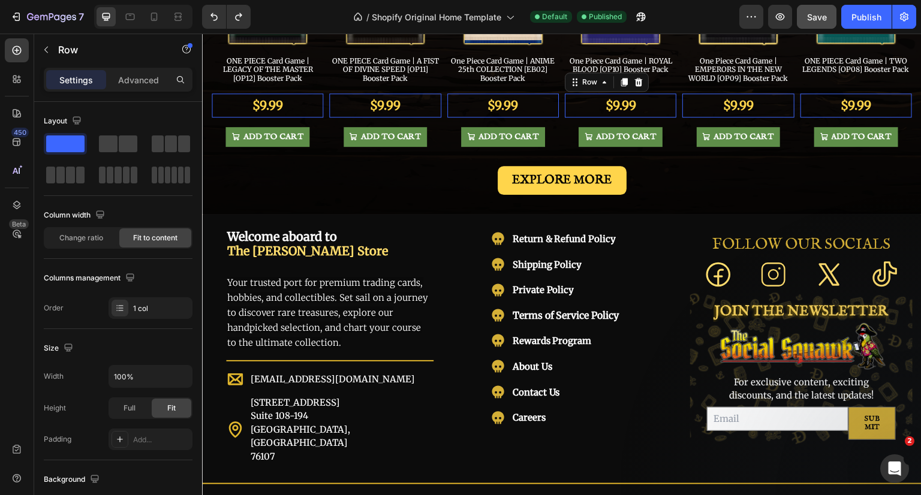
click at [666, 110] on div "$9.99 Product Price Product Price Row 0" at bounding box center [621, 106] width 112 height 24
click at [663, 130] on div "ADD TO CART Add to Cart" at bounding box center [621, 137] width 112 height 20
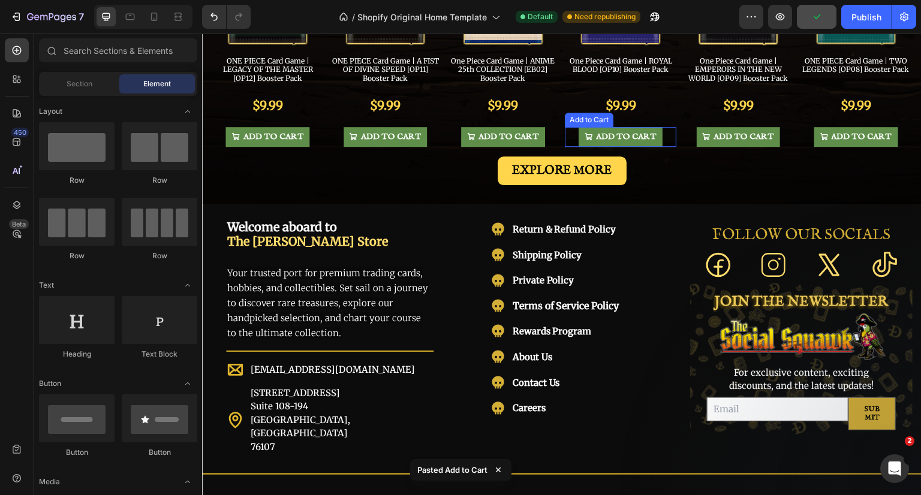
click at [662, 130] on div "ADD TO CART Add to Cart" at bounding box center [621, 137] width 112 height 20
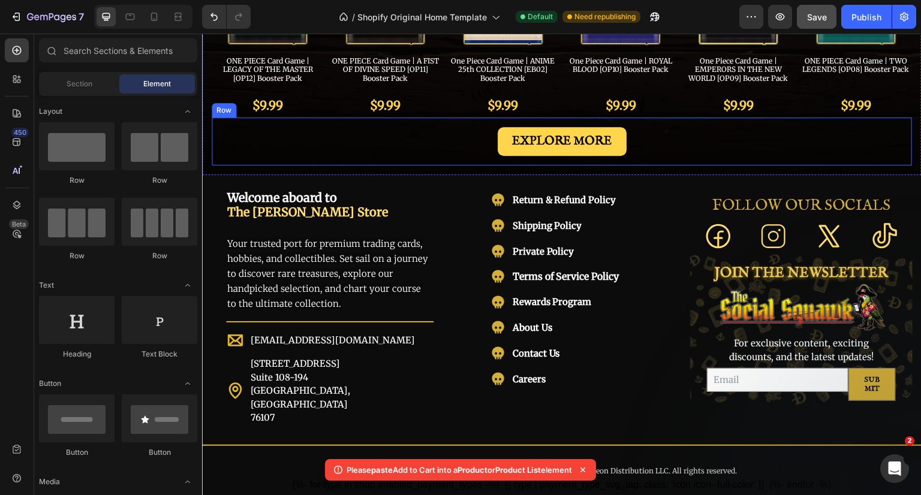
click at [663, 118] on div "EXPLORE MORE Button Row" at bounding box center [562, 142] width 700 height 48
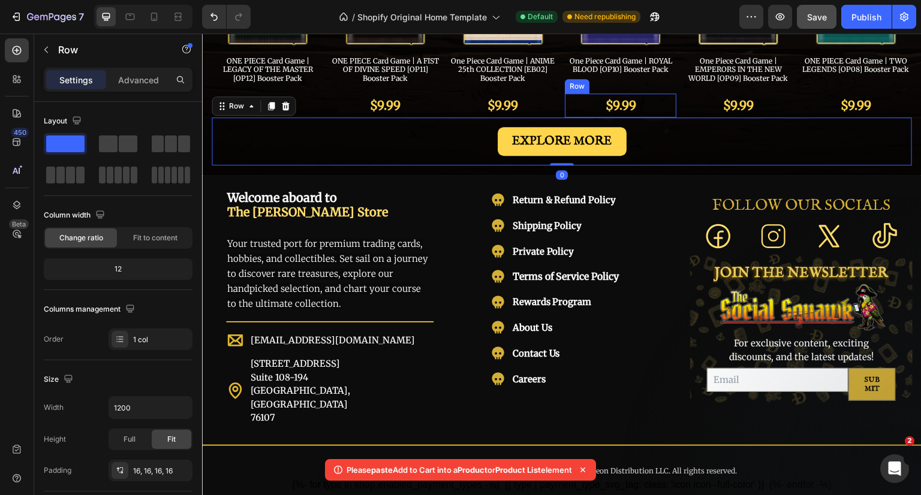
click at [660, 103] on div "$9.99 Product Price Product Price Row" at bounding box center [621, 106] width 112 height 24
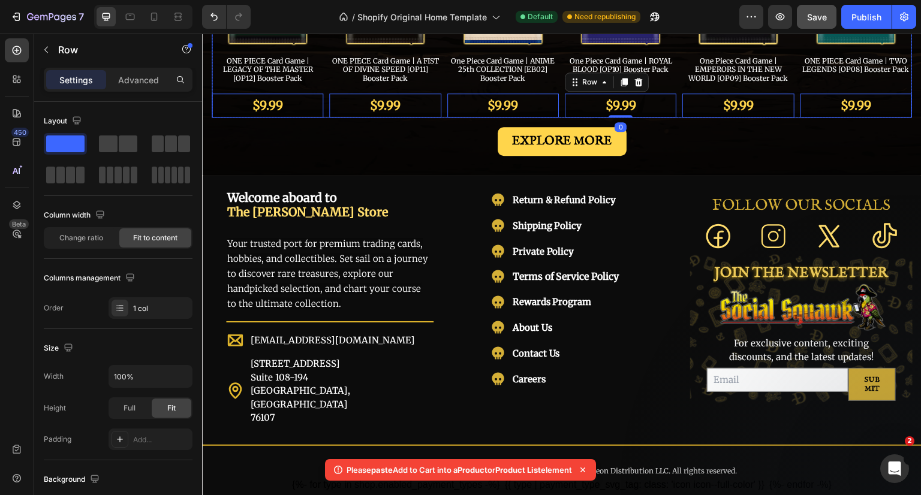
click at [673, 79] on div "Product Images ONE PIECE Card Game | LEGACY OF THE MASTER [OP12] Booster Pack P…" at bounding box center [562, 15] width 700 height 203
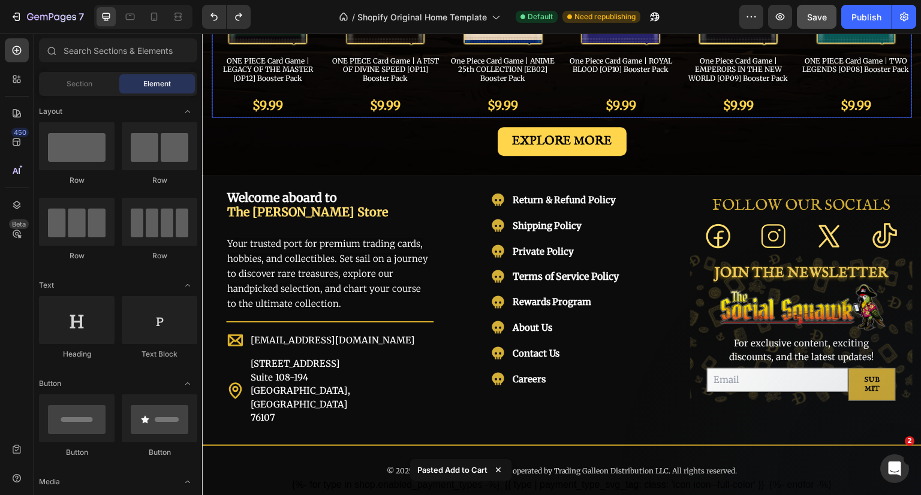
click at [673, 108] on div "Product Images ONE PIECE Card Game | LEGACY OF THE MASTER [OP12] Booster Pack P…" at bounding box center [562, 15] width 700 height 203
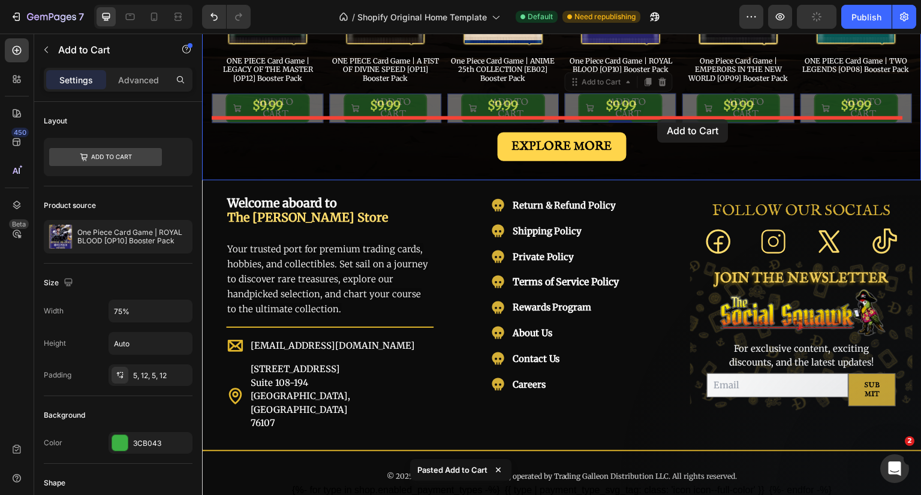
drag, startPoint x: 661, startPoint y: 98, endPoint x: 658, endPoint y: 119, distance: 21.3
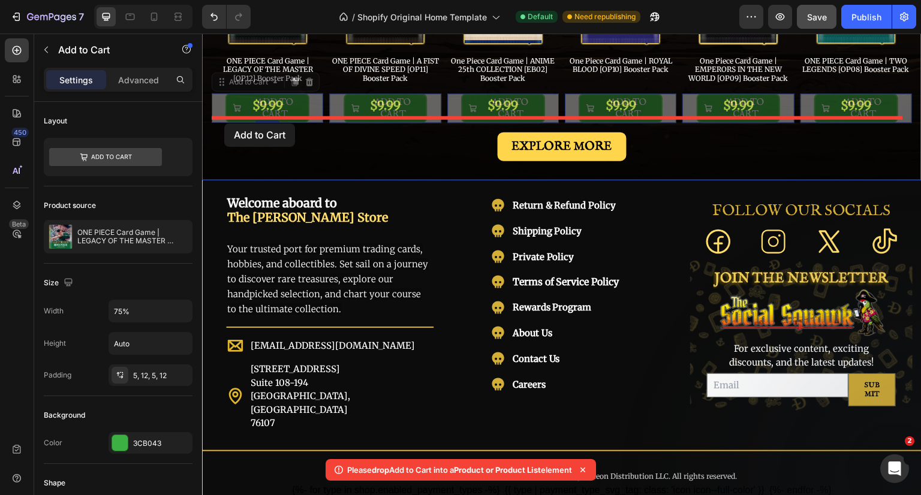
drag, startPoint x: 219, startPoint y: 92, endPoint x: 224, endPoint y: 124, distance: 32.2
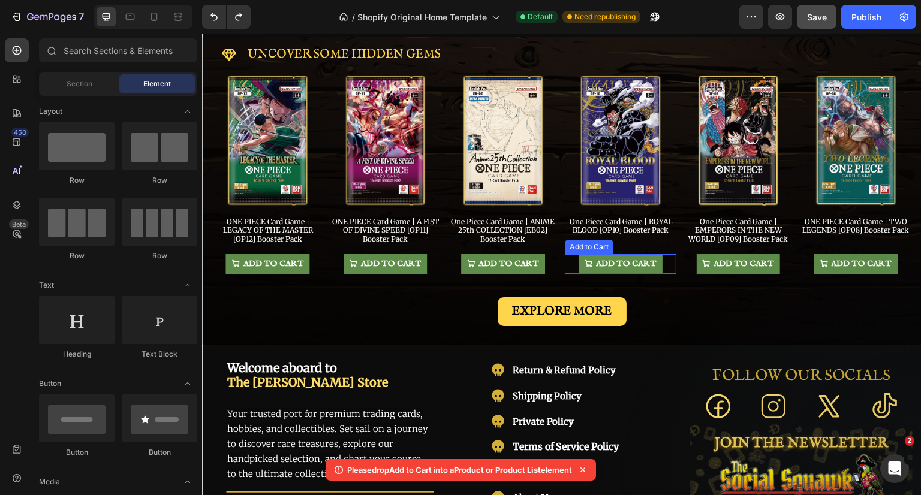
scroll to position [660, 0]
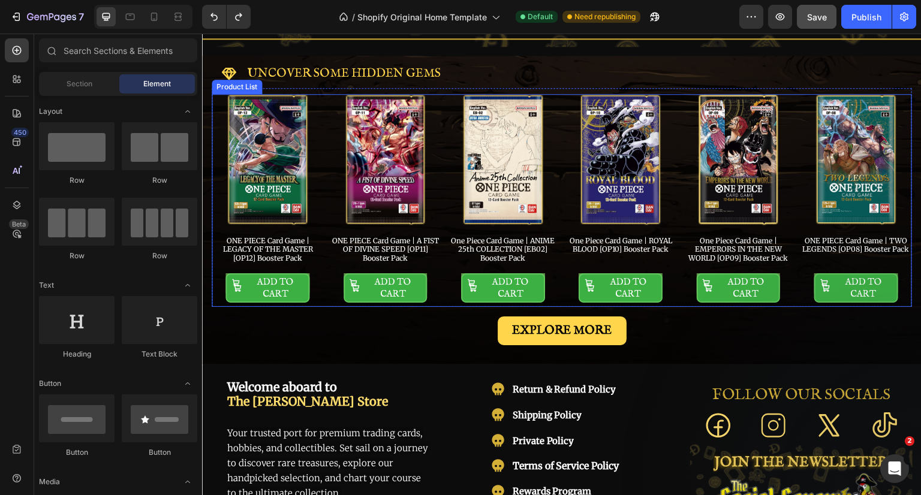
click at [671, 273] on div "Product Images ONE PIECE Card Game | LEGACY OF THE MASTER [OP12] Booster Pack P…" at bounding box center [562, 200] width 700 height 213
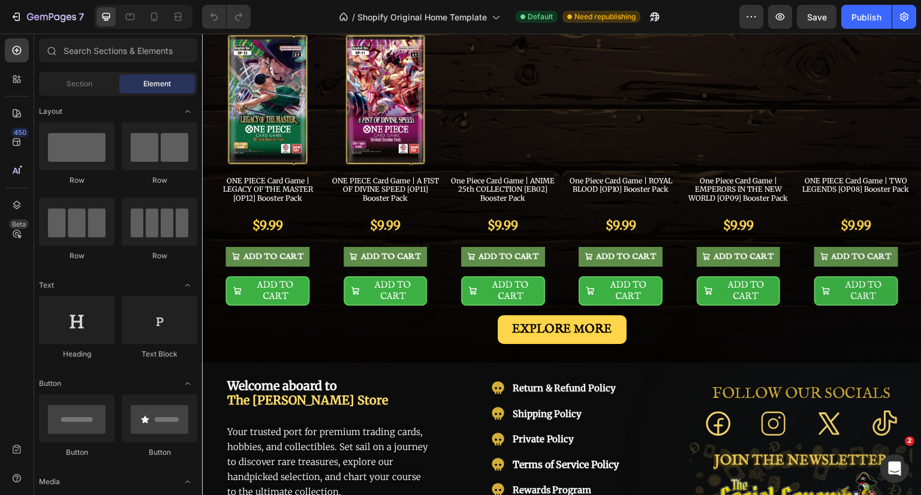
scroll to position [780, 0]
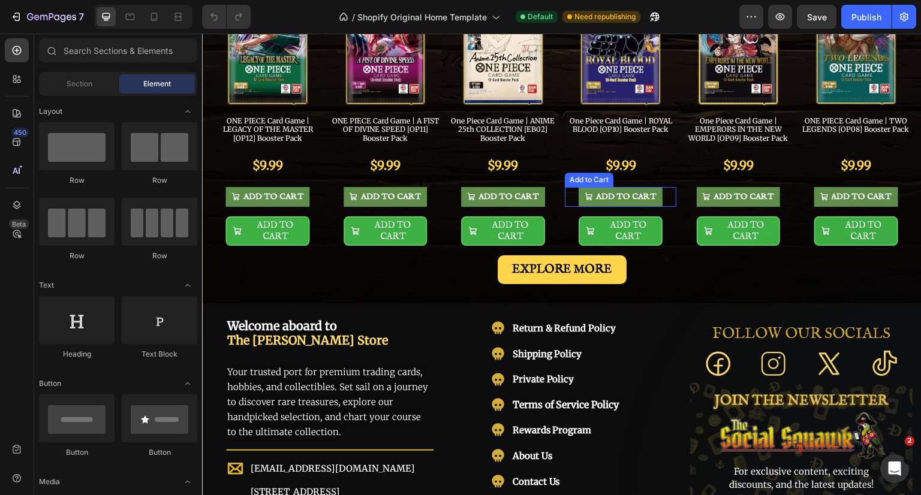
click at [661, 187] on div "ADD TO CART Add to Cart" at bounding box center [621, 197] width 112 height 20
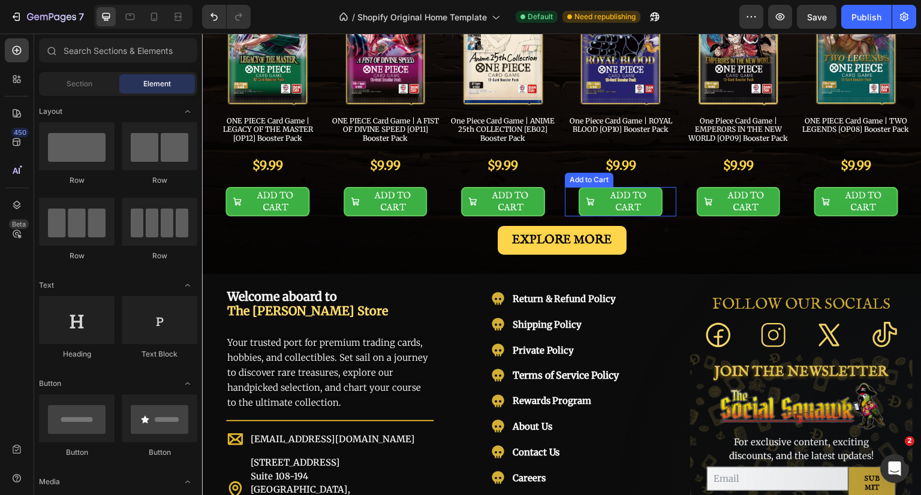
click at [663, 196] on div "ADD TO CART Add to Cart" at bounding box center [621, 201] width 112 height 29
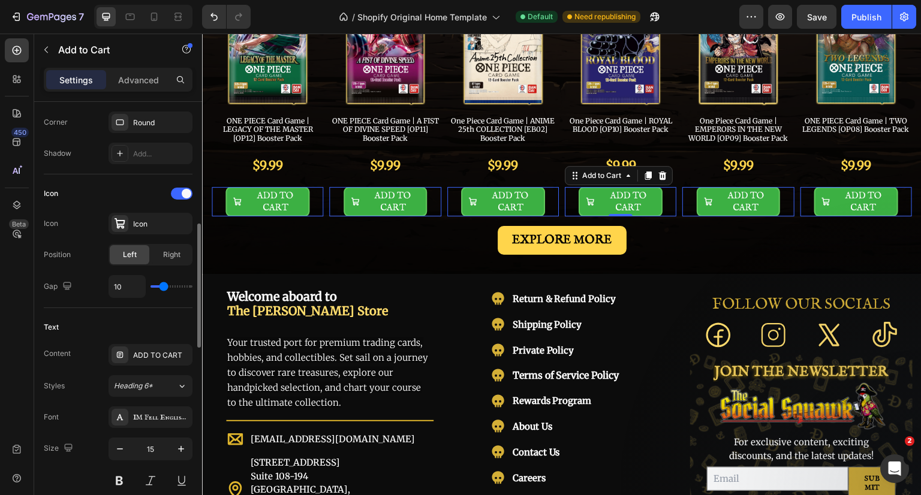
scroll to position [540, 0]
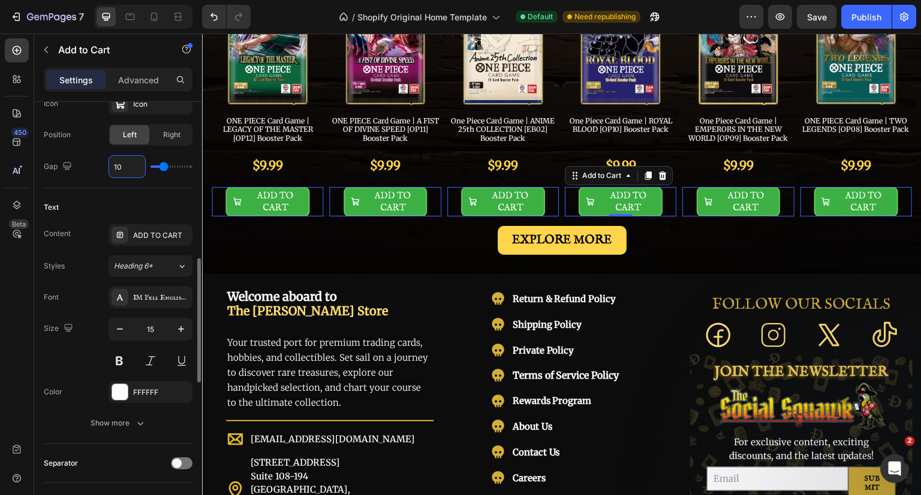
click at [122, 165] on input "10" at bounding box center [127, 167] width 36 height 22
type input "5"
type input "10"
click at [123, 326] on icon "button" at bounding box center [120, 329] width 12 height 12
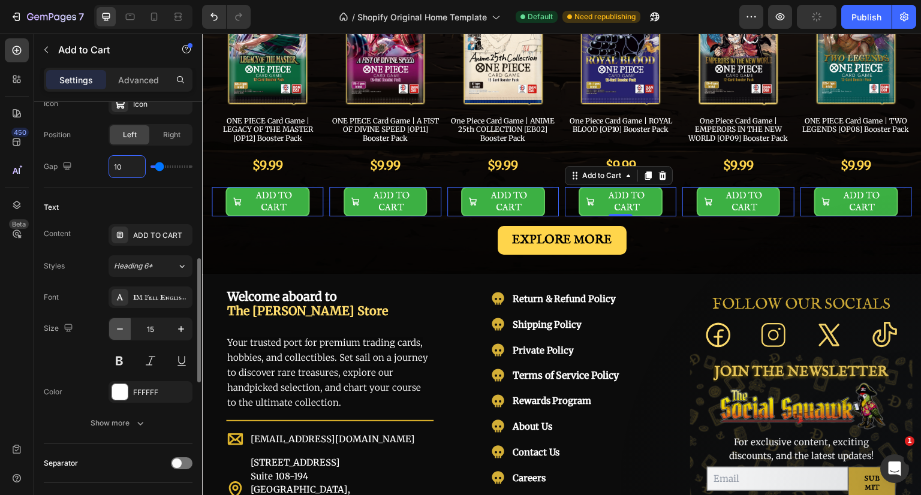
type input "10"
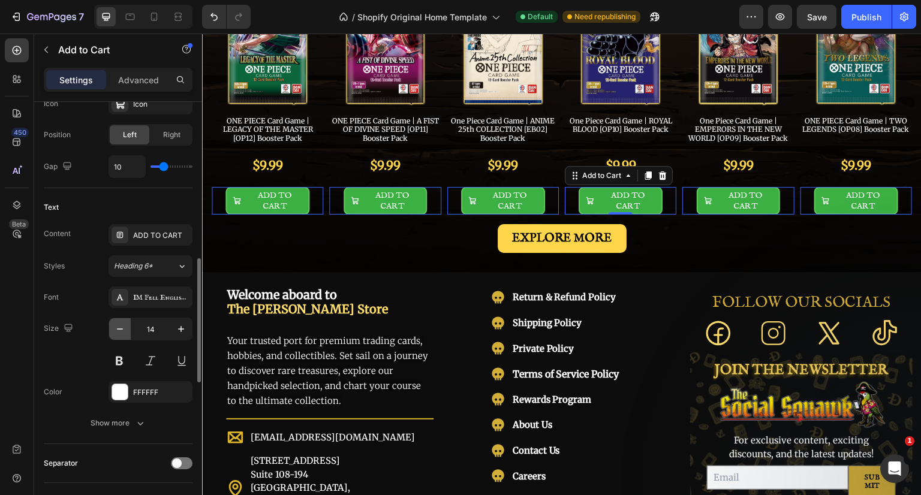
click at [123, 326] on icon "button" at bounding box center [120, 329] width 12 height 12
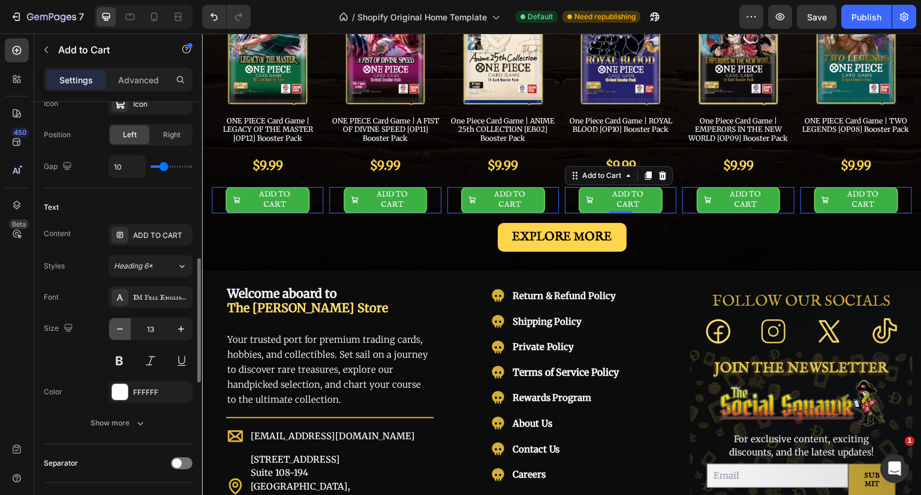
click at [123, 326] on icon "button" at bounding box center [120, 329] width 12 height 12
type input "12"
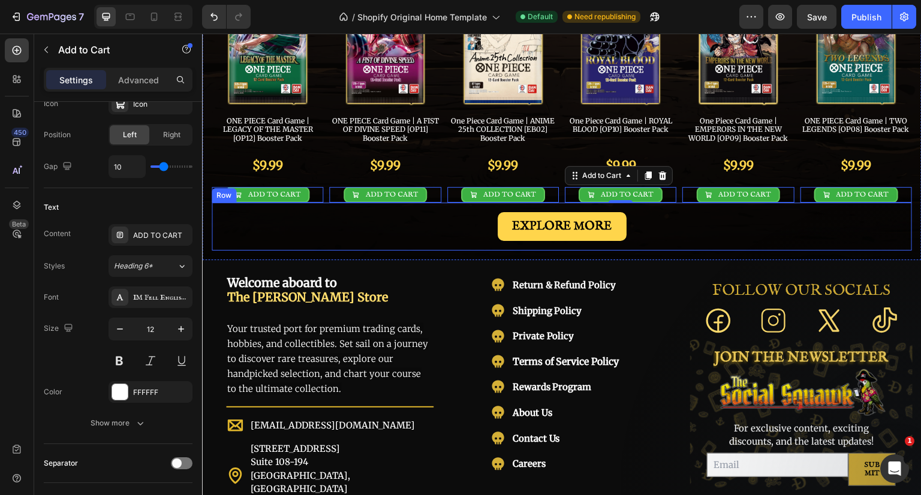
click at [667, 203] on div "EXPLORE MORE Button Row" at bounding box center [562, 227] width 700 height 48
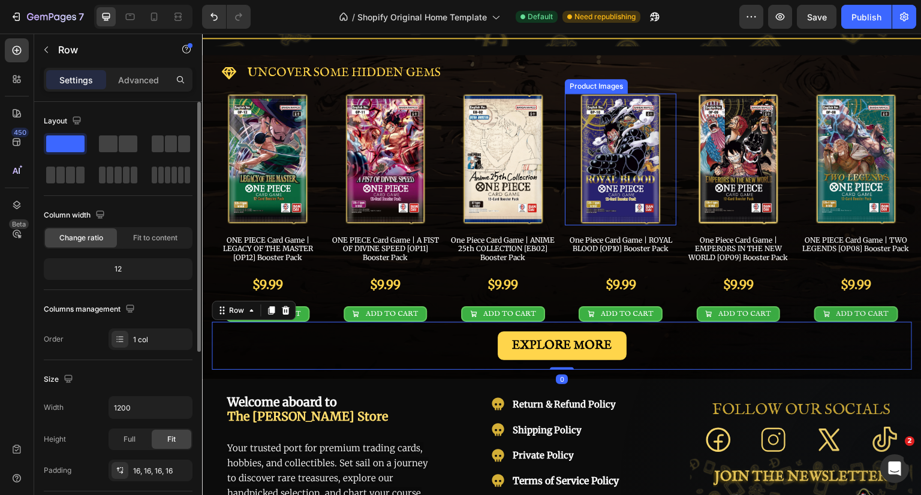
scroll to position [660, 0]
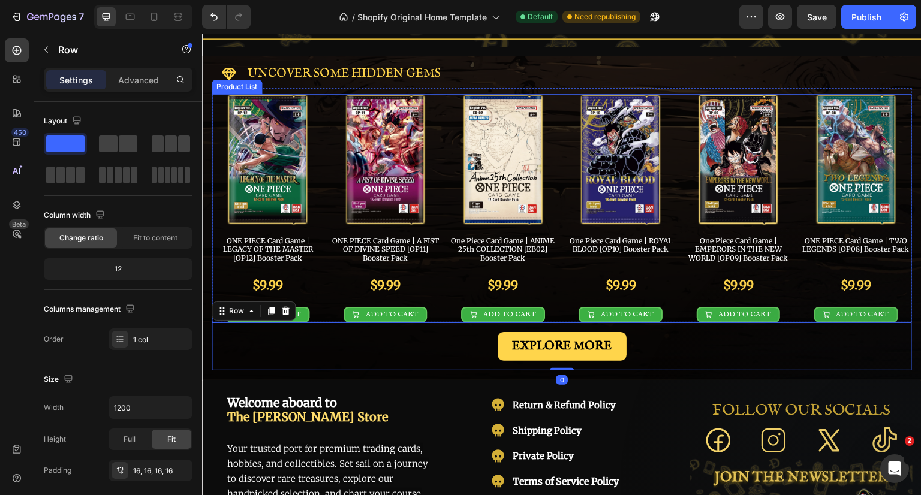
click at [673, 276] on div "Product Images ONE PIECE Card Game | LEGACY OF THE MASTER [OP12] Booster Pack P…" at bounding box center [562, 208] width 700 height 228
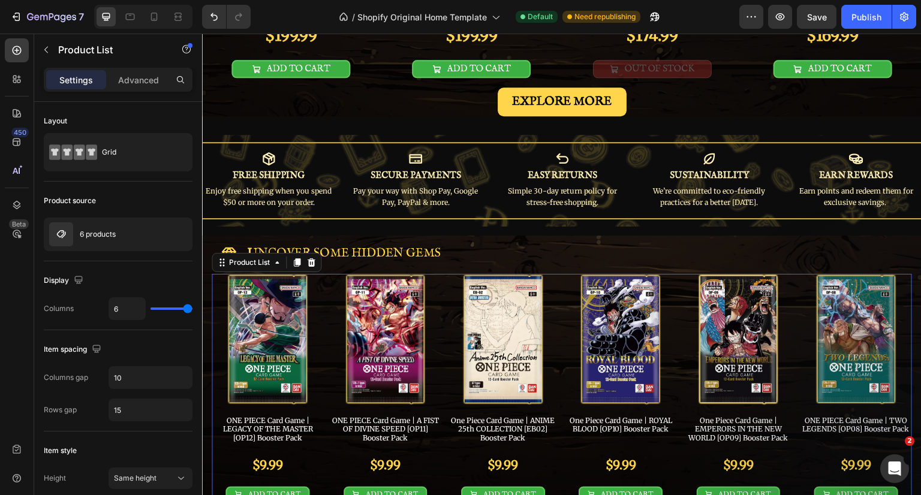
scroll to position [420, 0]
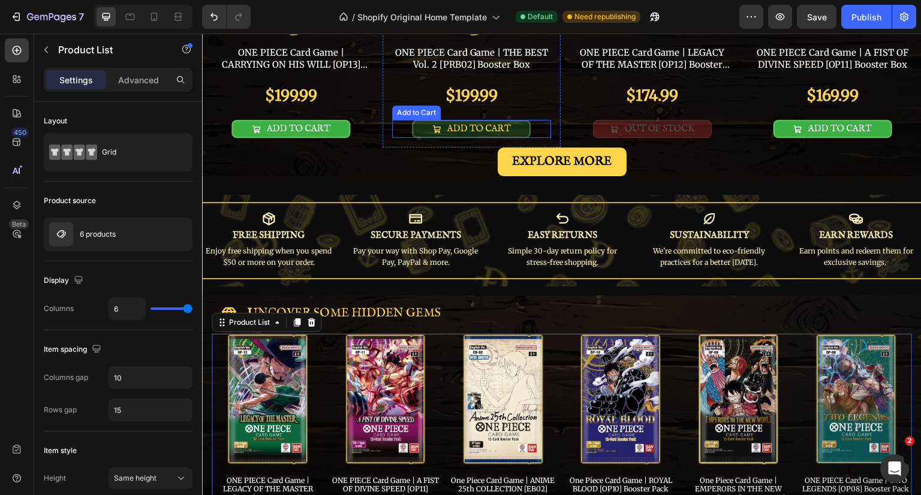
click at [519, 123] on button "ADD TO CART" at bounding box center [471, 129] width 119 height 18
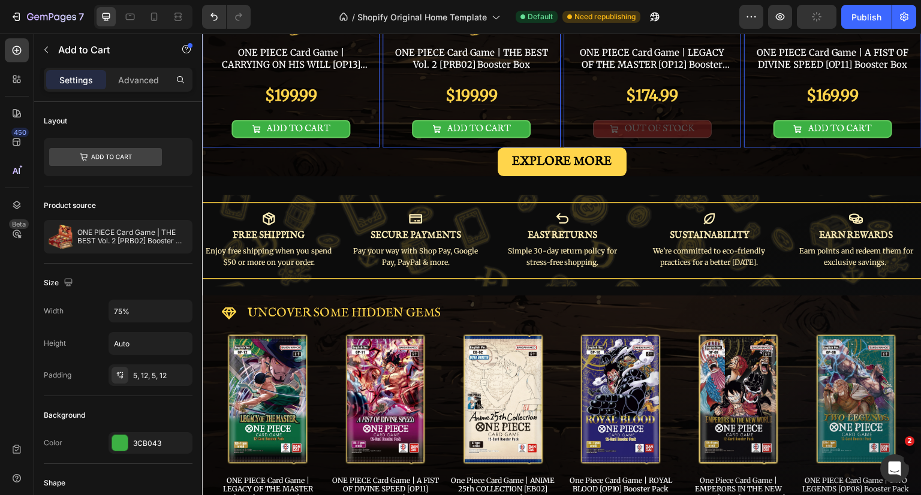
click at [731, 139] on div "Product Images ONE PIECE Card Game | LEGACY OF THE MASTER [OP12] Booster Box Pr…" at bounding box center [653, 23] width 178 height 247
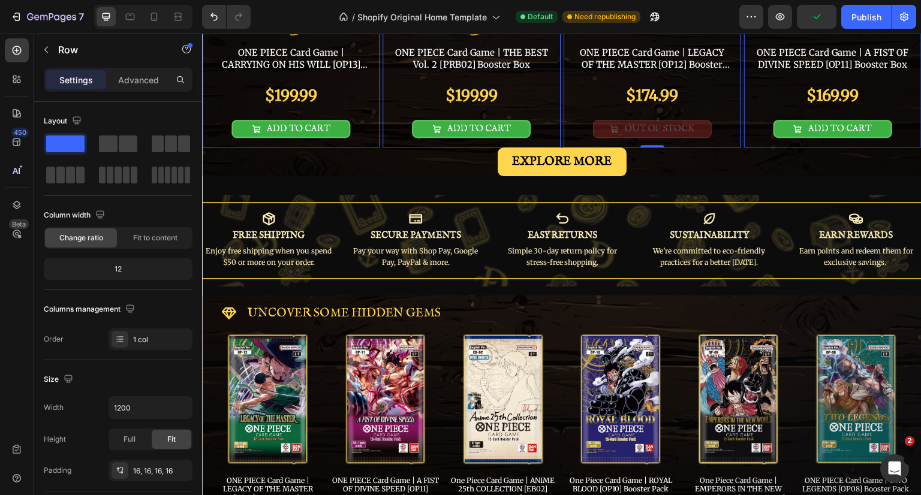
click at [726, 160] on div "EXPLORE MORE Button" at bounding box center [562, 162] width 720 height 29
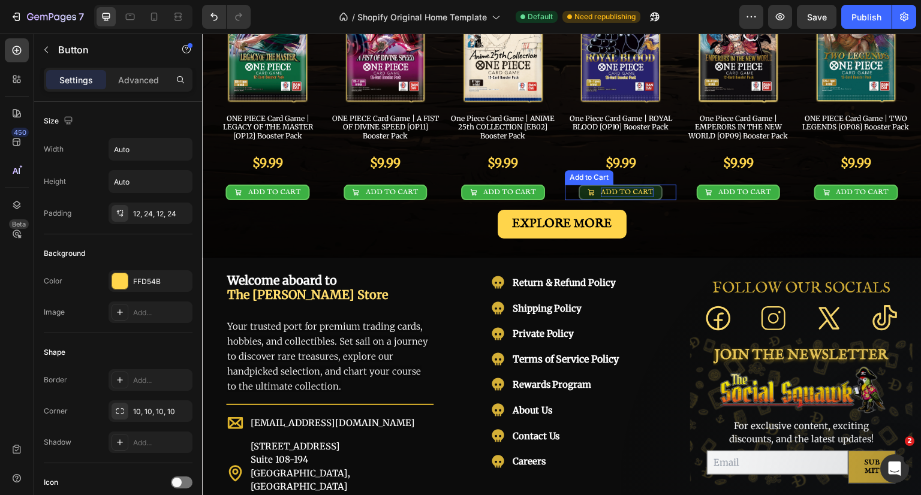
scroll to position [780, 0]
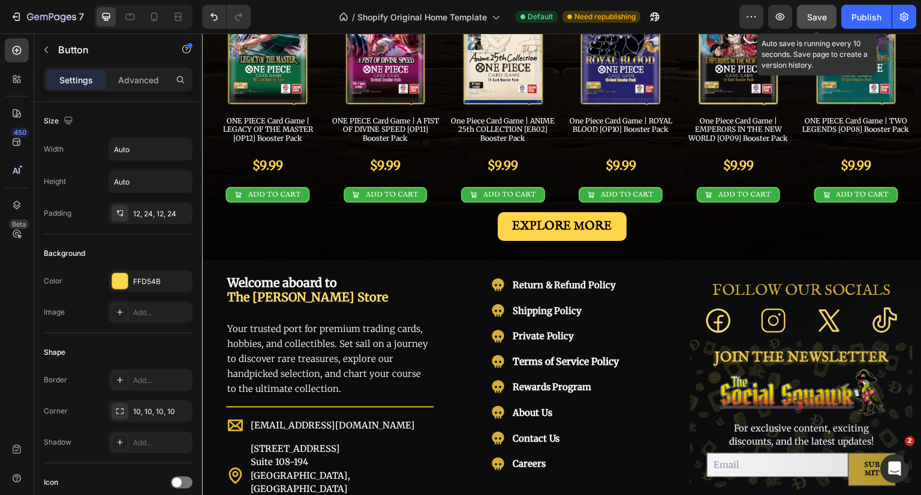
click at [816, 11] on div "Save" at bounding box center [817, 17] width 20 height 13
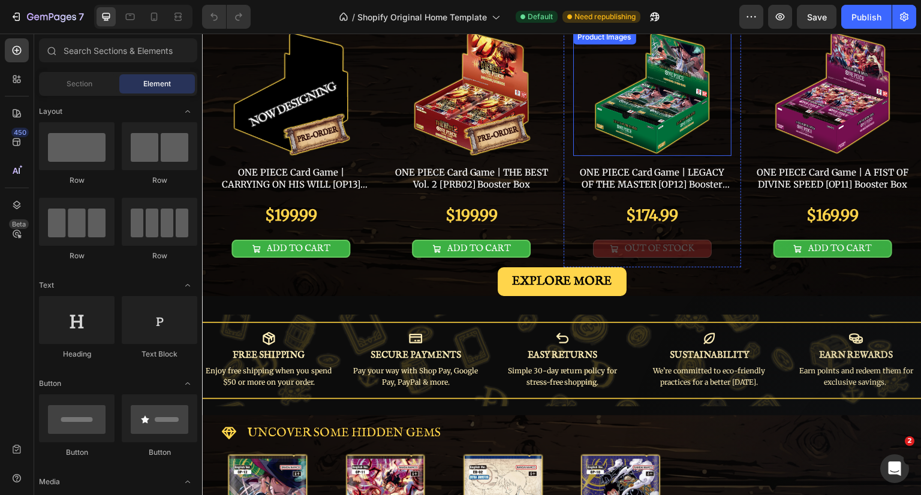
scroll to position [600, 0]
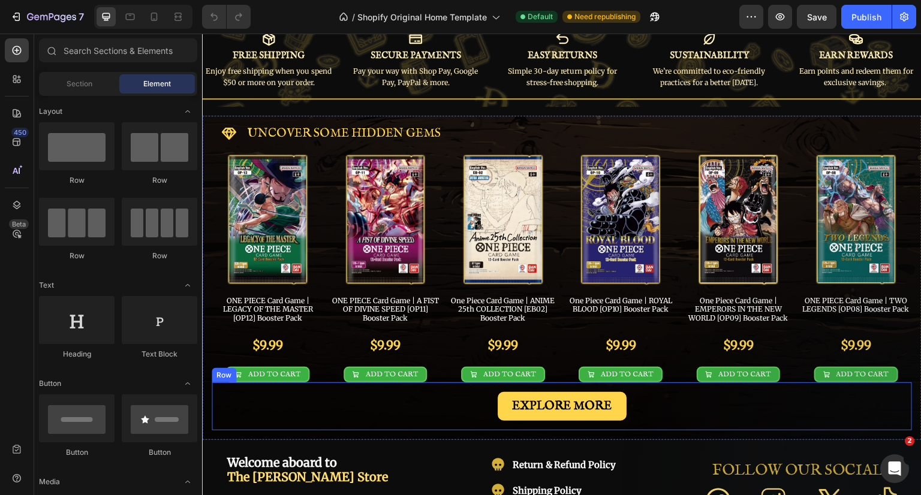
click at [663, 383] on div "EXPLORE MORE Button Row" at bounding box center [562, 407] width 700 height 48
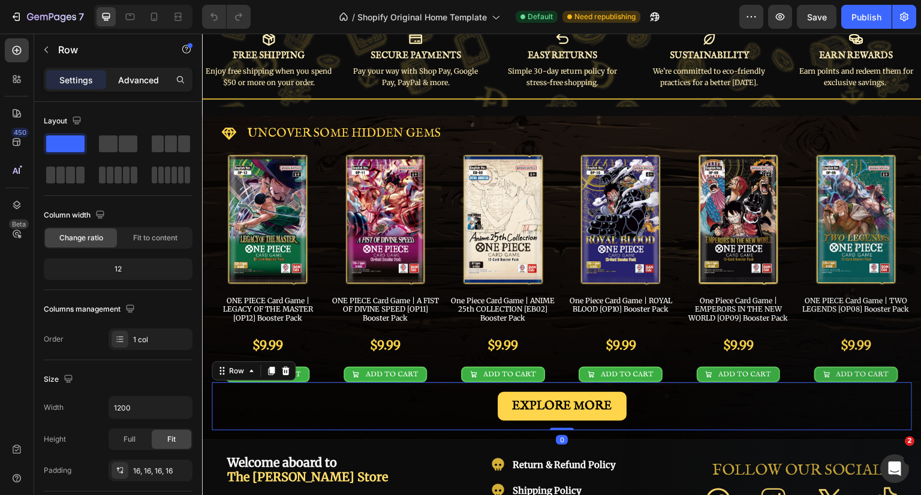
click at [148, 82] on p "Advanced" at bounding box center [138, 80] width 41 height 13
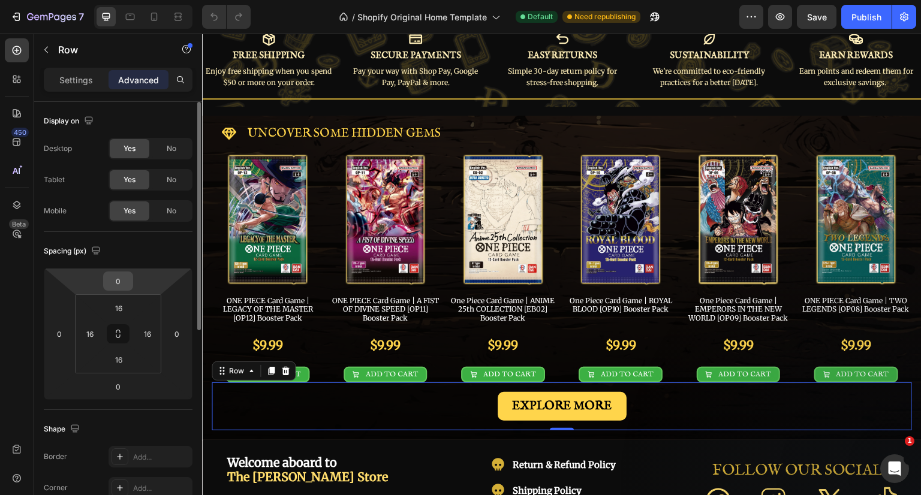
click at [130, 278] on input "0" at bounding box center [118, 281] width 24 height 18
type input "10"
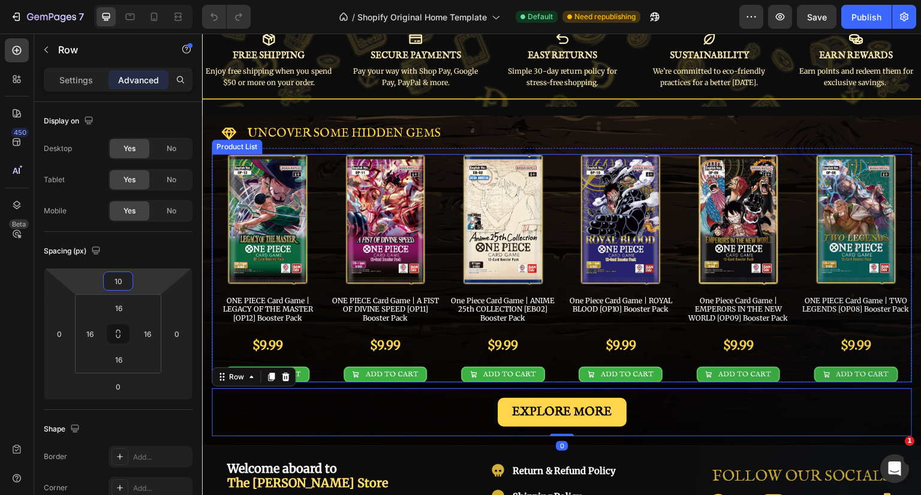
click at [682, 272] on div at bounding box center [738, 220] width 112 height 132
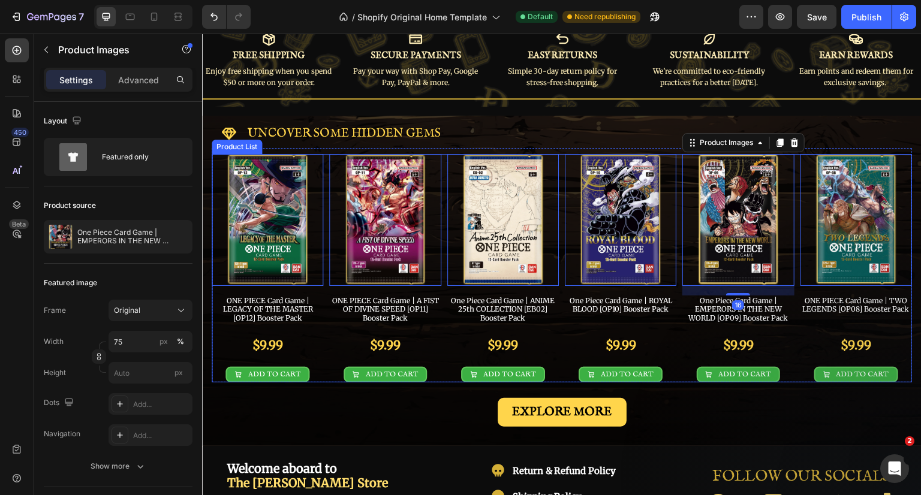
click at [676, 339] on div "Product Images 0 ONE PIECE Card Game | LEGACY OF THE MASTER [OP12] Booster Pack…" at bounding box center [562, 268] width 700 height 228
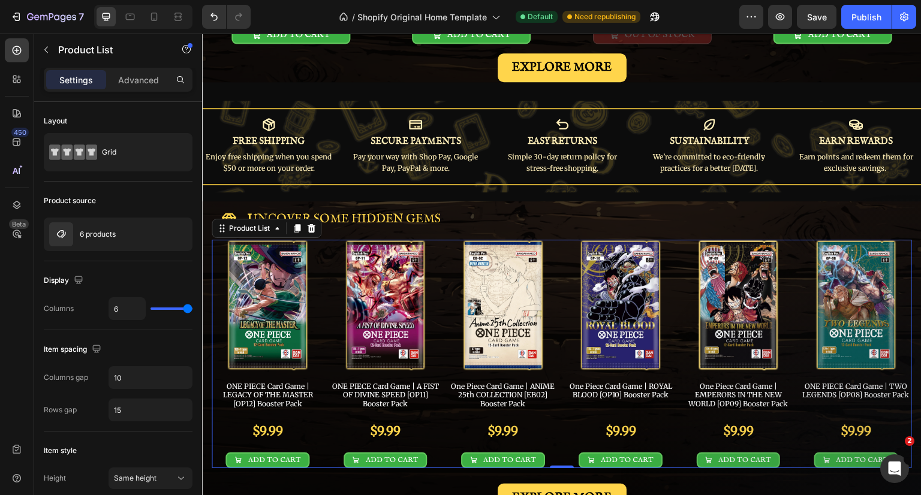
scroll to position [420, 0]
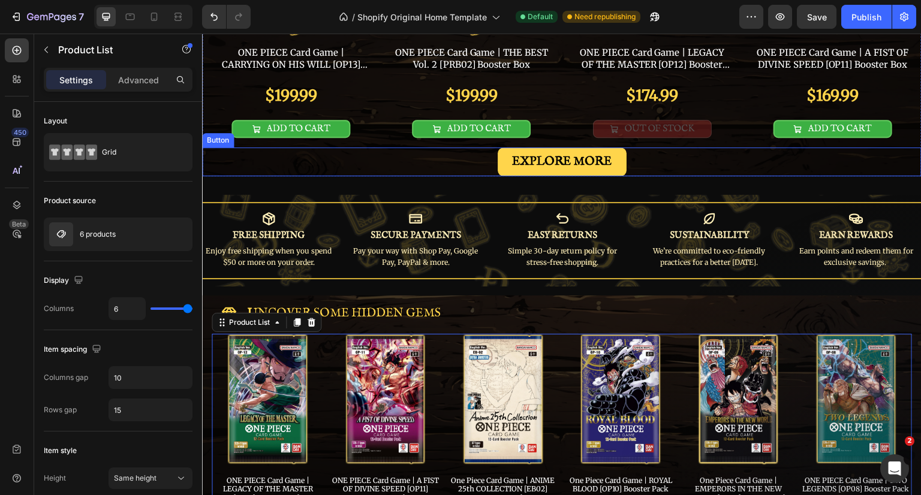
click at [712, 155] on div "EXPLORE MORE Button" at bounding box center [562, 162] width 720 height 29
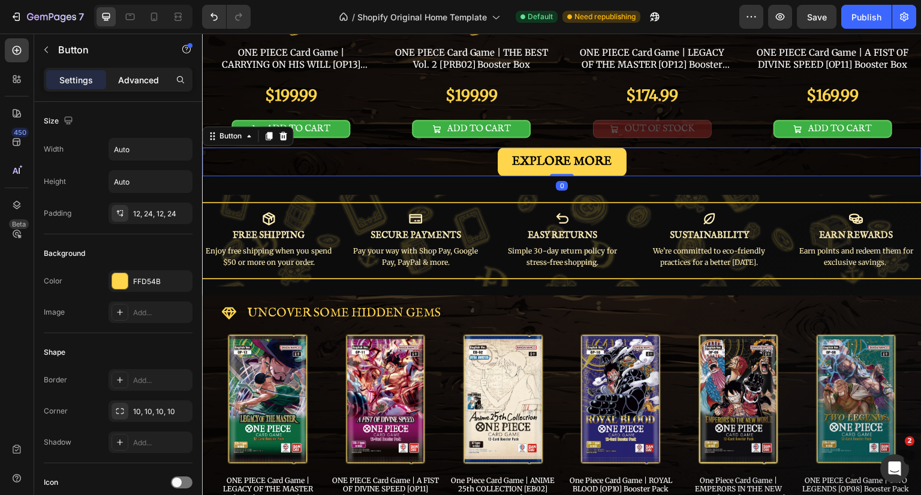
click at [152, 75] on p "Advanced" at bounding box center [138, 80] width 41 height 13
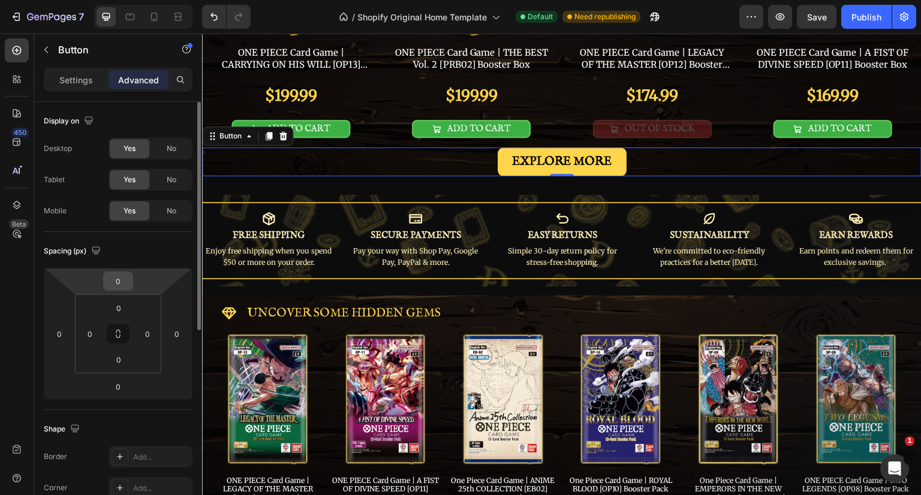
click at [124, 279] on input "0" at bounding box center [118, 281] width 24 height 18
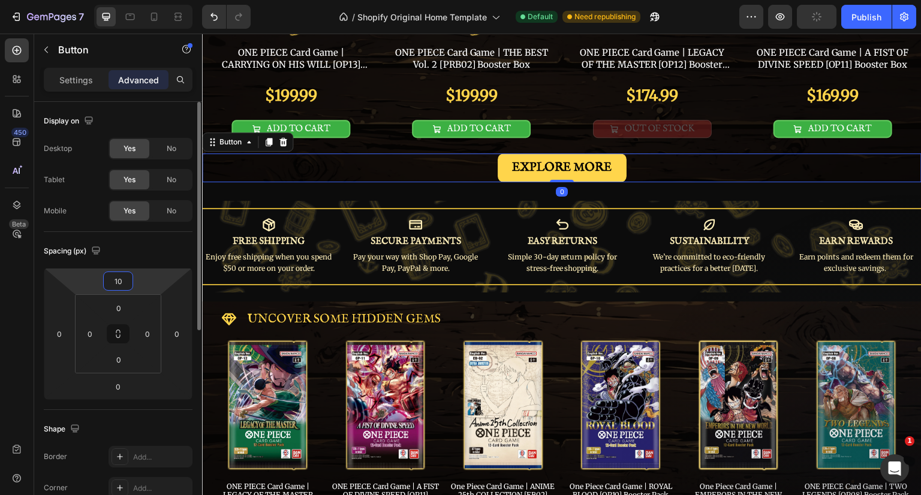
type input "10"
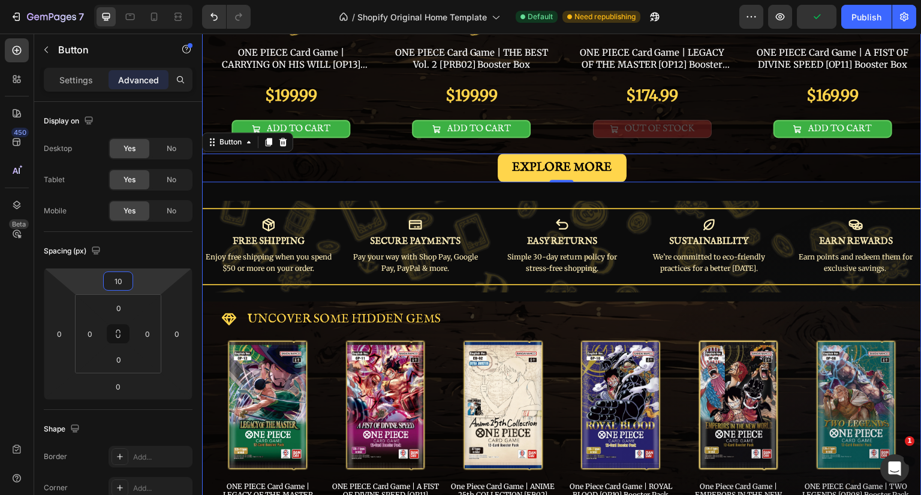
click at [684, 188] on div "Image Carousel Row Title Line EXPLORE THE LATEST Button Product Images ONE PIEC…" at bounding box center [562, 135] width 720 height 994
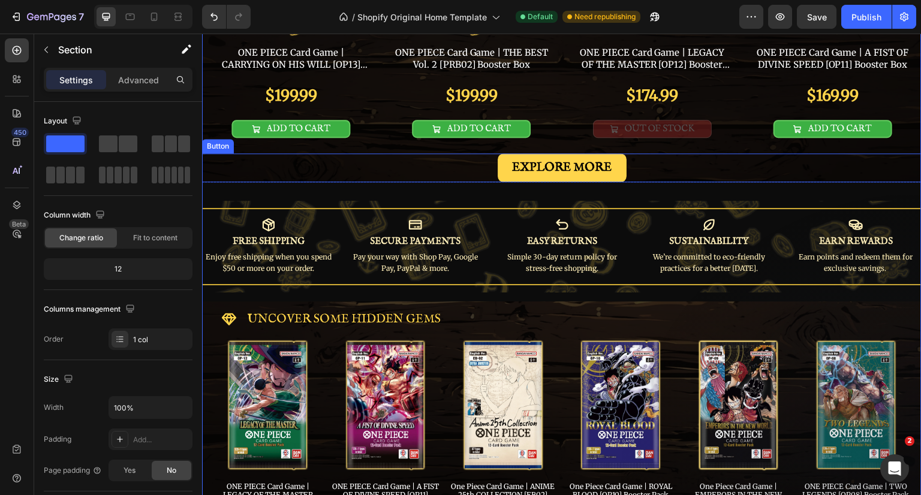
click at [624, 157] on div "EXPLORE MORE Button" at bounding box center [562, 168] width 720 height 29
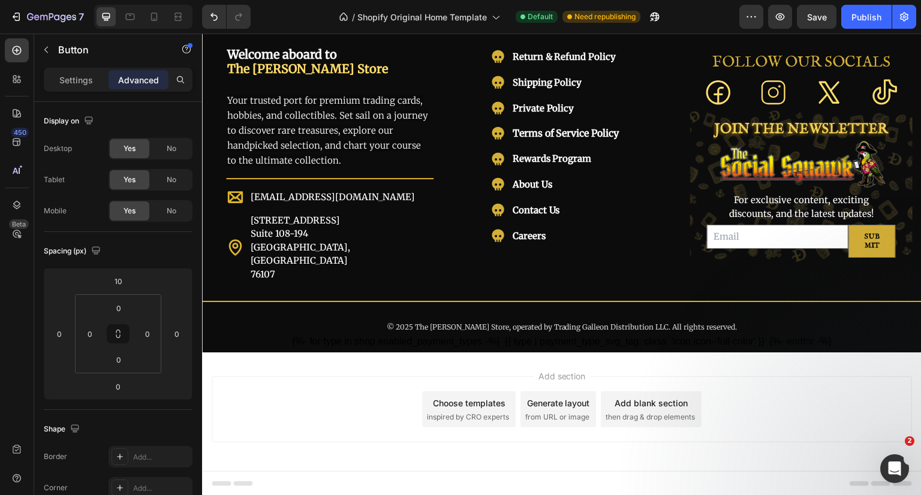
scroll to position [688, 0]
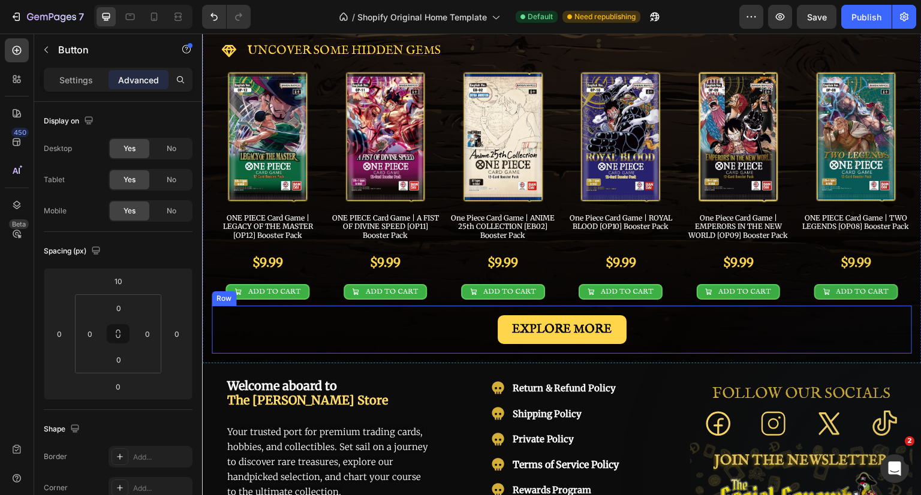
click at [661, 306] on div "EXPLORE MORE Button Row" at bounding box center [562, 330] width 700 height 48
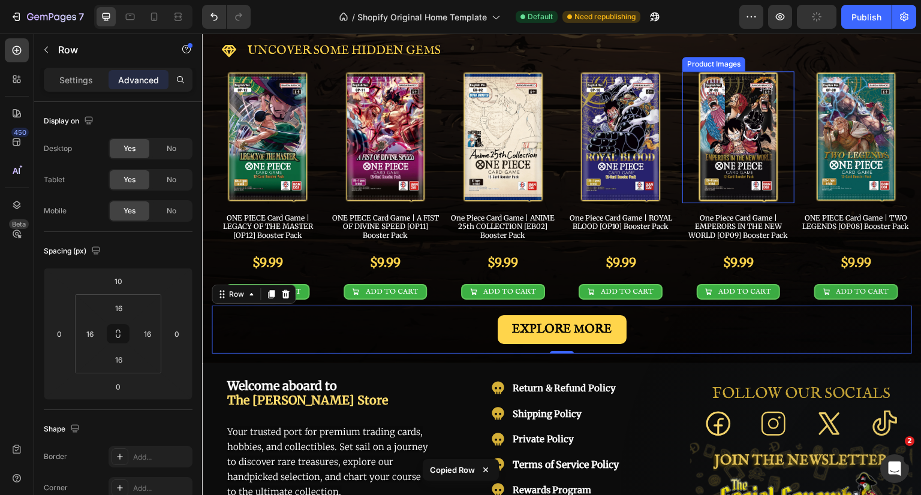
scroll to position [449, 0]
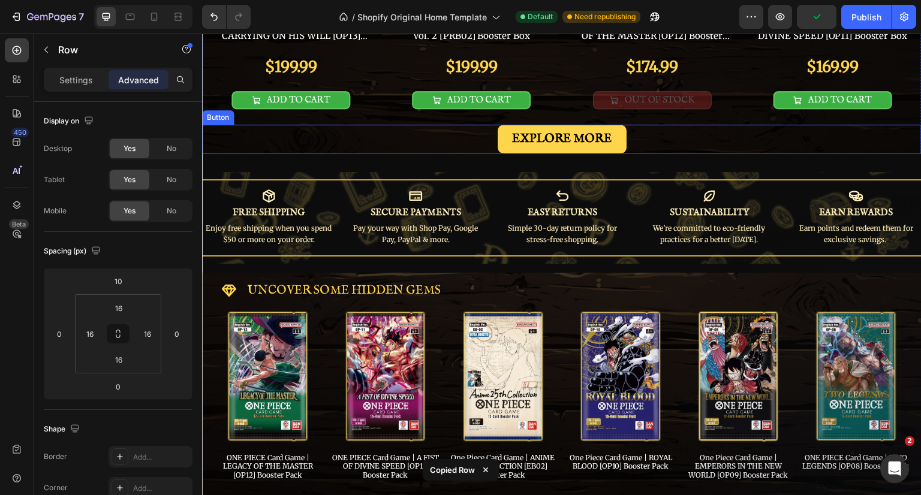
click at [652, 134] on div "EXPLORE MORE Button" at bounding box center [562, 139] width 720 height 29
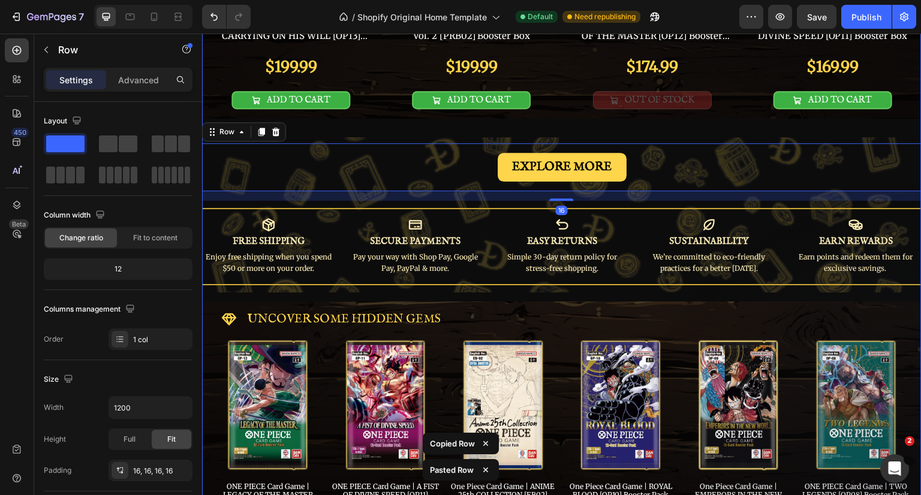
click at [640, 130] on div "Image Carousel Row Title Line EXPLORE THE LATEST Button Product Images ONE PIEC…" at bounding box center [562, 121] width 720 height 1023
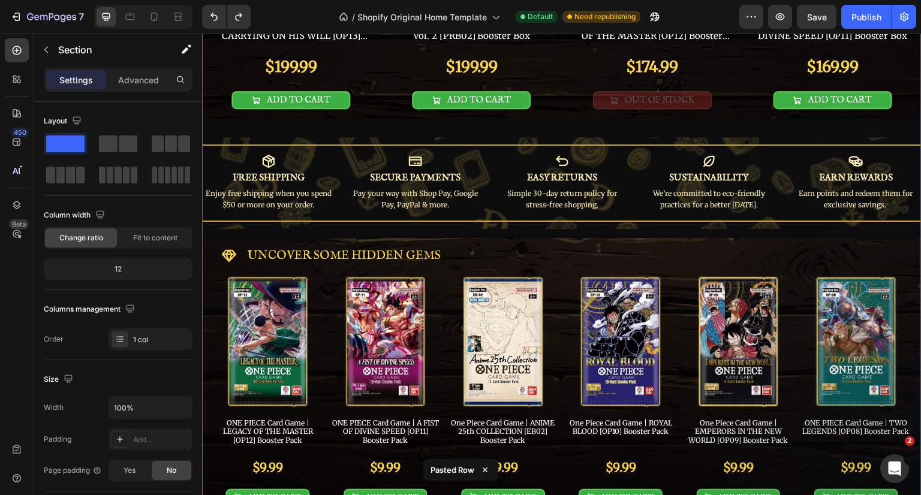
click at [618, 116] on div "Image Carousel Row Title Line EXPLORE THE LATEST Button Product Images ONE PIEC…" at bounding box center [562, 89] width 720 height 959
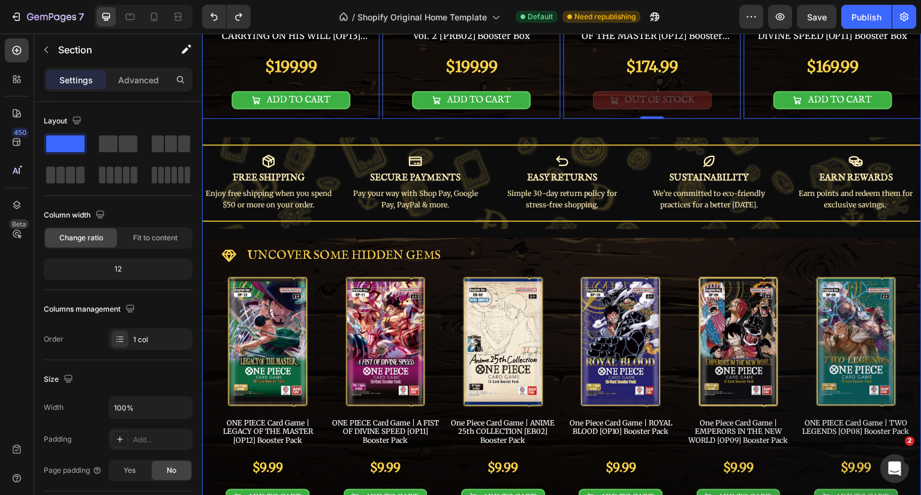
click at [735, 118] on div "Image Carousel Row Title Line EXPLORE THE LATEST Button Product Images ONE PIEC…" at bounding box center [562, 89] width 720 height 959
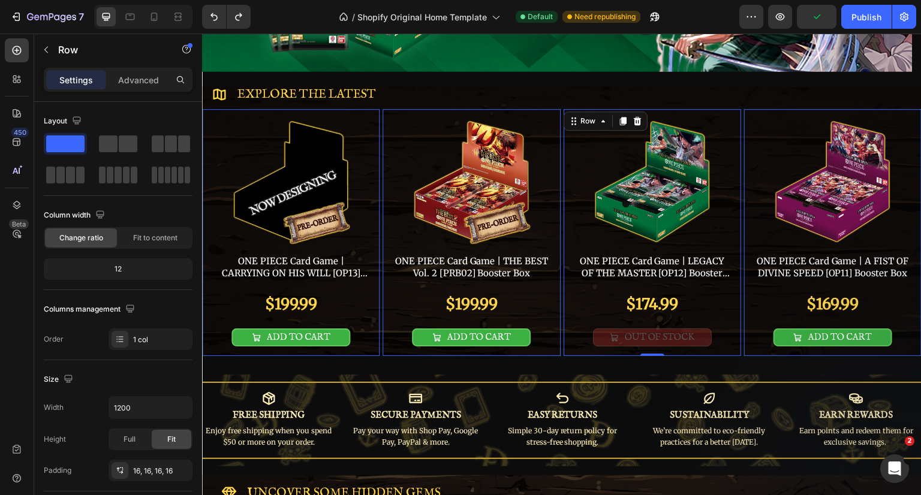
scroll to position [149, 0]
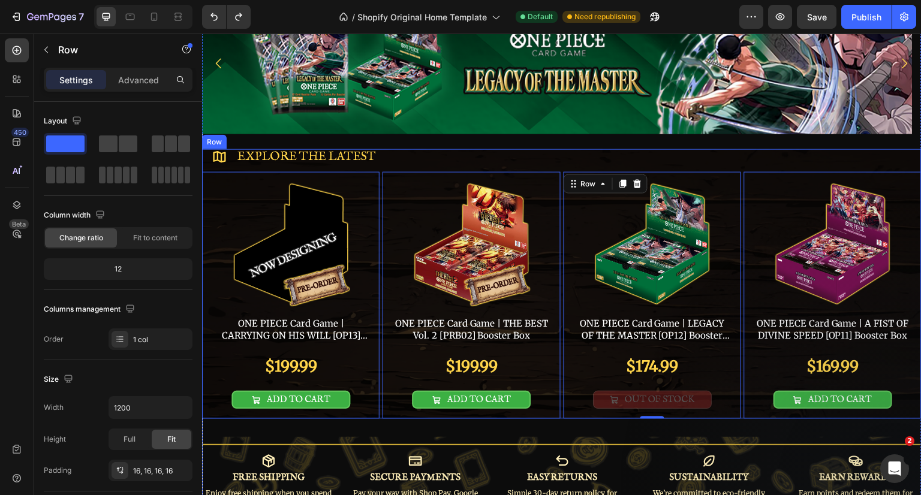
click at [736, 167] on div "Icon Explore the latest Text Block Row Product Images ONE PIECE Card Game | CAR…" at bounding box center [562, 284] width 720 height 270
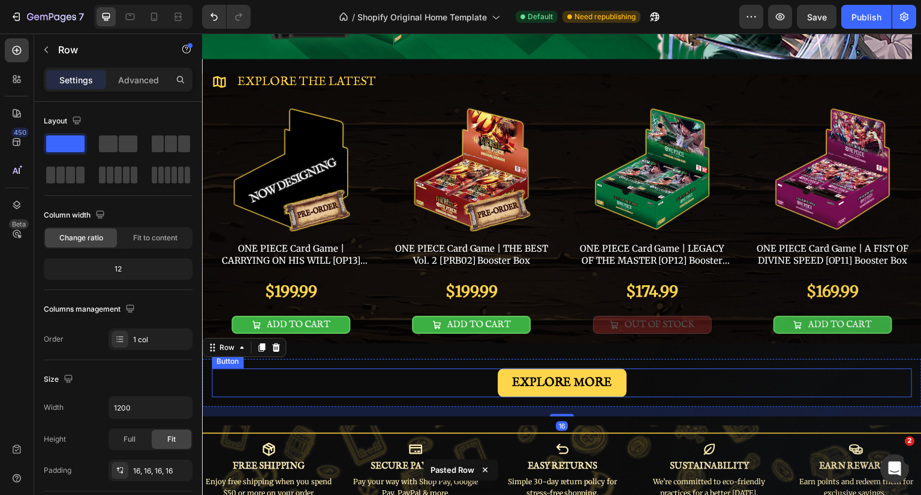
scroll to position [329, 0]
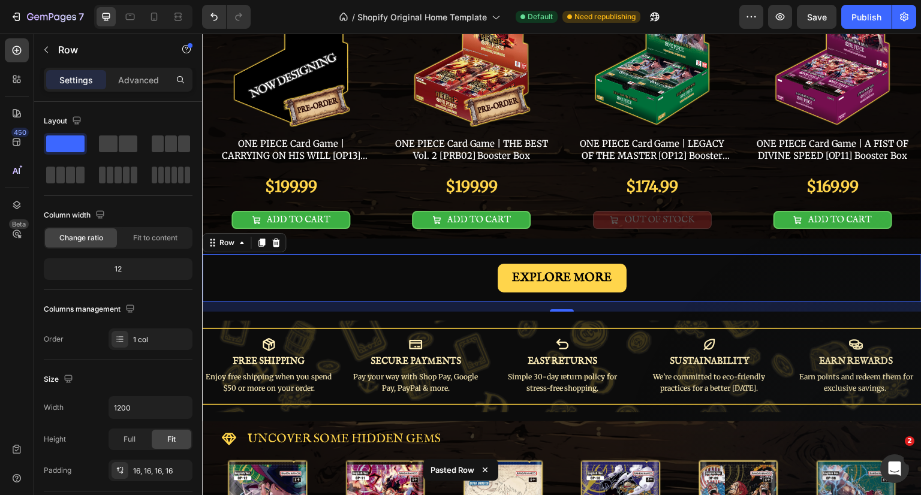
click at [658, 302] on div "16" at bounding box center [562, 307] width 720 height 10
click at [655, 311] on div "Image Carousel Row Title Line EXPLORE THE LATEST Button Product Images ONE PIEC…" at bounding box center [562, 241] width 720 height 1023
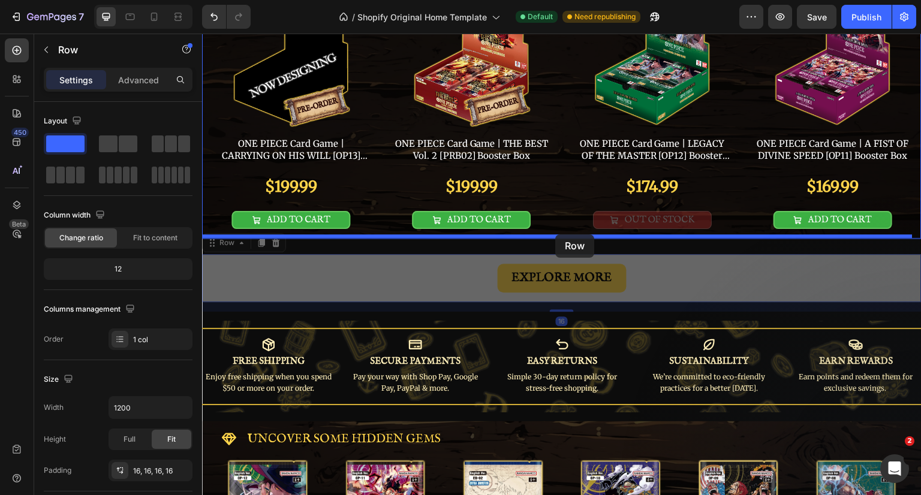
drag, startPoint x: 219, startPoint y: 244, endPoint x: 555, endPoint y: 234, distance: 336.6
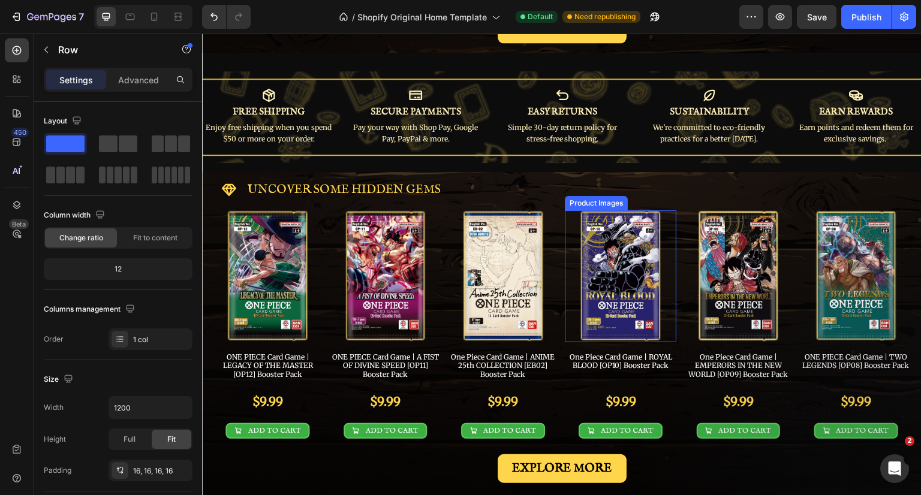
scroll to position [449, 0]
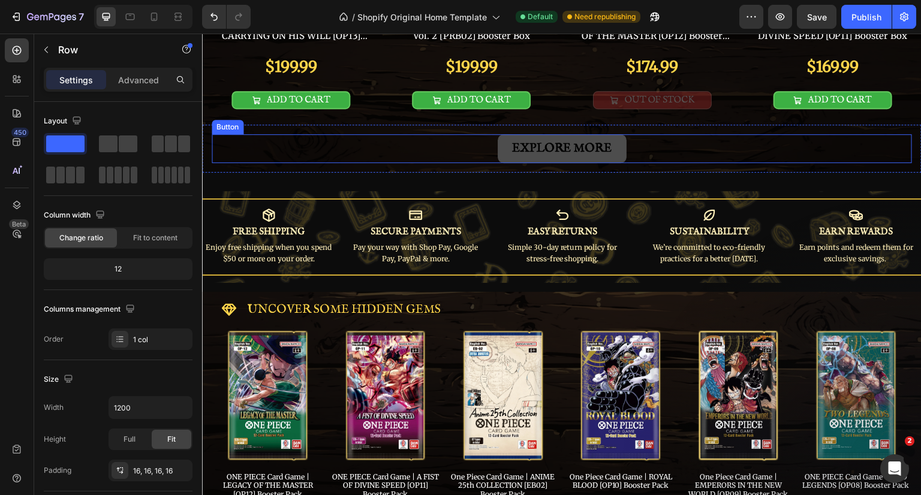
click at [618, 145] on link "EXPLORE MORE" at bounding box center [562, 148] width 129 height 29
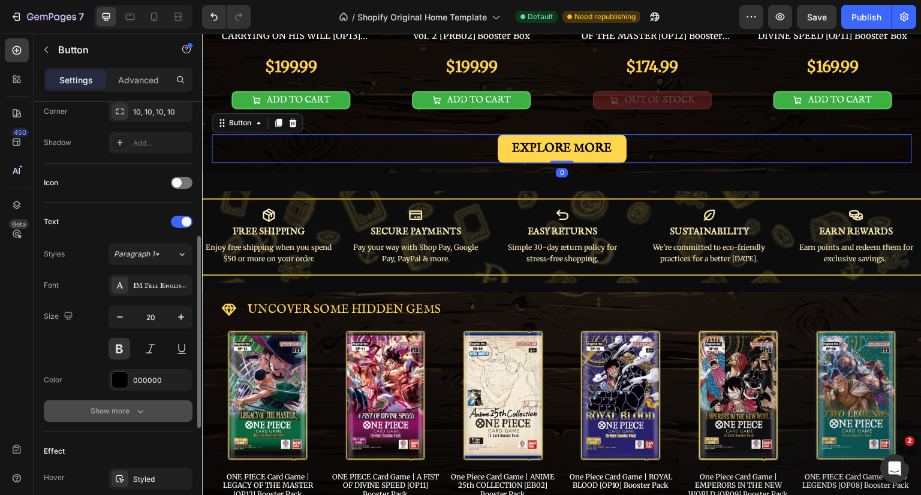
scroll to position [524, 0]
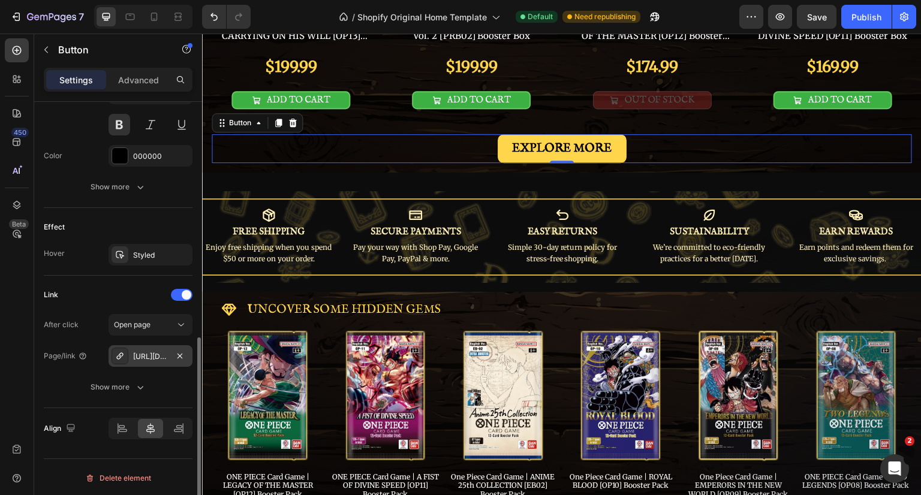
click at [157, 353] on div "[URL][DOMAIN_NAME]" at bounding box center [150, 356] width 35 height 11
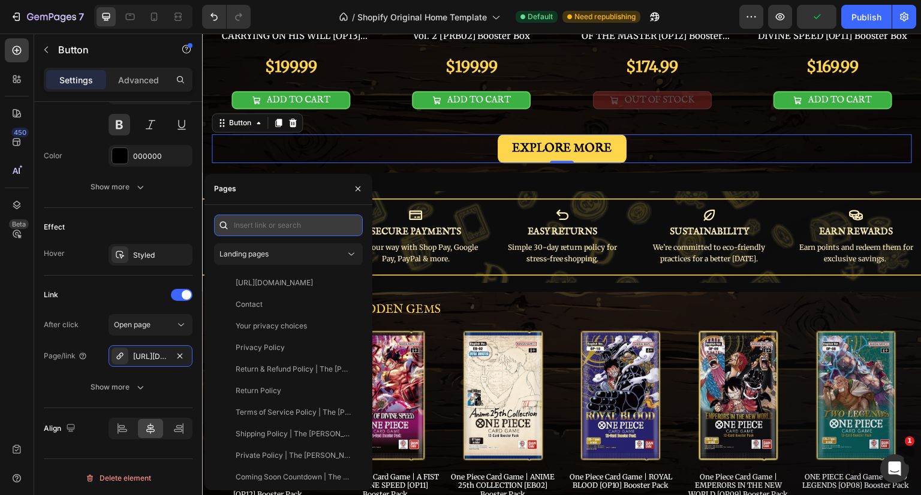
click at [293, 227] on input "text" at bounding box center [288, 226] width 149 height 22
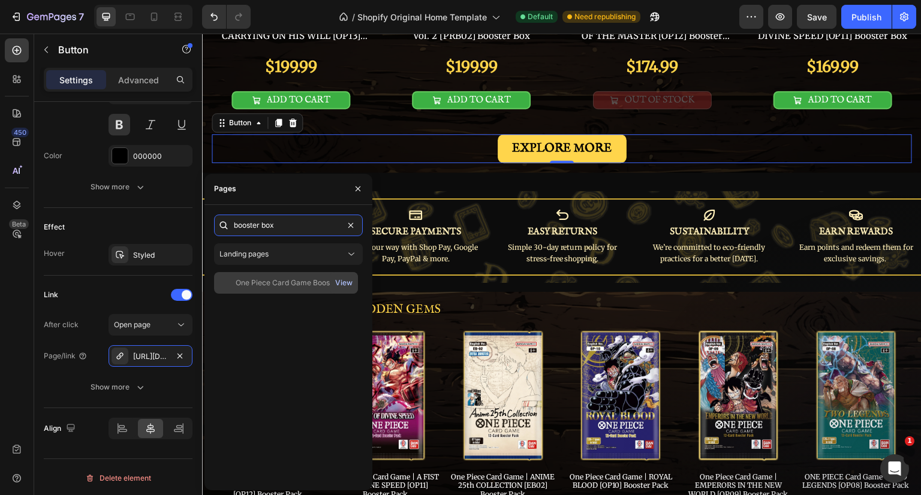
type input "booster box"
click at [353, 282] on div "View" at bounding box center [343, 283] width 17 height 11
click at [281, 283] on div "One Piece Card Game Booster Boxes | The [PERSON_NAME] Store" at bounding box center [293, 283] width 115 height 11
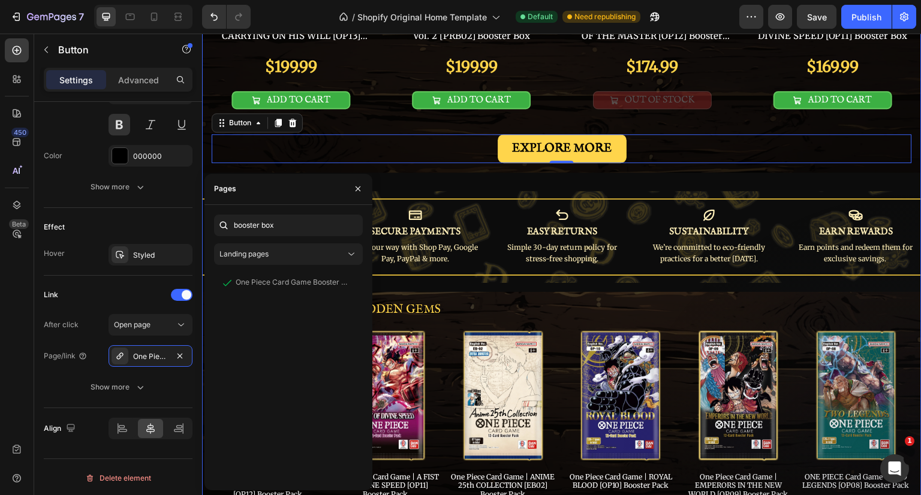
click at [647, 176] on div "Image Carousel Row Title Line EXPLORE THE LATEST Button Product Images ONE PIEC…" at bounding box center [562, 116] width 720 height 1013
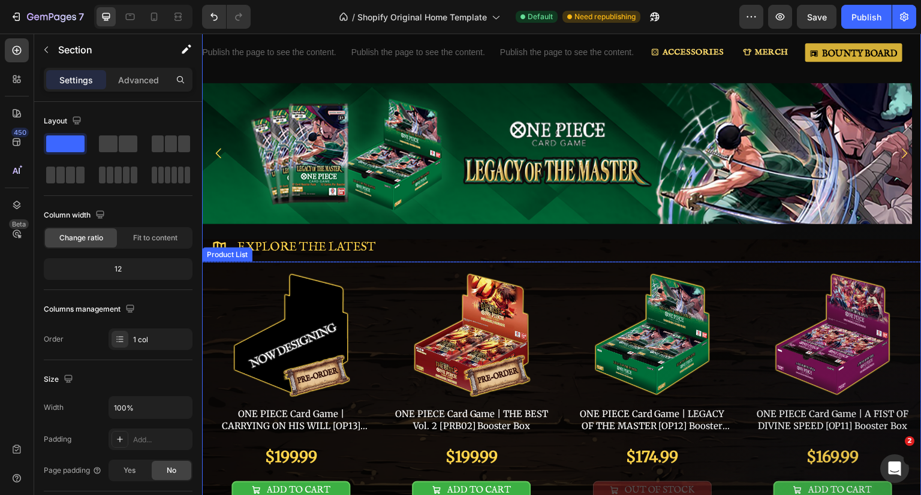
scroll to position [0, 0]
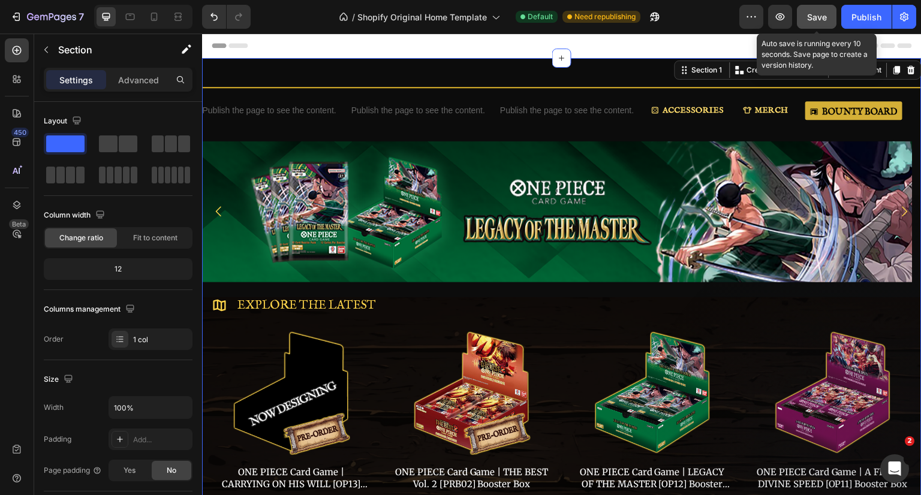
click at [821, 25] on button "Save" at bounding box center [817, 17] width 40 height 24
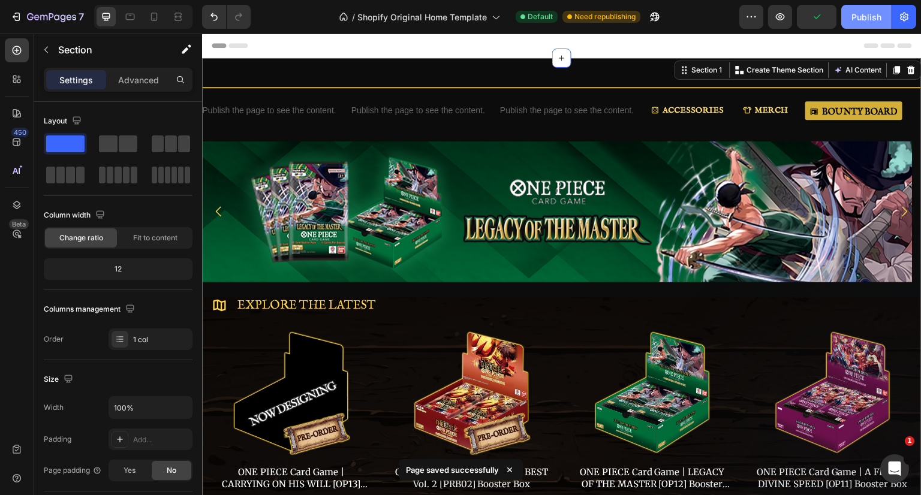
click at [855, 16] on div "Publish" at bounding box center [867, 17] width 30 height 13
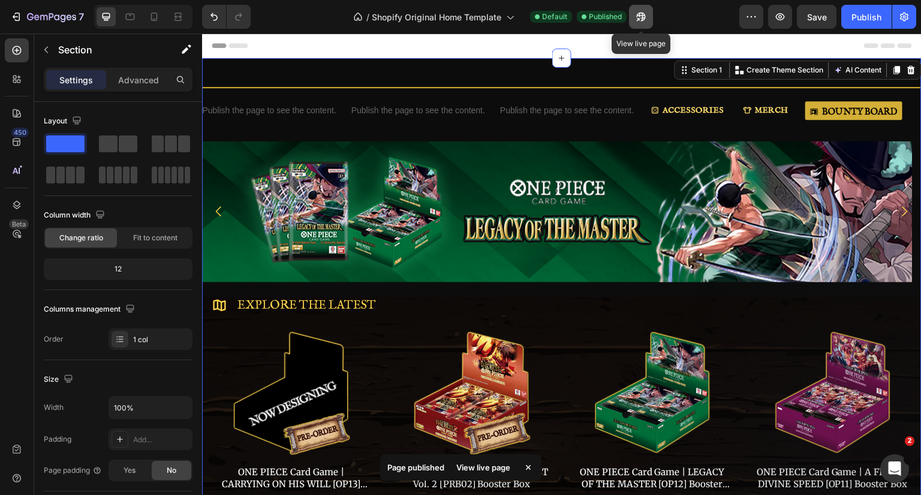
click at [643, 16] on icon "button" at bounding box center [640, 17] width 9 height 9
